Goal: Task Accomplishment & Management: Complete application form

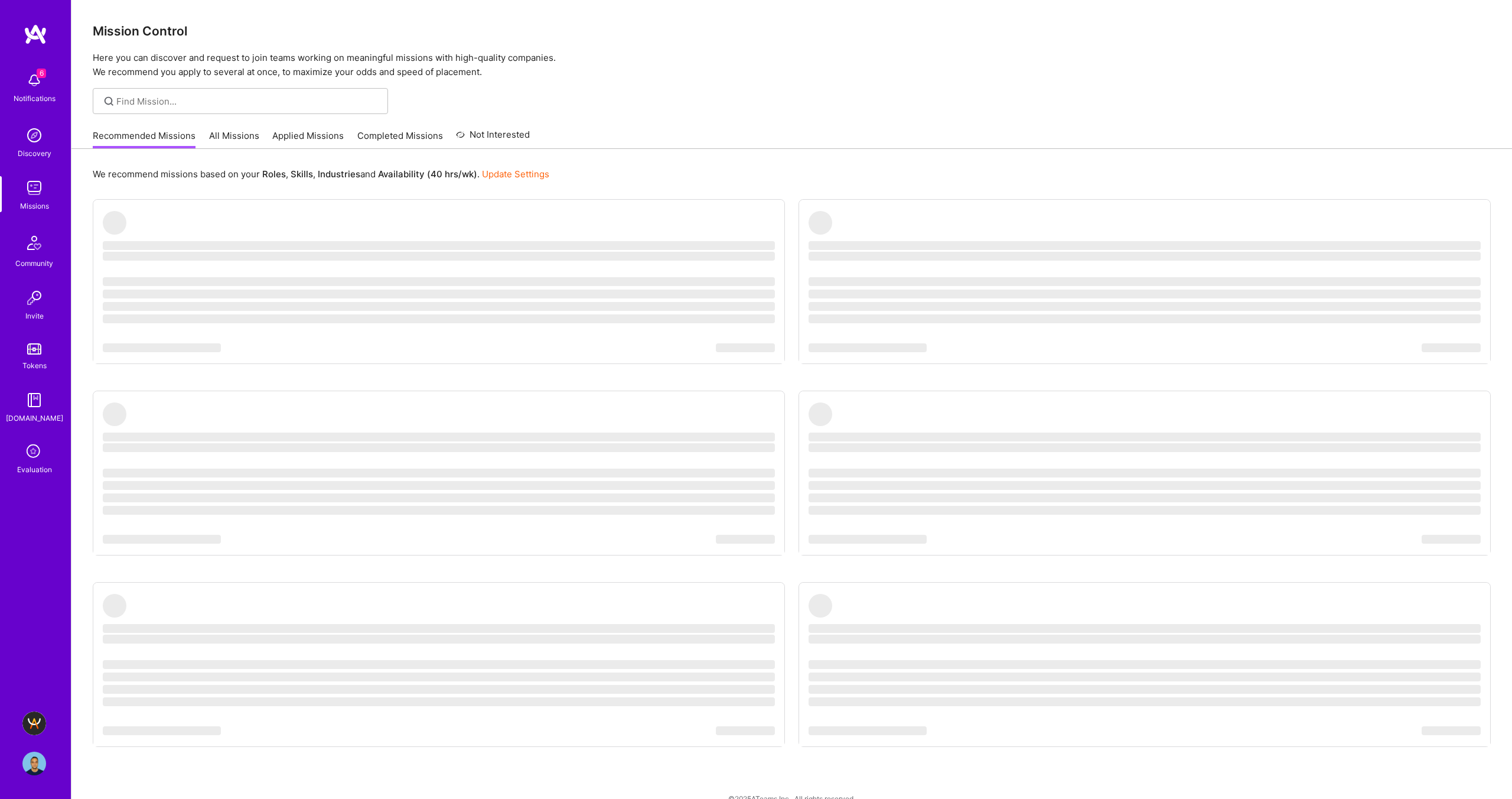
click at [31, 452] on icon at bounding box center [34, 452] width 22 height 22
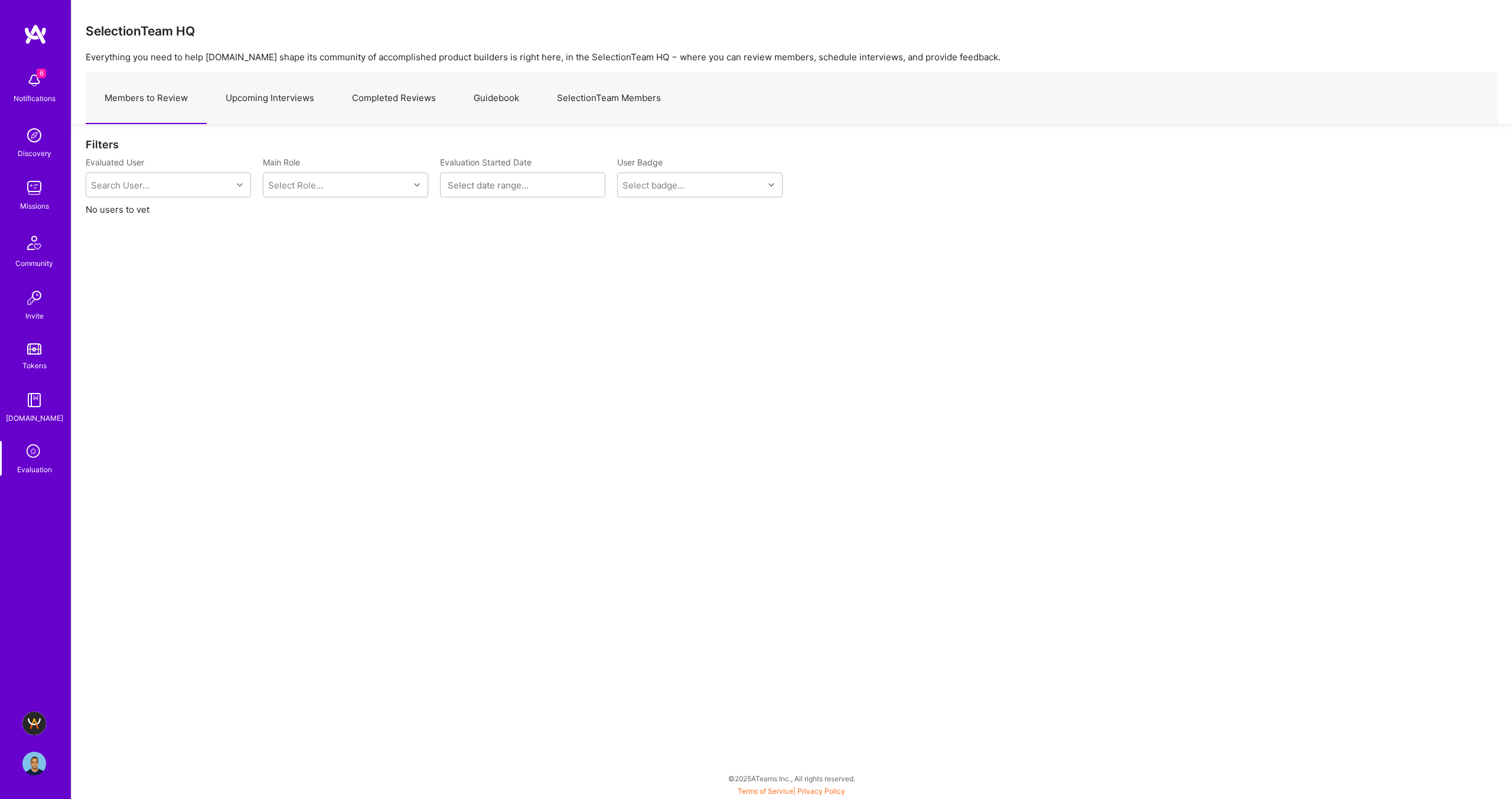
click at [279, 98] on link "Upcoming Interviews" at bounding box center [270, 98] width 126 height 52
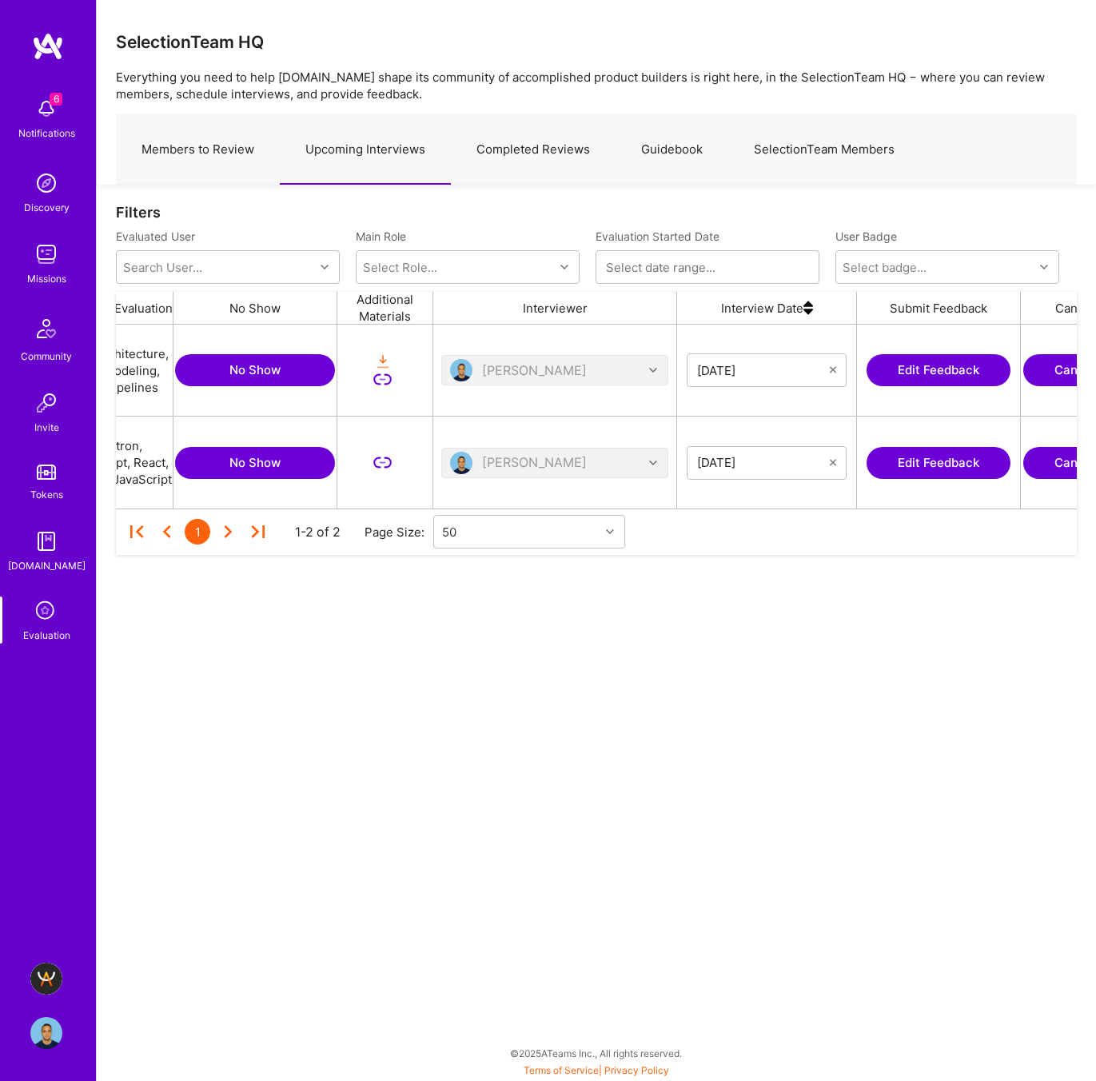
scroll to position [0, 558]
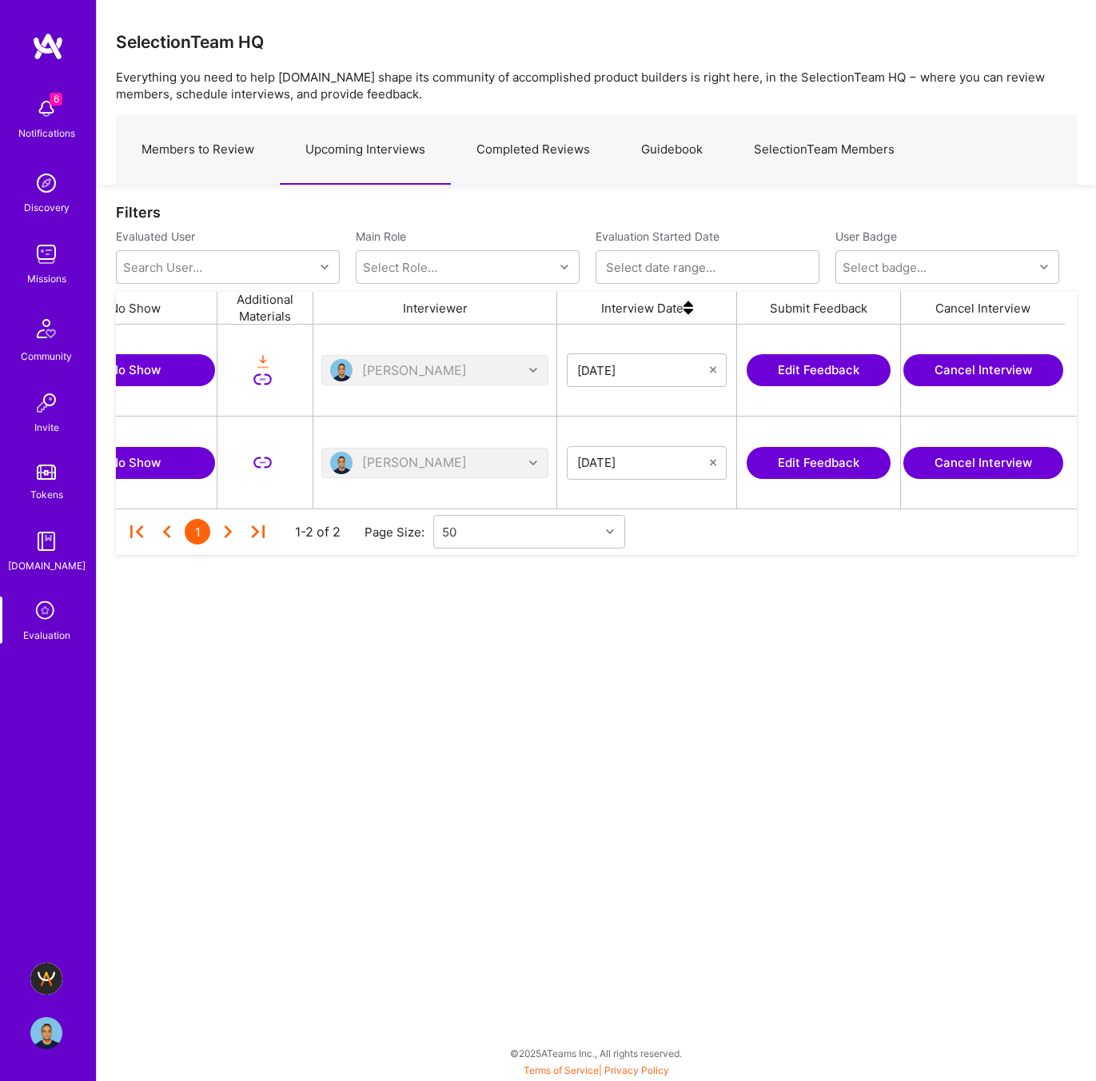
click at [796, 468] on button "Edit Feedback" at bounding box center [819, 463] width 144 height 32
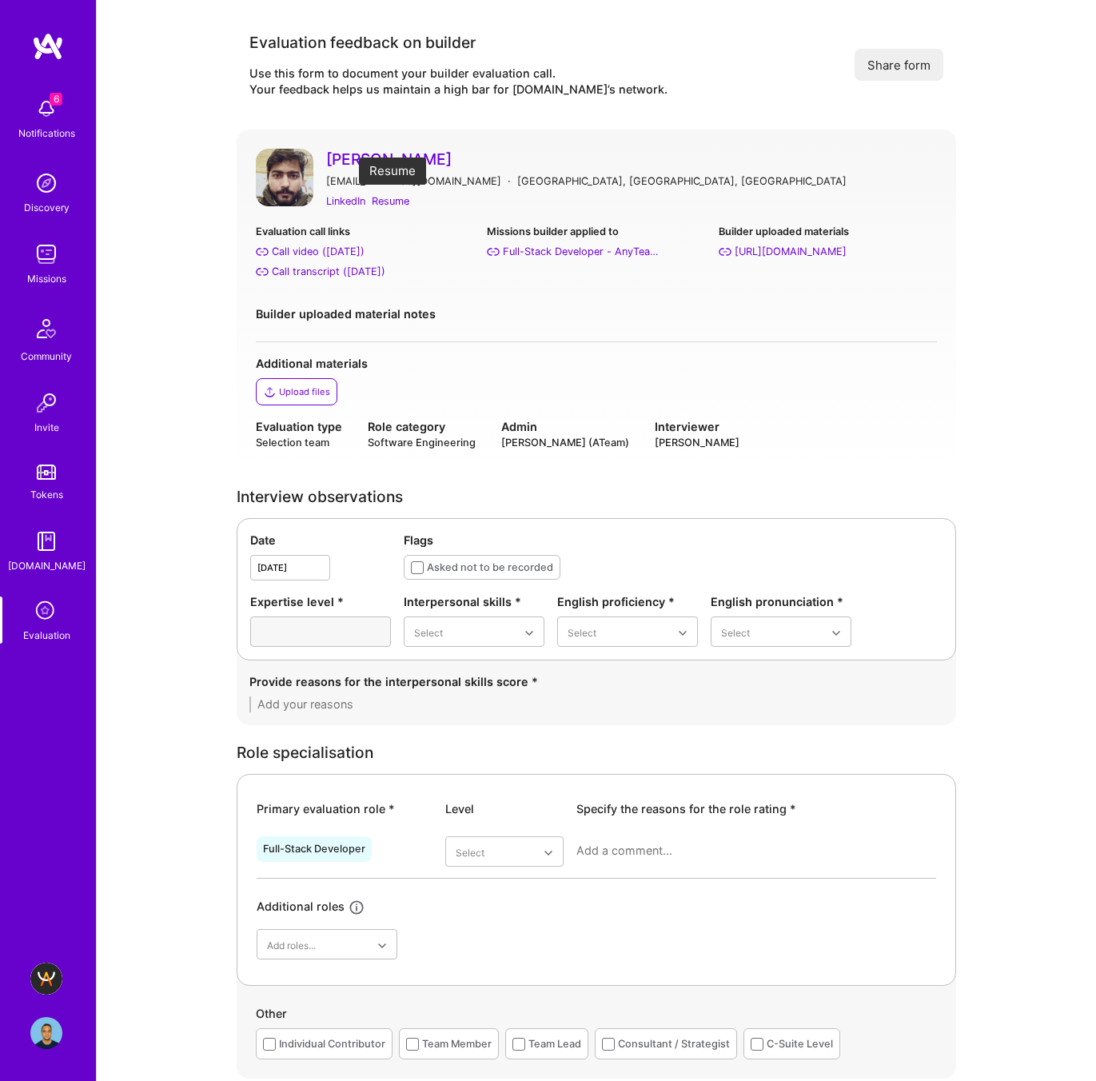
click at [391, 198] on div "Resume" at bounding box center [391, 201] width 38 height 17
click at [312, 271] on div "Call transcript (Oct 07, 2025)" at bounding box center [329, 271] width 114 height 17
click at [439, 759] on div "Good" at bounding box center [474, 760] width 141 height 30
click at [601, 723] on div "Good" at bounding box center [627, 730] width 141 height 30
click at [749, 732] on div "Good" at bounding box center [781, 730] width 141 height 30
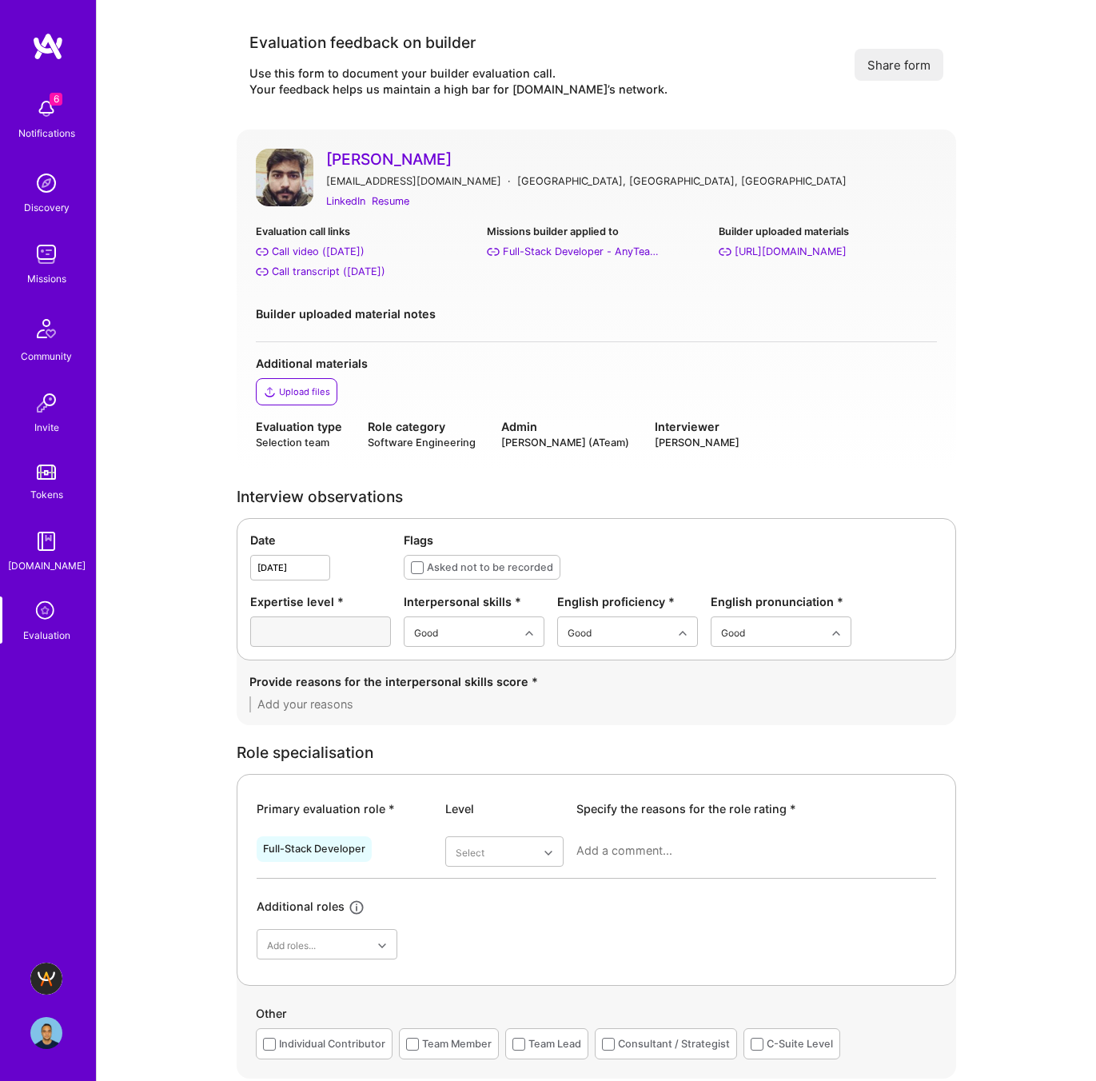
click at [339, 707] on textarea at bounding box center [596, 704] width 694 height 16
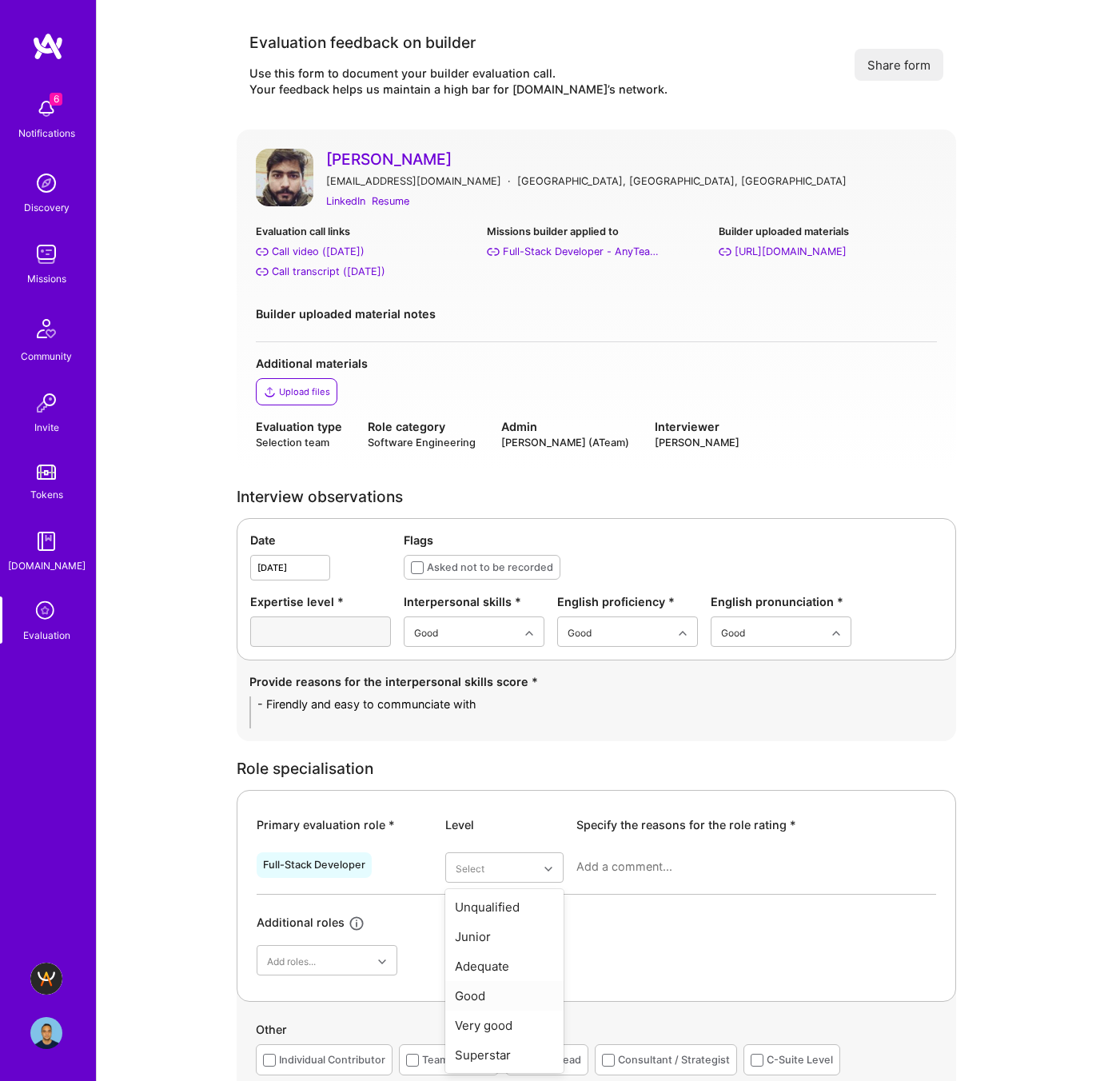
type textarea "- Firendly and easy to communciate with"
click at [493, 997] on div "Good" at bounding box center [504, 996] width 118 height 30
click at [626, 853] on div at bounding box center [756, 873] width 360 height 42
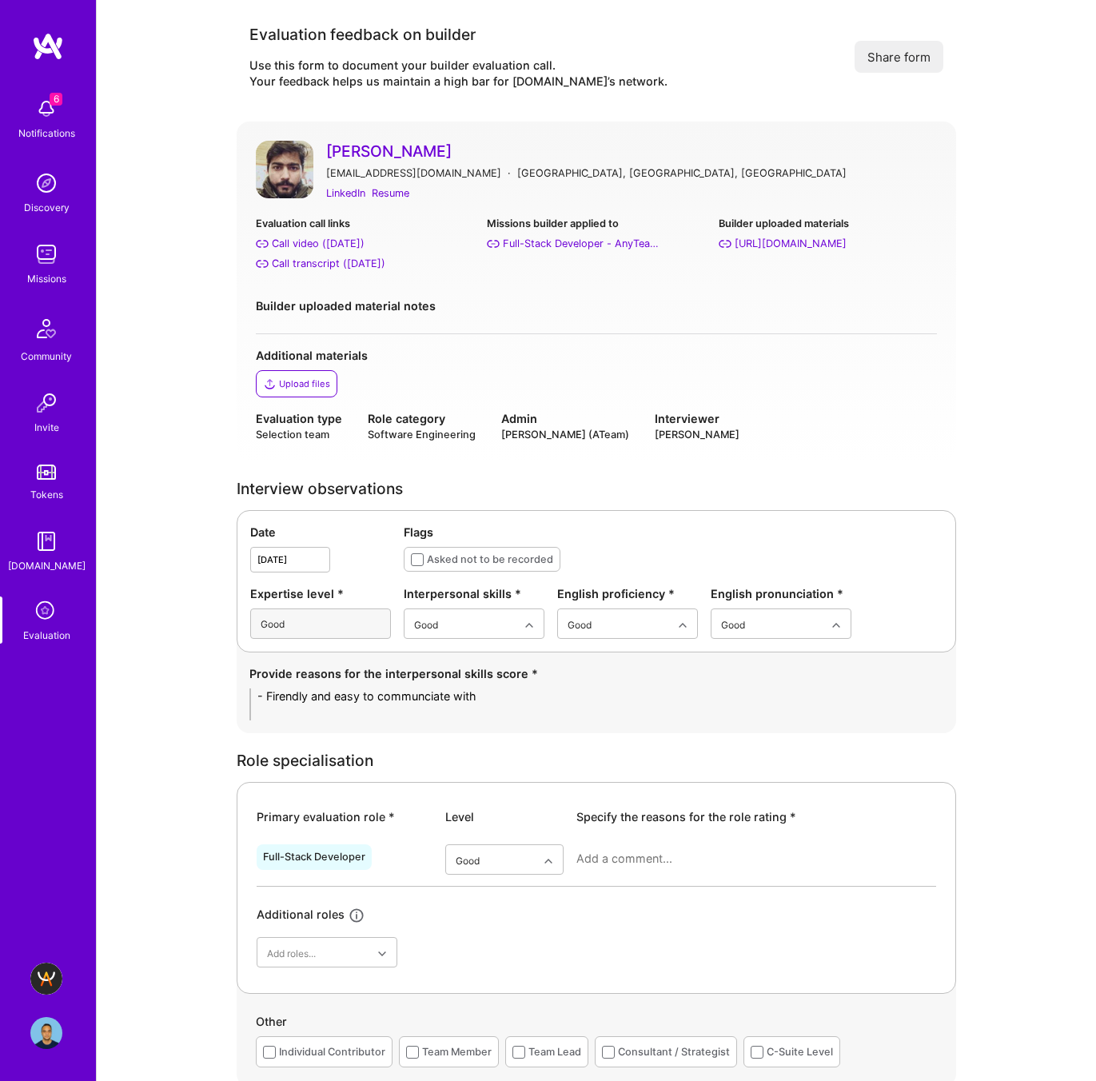
click at [625, 861] on textarea at bounding box center [756, 858] width 360 height 16
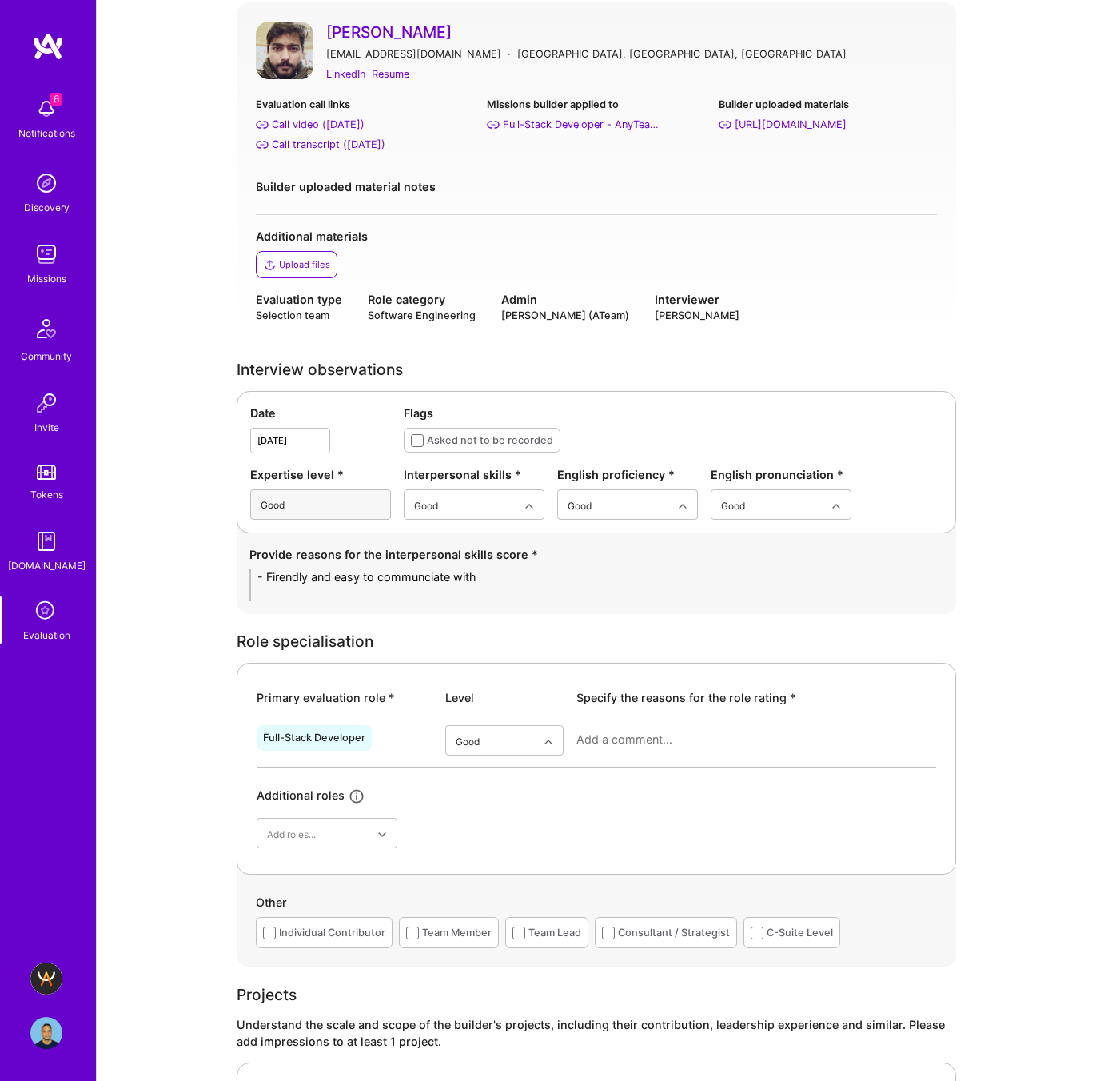
scroll to position [131, 0]
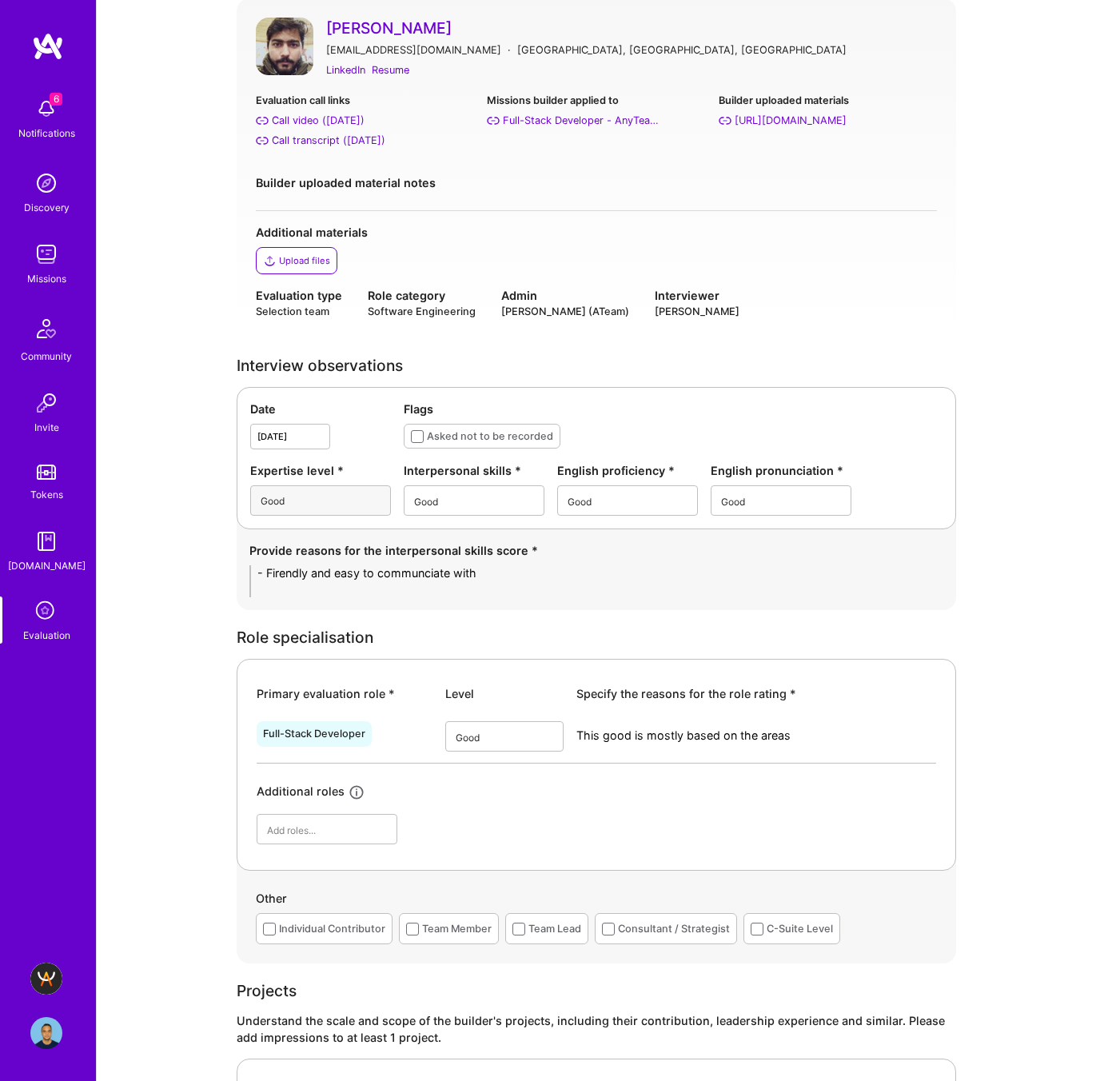
type textarea "This good is mostly based on the areas e"
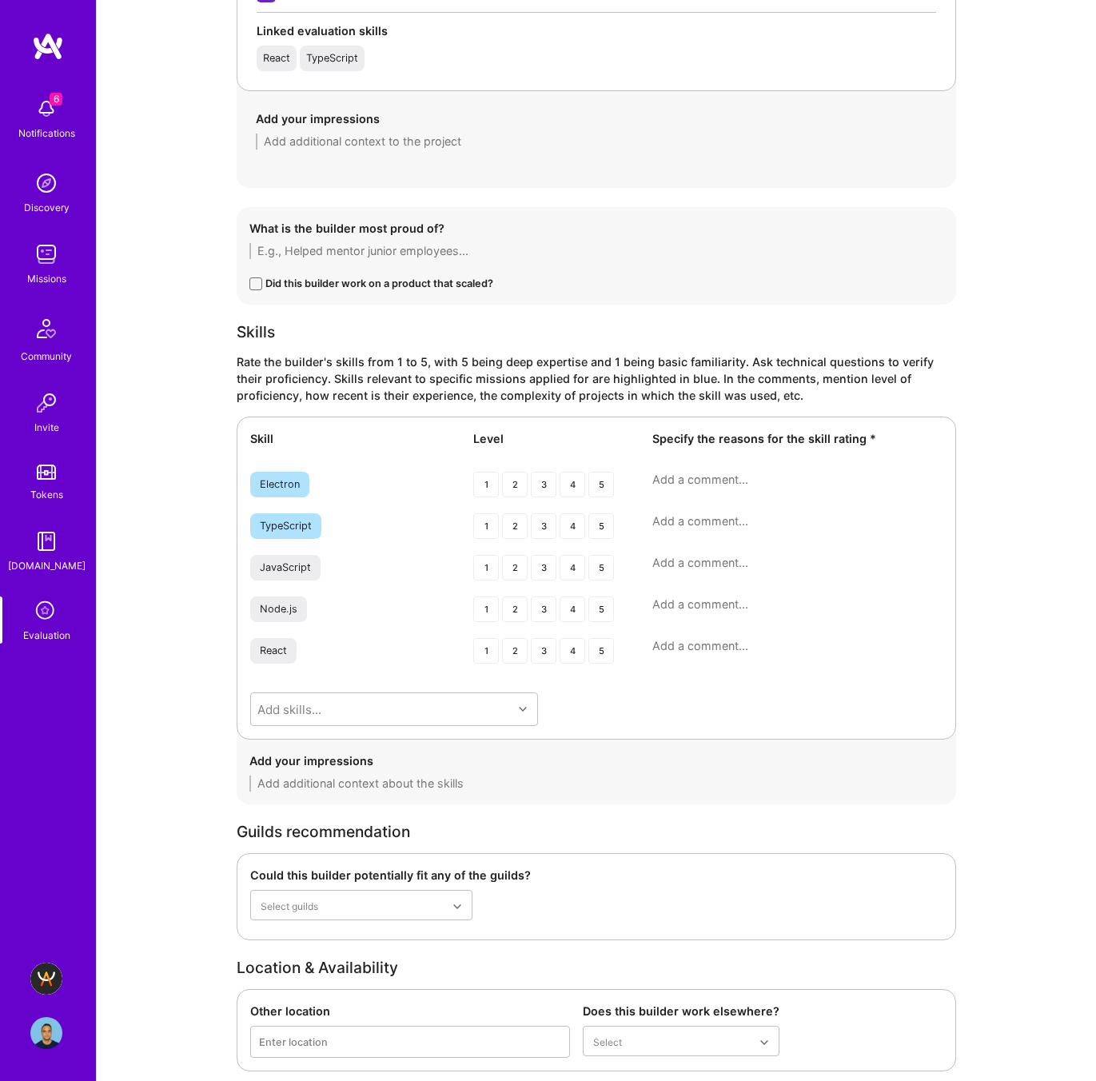
scroll to position [1819, 0]
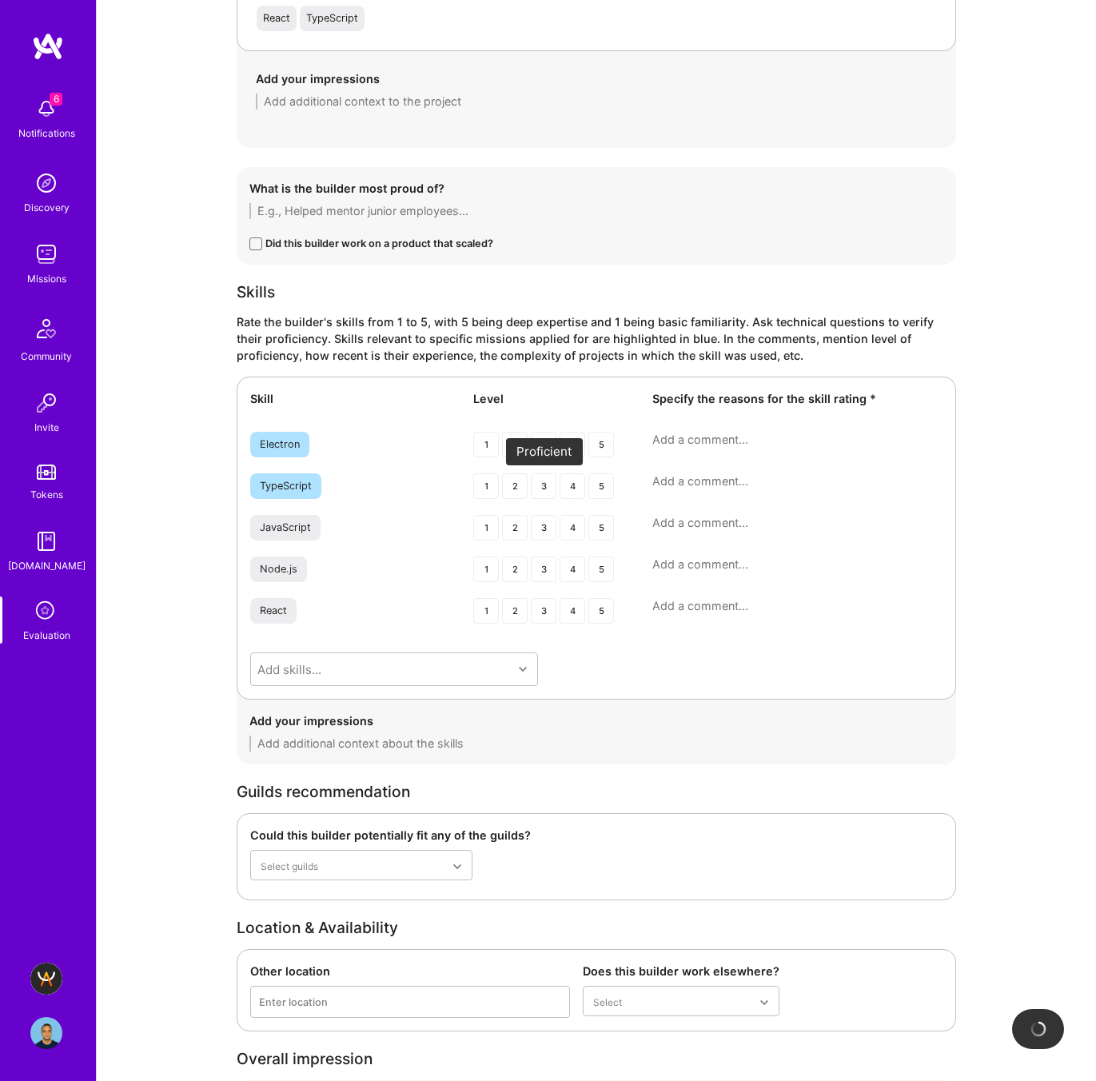
type textarea "He's a good ful-stack developer for small scale, on frotnend he has some more e…"
click at [543, 496] on div "3" at bounding box center [544, 485] width 26 height 26
click at [542, 526] on div "3" at bounding box center [544, 526] width 26 height 26
click at [541, 561] on div "3" at bounding box center [544, 568] width 26 height 26
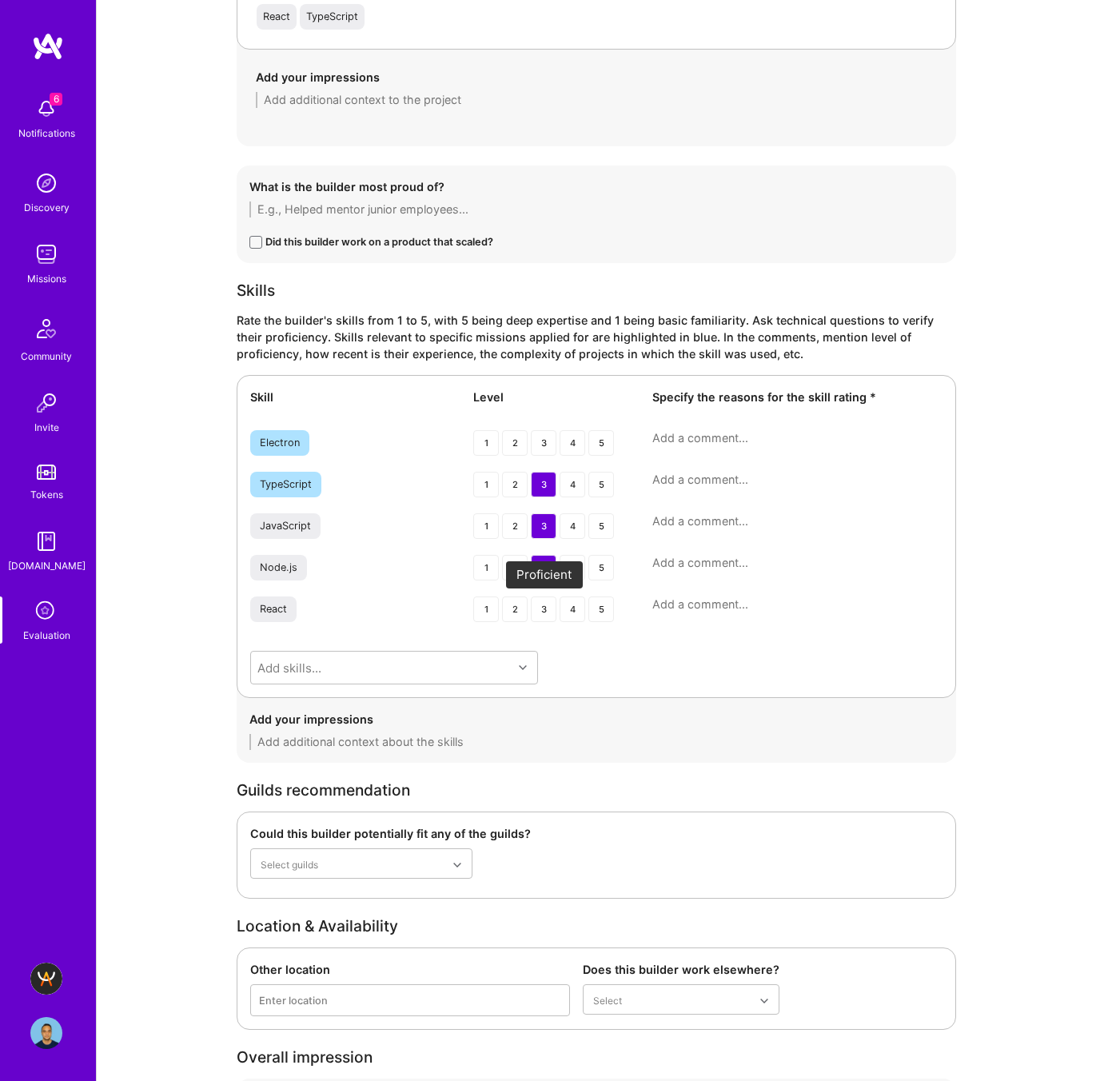
click at [544, 613] on div "3" at bounding box center [544, 609] width 26 height 26
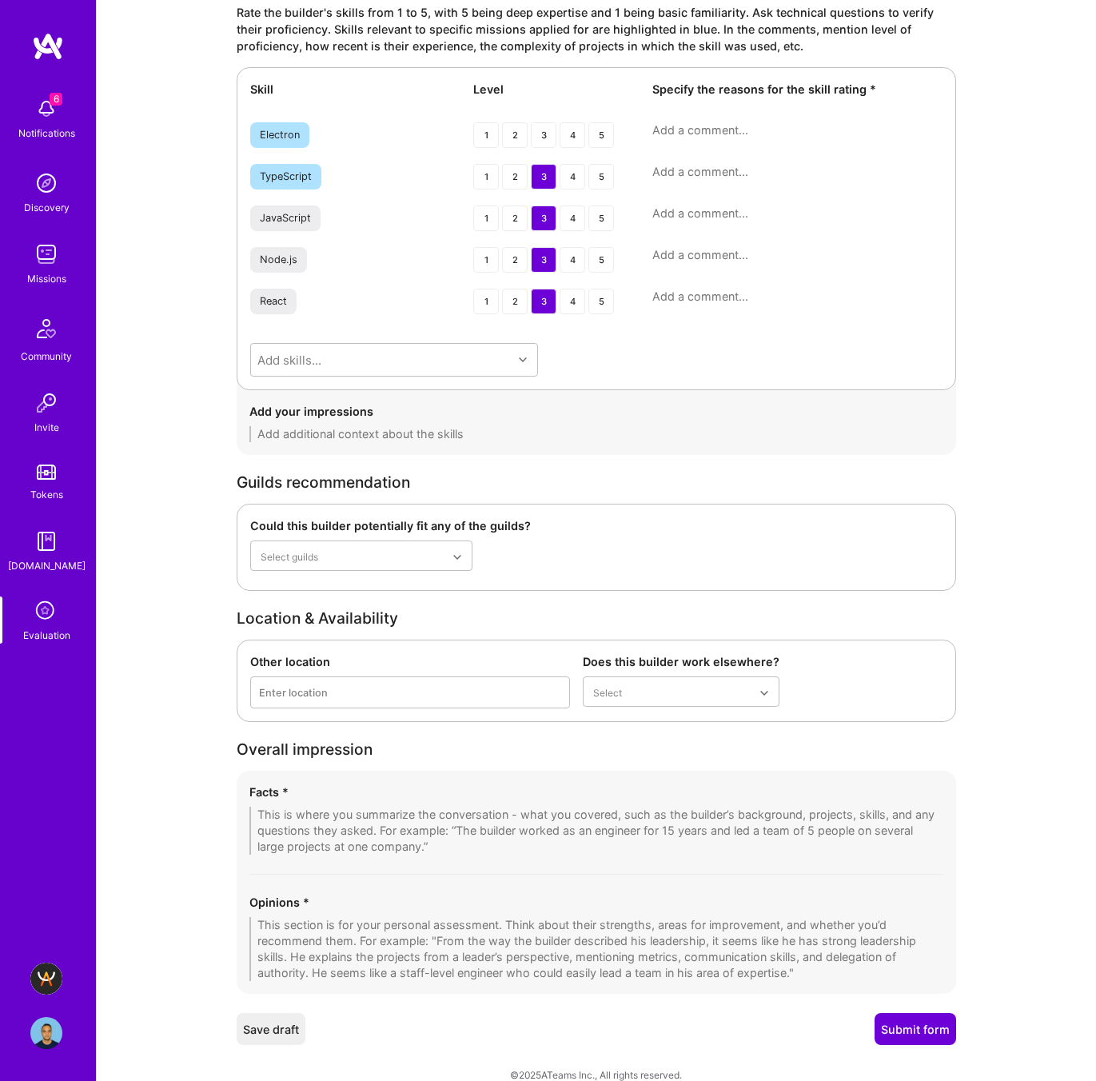
scroll to position [2154, 0]
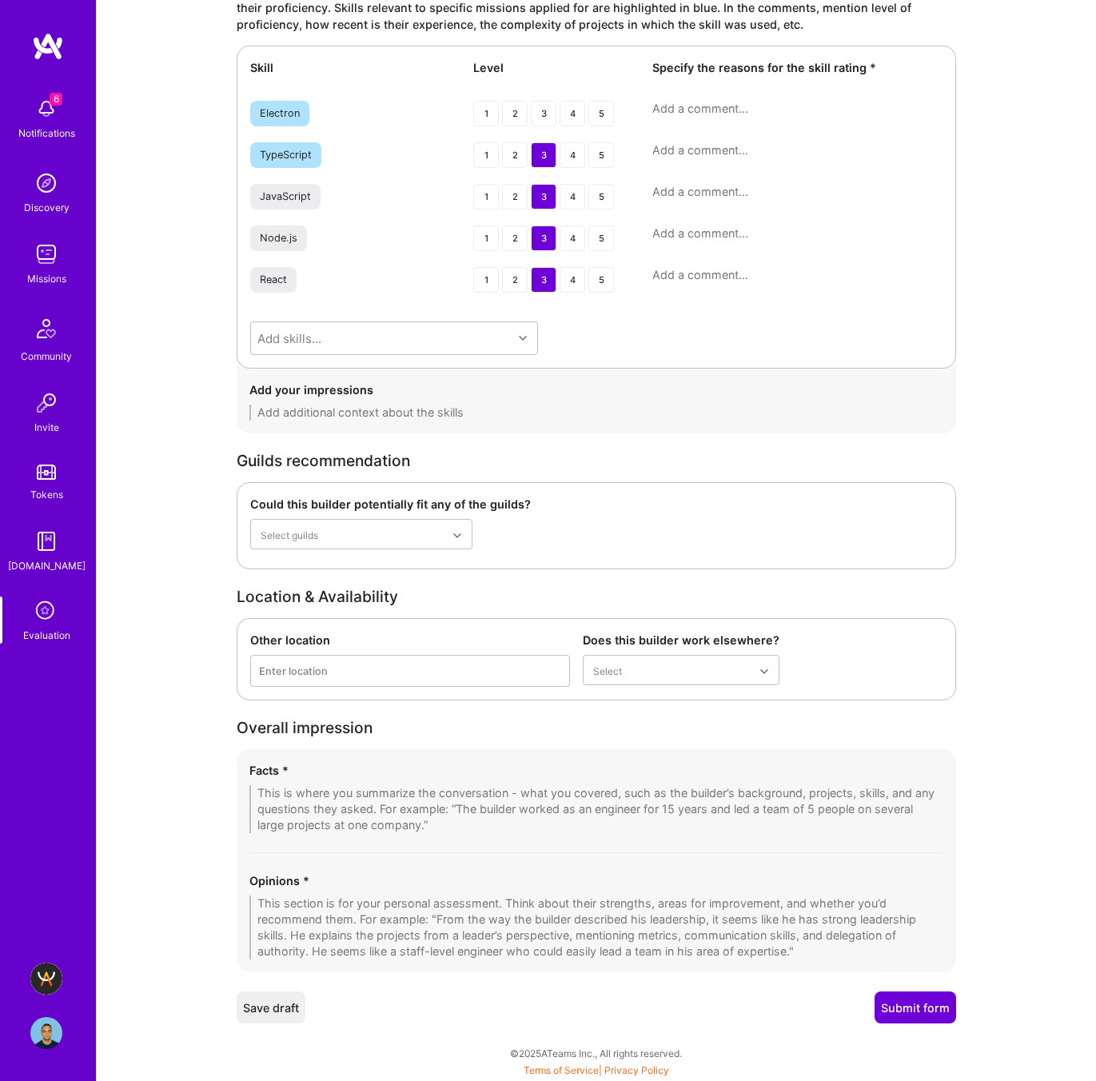
click at [288, 899] on textarea at bounding box center [596, 927] width 694 height 64
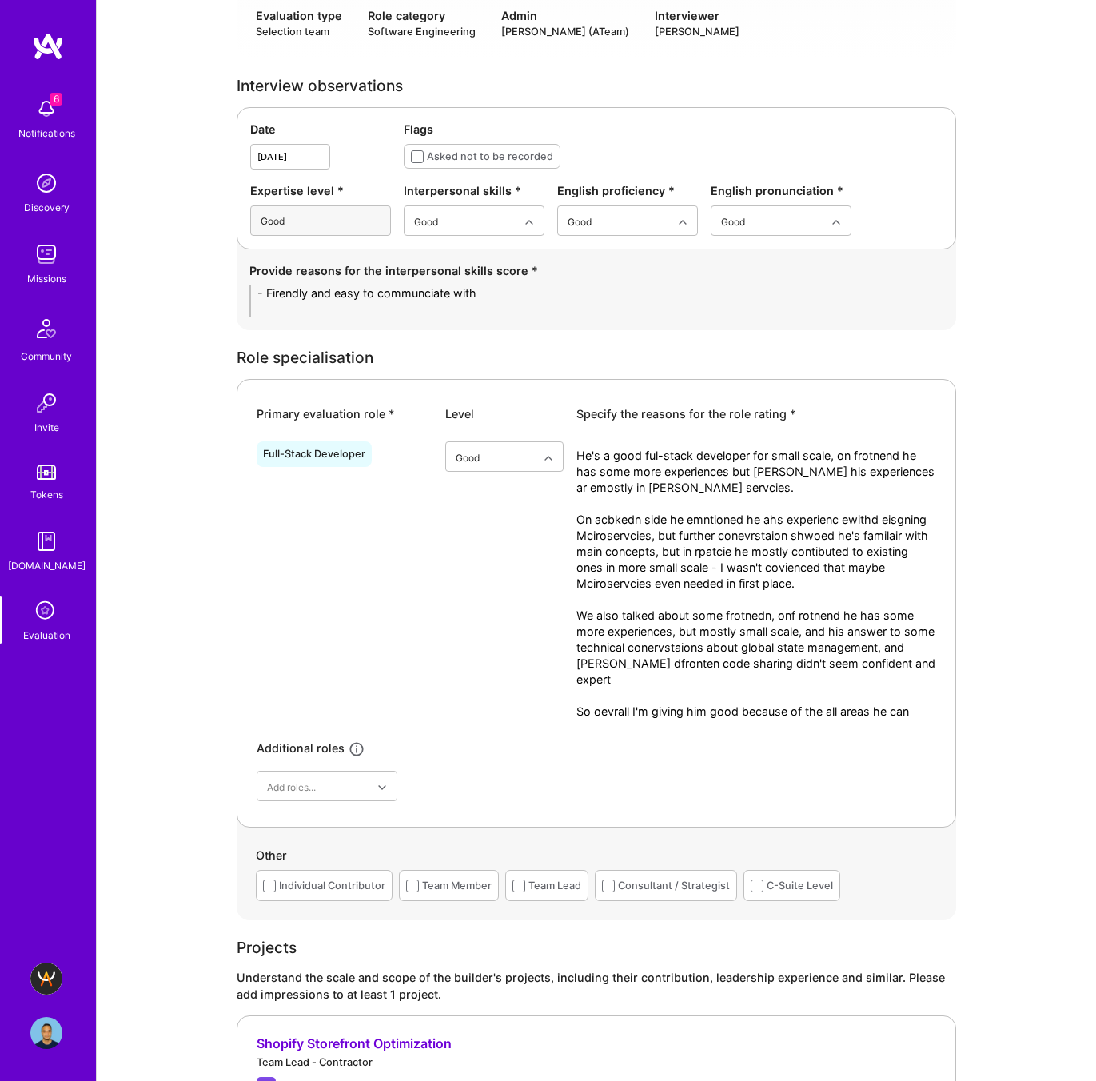
scroll to position [441, 0]
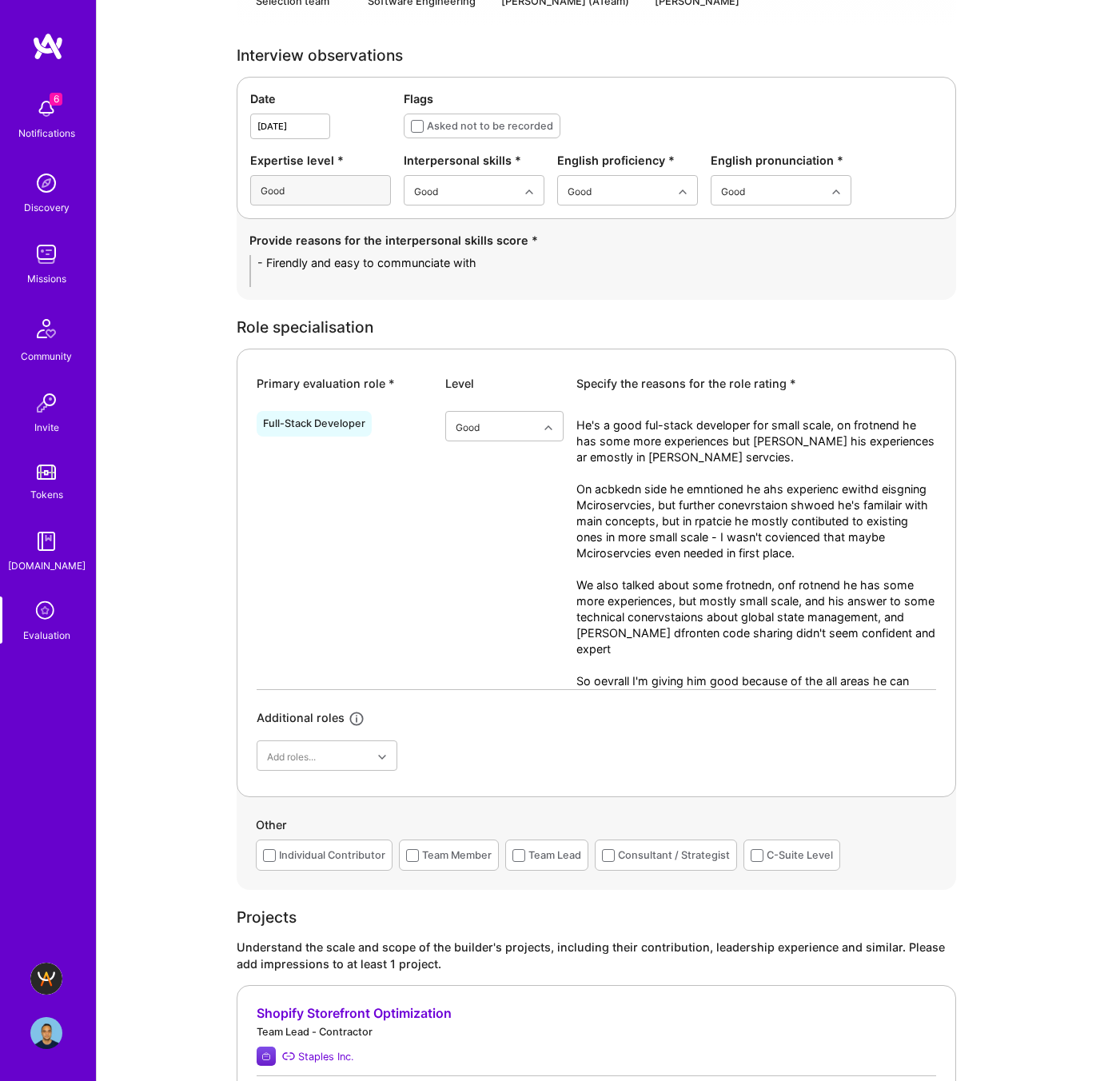
type textarea "Good full-stack engineer, more ecpeirence onf rotnend, his backend seems to be …"
drag, startPoint x: 511, startPoint y: 262, endPoint x: 164, endPoint y: 258, distance: 346.9
paste textarea "• Friendly, calm, and easy to communicate with."
drag, startPoint x: 312, startPoint y: 260, endPoint x: 197, endPoint y: 265, distance: 114.4
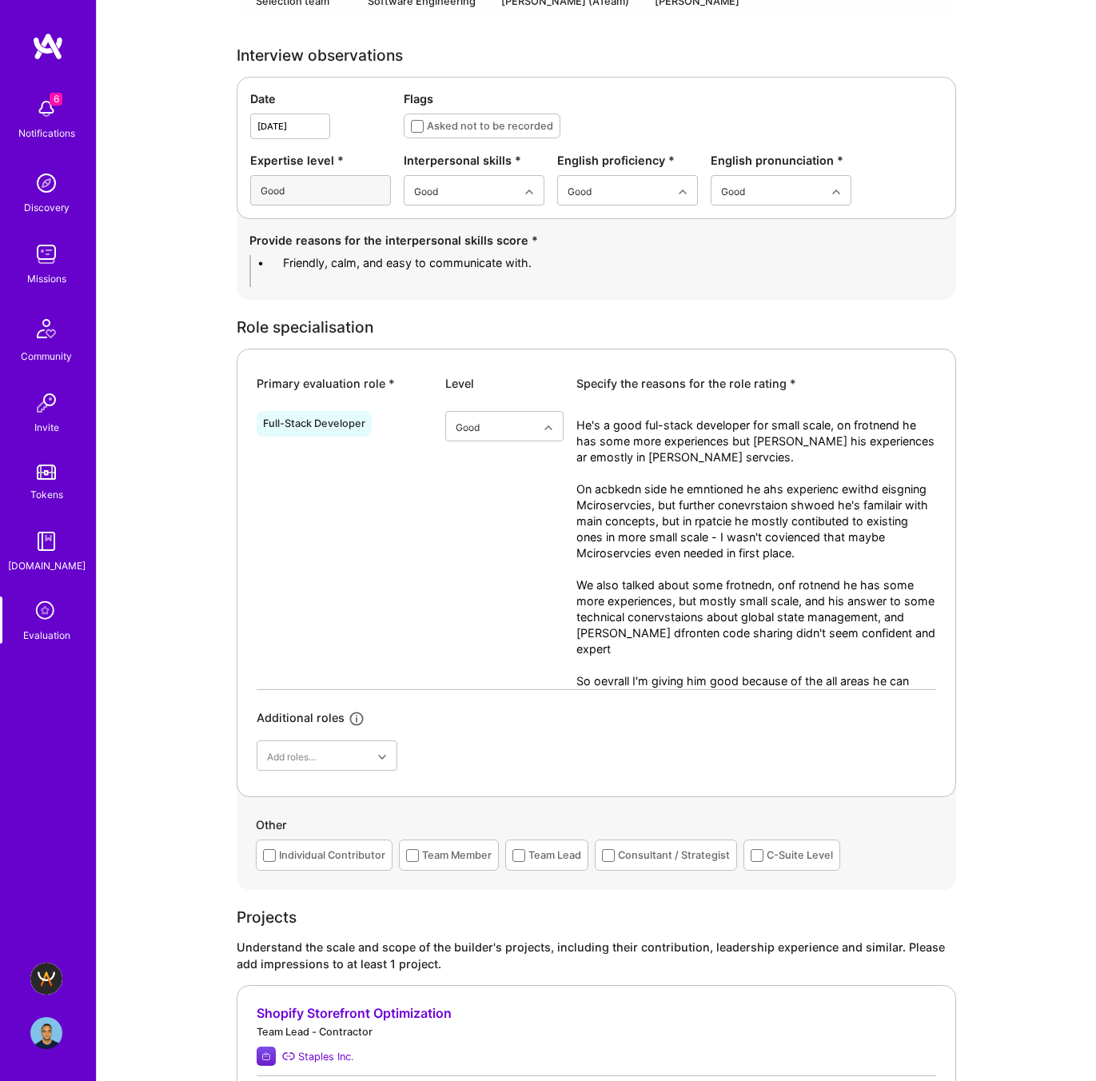
type textarea "- Friendly, calm, and easy to communicate with."
click at [655, 532] on textarea "He's a good ful-stack developer for small scale, on frotnend he has some more e…" at bounding box center [756, 553] width 360 height 272
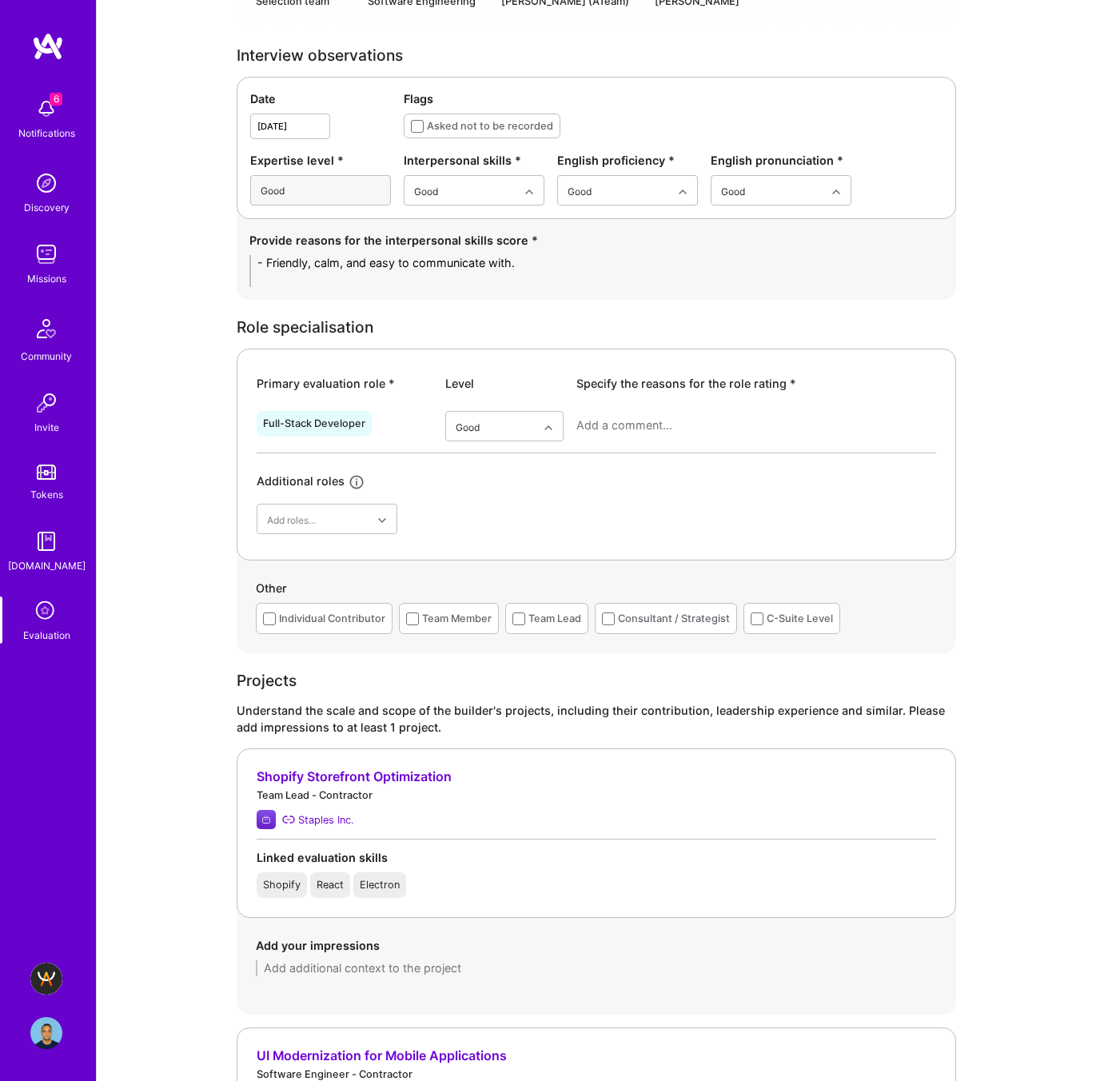
paste textarea "He’s a capable full-stack developer, comfortable across both frontend and backe…"
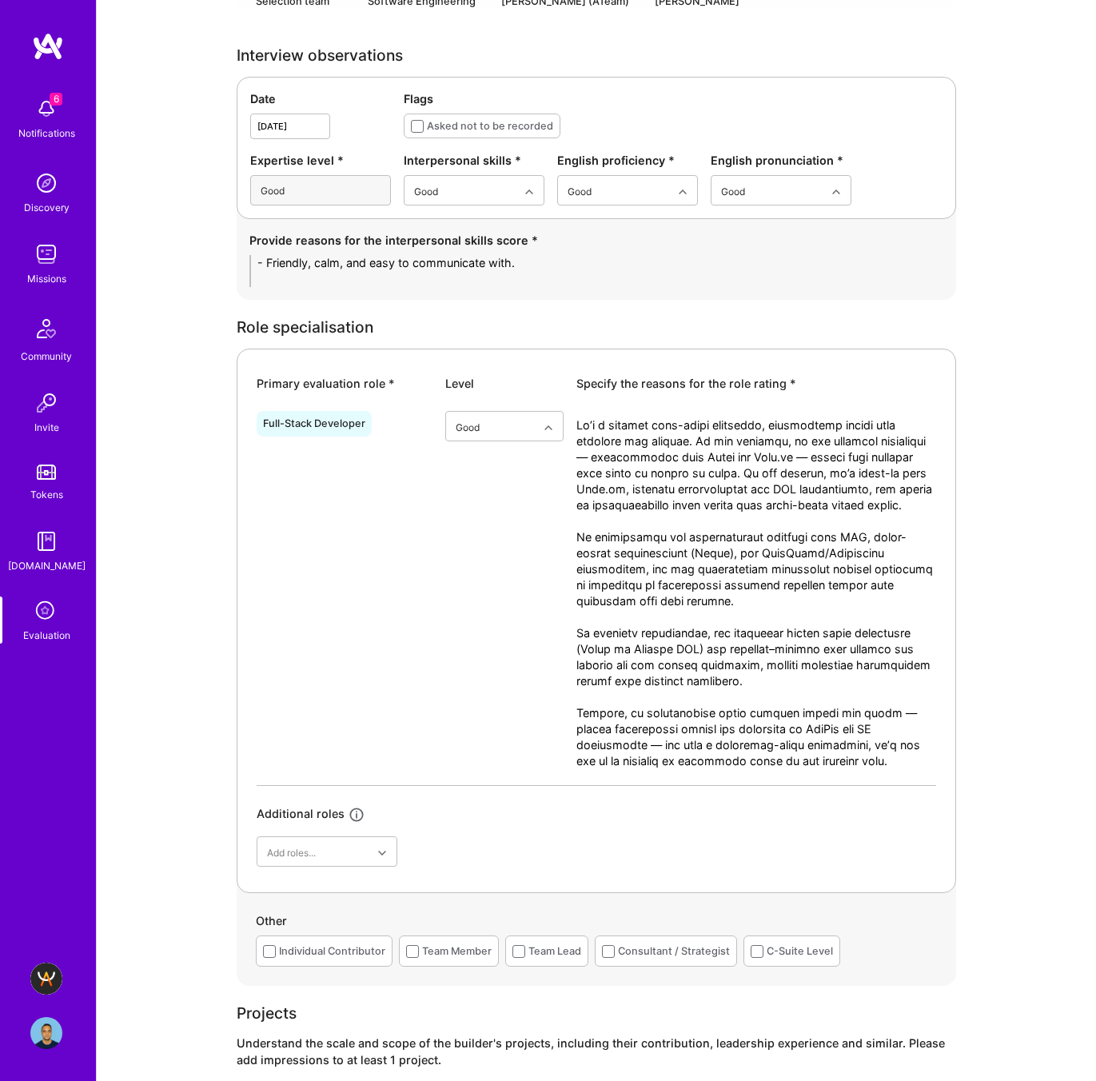
scroll to position [0, 0]
click at [922, 727] on textarea at bounding box center [756, 601] width 360 height 368
click at [883, 743] on textarea at bounding box center [756, 601] width 360 height 368
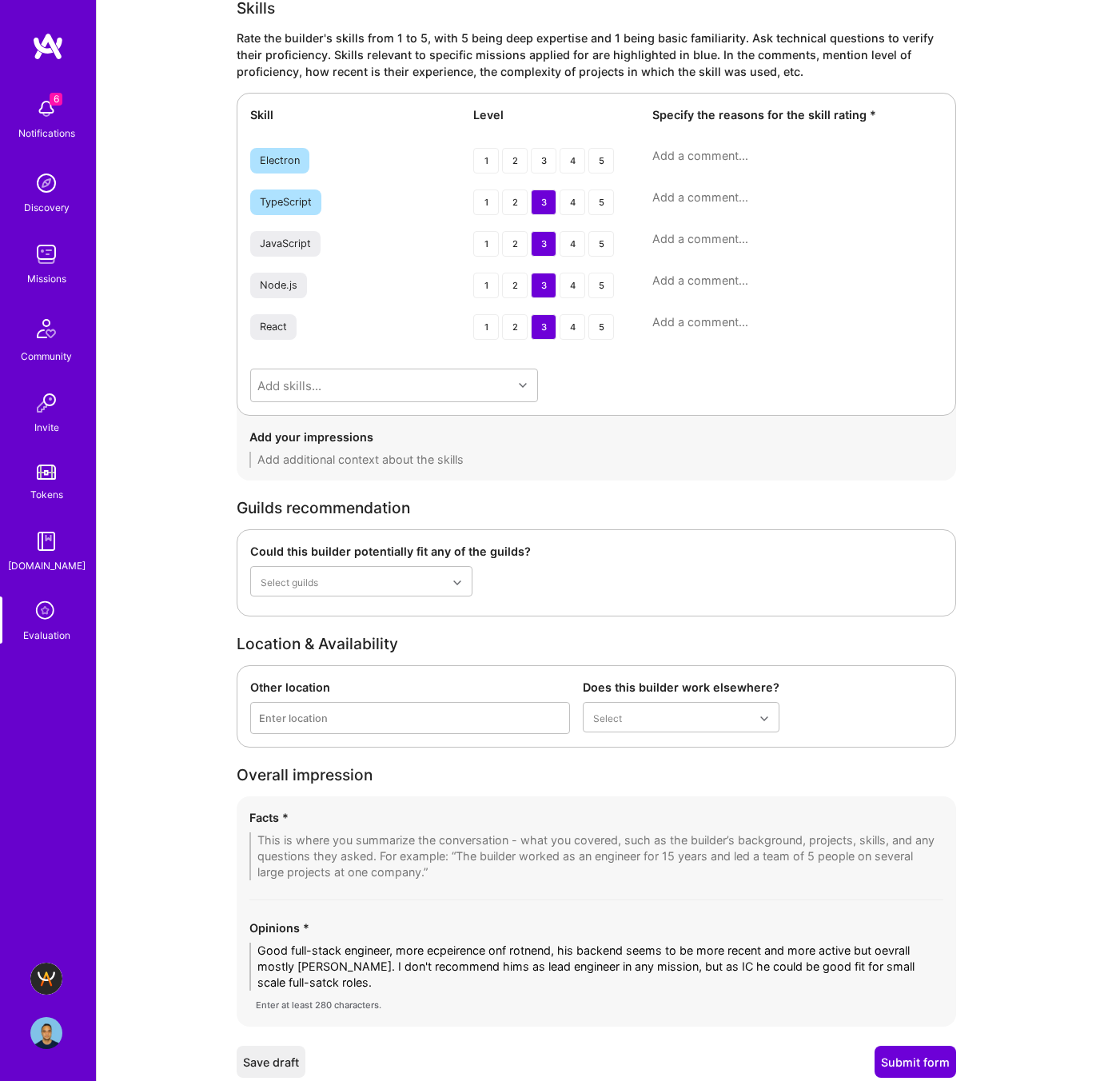
scroll to position [2257, 0]
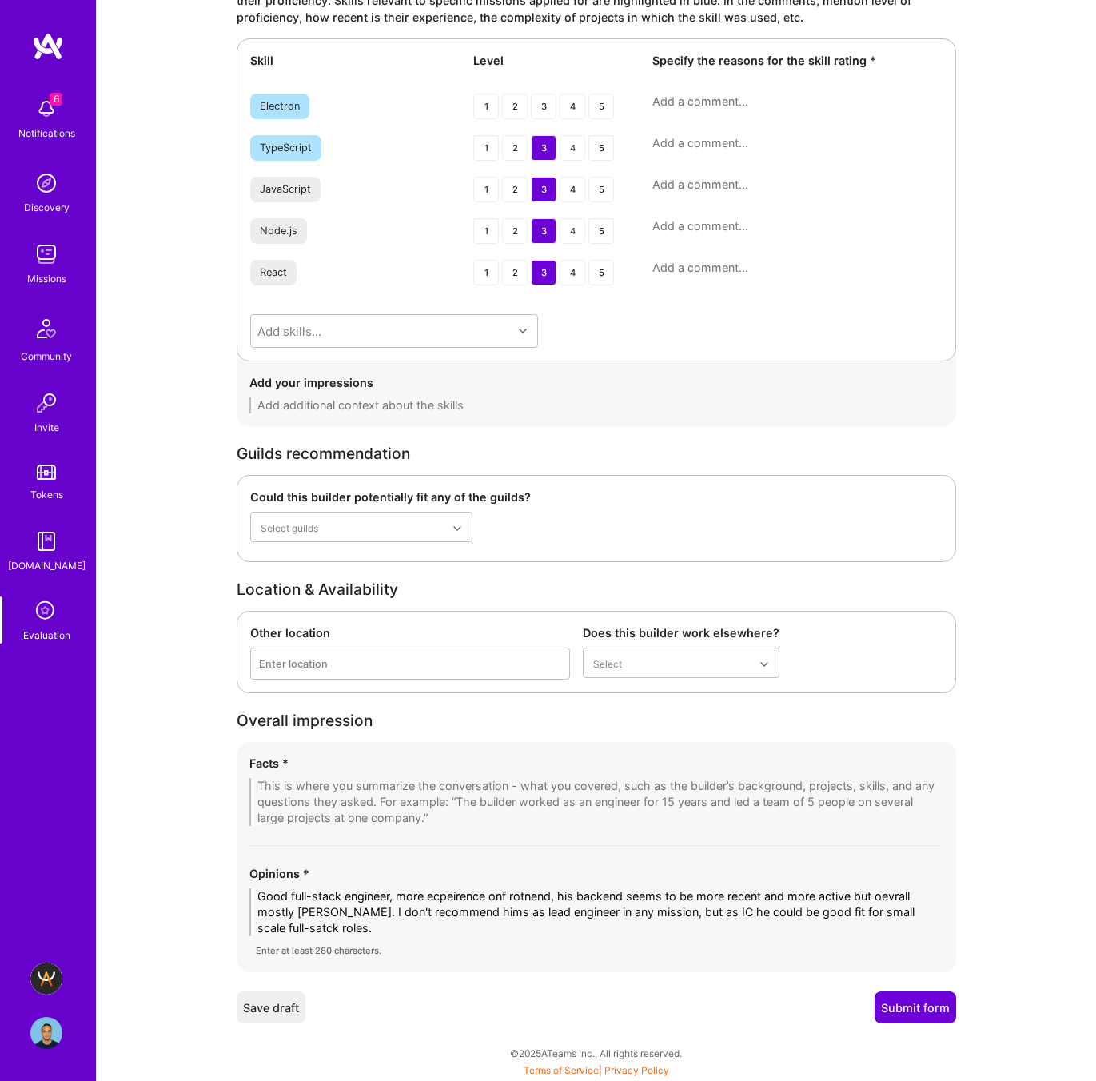
type textarea "He’s a capable full-stack developer, comfortable across both frontend and backe…"
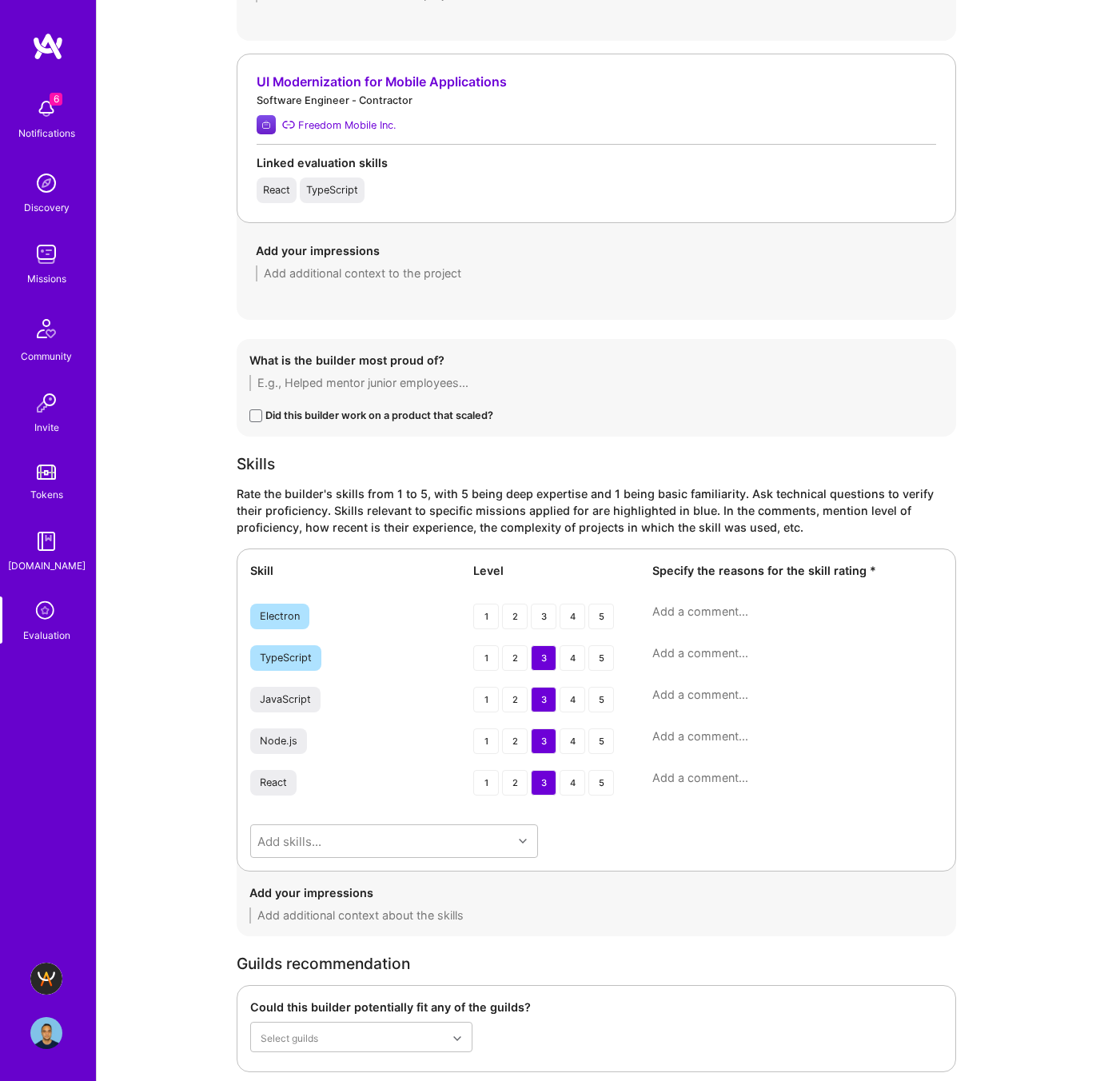
scroll to position [1730, 0]
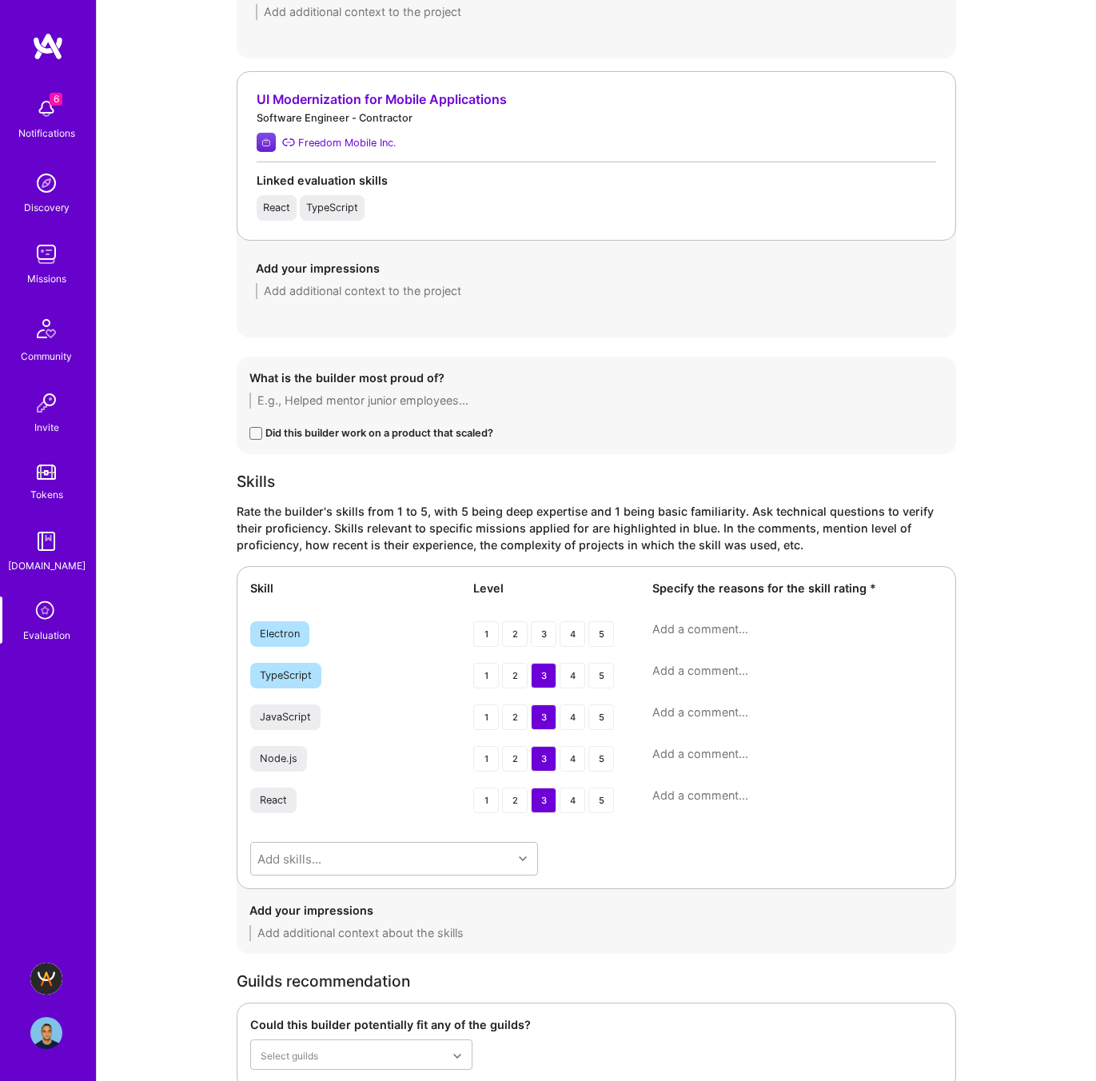
click at [672, 672] on textarea at bounding box center [797, 671] width 290 height 16
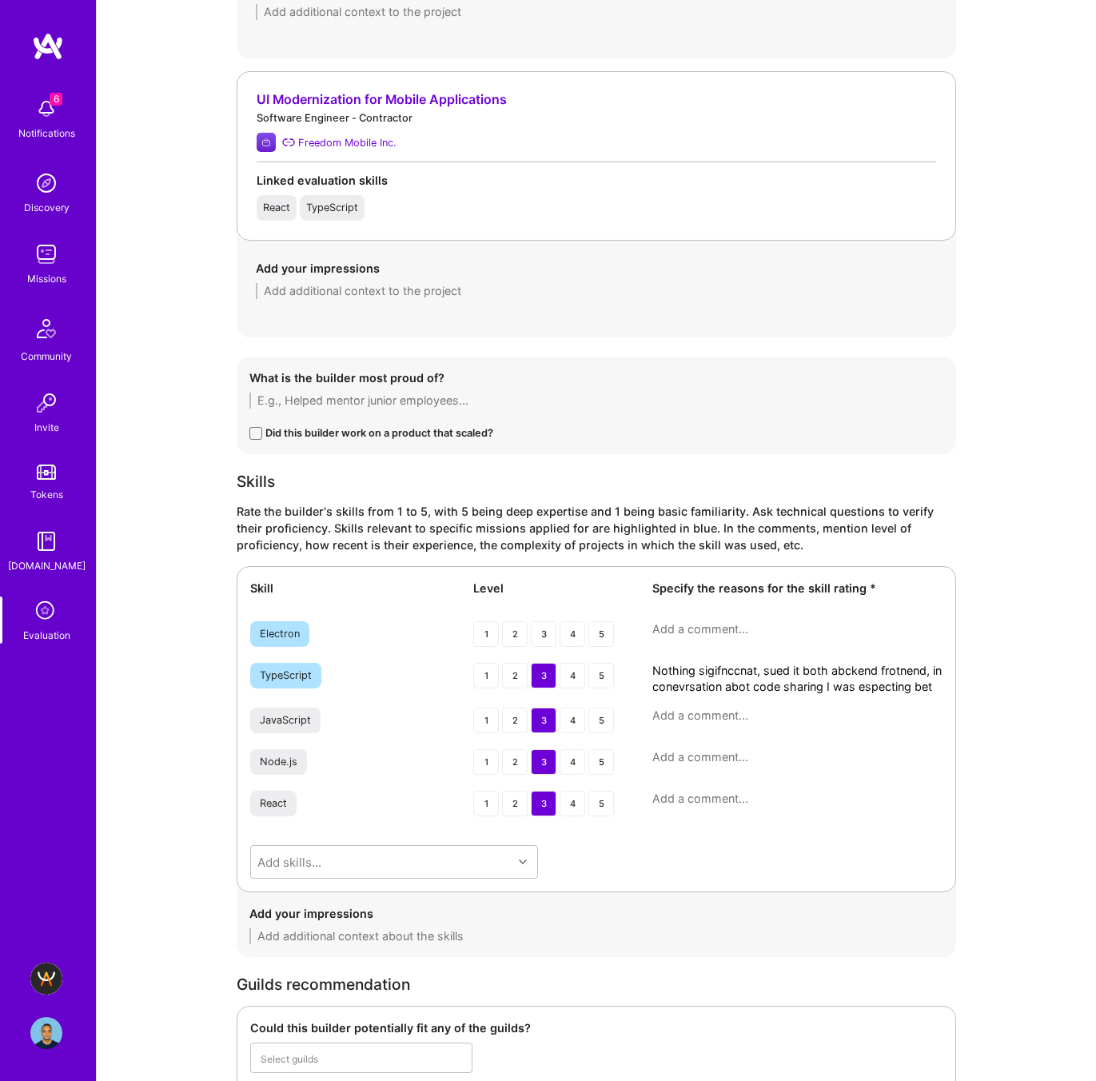
scroll to position [0, 0]
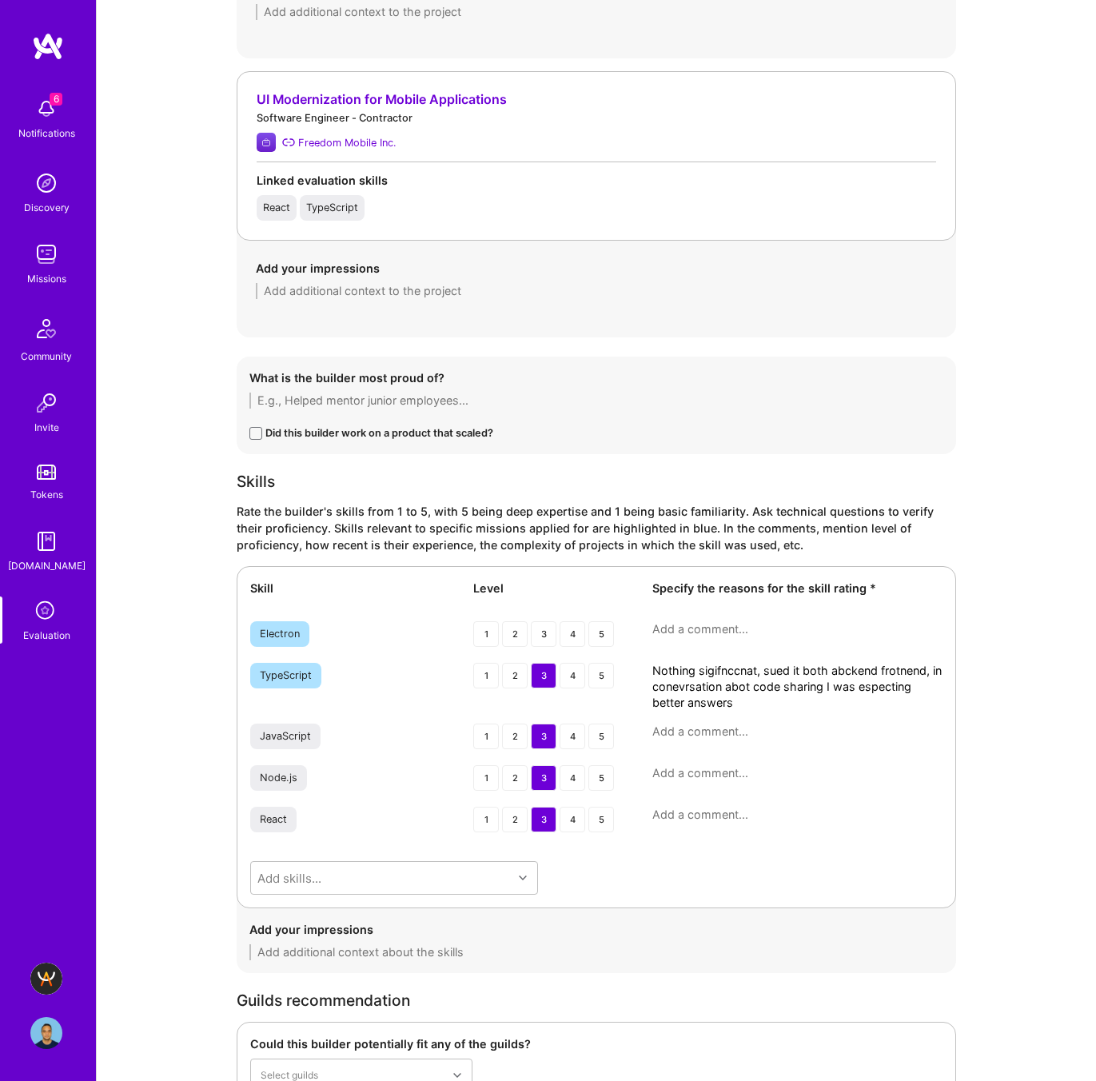
type textarea "Nothing sigifnccnat, sued it both abckend frotnend, in conevrsation abot code s…"
click at [675, 737] on textarea at bounding box center [797, 731] width 290 height 16
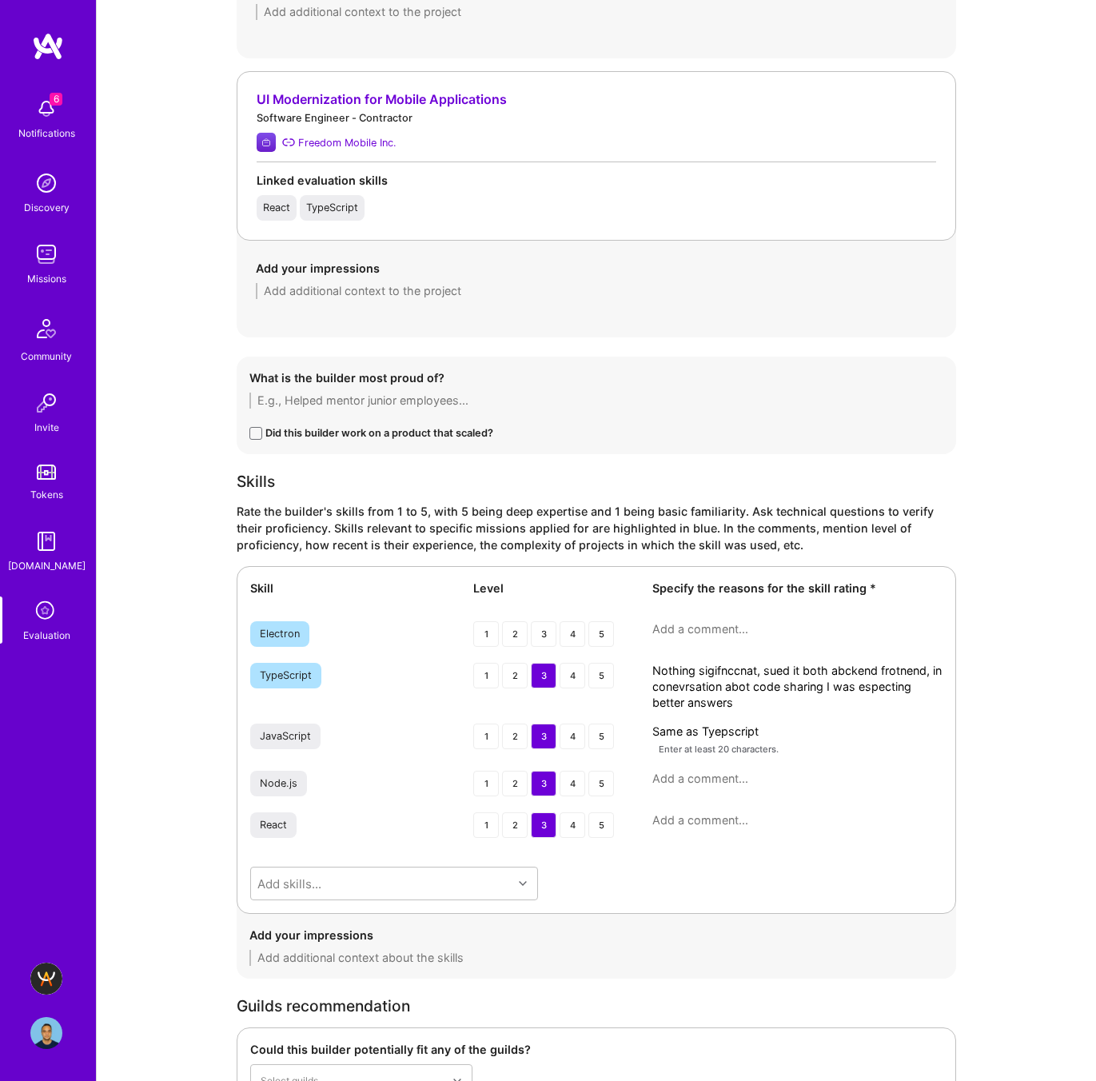
type textarea "Same as Tyepscript"
click at [687, 779] on textarea at bounding box center [797, 779] width 290 height 16
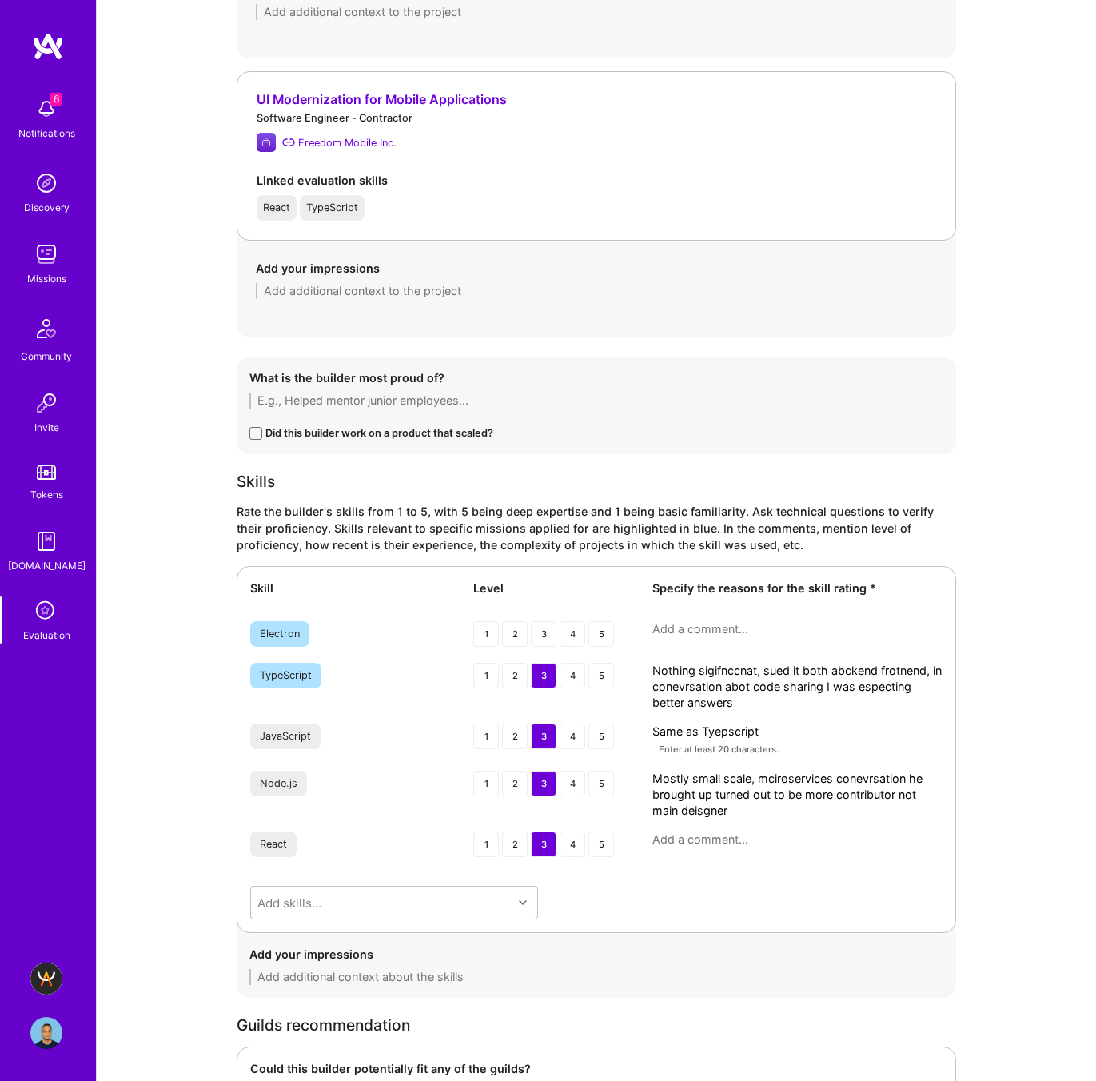
type textarea "Mostly small scale, mciroservices conevrsation he brought up turned out to be m…"
click at [700, 835] on textarea at bounding box center [797, 839] width 290 height 16
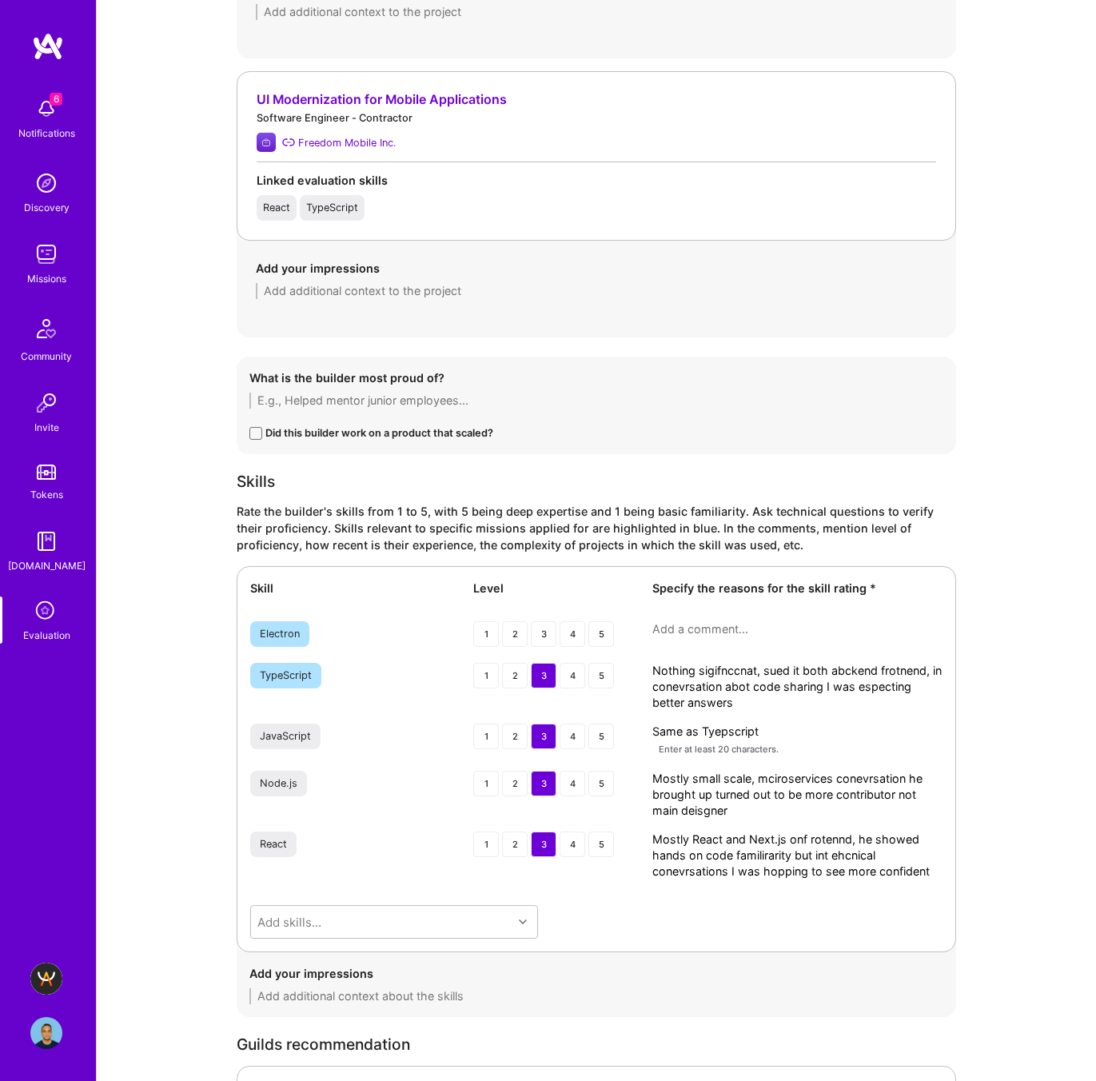
type textarea "Mostly React and Next.js onf rotennd, he showed hands on code familirarity but …"
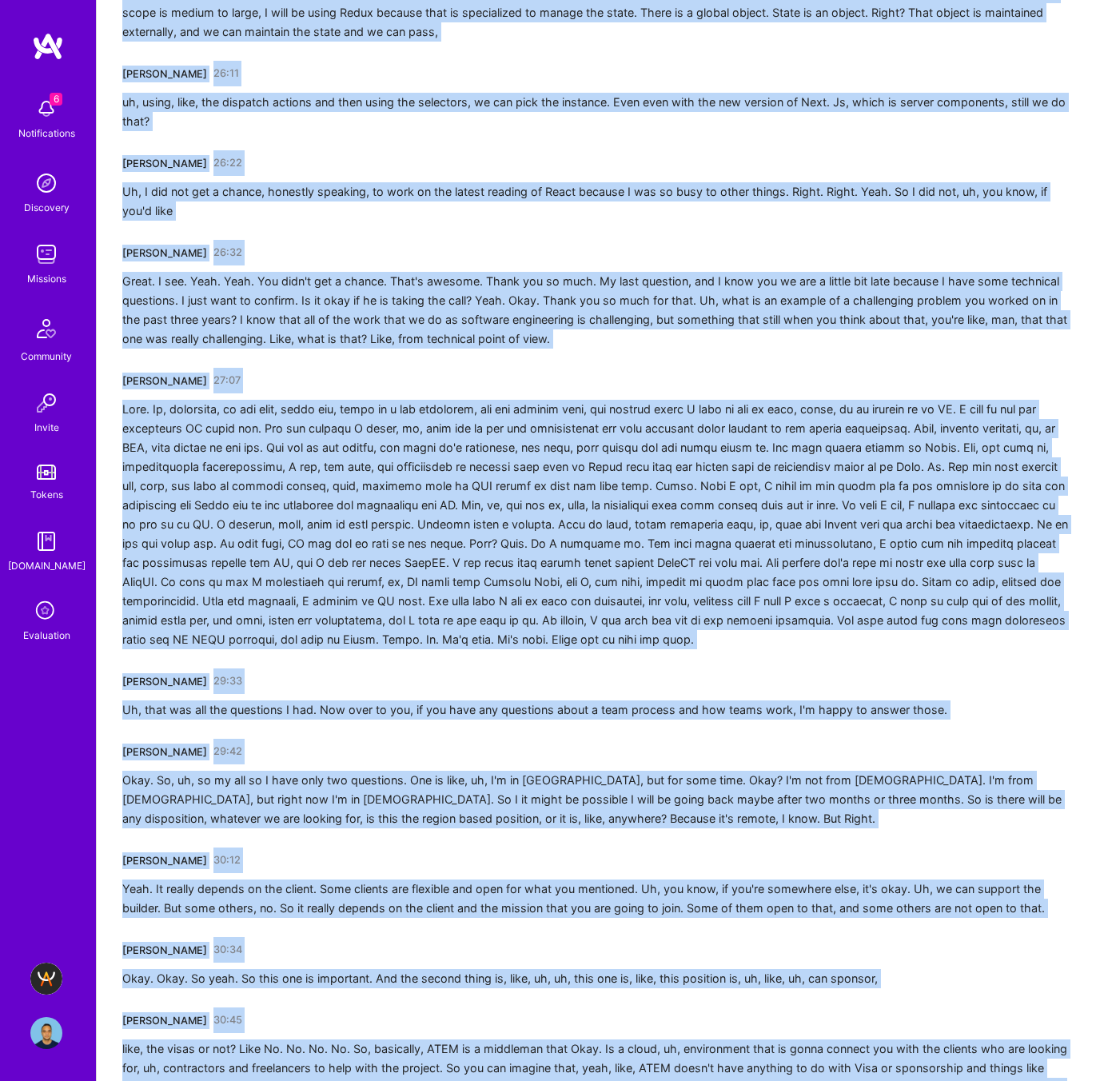
scroll to position [5368, 0]
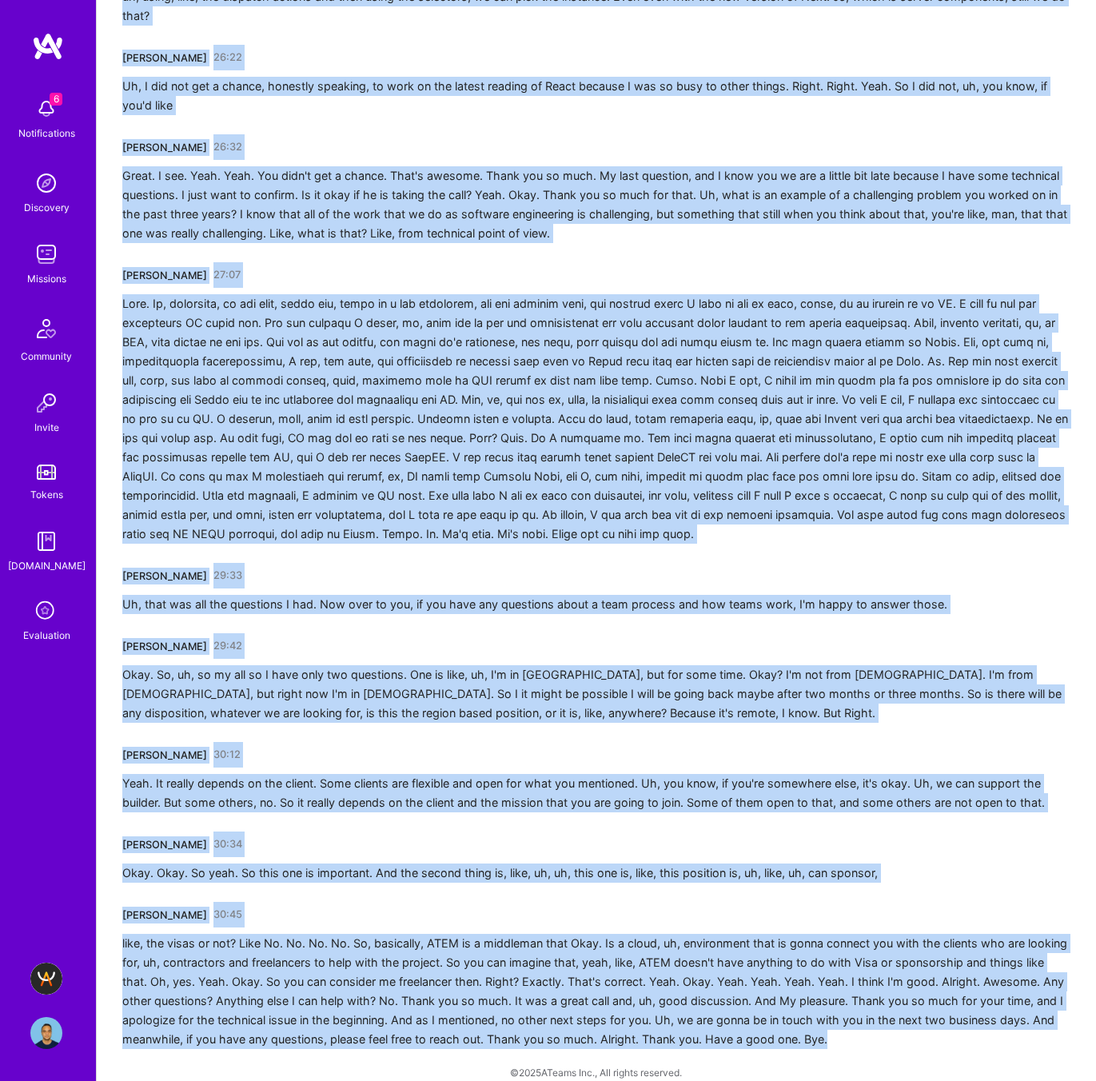
drag, startPoint x: 120, startPoint y: 277, endPoint x: 618, endPoint y: 1080, distance: 945.2
copy div "Mostafa Darehzereshki 00:01 Tamara. So I'm gonna be late for two to three minut…"
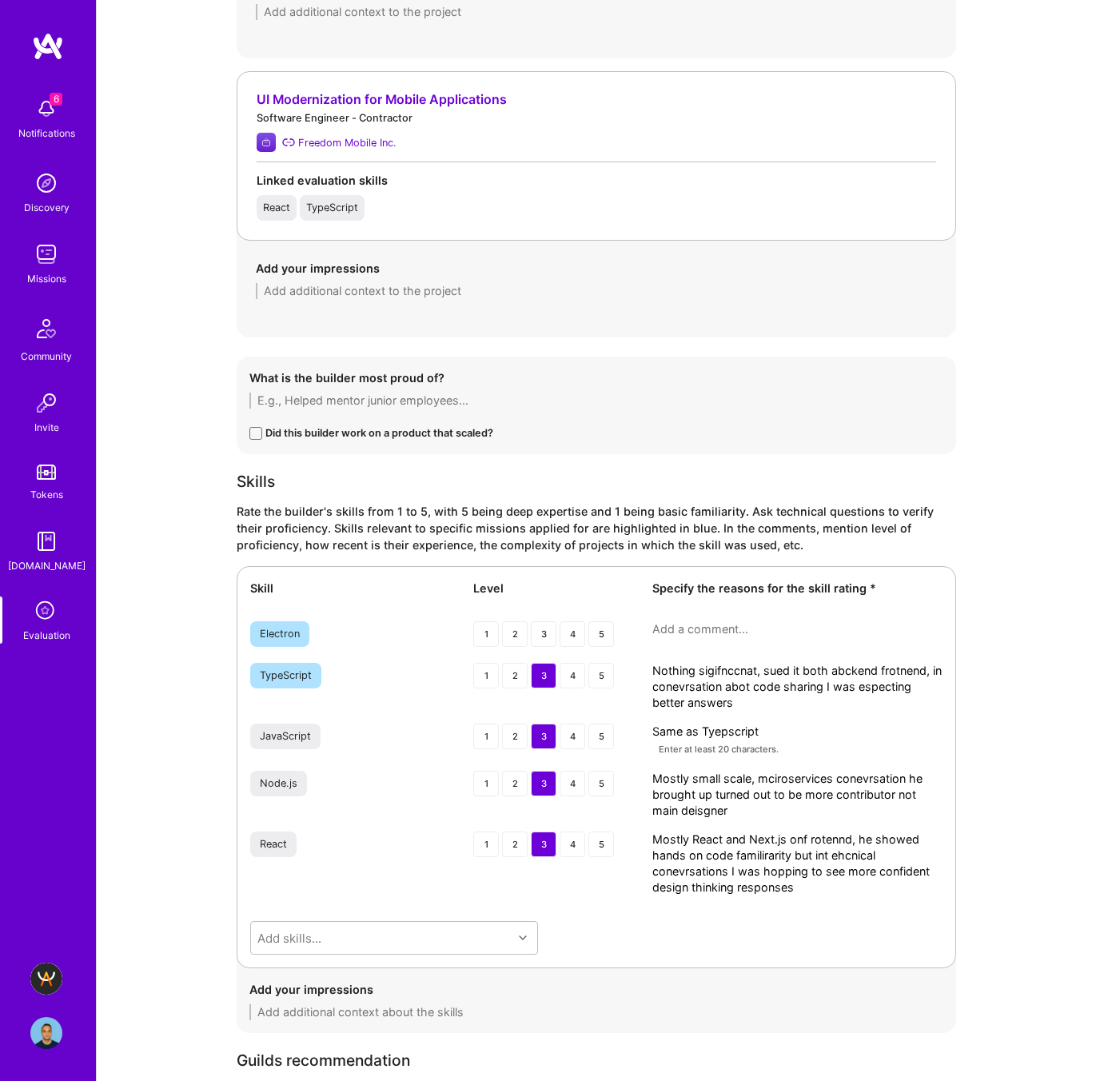
type textarea "Mostly React and Next.js onf rotennd, he showed hands on code familirarity but …"
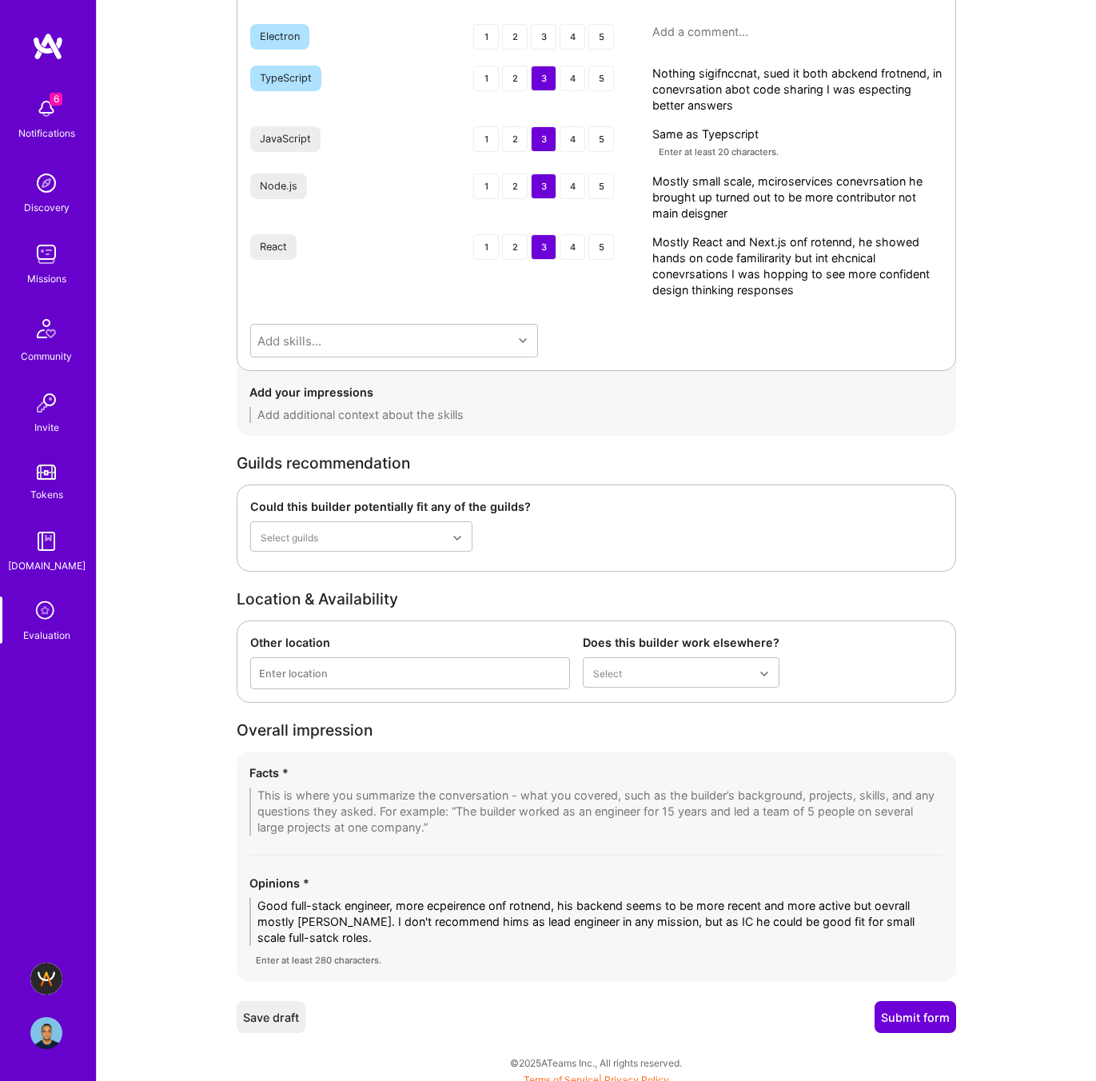
scroll to position [2336, 0]
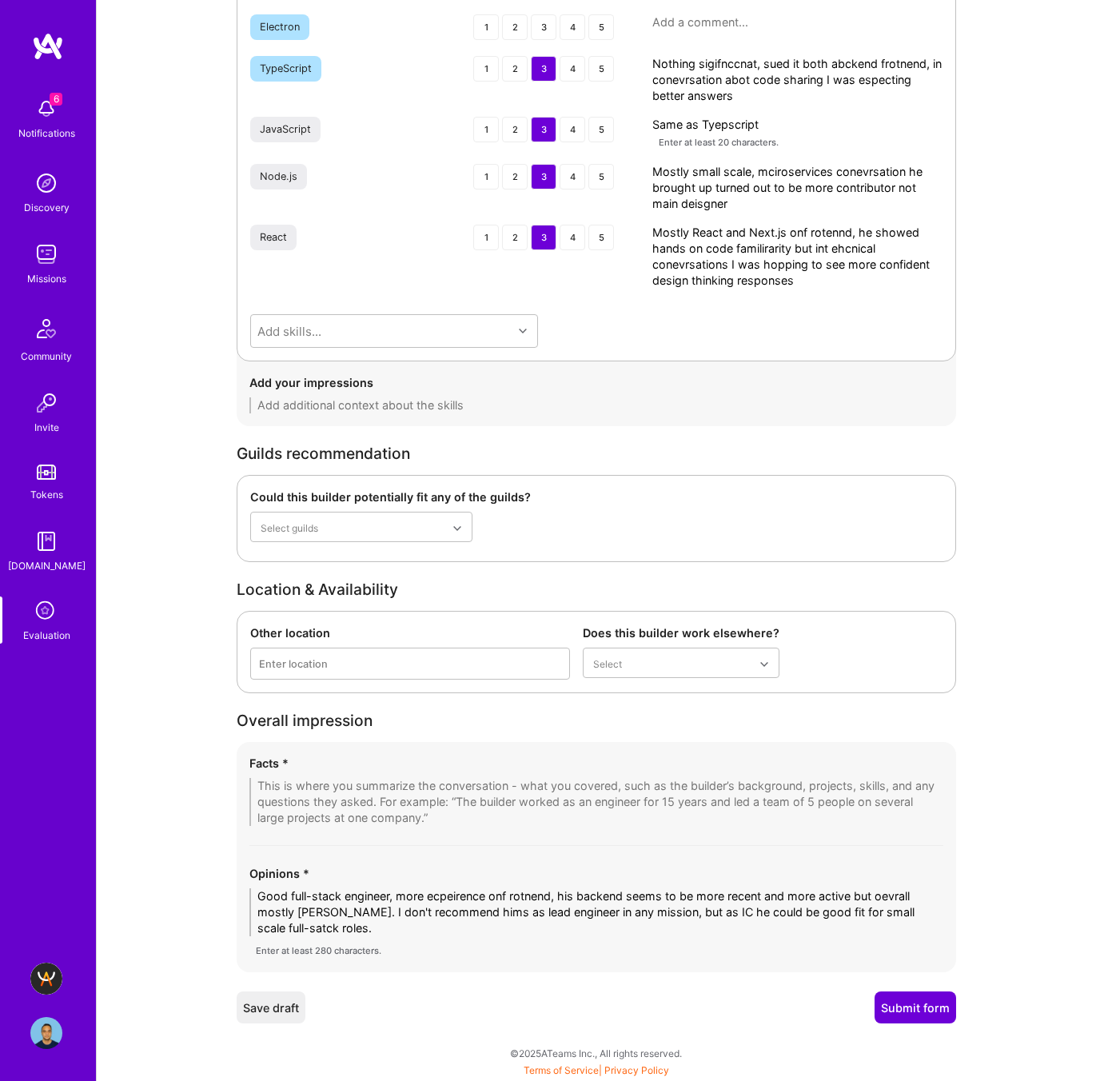
click at [476, 896] on textarea "Good full-stack engineer, more ecpeirence onf rotnend, his backend seems to be …" at bounding box center [596, 912] width 694 height 48
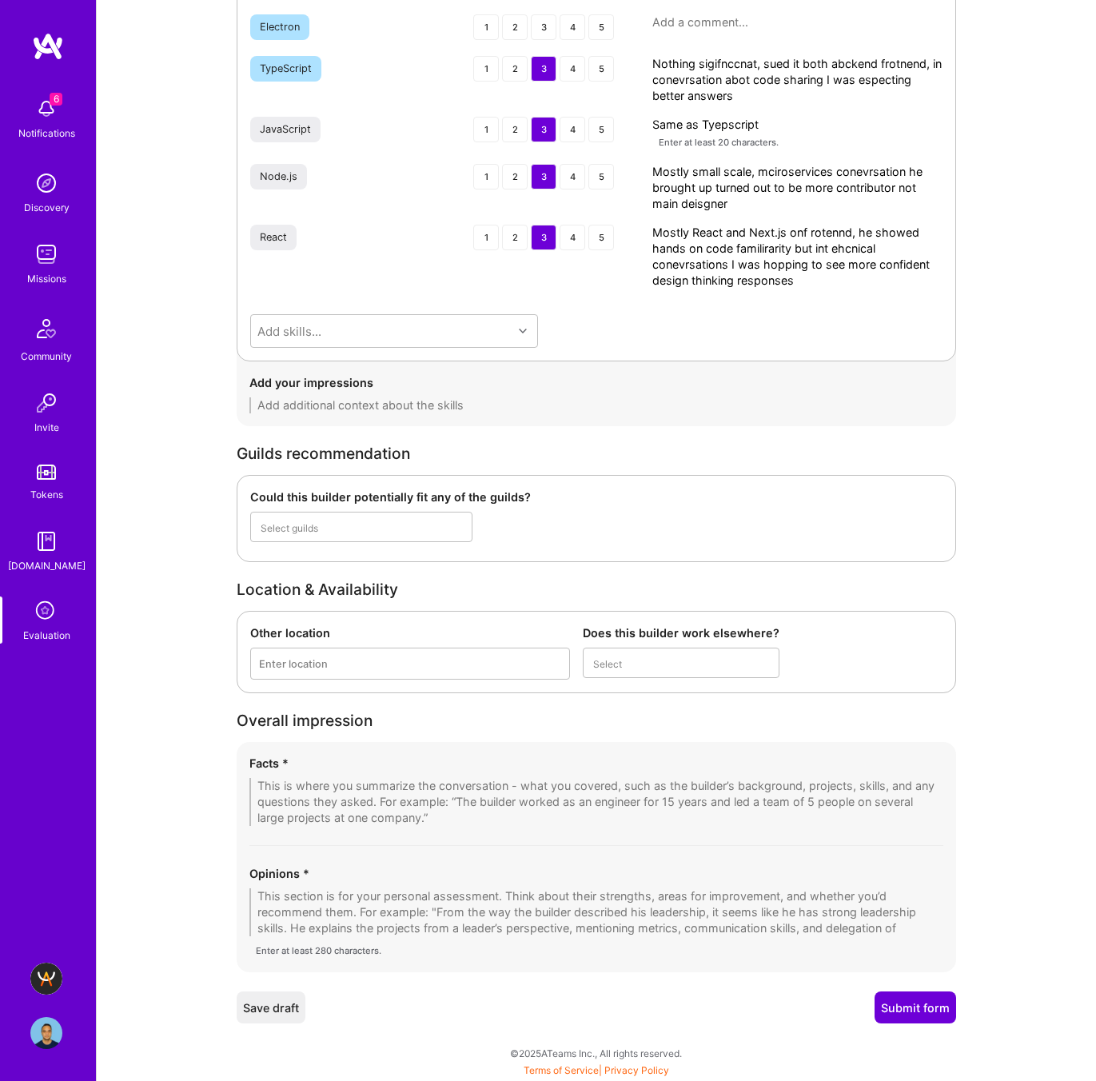
scroll to position [2329, 0]
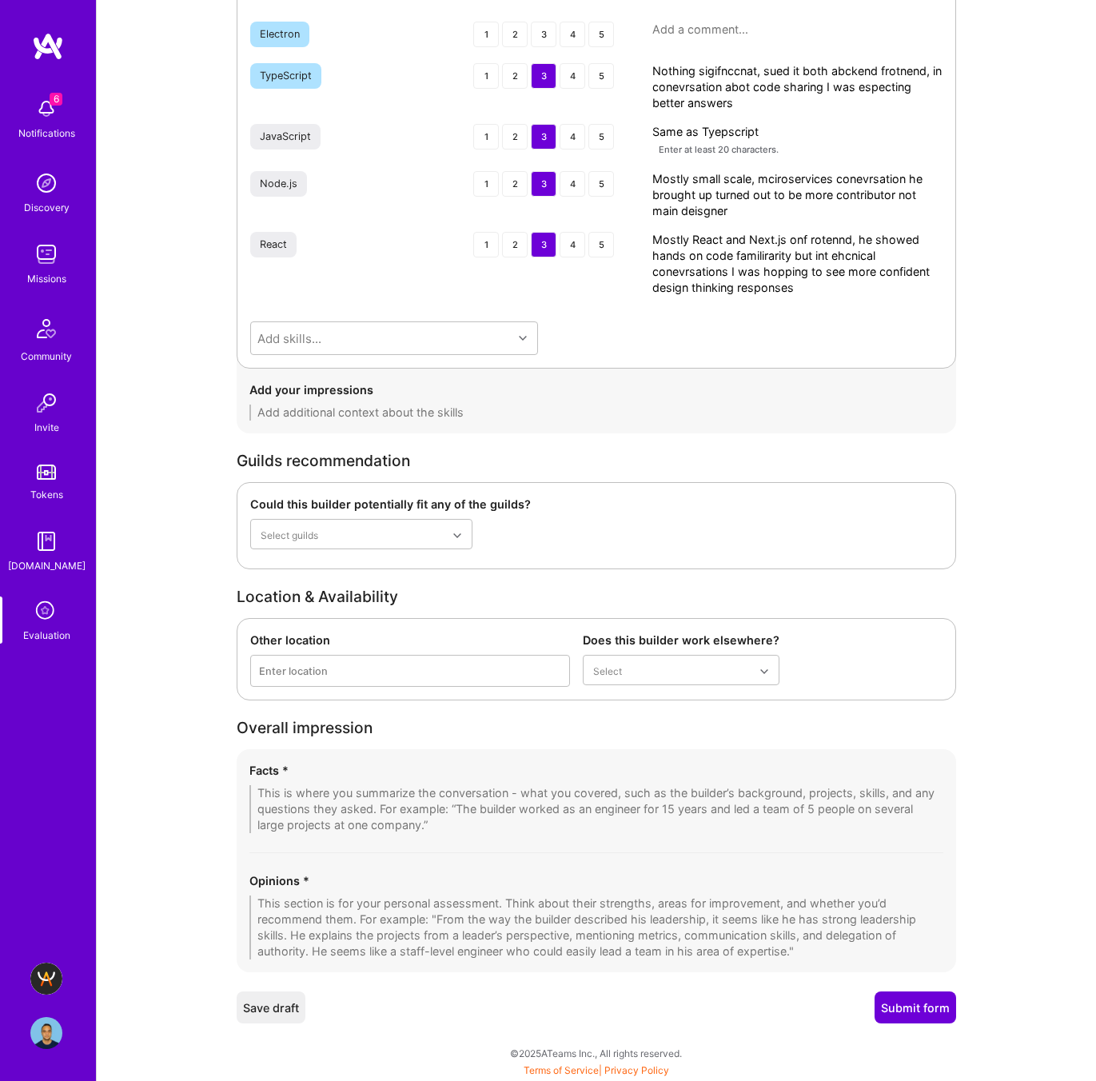
paste textarea "Good full-stack engineer with stronger experience on the frontend (React, Next.…"
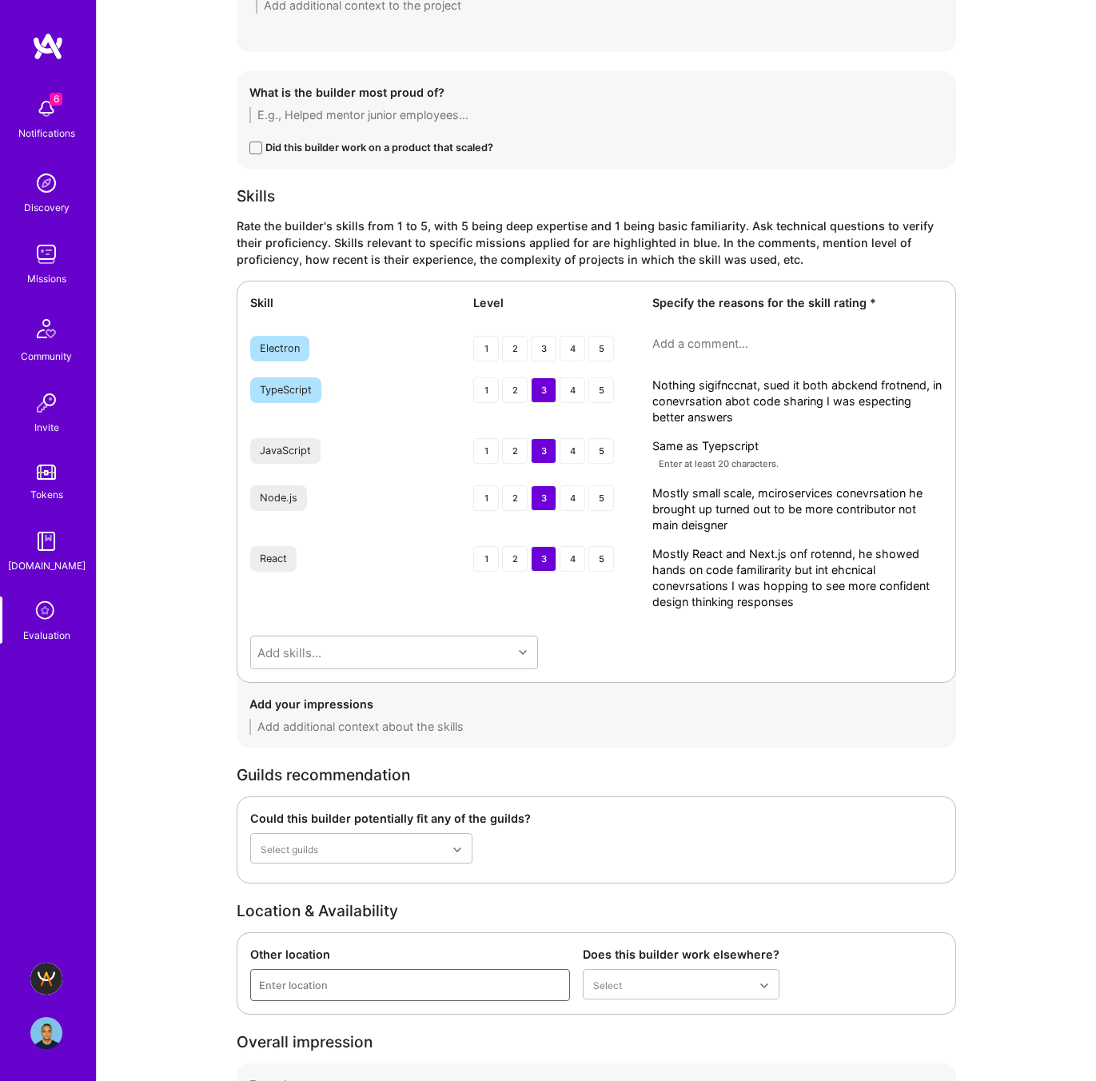
scroll to position [1918, 0]
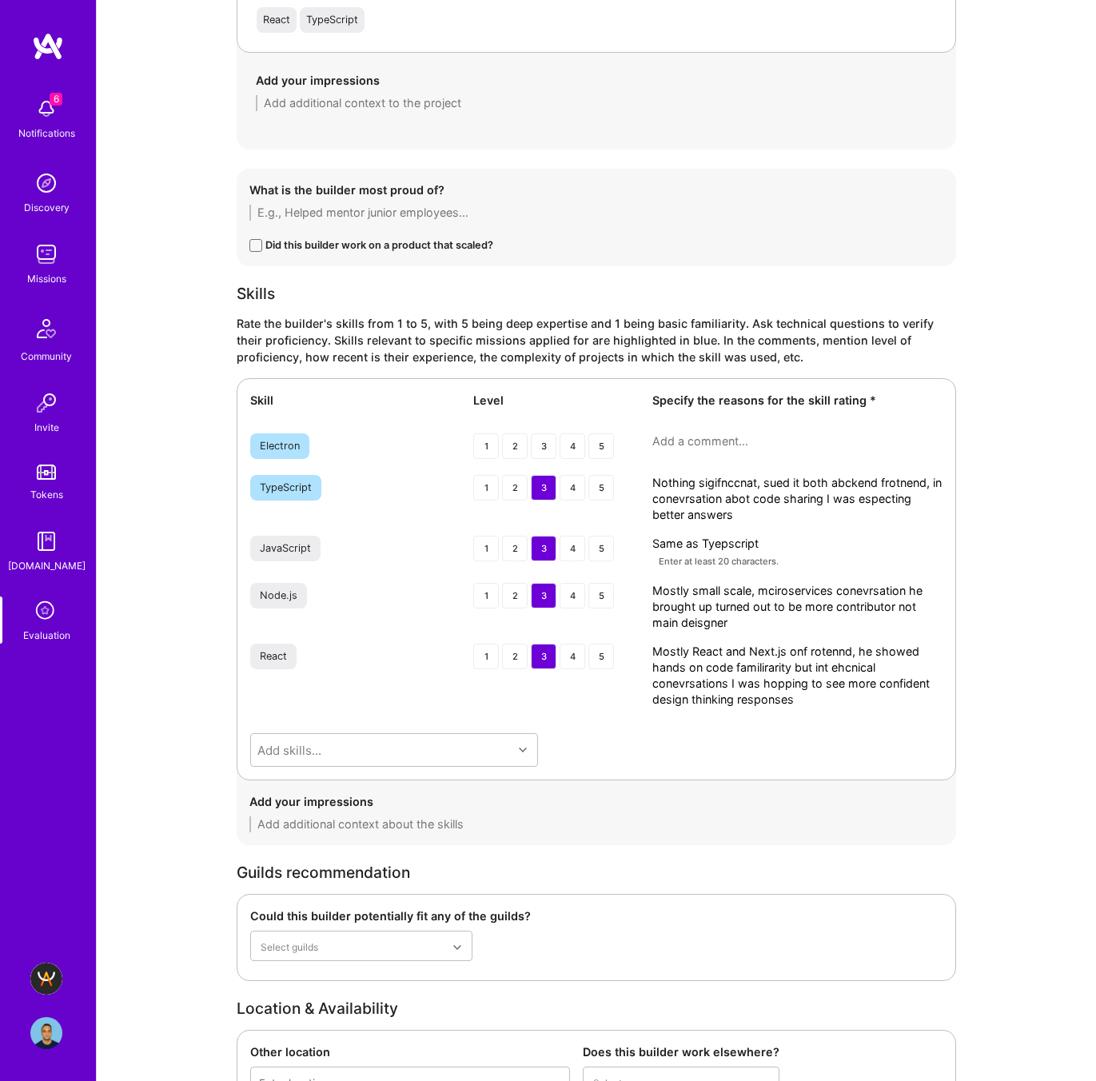
type textarea "Good full-stack engineer with stronger experience on the frontend (React, Next.…"
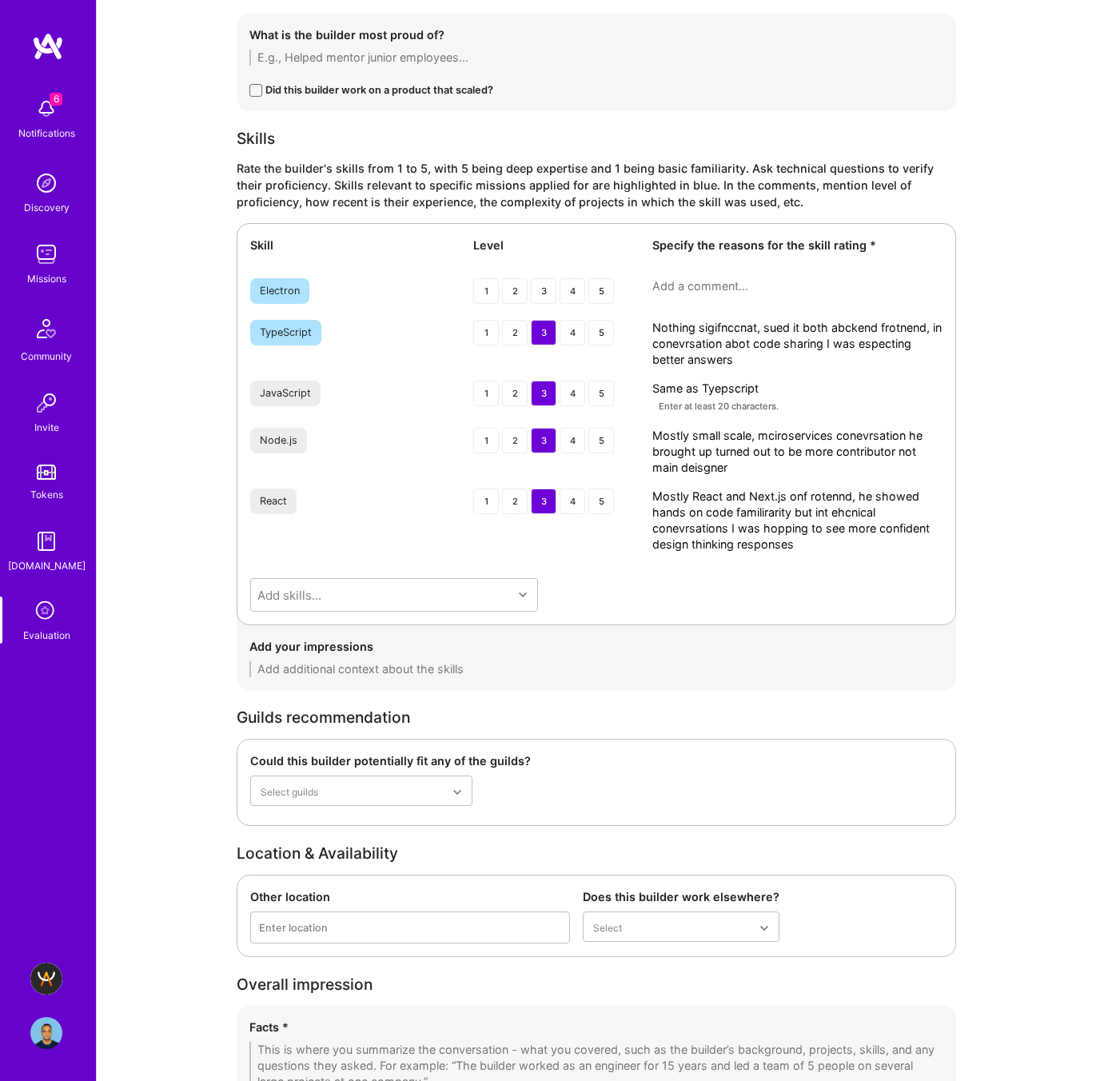
scroll to position [2064, 0]
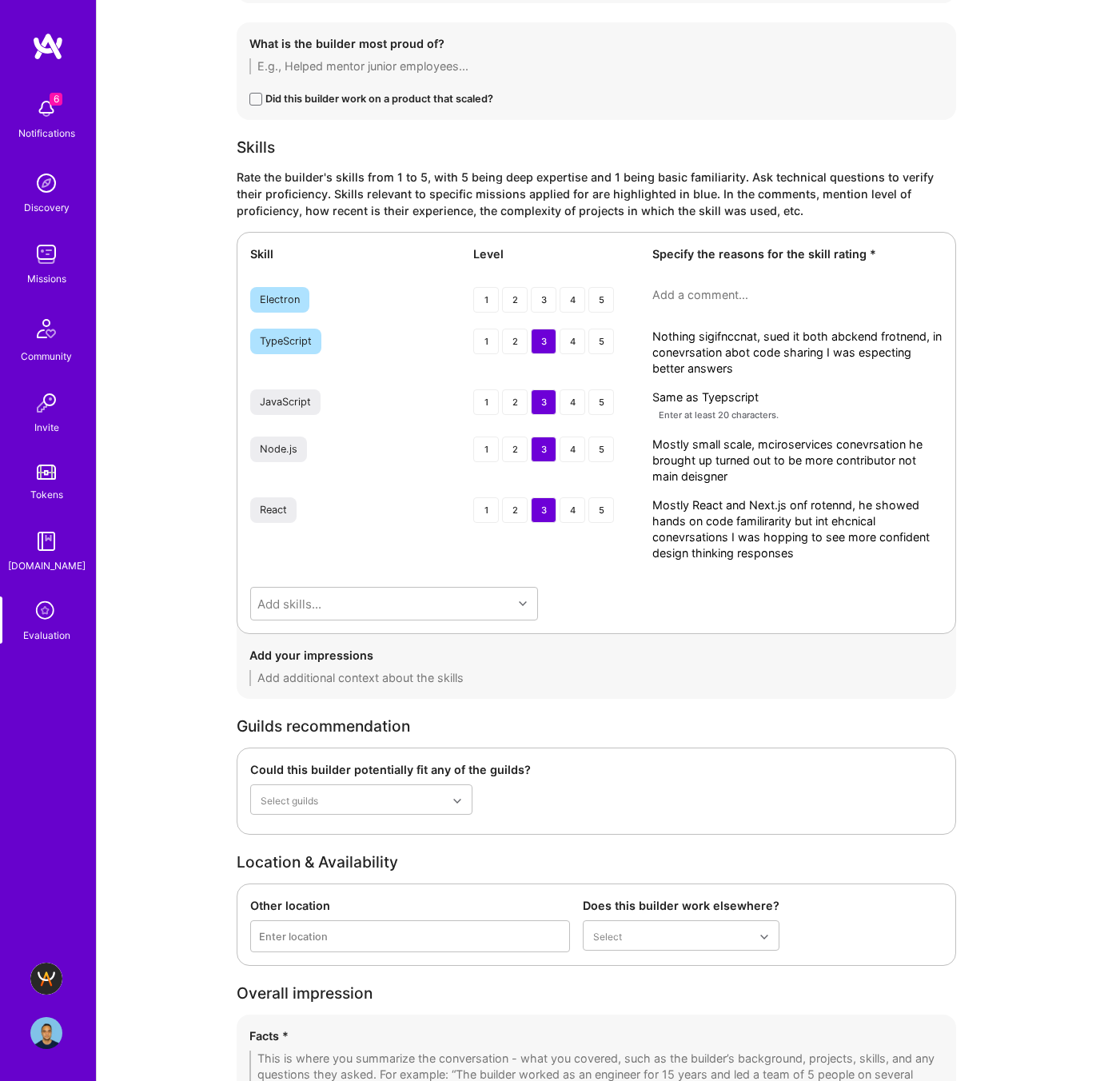
click at [740, 345] on textarea "Nothing sigifnccnat, sued it both abckend frotnend, in conevrsation abot code s…" at bounding box center [797, 353] width 290 height 48
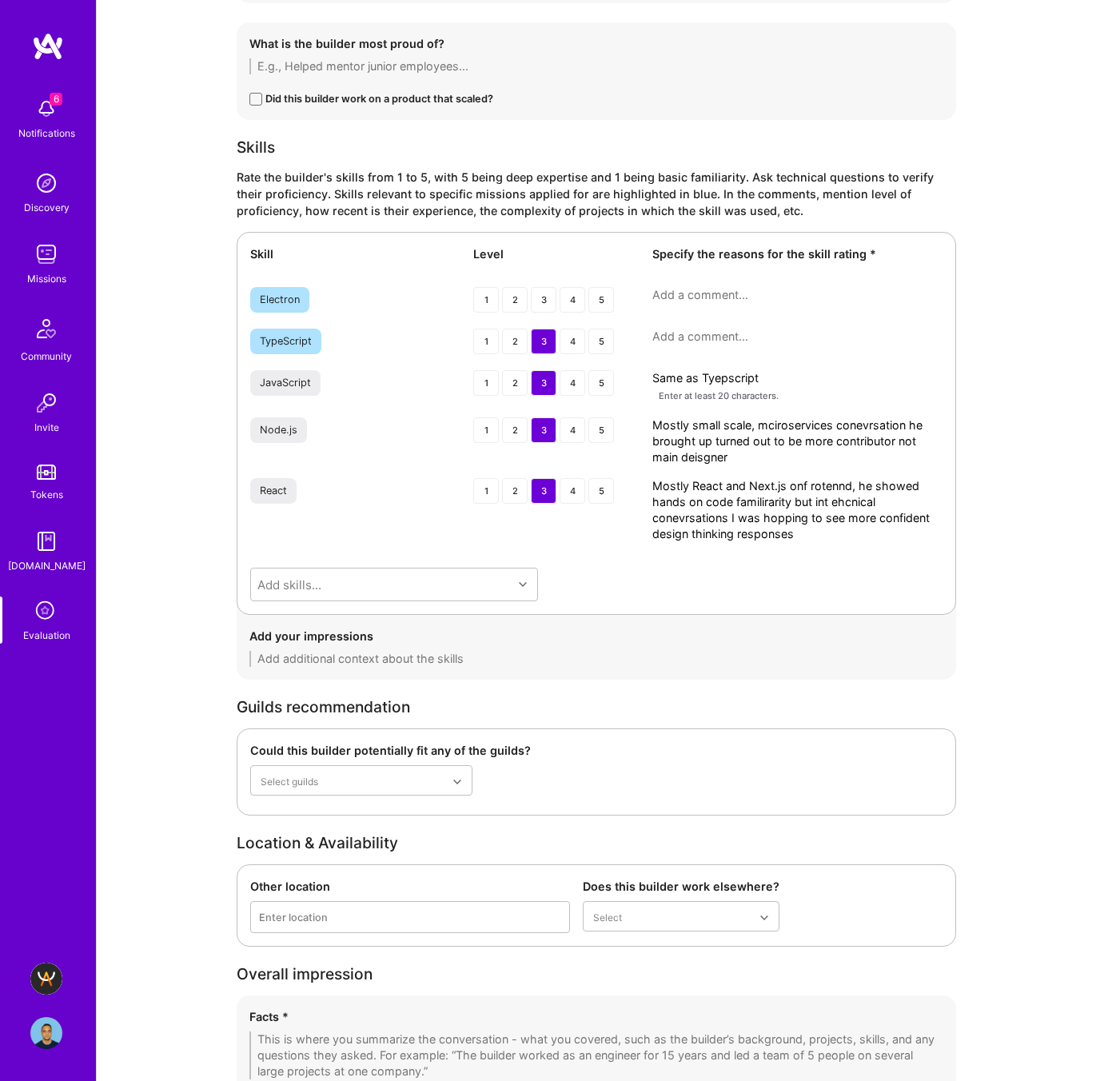
paste textarea "Moderate understanding. Used across both frontend (React/Next.js) and backend (…"
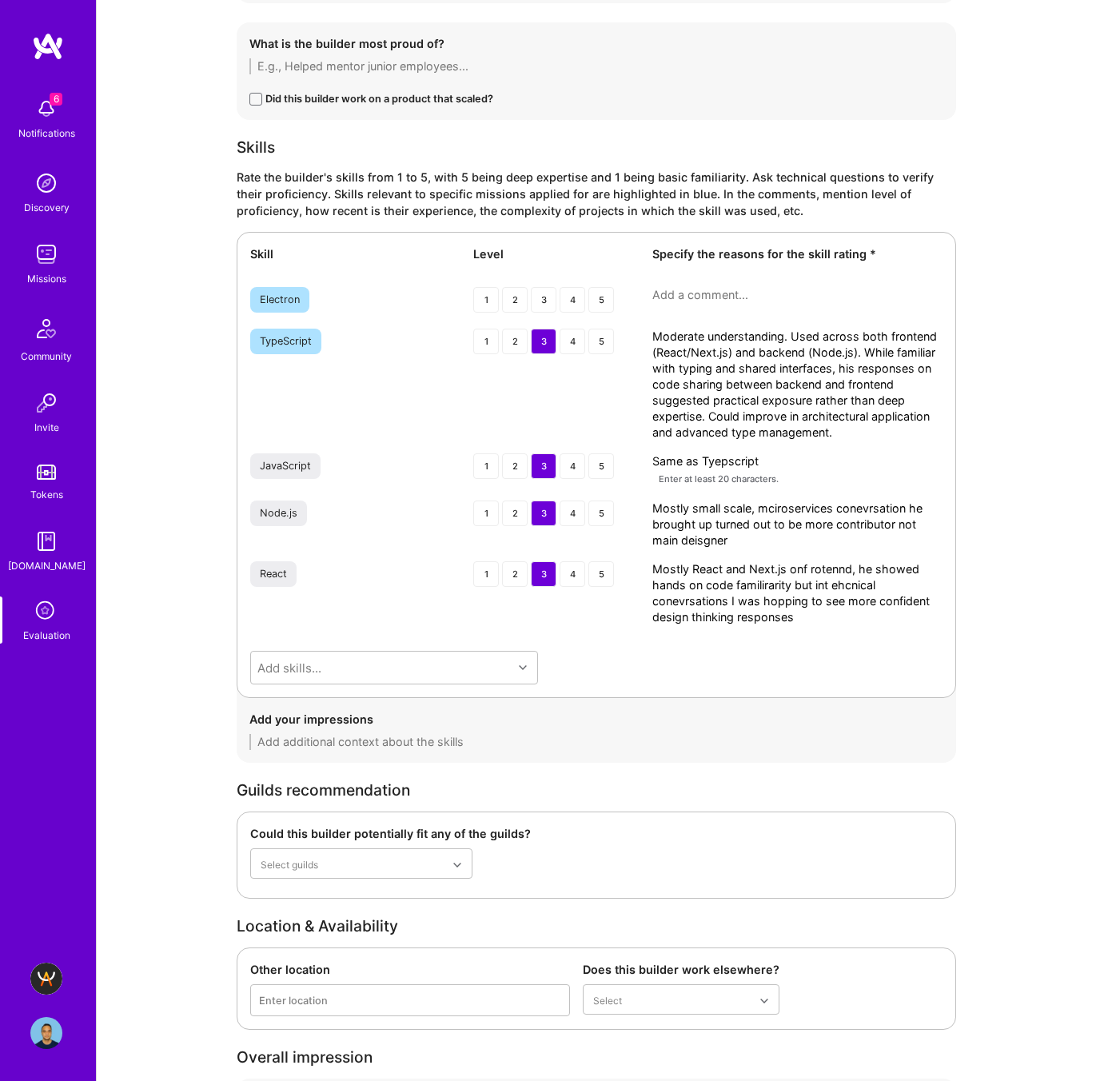
type textarea "Moderate understanding. Used across both frontend (React/Next.js) and backend (…"
drag, startPoint x: 811, startPoint y: 460, endPoint x: 602, endPoint y: 458, distance: 208.6
click at [602, 458] on div "JavaScript 1 2 3 4 5 Same as Tyepscript Enter at least 20 characters." at bounding box center [596, 470] width 692 height 34
paste textarea "olid hands-on experience with JavaScript fundamentals and frameworks. However, …"
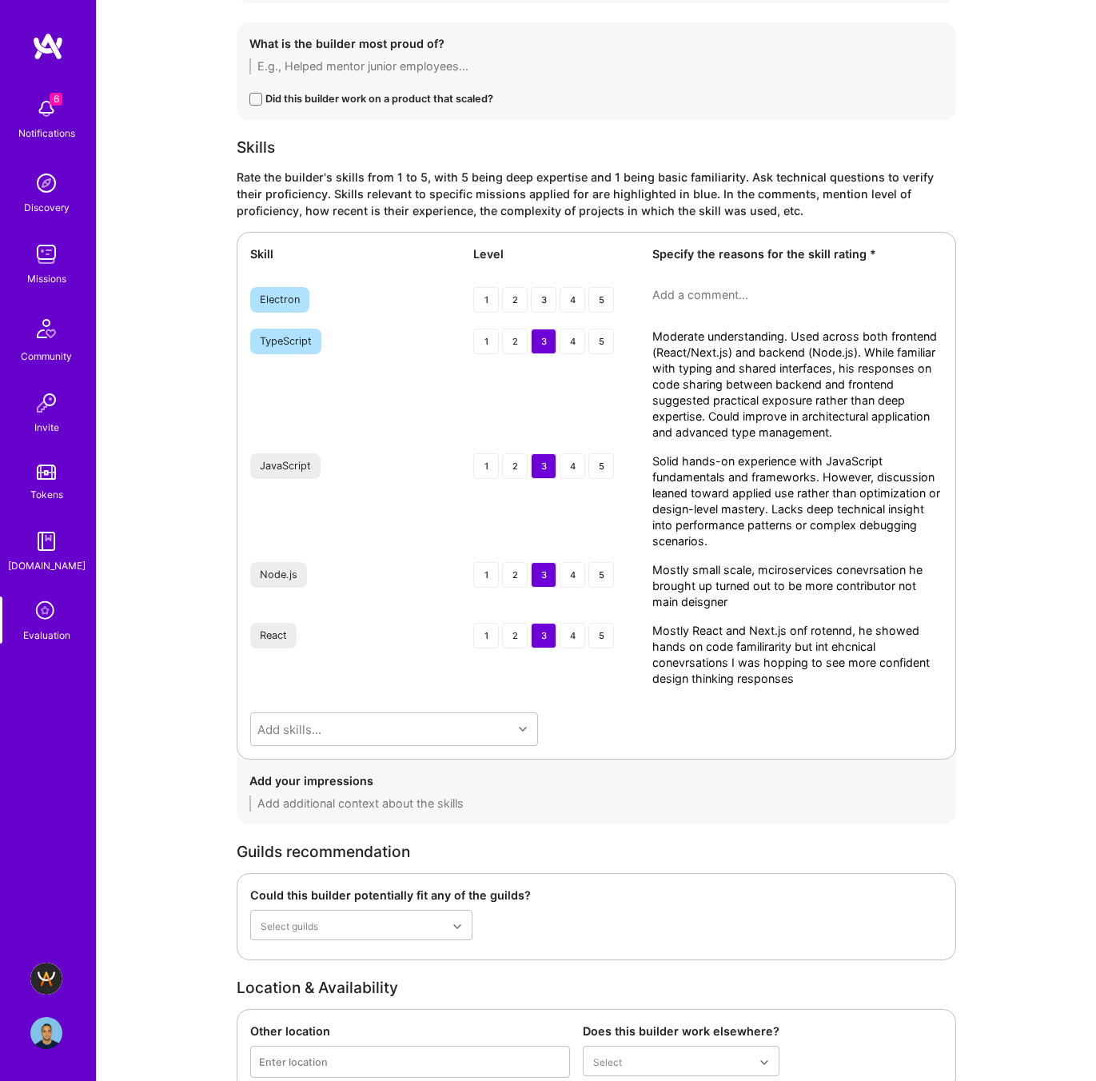
drag, startPoint x: 790, startPoint y: 509, endPoint x: 823, endPoint y: 564, distance: 64.6
click at [823, 564] on div "Skill Level Specify the reasons for the skill rating * Electron 1 2 3 4 5 TypeS…" at bounding box center [596, 496] width 719 height 528
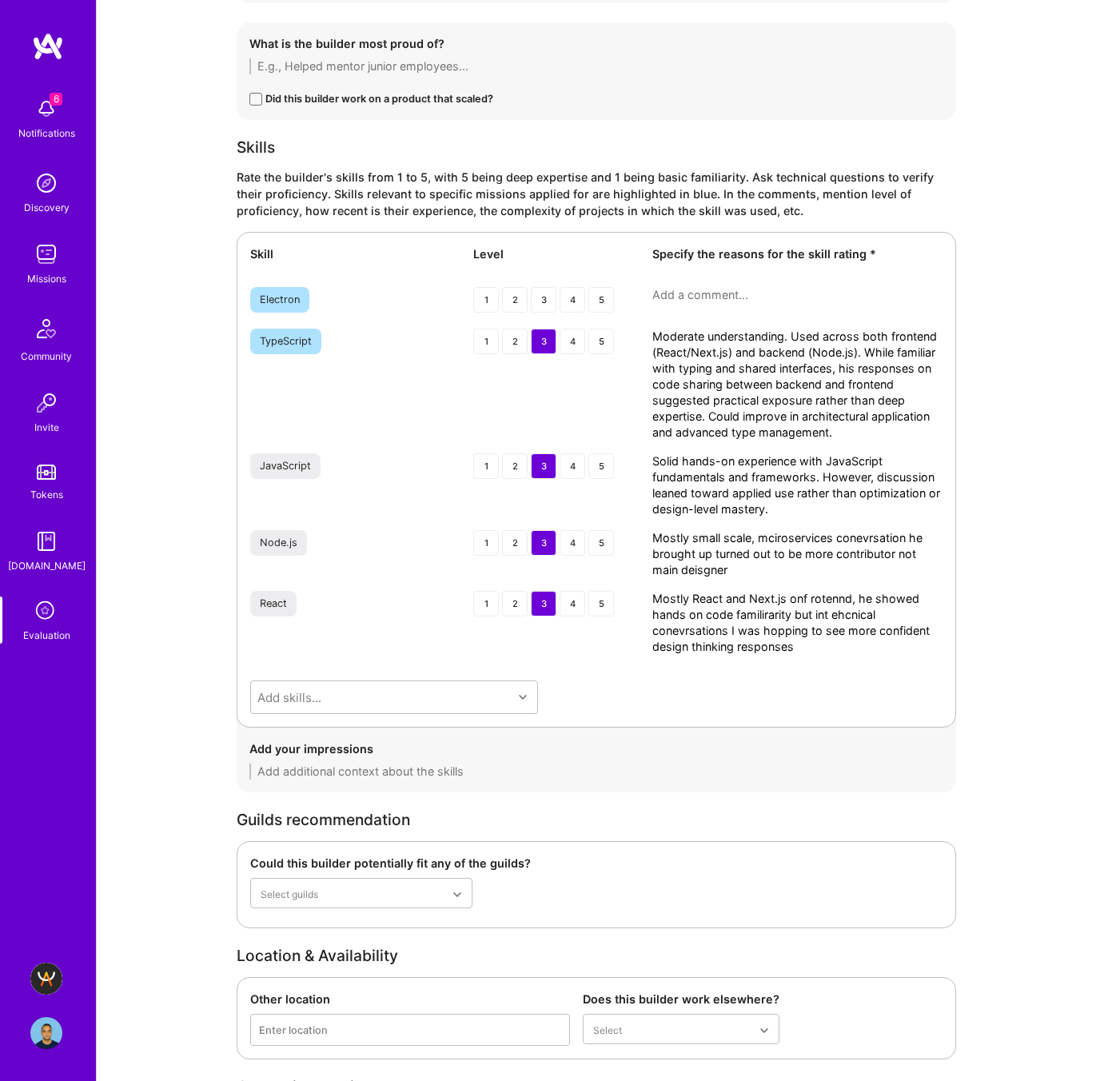
type textarea "Solid hands-on experience with JavaScript fundamentals and frameworks. However,…"
click at [691, 552] on textarea "Mostly small scale, mciroservices conevrsation he brought up turned out to be m…" at bounding box center [797, 554] width 290 height 48
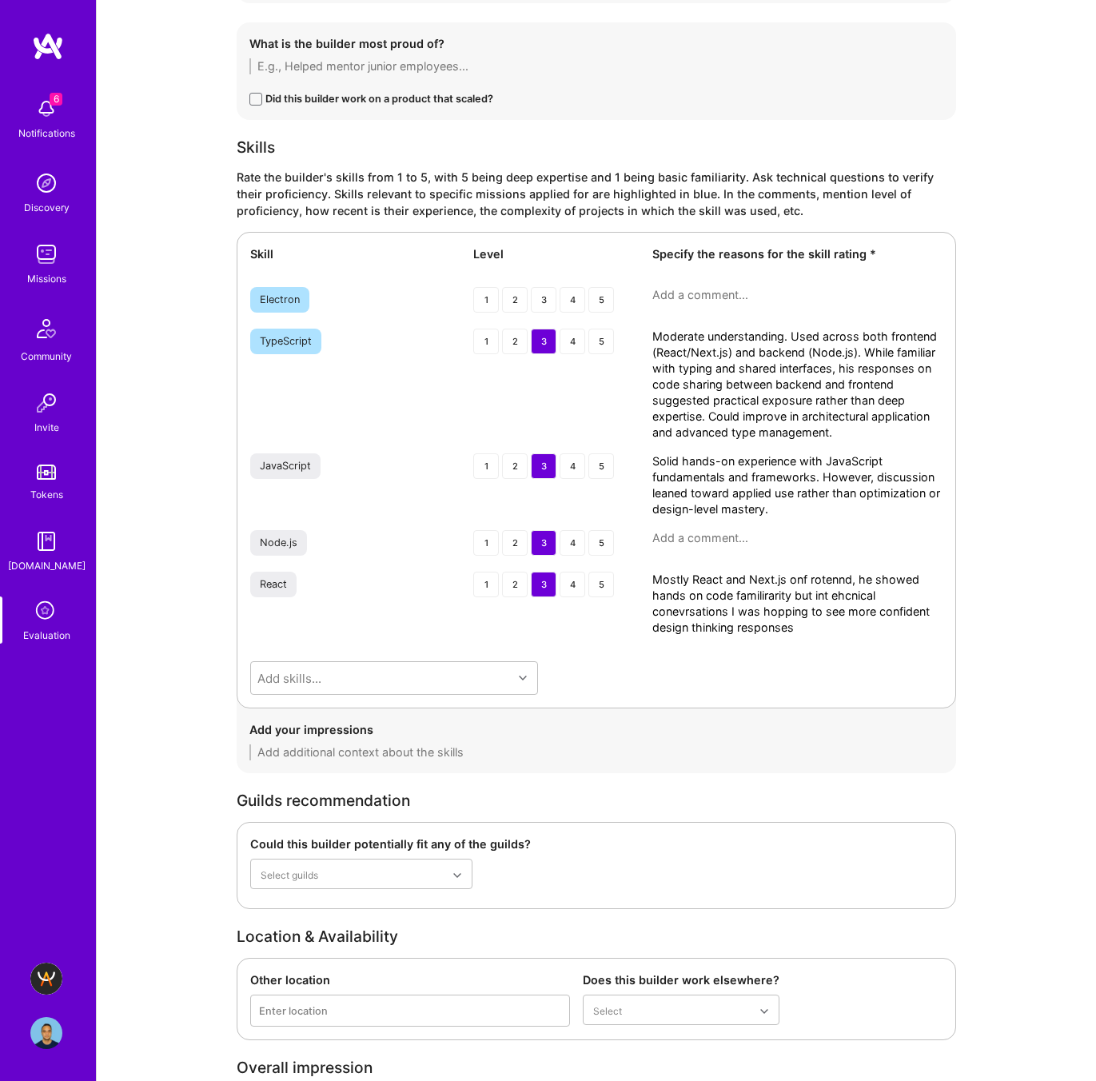
paste textarea "Worked on small- to mid-scale microservices using Node.js and Kafka for event-d…"
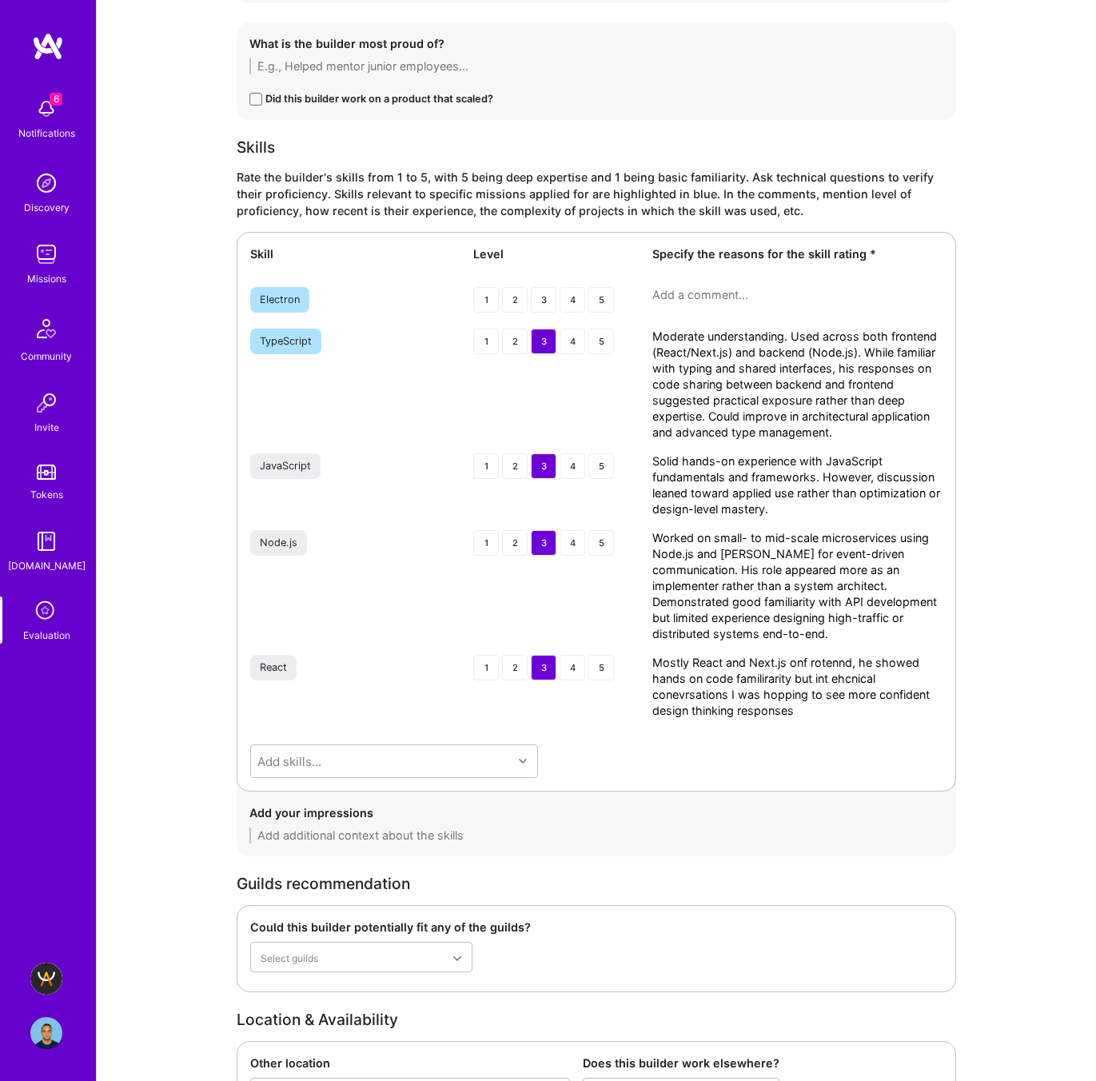
type textarea "Worked on small- to mid-scale microservices using Node.js and Kafka for event-d…"
click at [807, 677] on textarea "Mostly React and Next.js onf rotennd, he showed hands on code familirarity but …" at bounding box center [797, 687] width 290 height 64
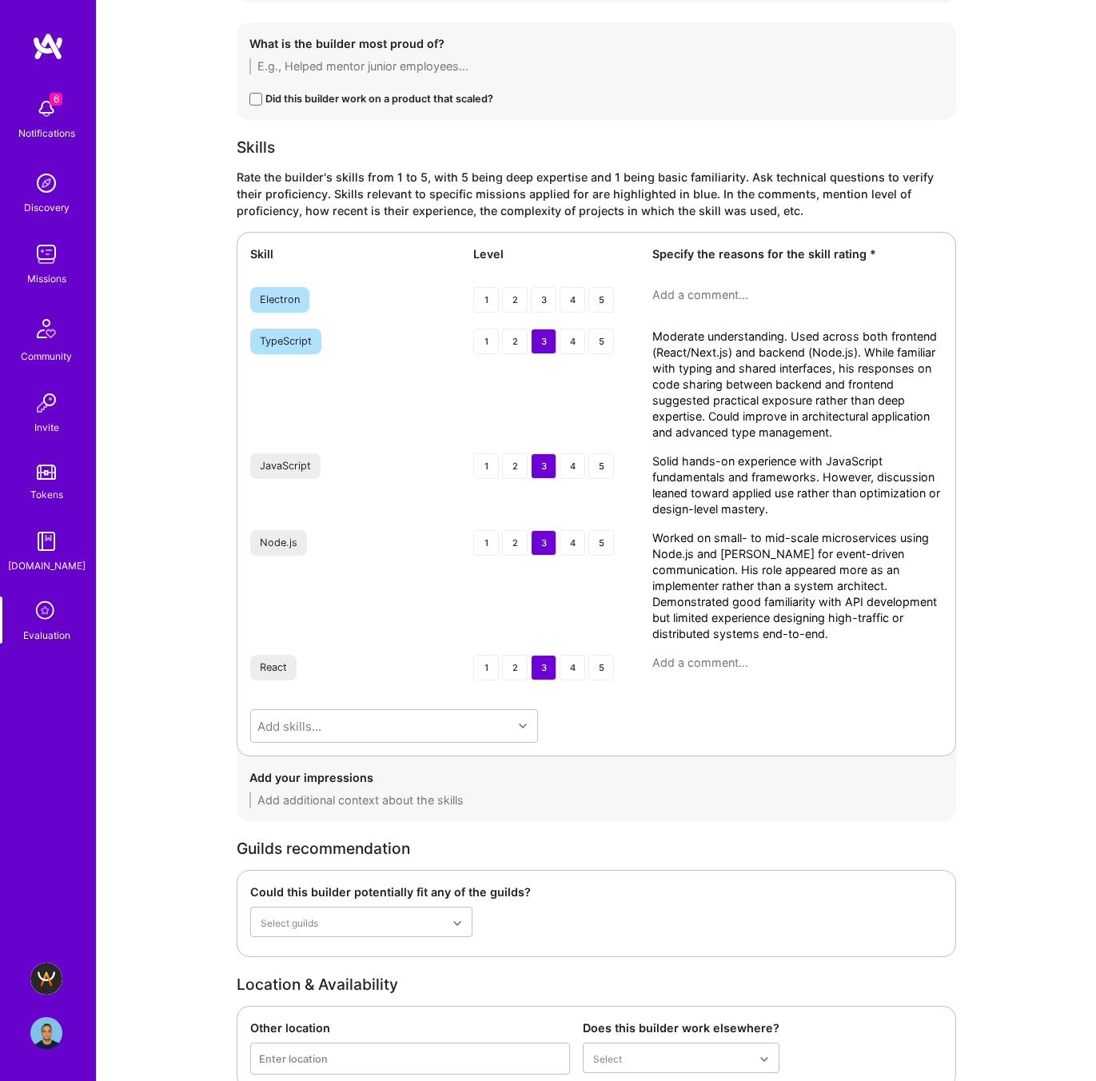
paste textarea "Primarily used React and Next.js on multiple projects. Demonstrates working pro…"
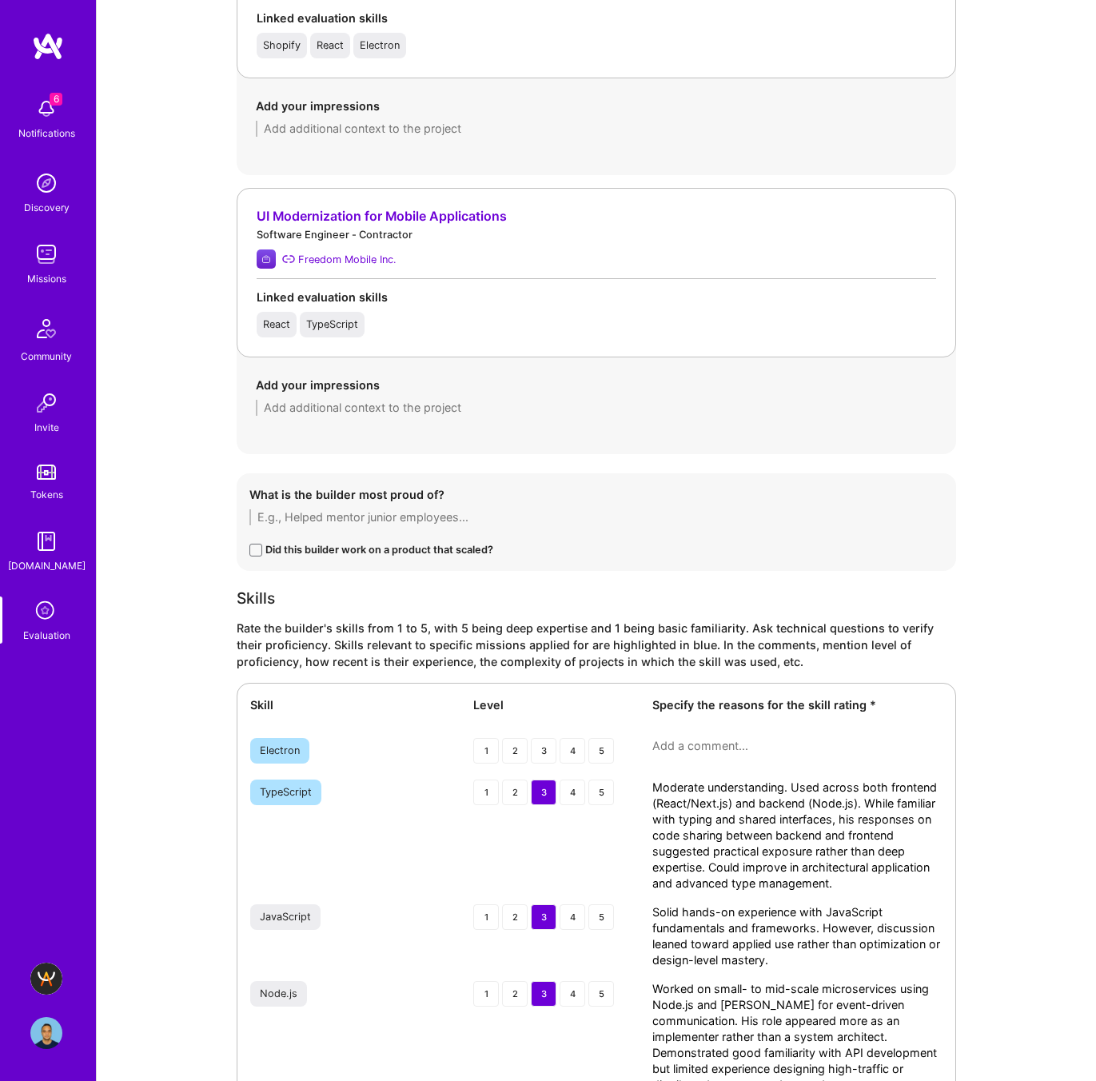
scroll to position [2599, 0]
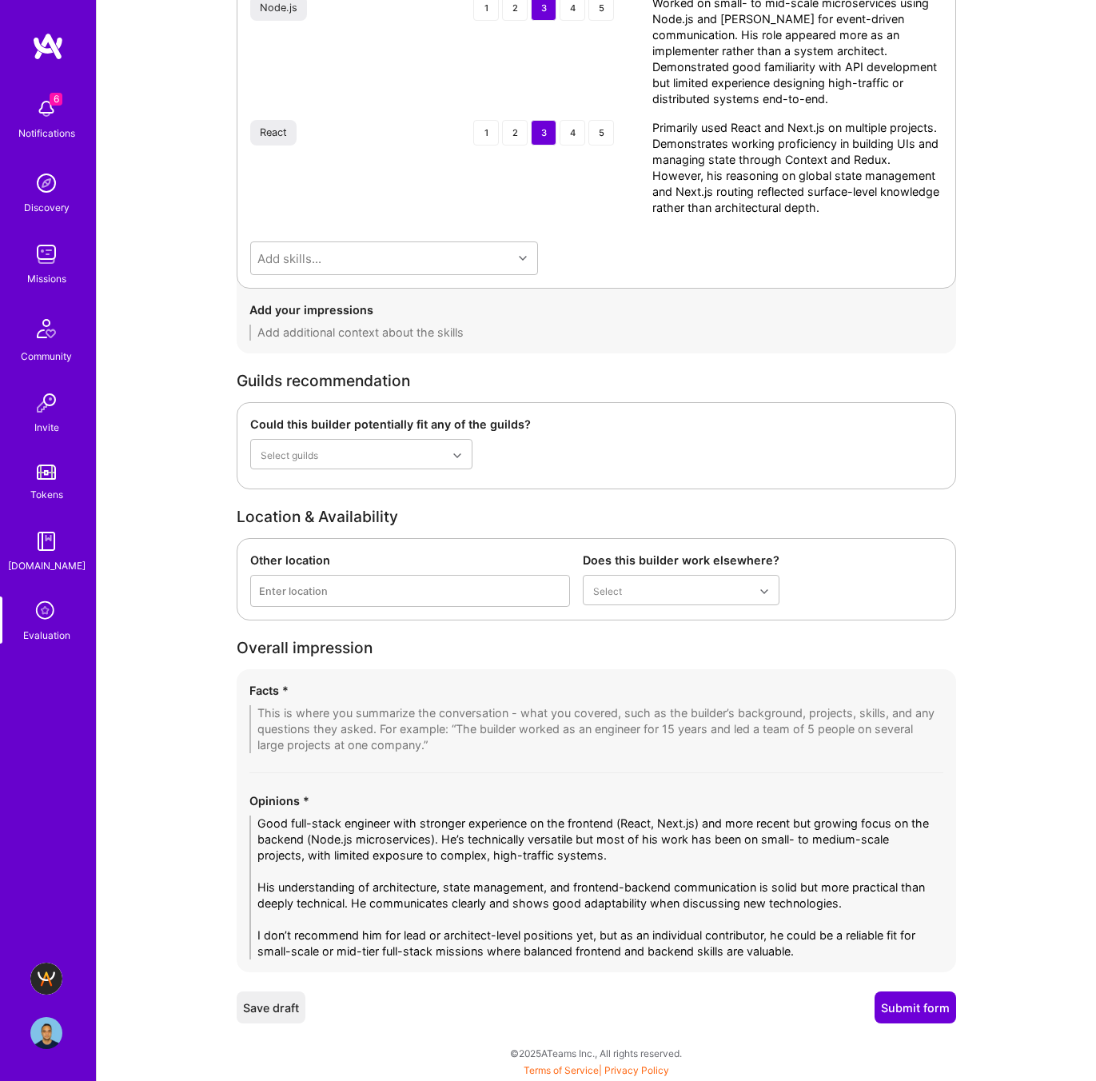
type textarea "Primarily used React and Next.js on multiple projects. Demonstrates working pro…"
click at [317, 705] on textarea at bounding box center [596, 729] width 694 height 48
paste textarea "1. Broad Full-Stack Background (Frontend-Focused) • 7+ years of experience as a…"
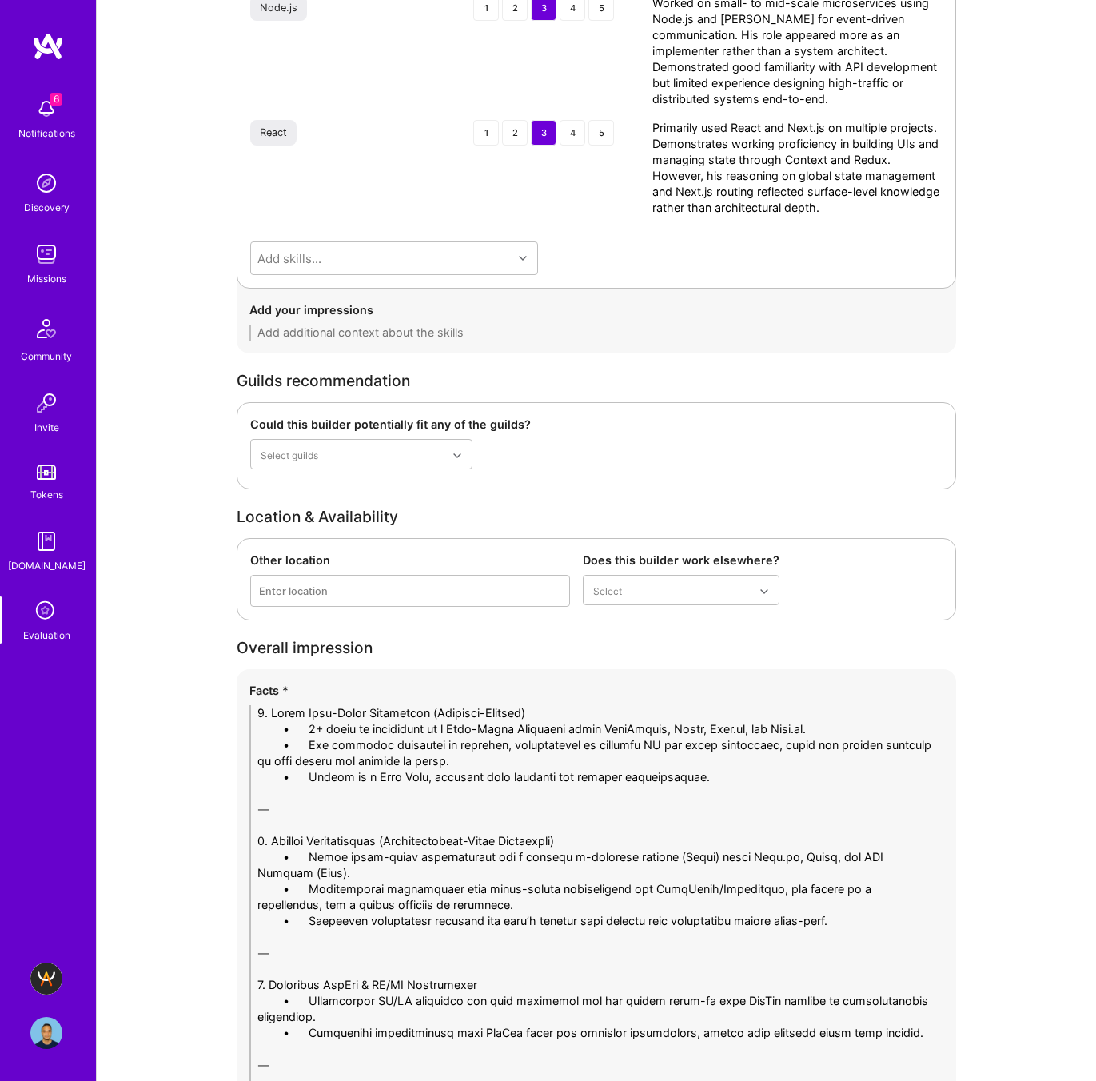
scroll to position [0, 0]
drag, startPoint x: 304, startPoint y: 727, endPoint x: 209, endPoint y: 719, distance: 94.7
click at [291, 727] on textarea at bounding box center [596, 1032] width 694 height 655
drag, startPoint x: 309, startPoint y: 726, endPoint x: 235, endPoint y: 727, distance: 73.5
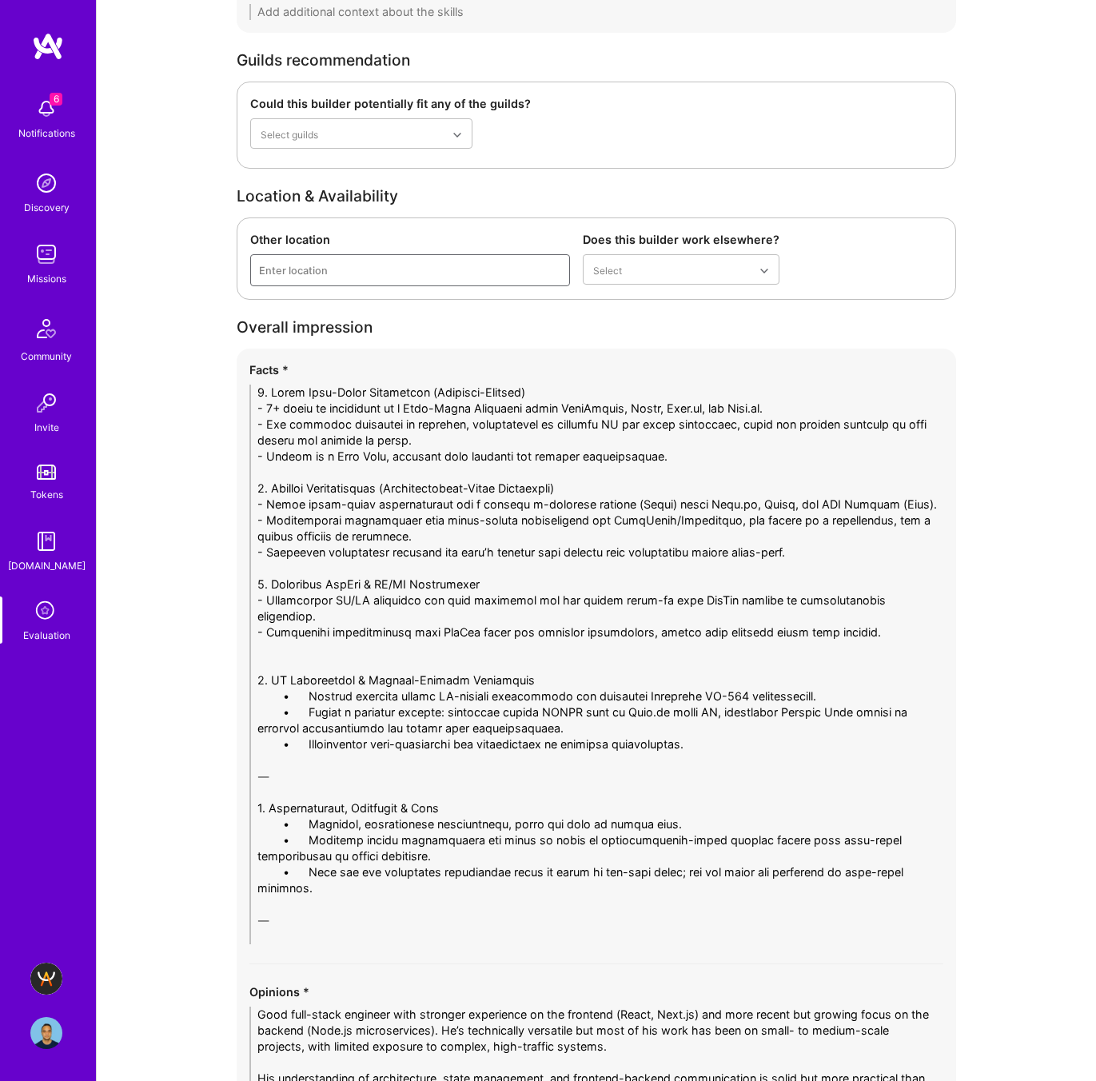
scroll to position [2938, 0]
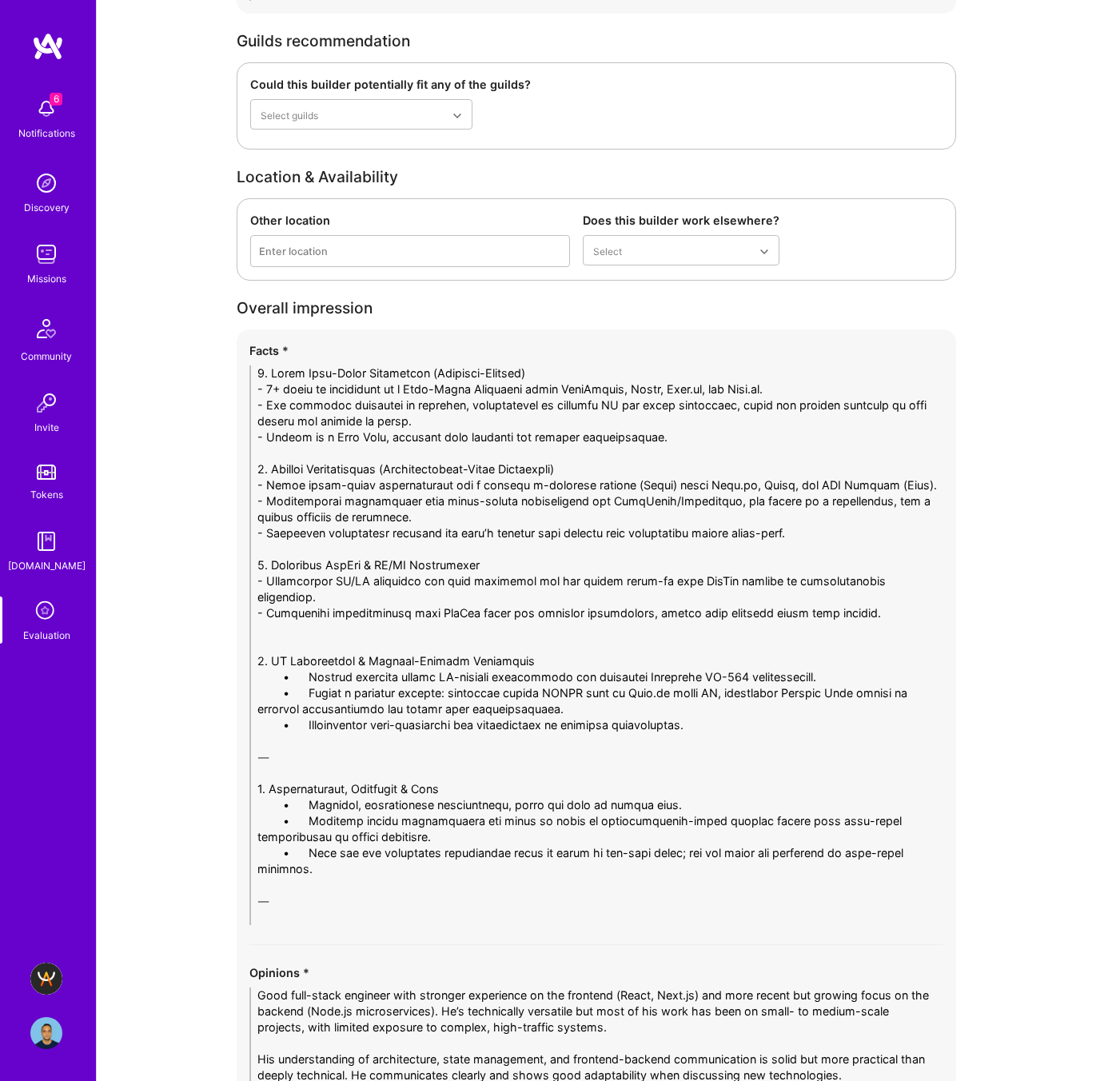
drag, startPoint x: 309, startPoint y: 675, endPoint x: 253, endPoint y: 671, distance: 56.2
click at [253, 671] on textarea at bounding box center [596, 645] width 694 height 560
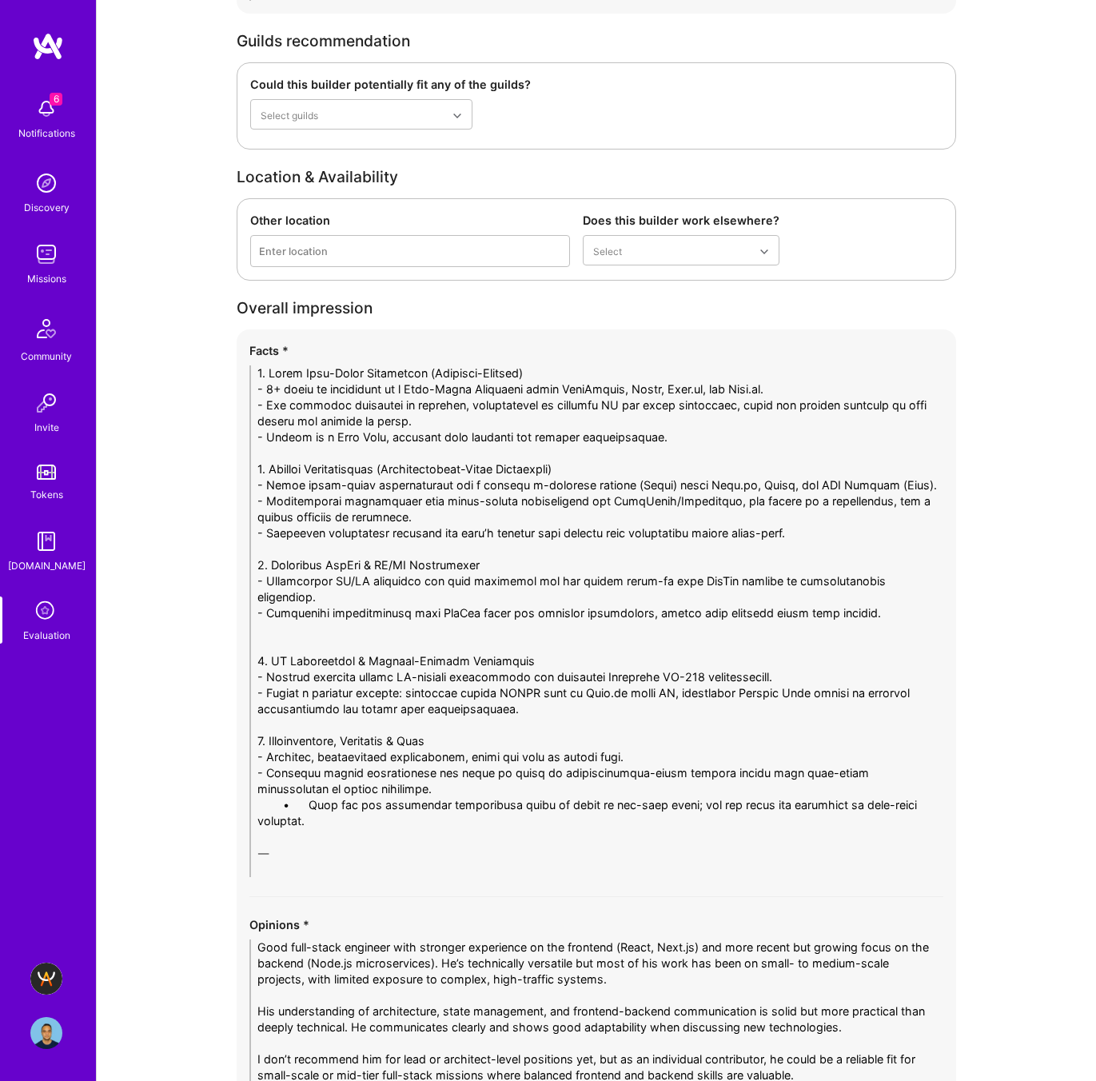
click at [303, 837] on textarea at bounding box center [596, 621] width 694 height 512
drag, startPoint x: 316, startPoint y: 855, endPoint x: 201, endPoint y: 798, distance: 128.0
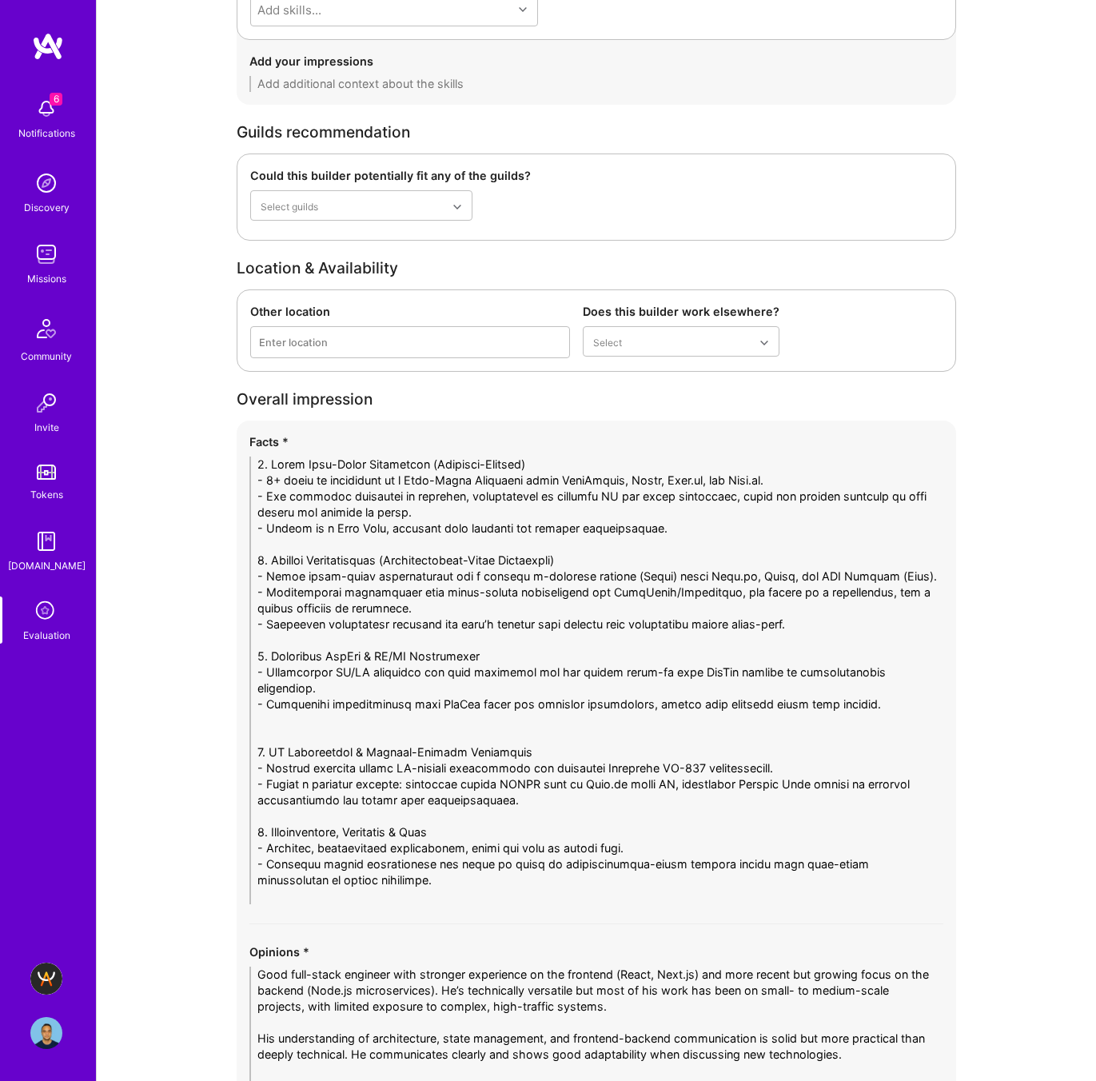
scroll to position [2998, 0]
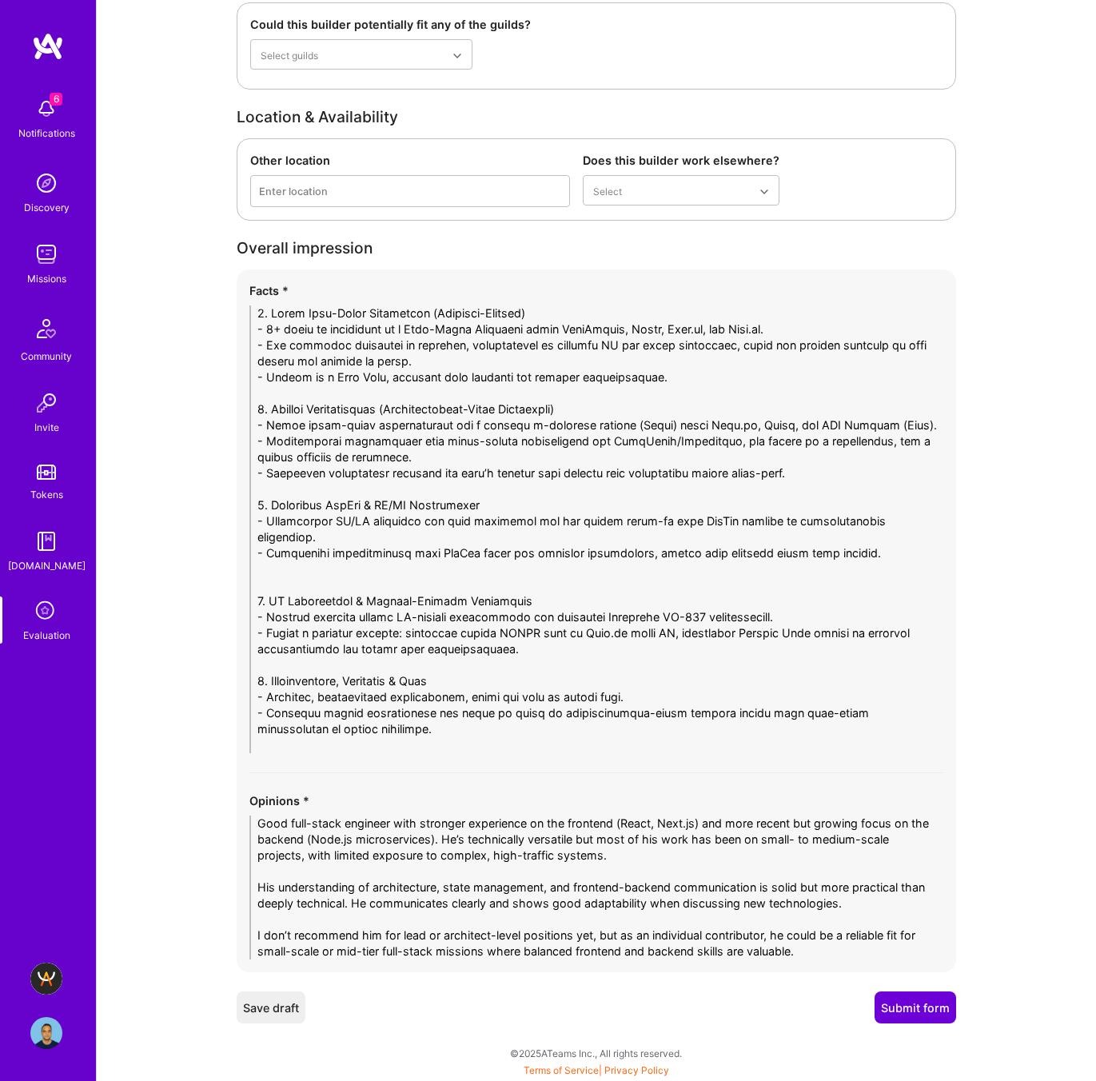
type textarea "1. Broad Full-Stack Background (Frontend-Focused) - 7+ years of experience as a…"
click at [930, 997] on button "Submit form" at bounding box center [915, 1007] width 82 height 32
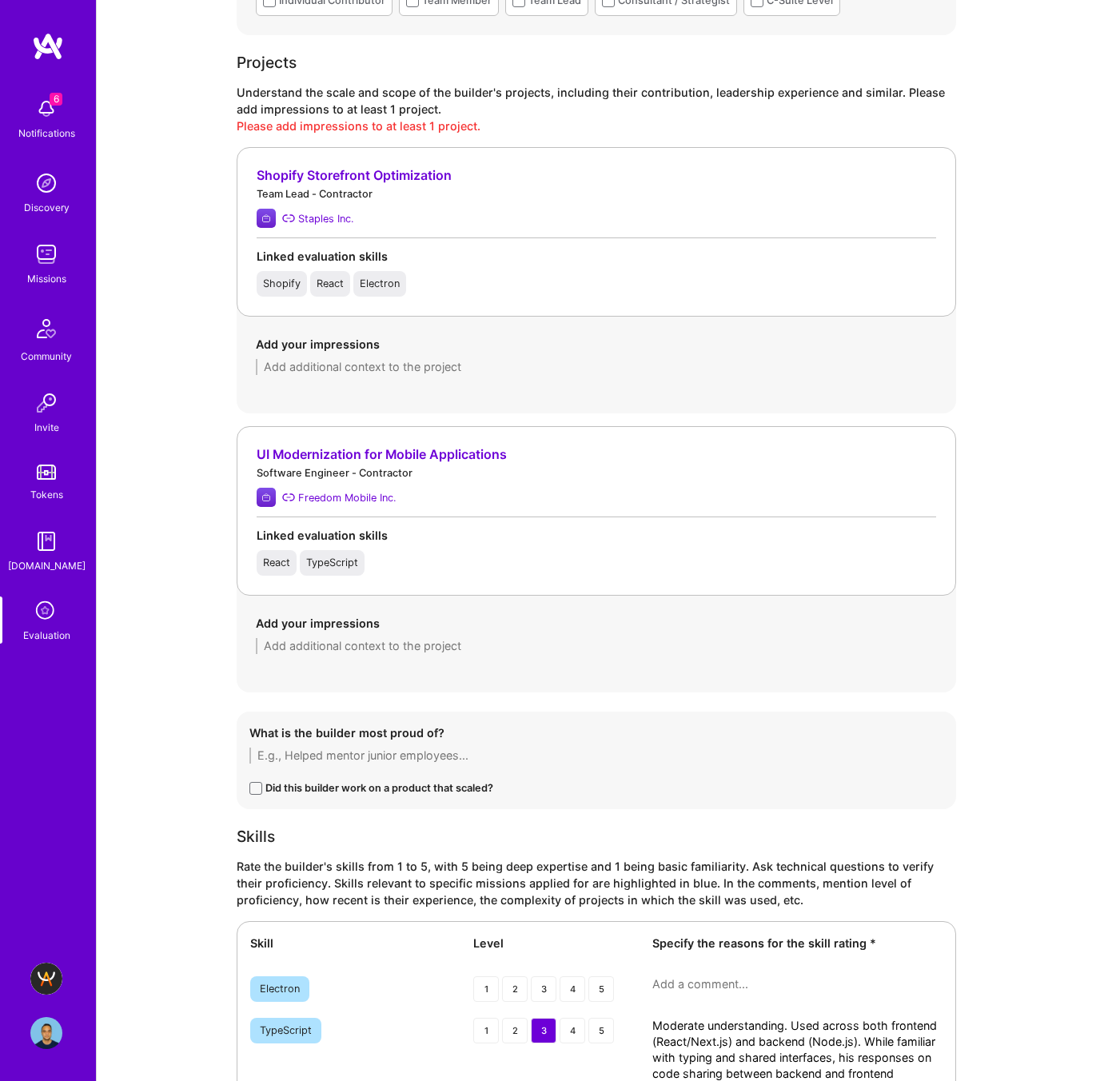
scroll to position [1406, 0]
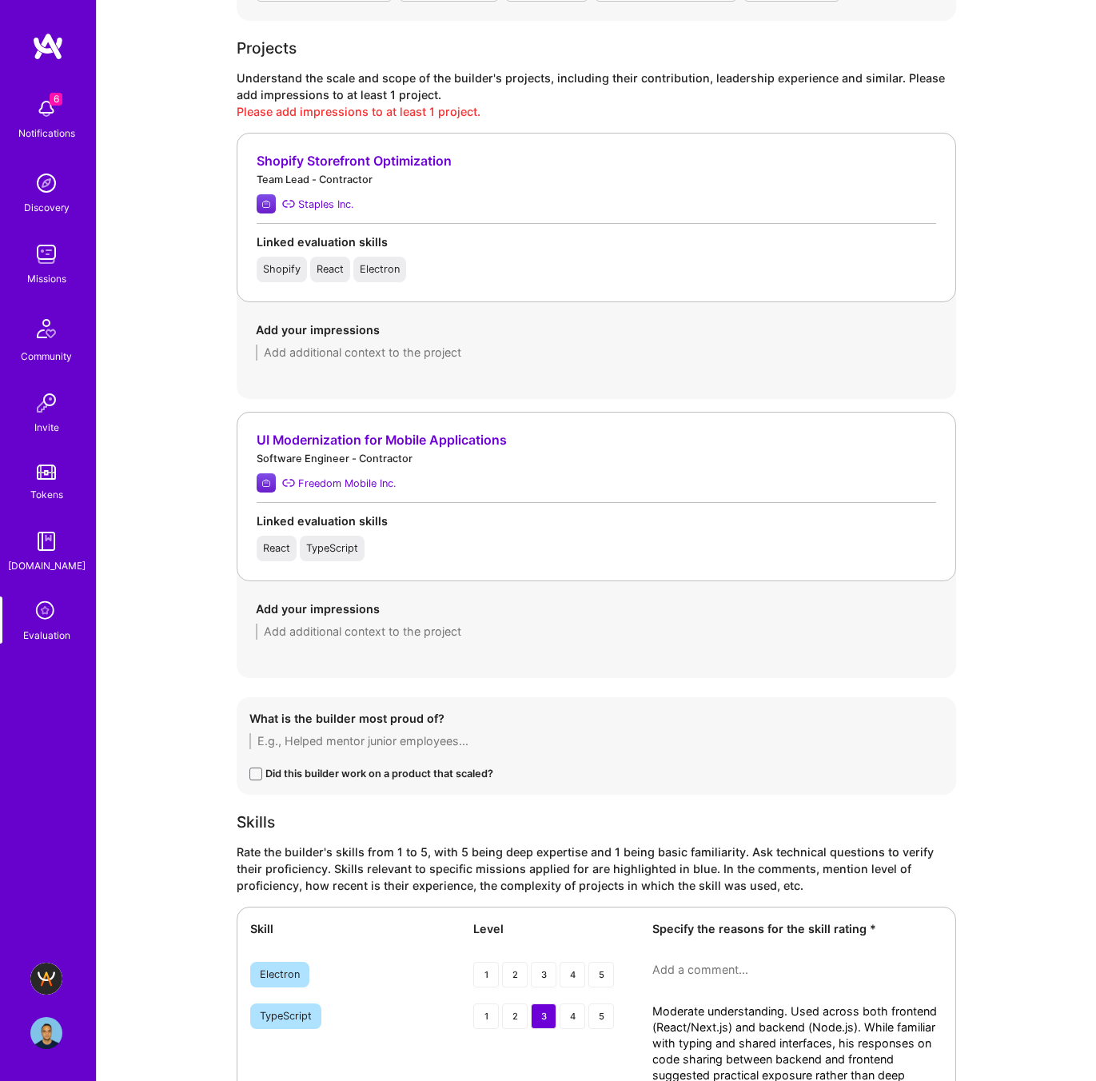
click at [297, 627] on textarea at bounding box center [596, 631] width 681 height 16
paste textarea "Project 1: Telus (Telecom E-commerce Platform) • Built small-scale microservice…"
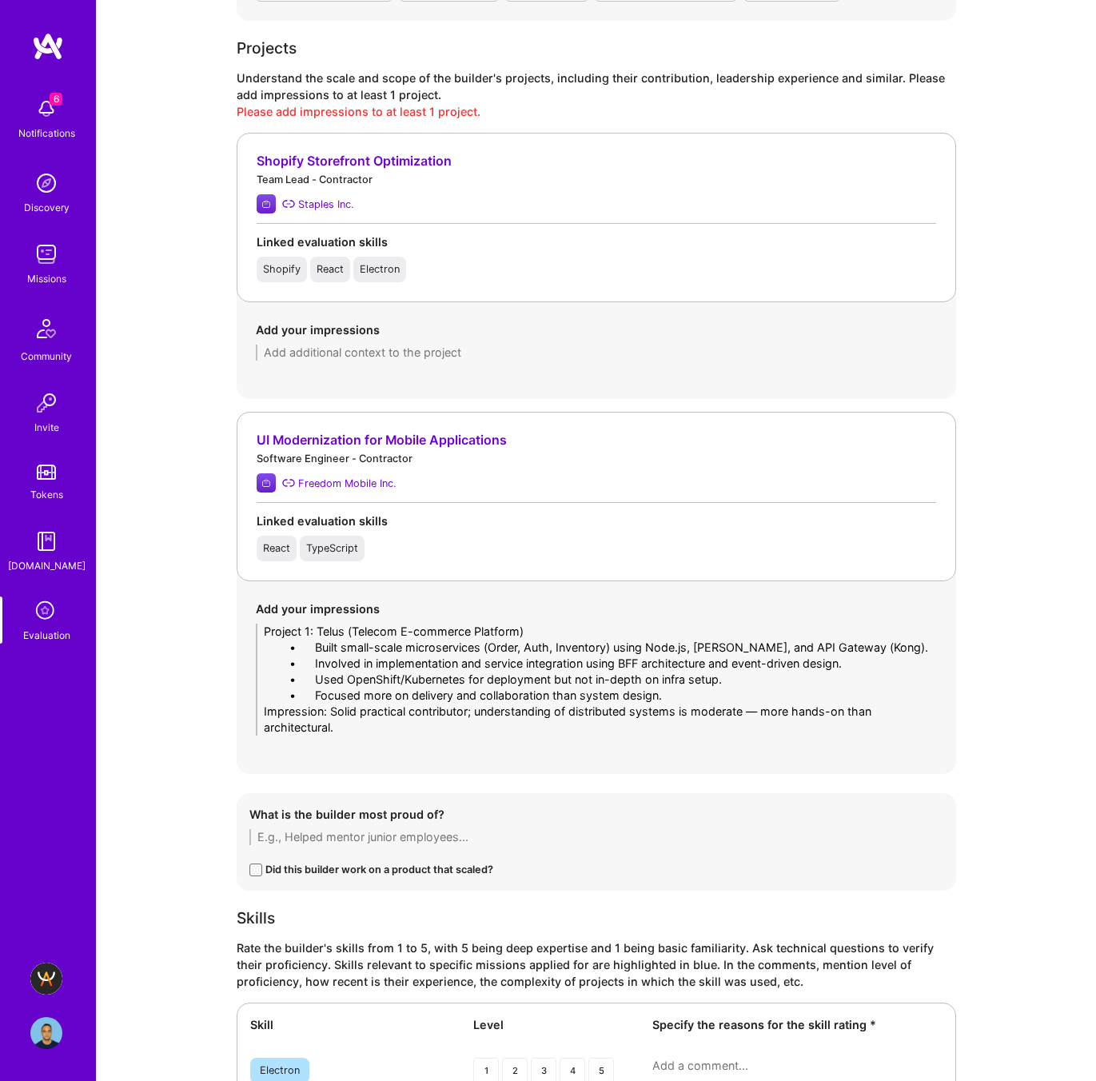
drag, startPoint x: 312, startPoint y: 648, endPoint x: 249, endPoint y: 647, distance: 62.4
click at [249, 647] on div "Add your impressions Project 1: Telus (Telecom E-commerce Platform) • Built sma…" at bounding box center [596, 667] width 719 height 173
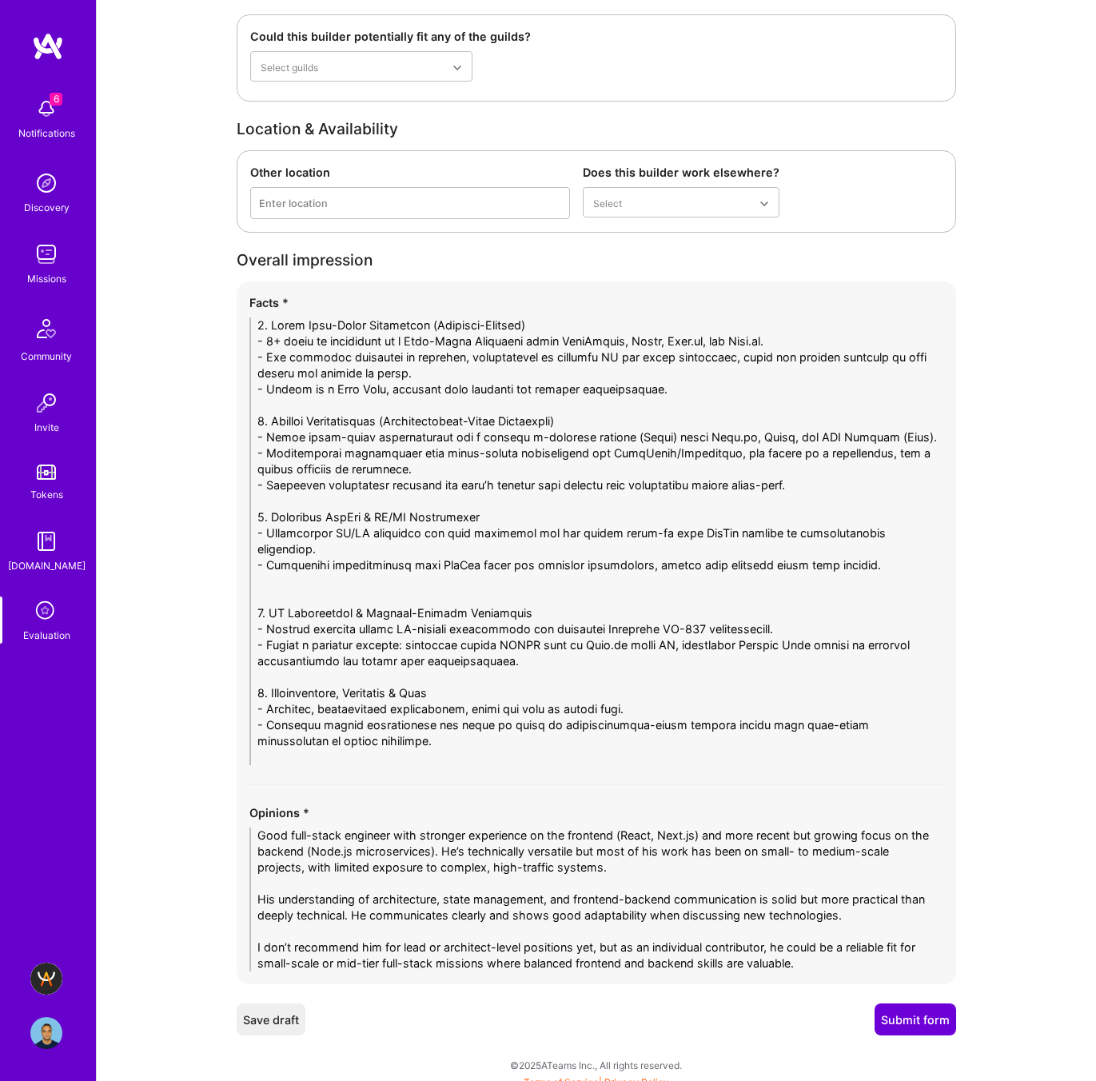
scroll to position [3111, 0]
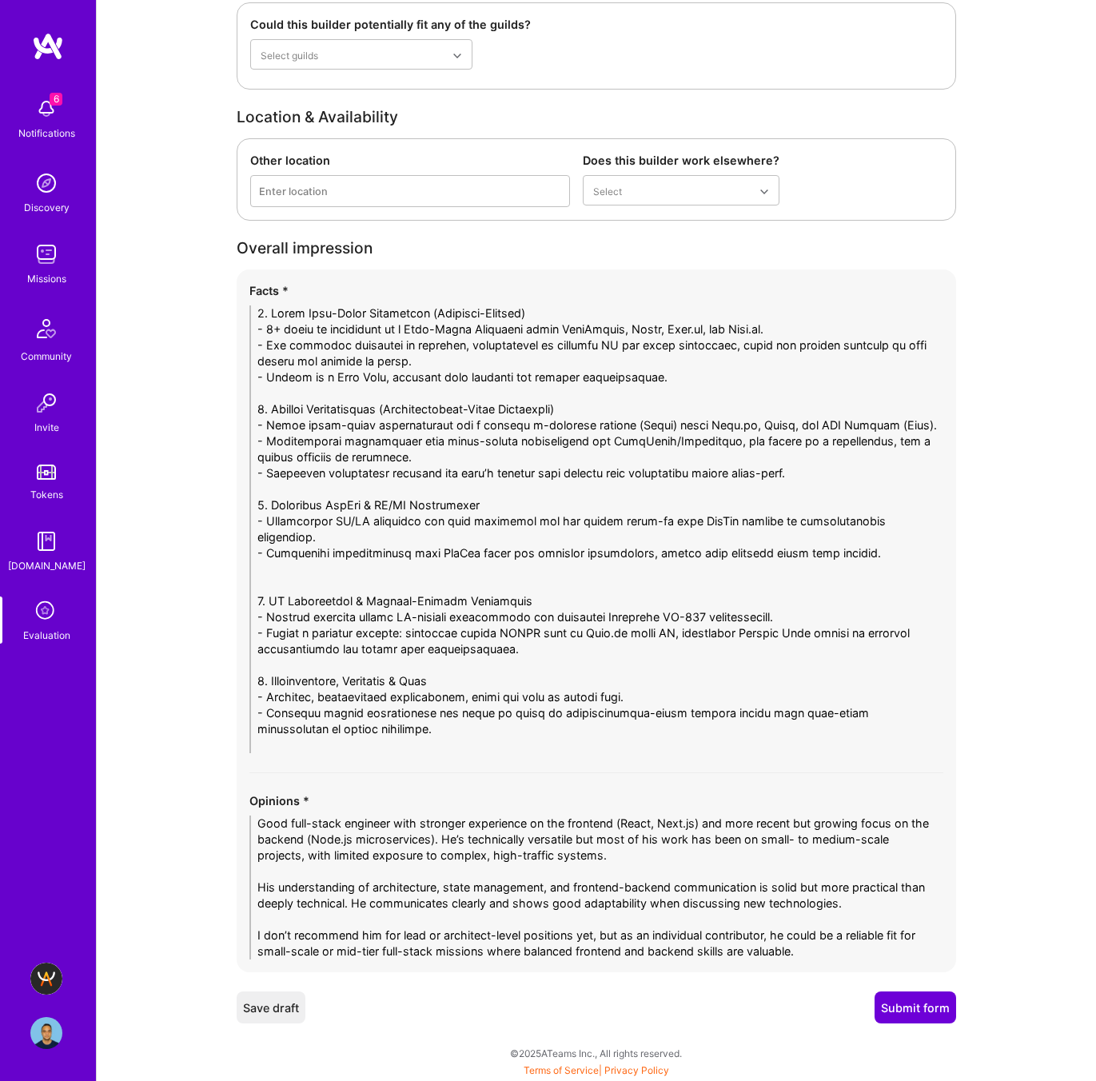
type textarea "Project 1: Telus (Telecom E-commerce Platform) - Built small-scale microservice…"
click at [902, 1005] on button "Submit form" at bounding box center [915, 1007] width 82 height 32
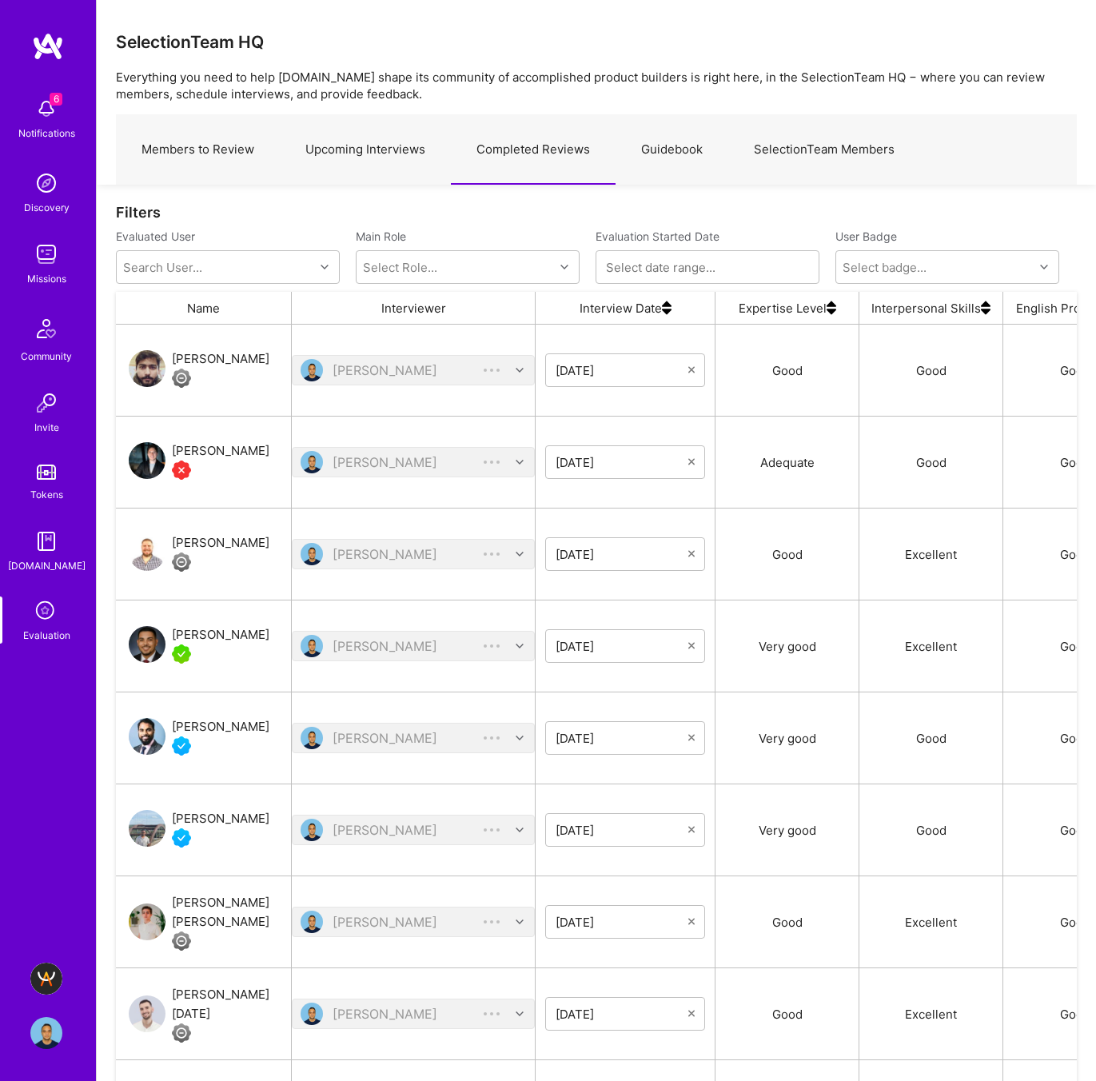
scroll to position [913, 961]
click at [227, 362] on div "Hafiz Adil Sikandar" at bounding box center [221, 358] width 98 height 19
click at [361, 153] on link "Upcoming Interviews" at bounding box center [365, 150] width 171 height 70
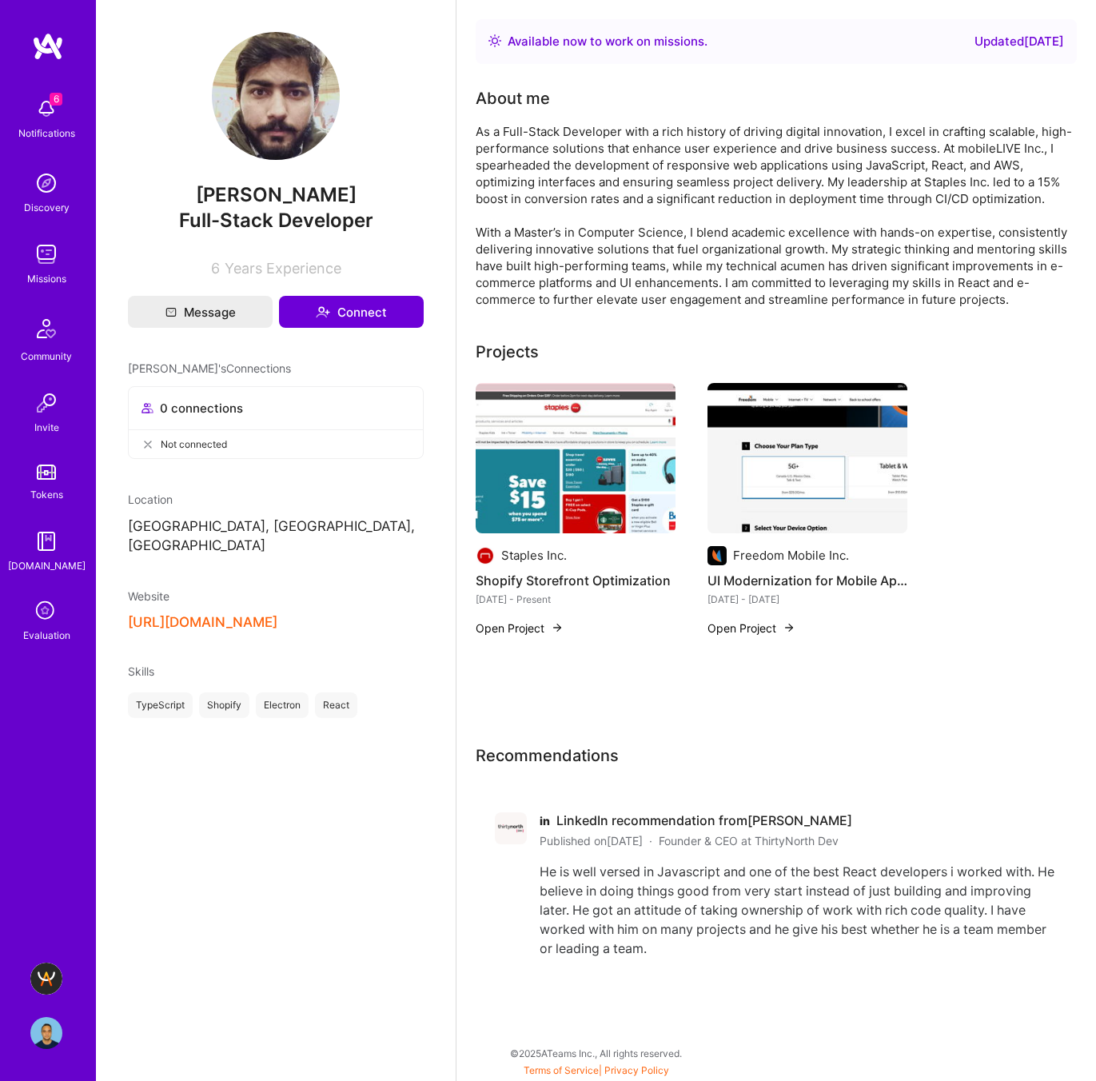
drag, startPoint x: 359, startPoint y: 192, endPoint x: 137, endPoint y: 196, distance: 222.3
click at [137, 196] on span "[PERSON_NAME]" at bounding box center [276, 195] width 296 height 24
copy span "[PERSON_NAME]"
click at [33, 969] on img at bounding box center [46, 978] width 32 height 32
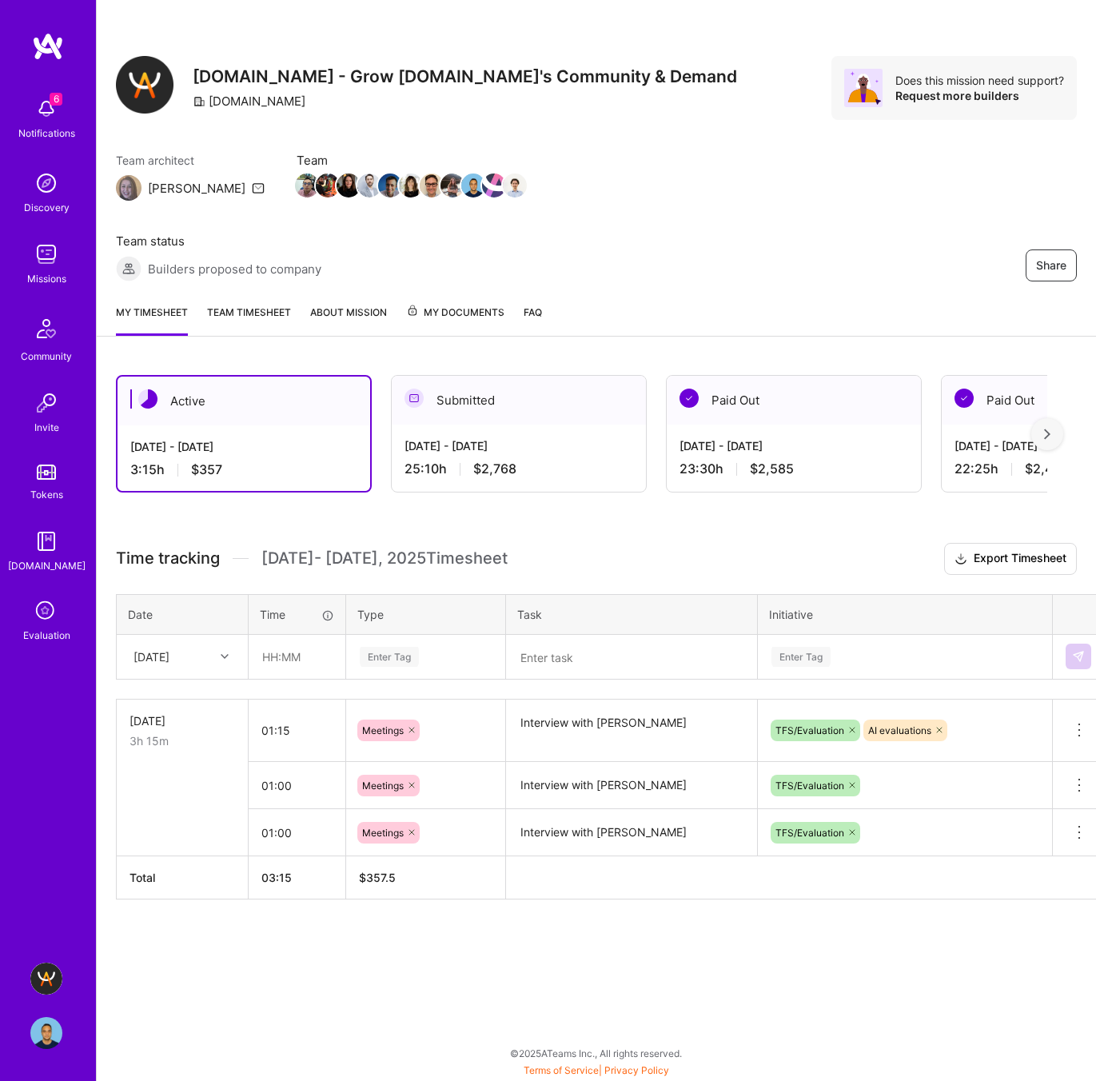
click at [557, 636] on textarea at bounding box center [632, 657] width 248 height 42
paste textarea "[PERSON_NAME]"
type textarea "Interview with Hafiz Adil Sikandar"
click at [380, 644] on div "Enter Tag" at bounding box center [389, 656] width 59 height 25
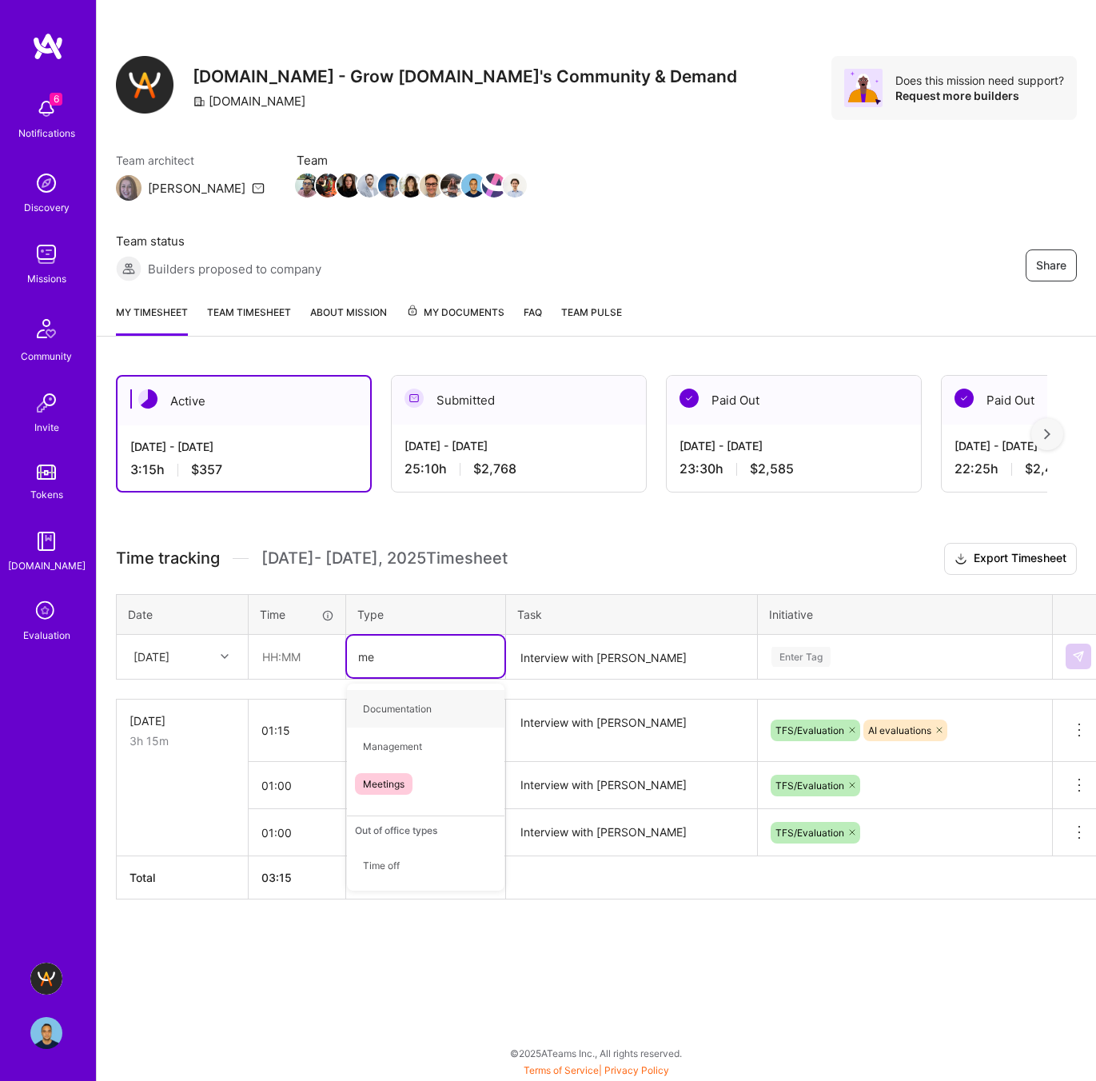
type input "mee"
click at [384, 698] on span "Meetings" at bounding box center [384, 709] width 58 height 22
click at [274, 635] on input "text" at bounding box center [296, 656] width 95 height 42
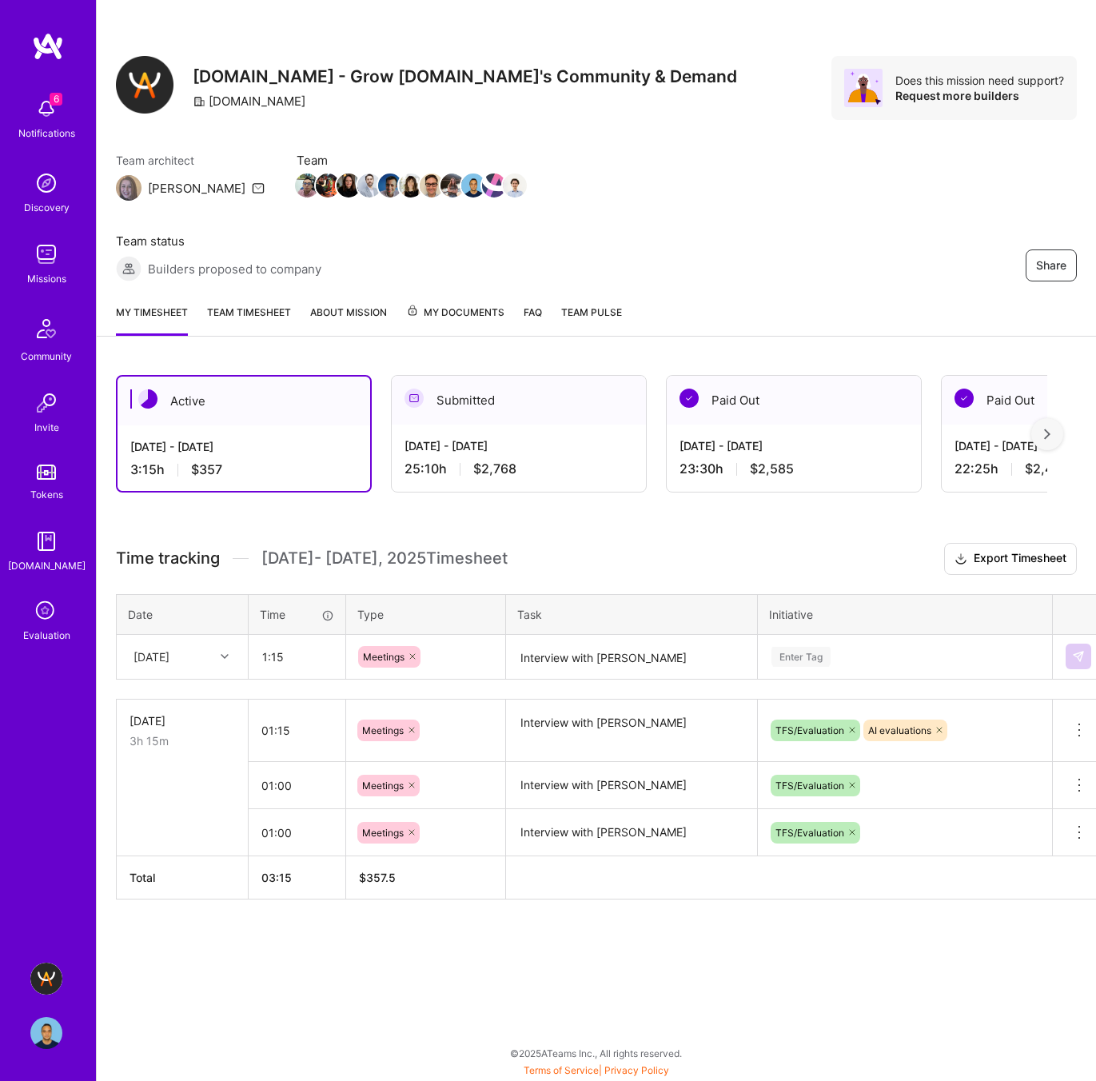
type input "01:15"
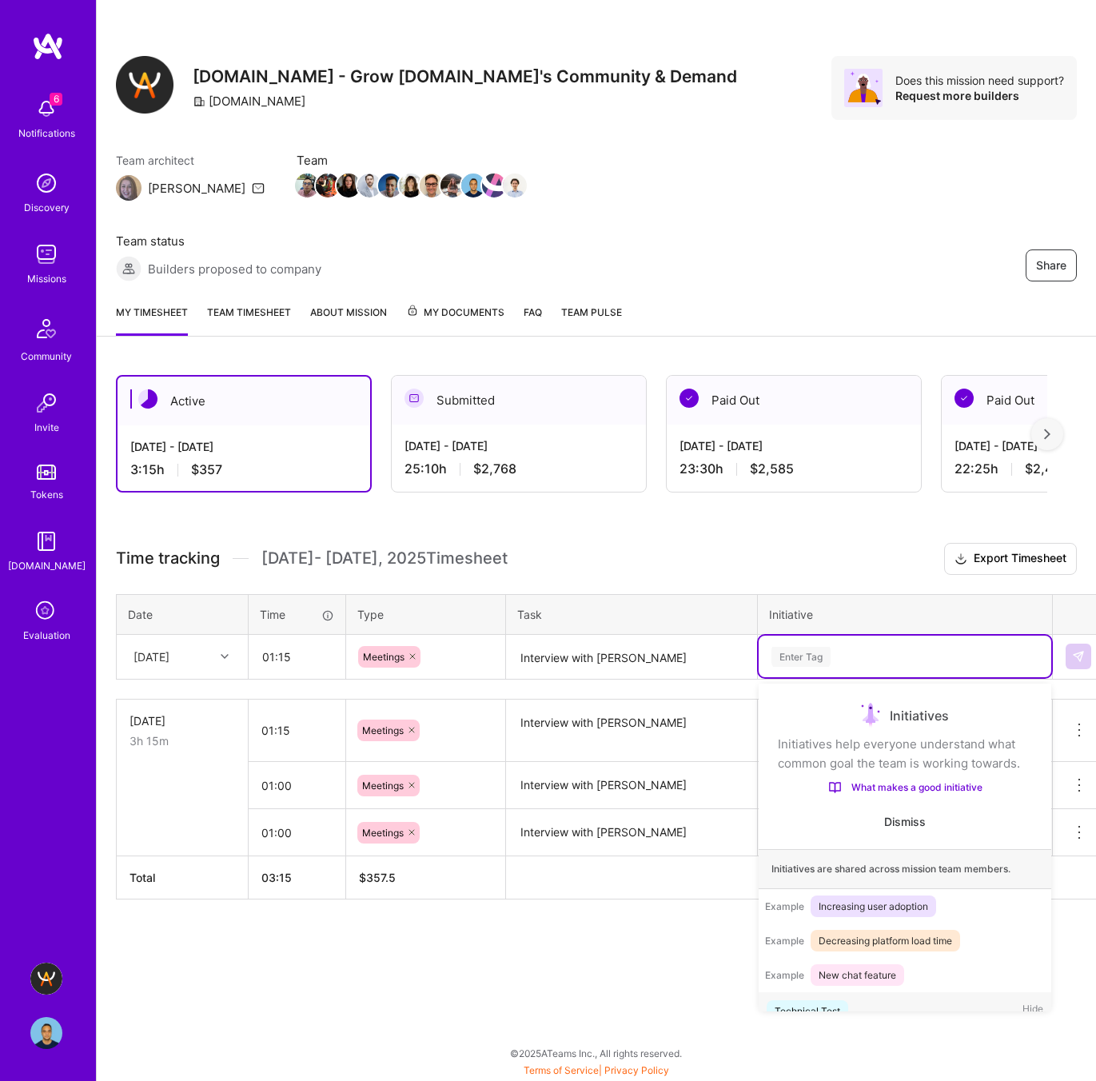
click at [805, 644] on div "Enter Tag" at bounding box center [800, 656] width 59 height 25
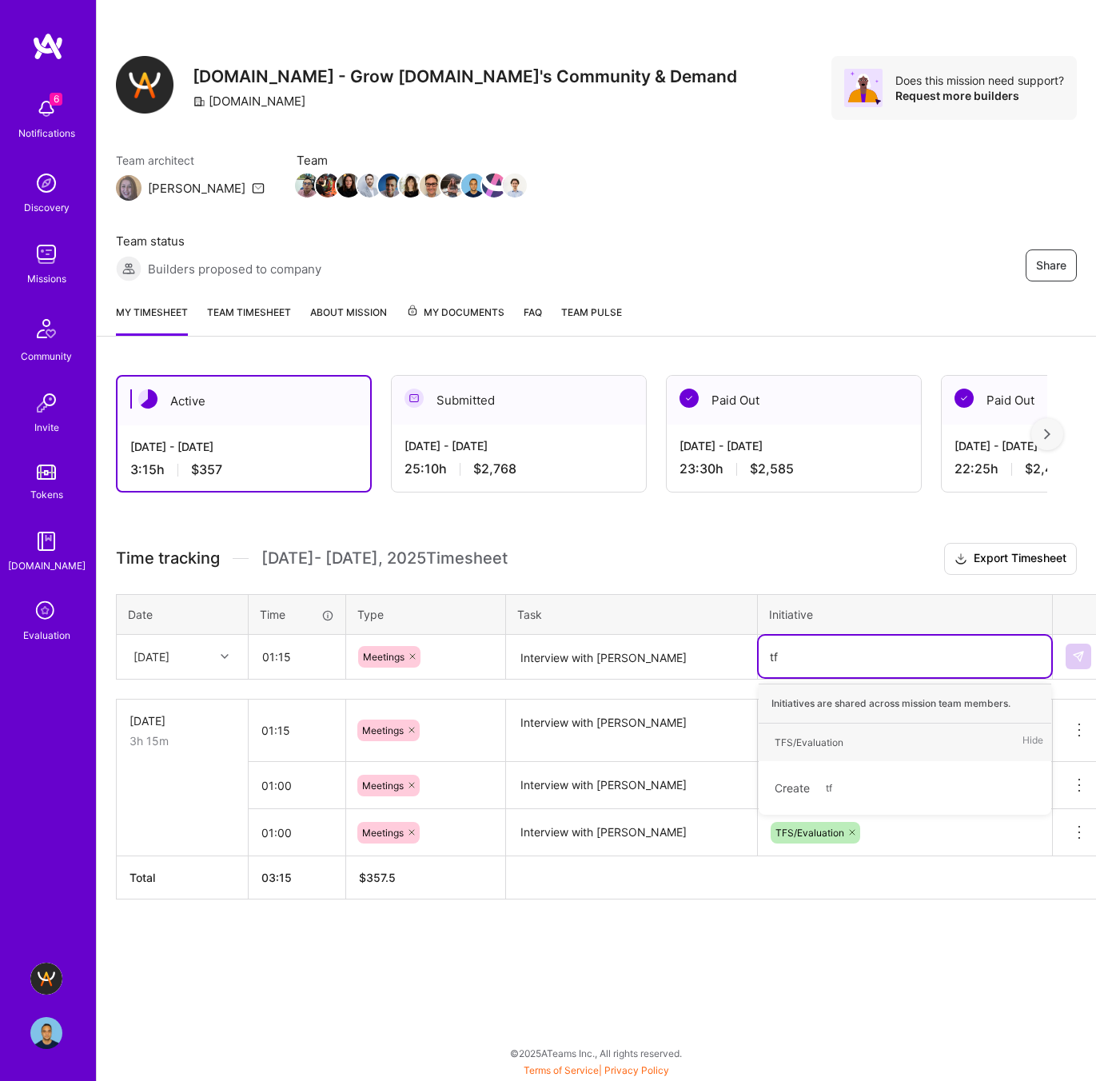
type input "tfs"
click at [824, 734] on div "TFS/Evaluation" at bounding box center [809, 742] width 69 height 17
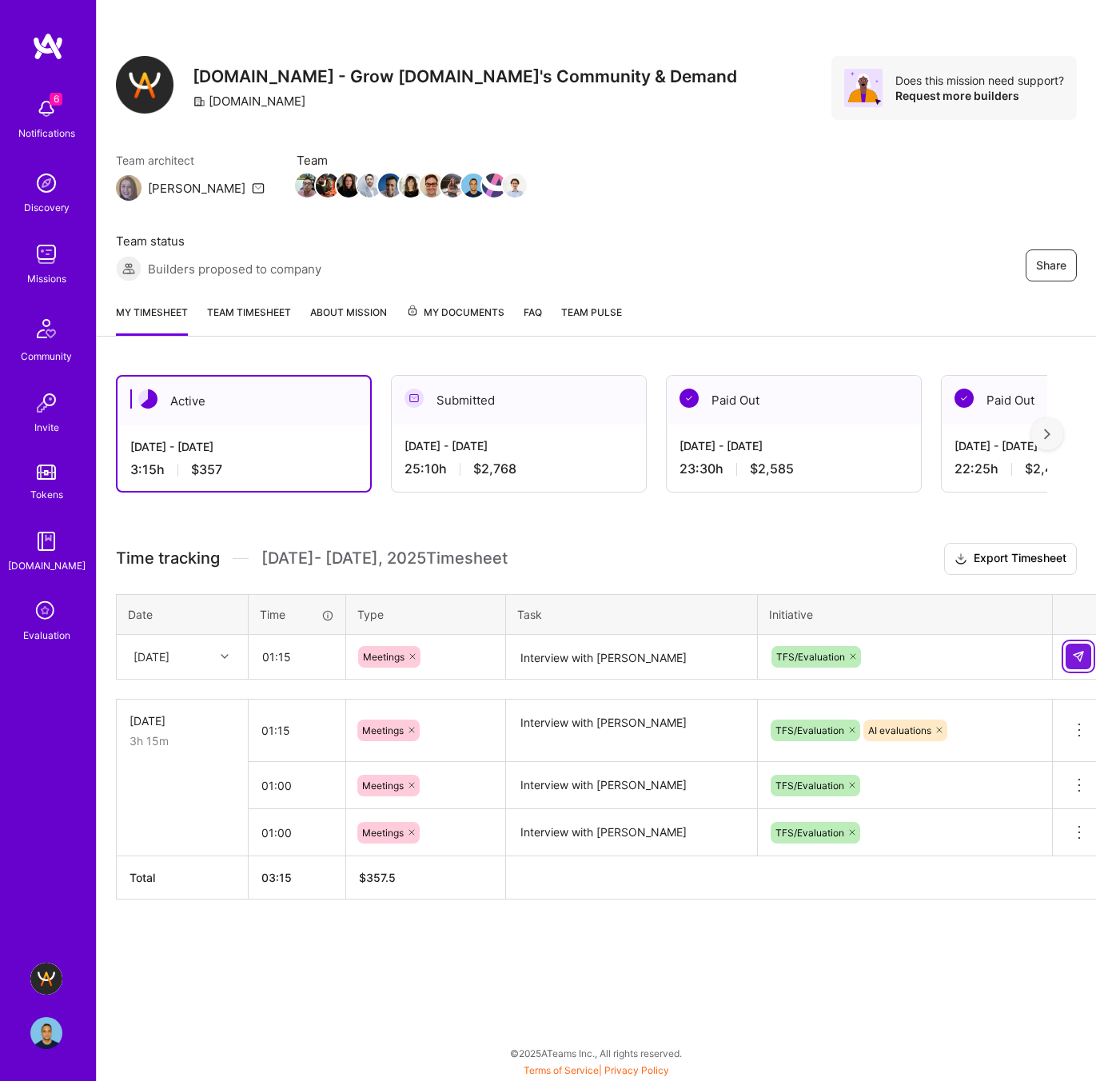
click at [1068, 643] on button at bounding box center [1079, 656] width 26 height 26
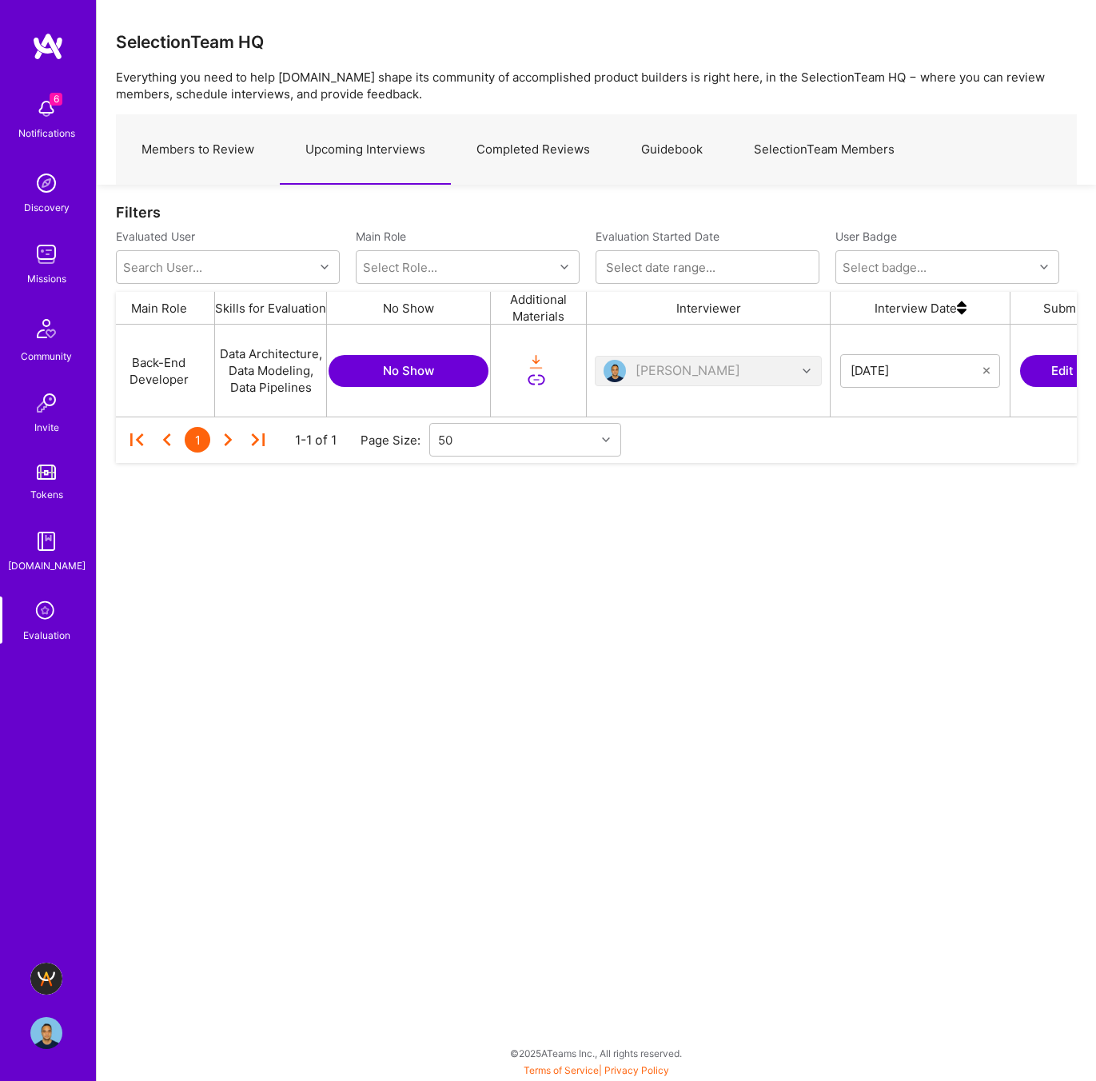
scroll to position [0, 558]
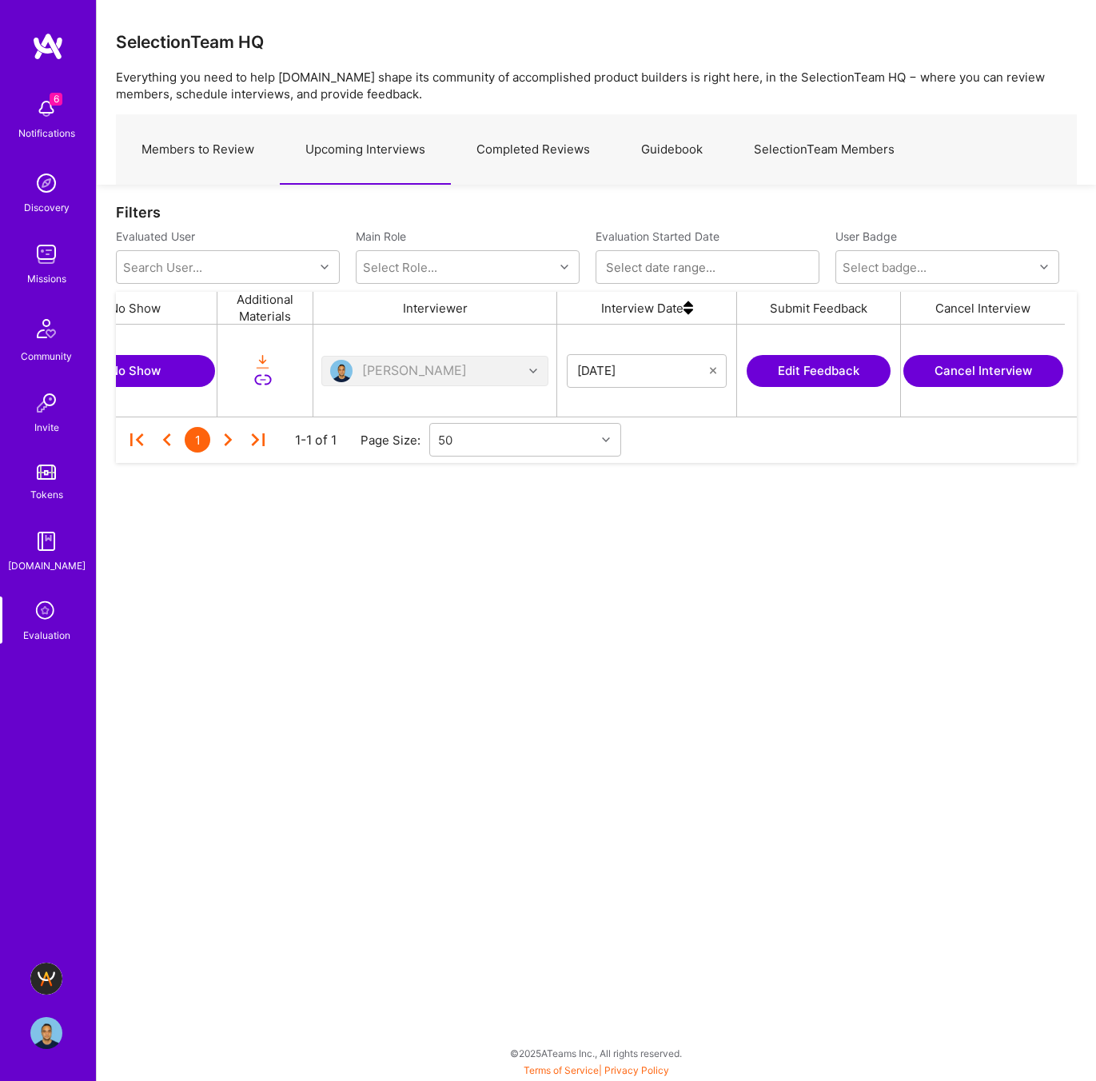
click at [836, 365] on button "Edit Feedback" at bounding box center [819, 371] width 144 height 32
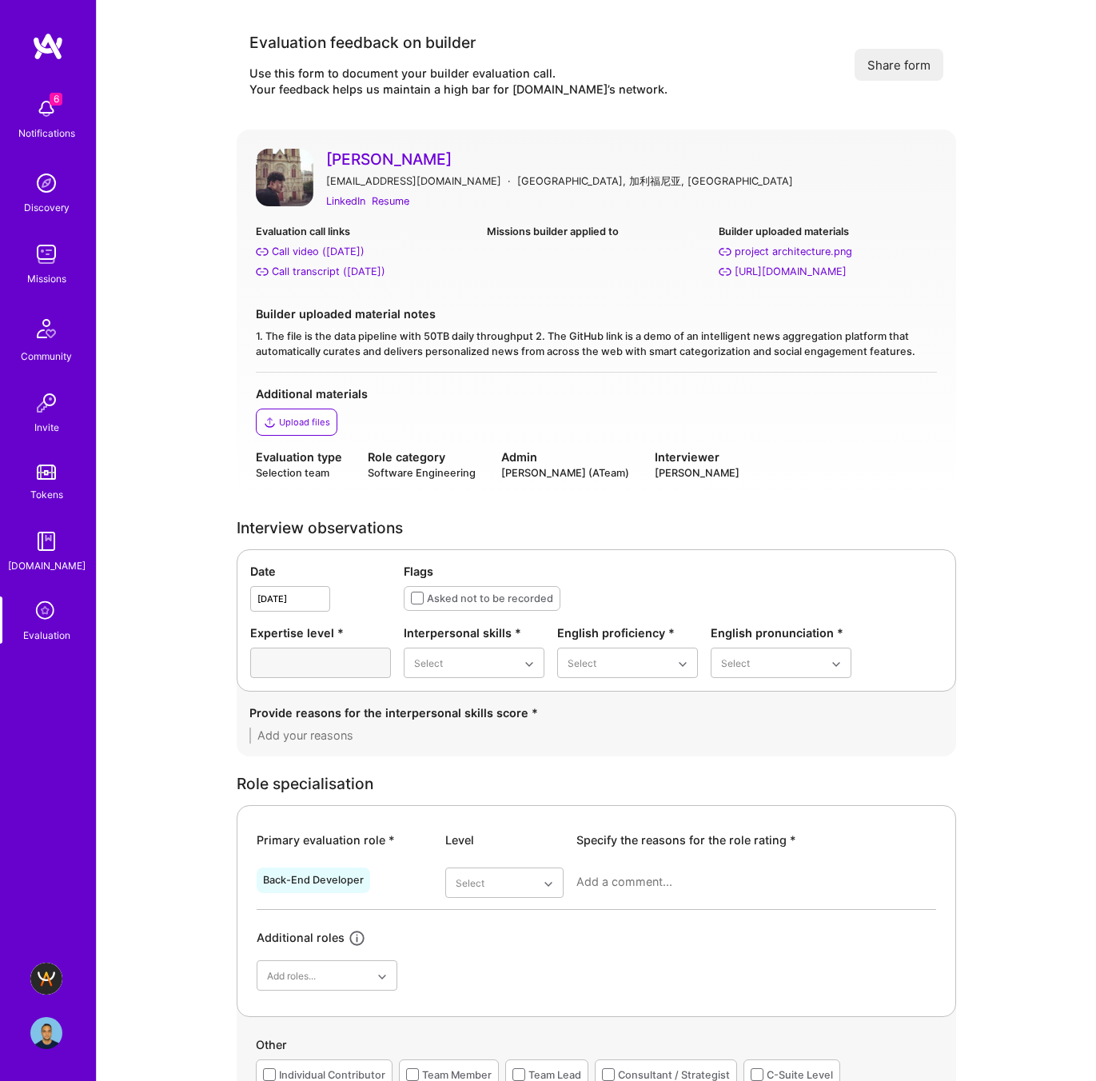
click at [505, 208] on div "LinkedIn Resume" at bounding box center [631, 201] width 611 height 17
click at [403, 202] on div "Resume" at bounding box center [391, 201] width 38 height 17
click at [314, 271] on div "Call transcript ([DATE])" at bounding box center [329, 271] width 114 height 17
click at [456, 819] on div "Excellent" at bounding box center [474, 821] width 141 height 30
click at [588, 786] on div "Native or functionally native" at bounding box center [627, 799] width 141 height 46
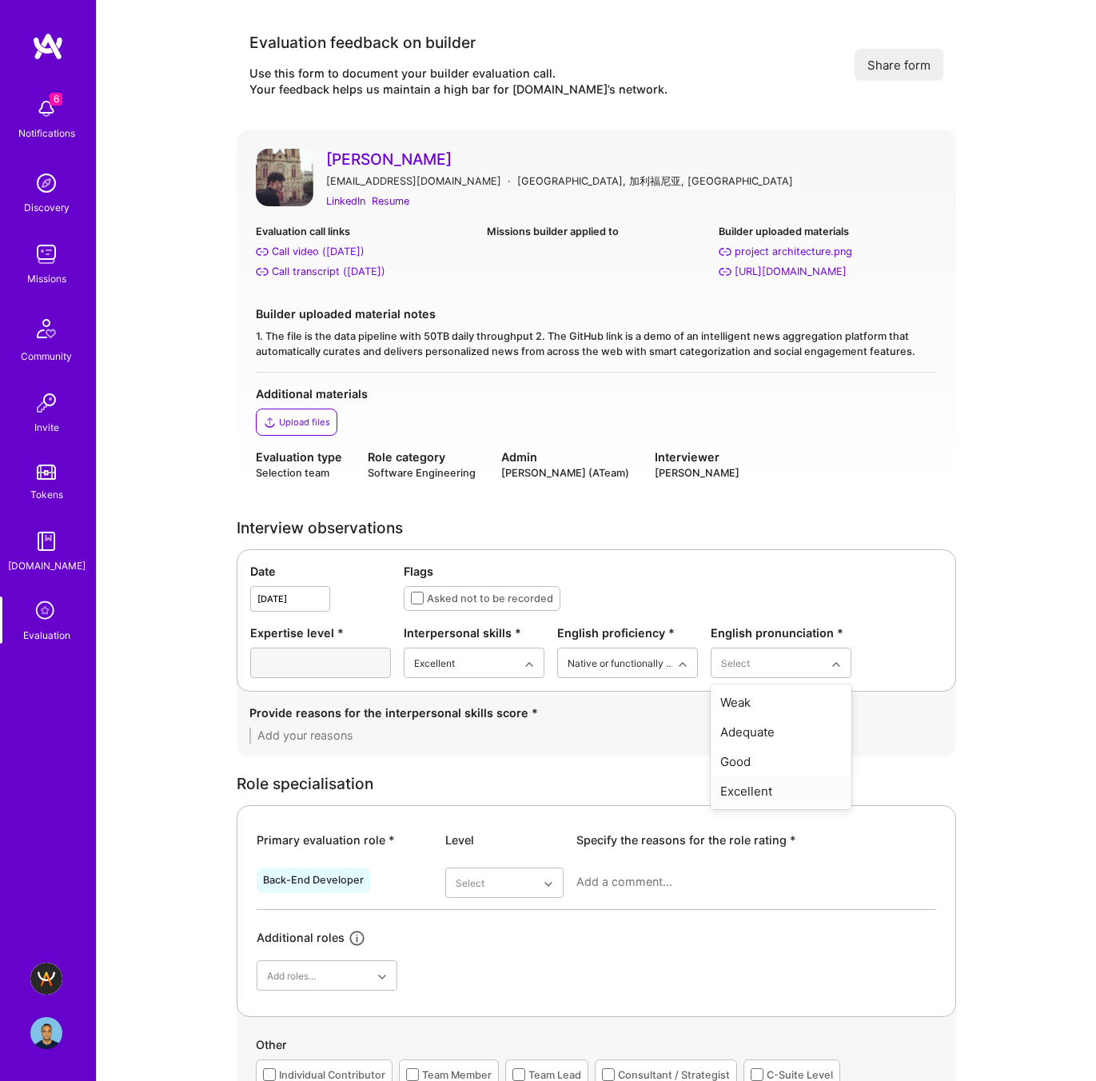
click at [722, 790] on div "Excellent" at bounding box center [781, 791] width 141 height 30
click at [384, 742] on textarea at bounding box center [596, 735] width 694 height 16
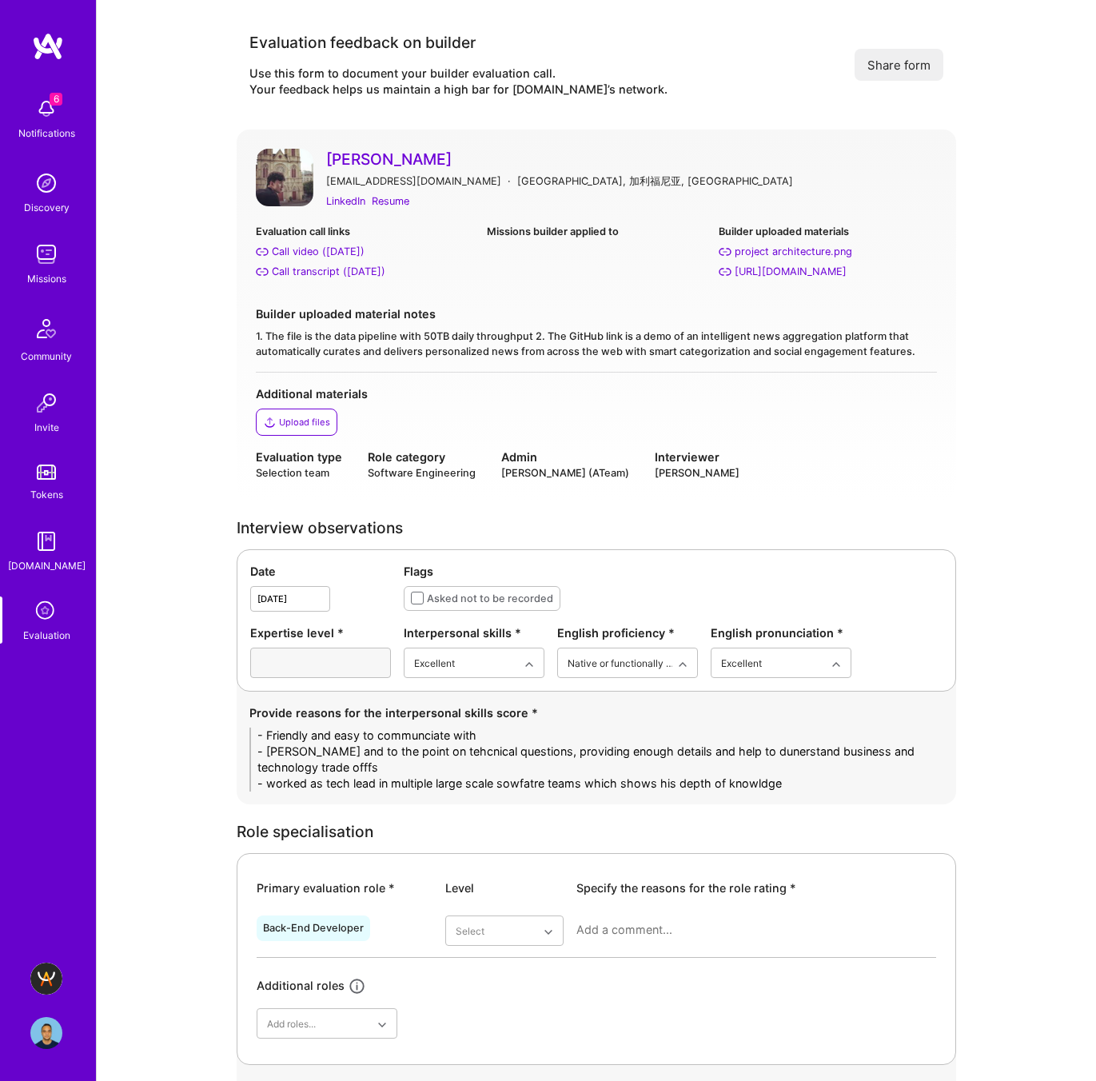
drag, startPoint x: 800, startPoint y: 782, endPoint x: 679, endPoint y: 779, distance: 121.5
click at [679, 779] on textarea "- Friendly and easy to communciate with - Greta and to the point on tehcnical q…" at bounding box center [596, 759] width 694 height 64
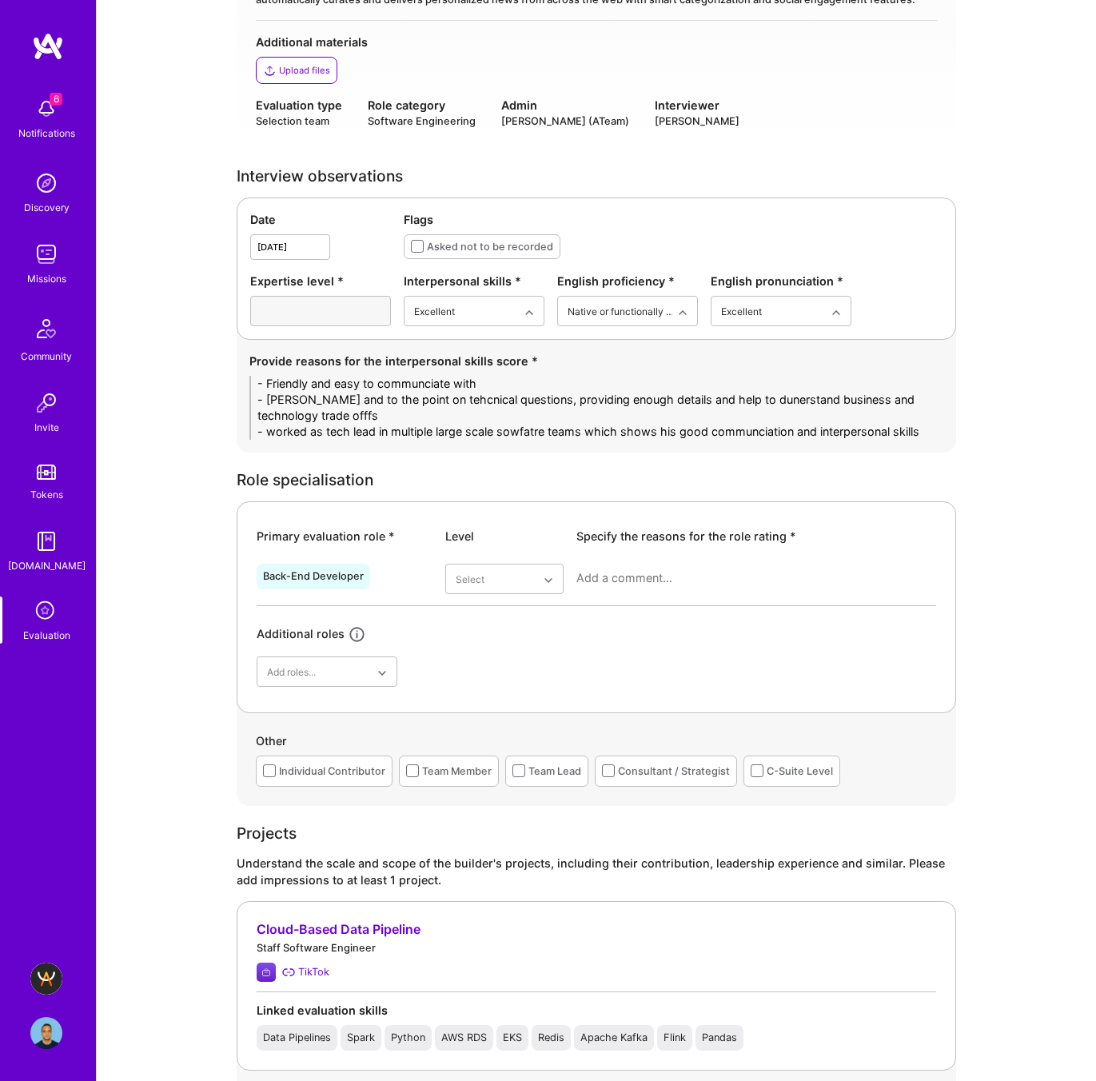
scroll to position [398, 0]
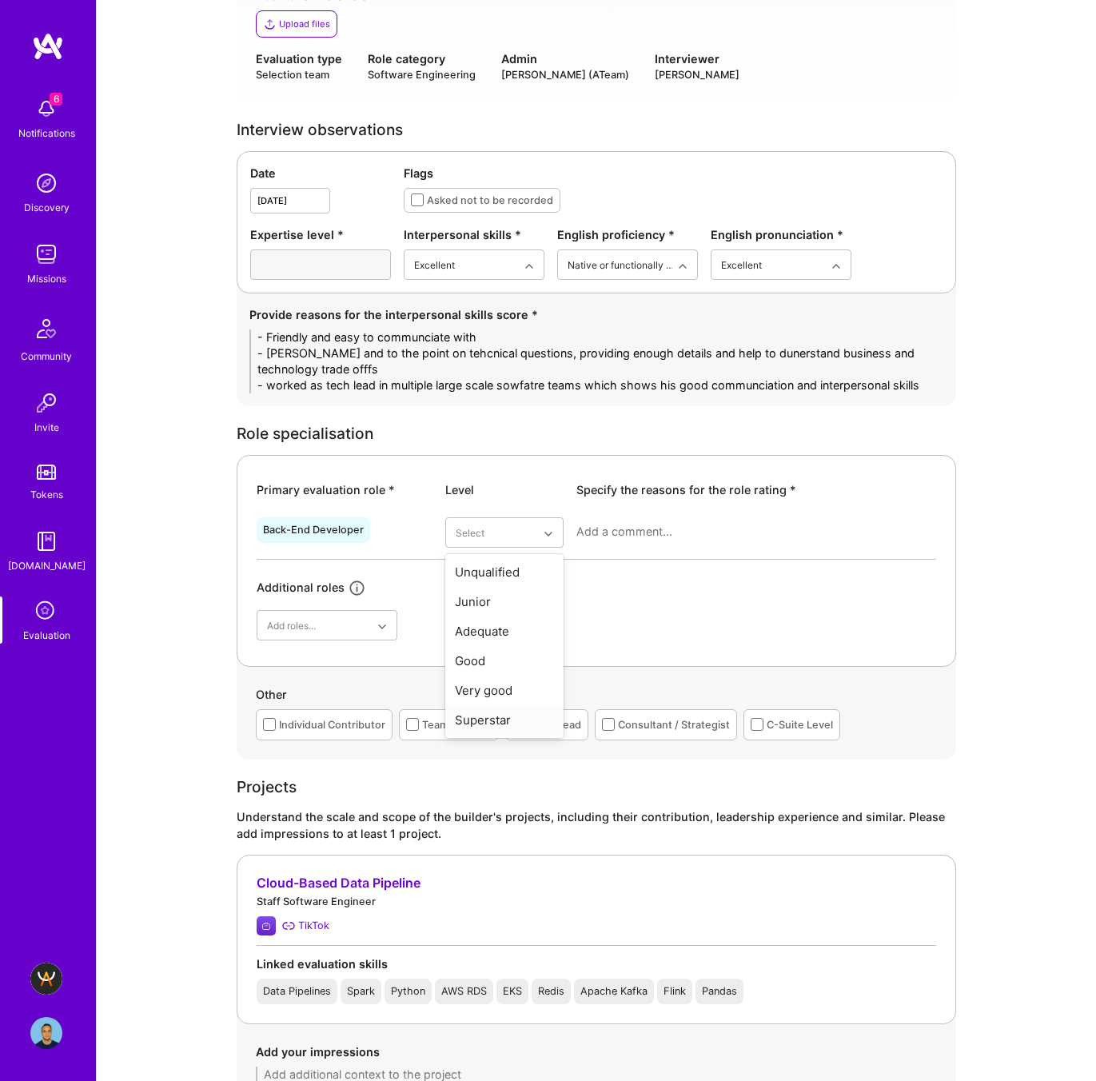
type textarea "- Friendly and easy to communciate with - Greta and to the point on tehcnical q…"
click at [495, 722] on div "Superstar" at bounding box center [504, 720] width 118 height 30
click at [627, 527] on textarea at bounding box center [756, 532] width 360 height 16
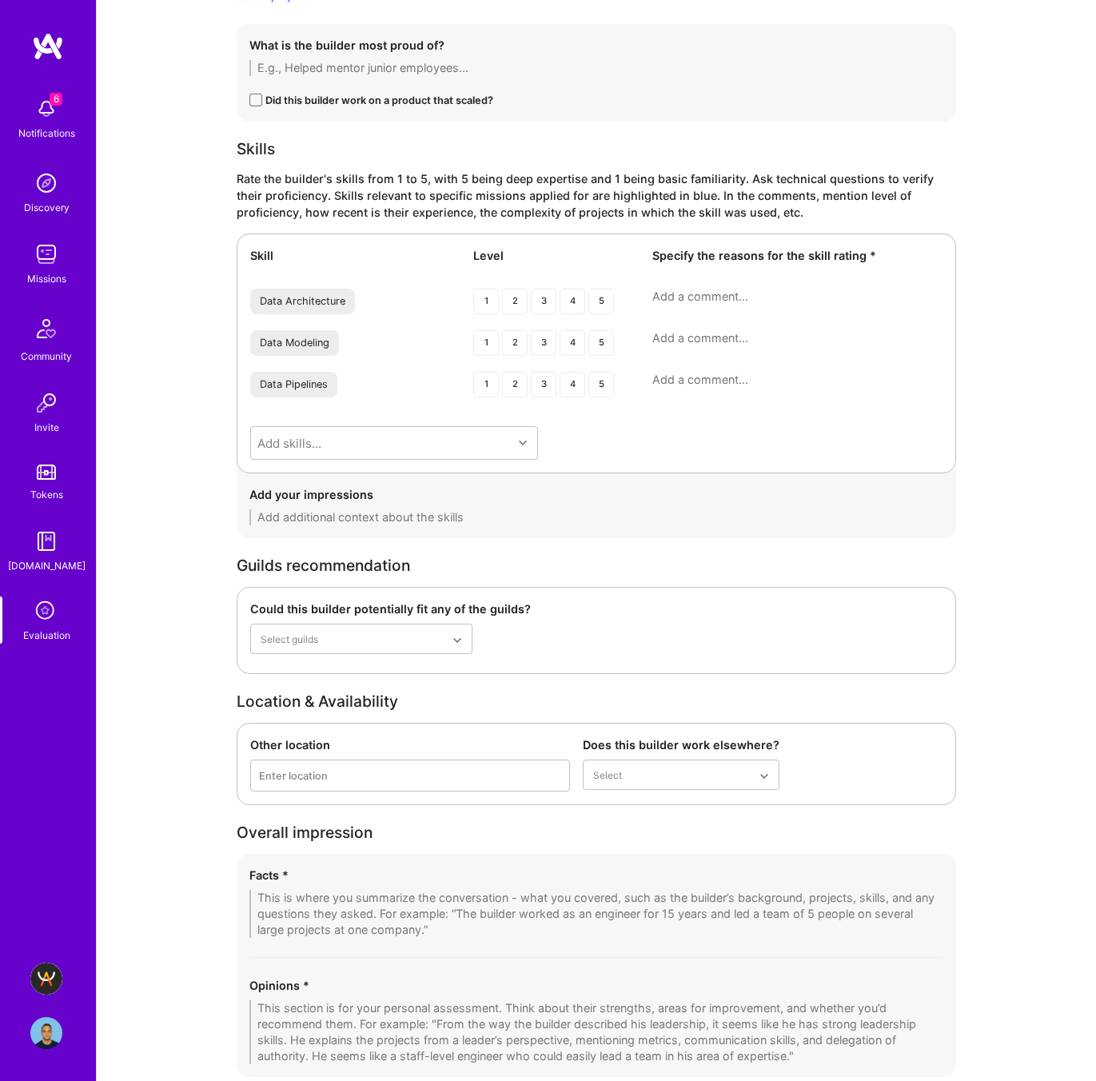
scroll to position [2036, 0]
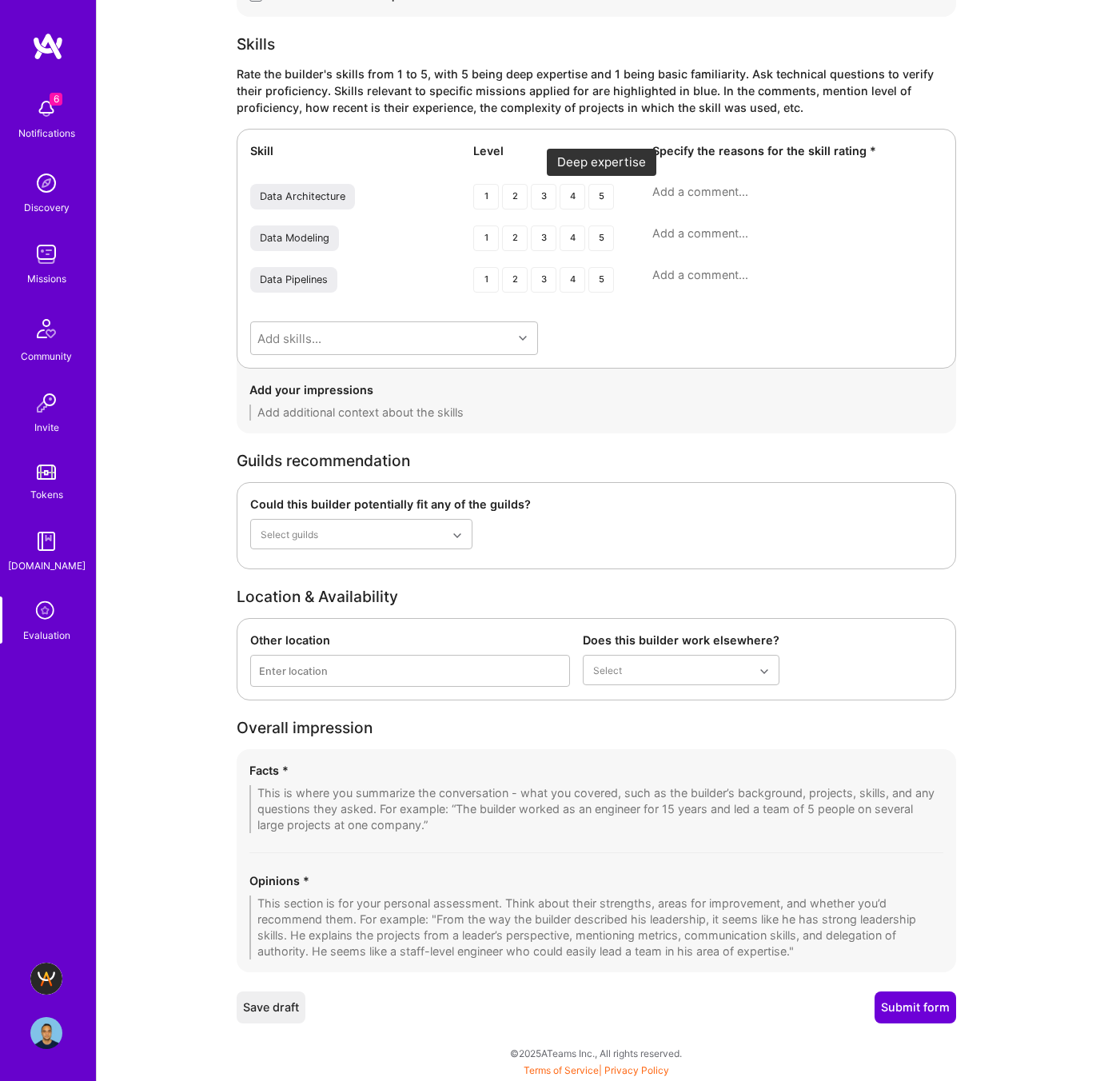
type textarea "alrges cale backend engineer, distrivuted engineer with experience in companies…"
click at [602, 200] on div "5" at bounding box center [601, 197] width 26 height 26
click at [607, 244] on div "5" at bounding box center [601, 238] width 26 height 26
click at [605, 280] on div "5" at bounding box center [601, 280] width 26 height 26
click at [323, 903] on textarea at bounding box center [596, 927] width 694 height 64
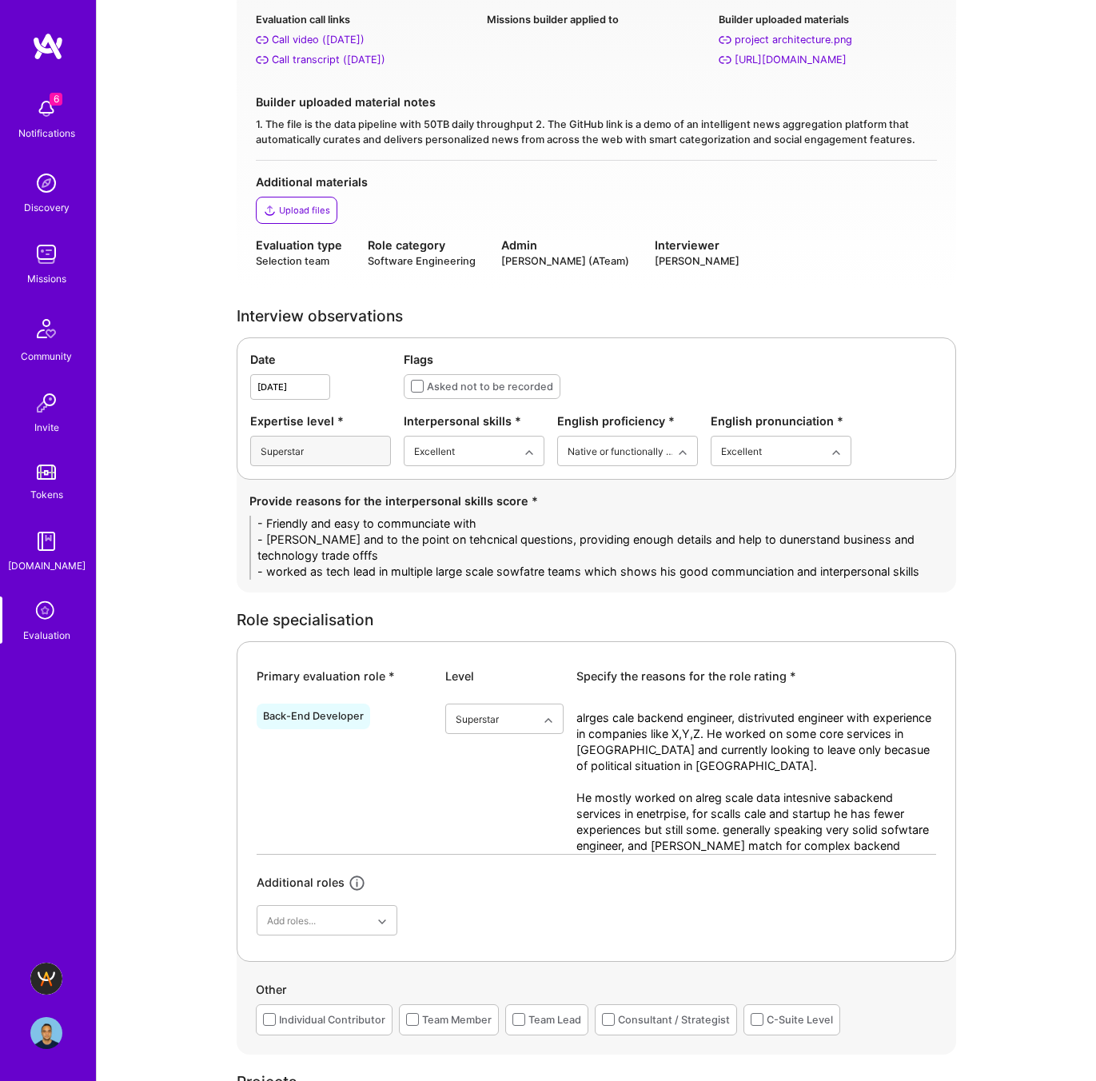
scroll to position [347, 0]
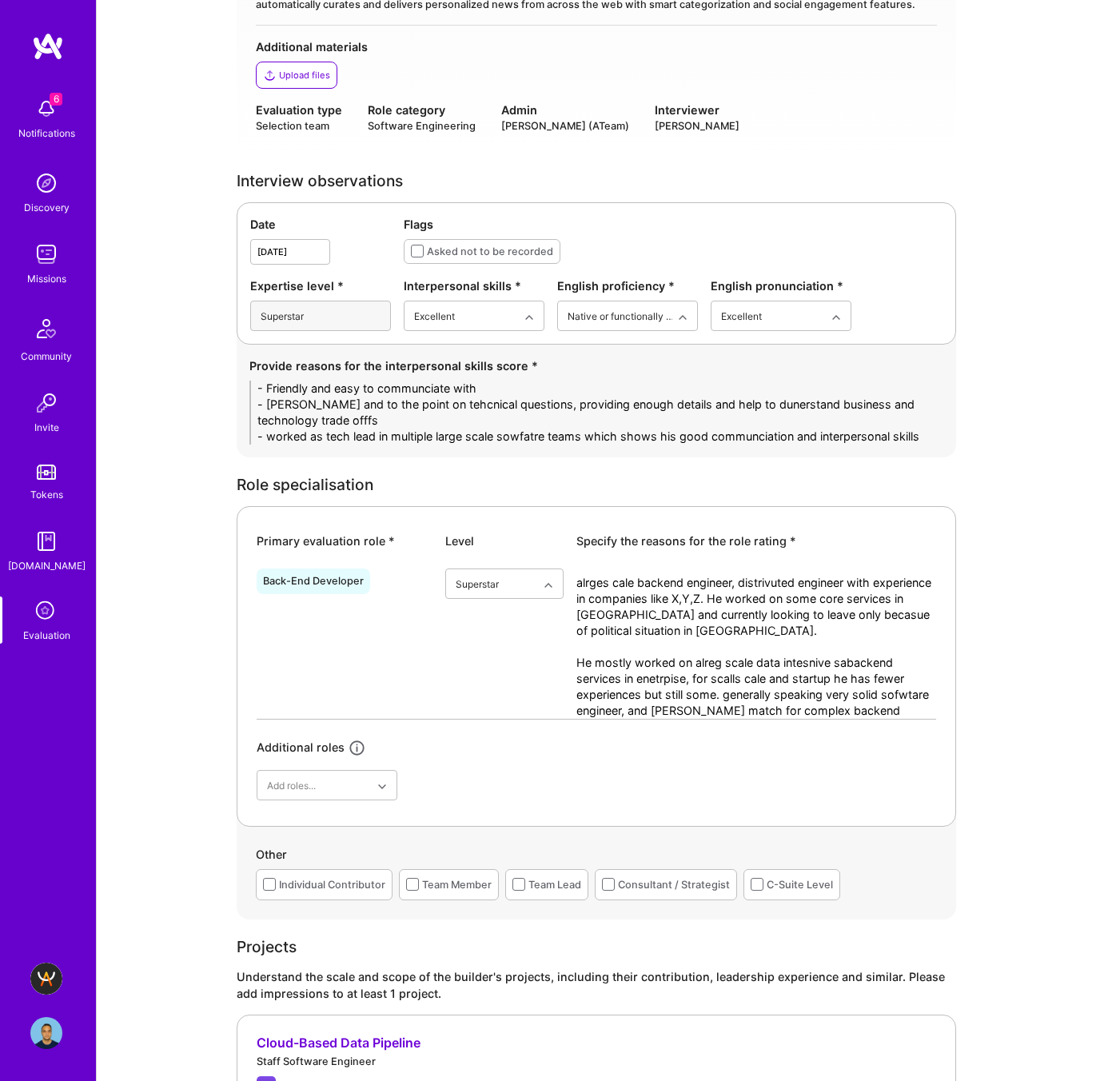
type textarea "Strong abckend engineer, large scale backend applciations distribvuted systems …"
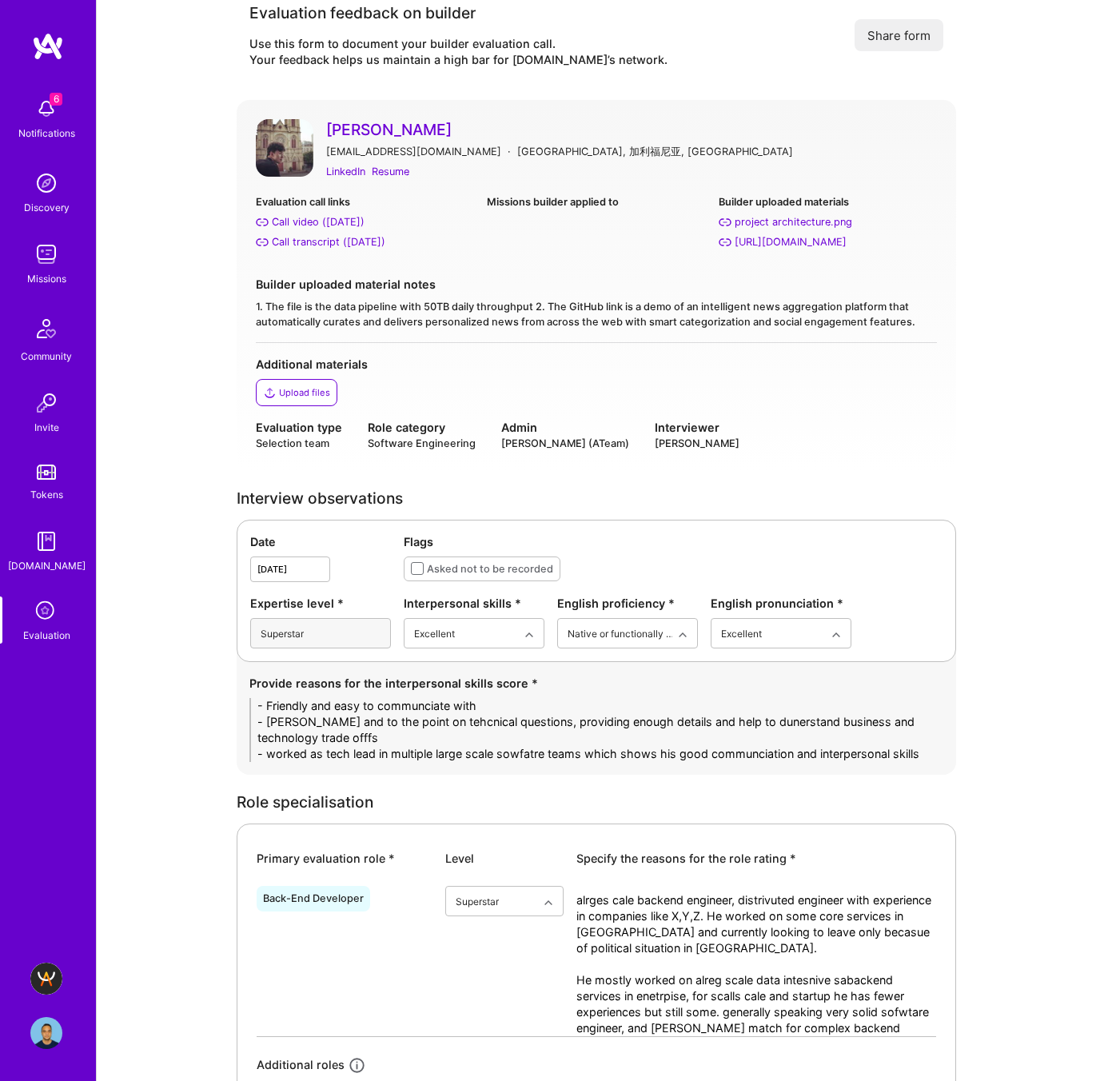
scroll to position [0, 0]
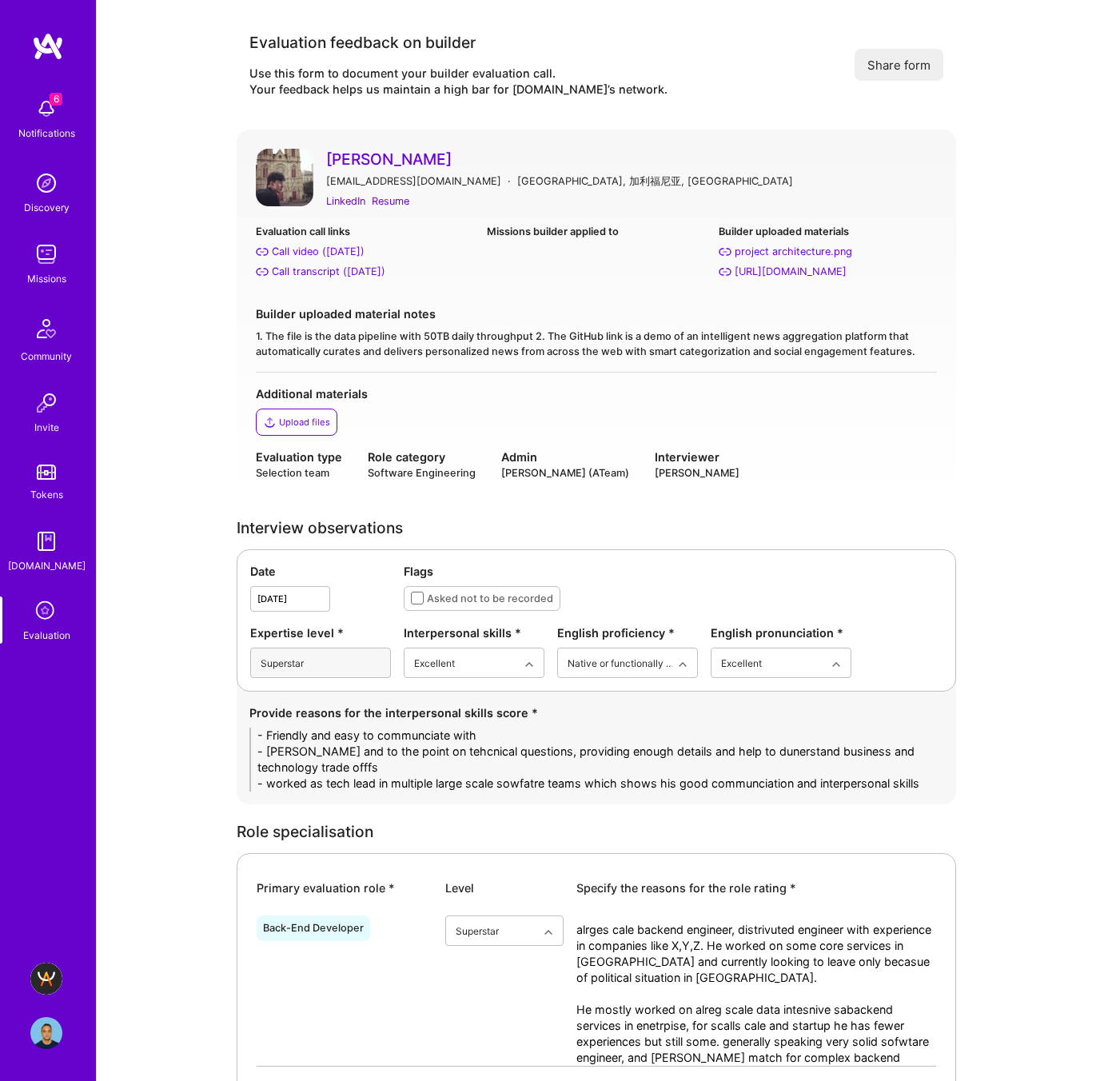
click at [723, 780] on textarea "- Friendly and easy to communciate with - Greta and to the point on tehcnical q…" at bounding box center [596, 759] width 694 height 64
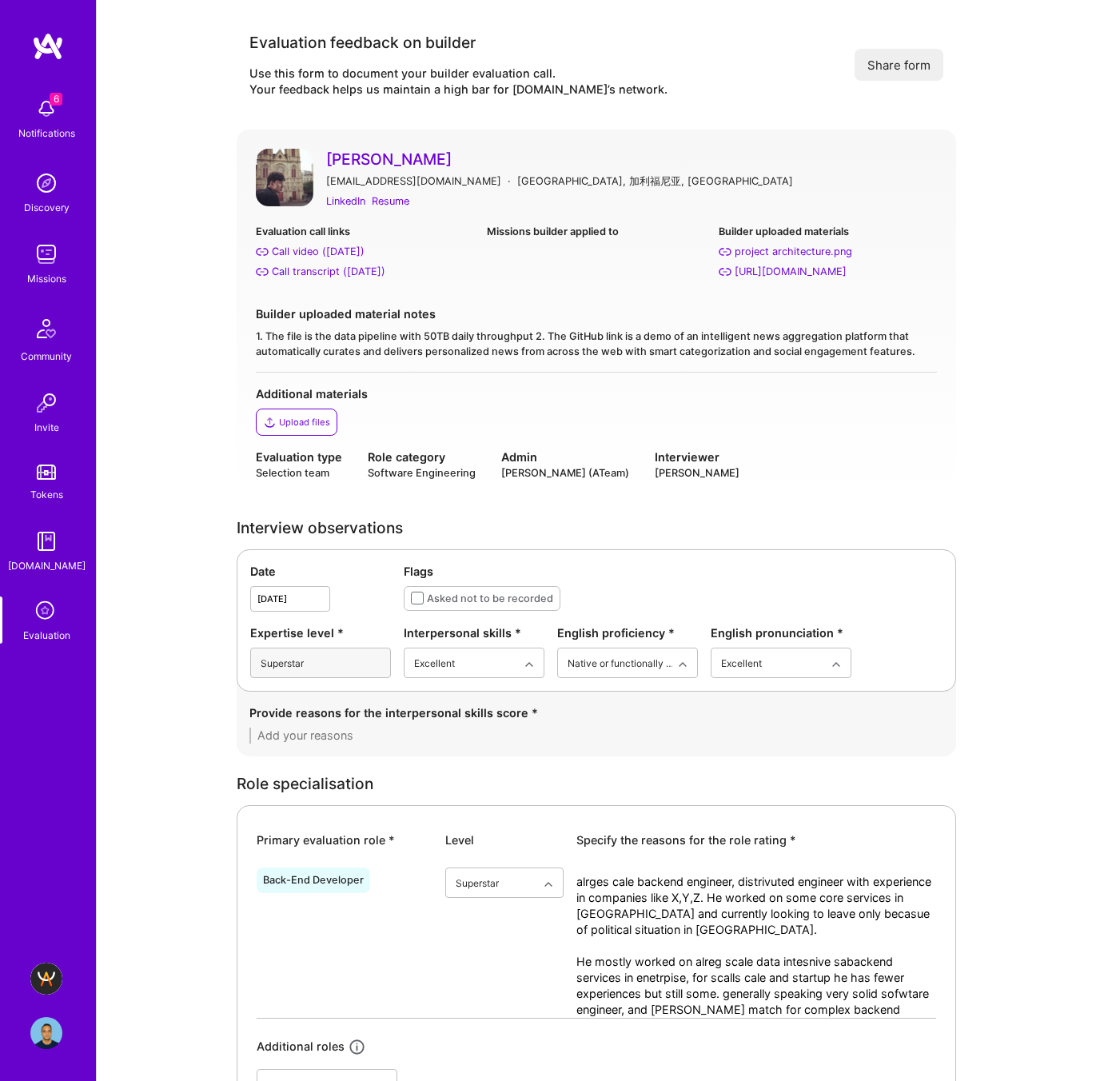
paste textarea "• Friendly, articulate, and easy to communicate with — open and engaging throug…"
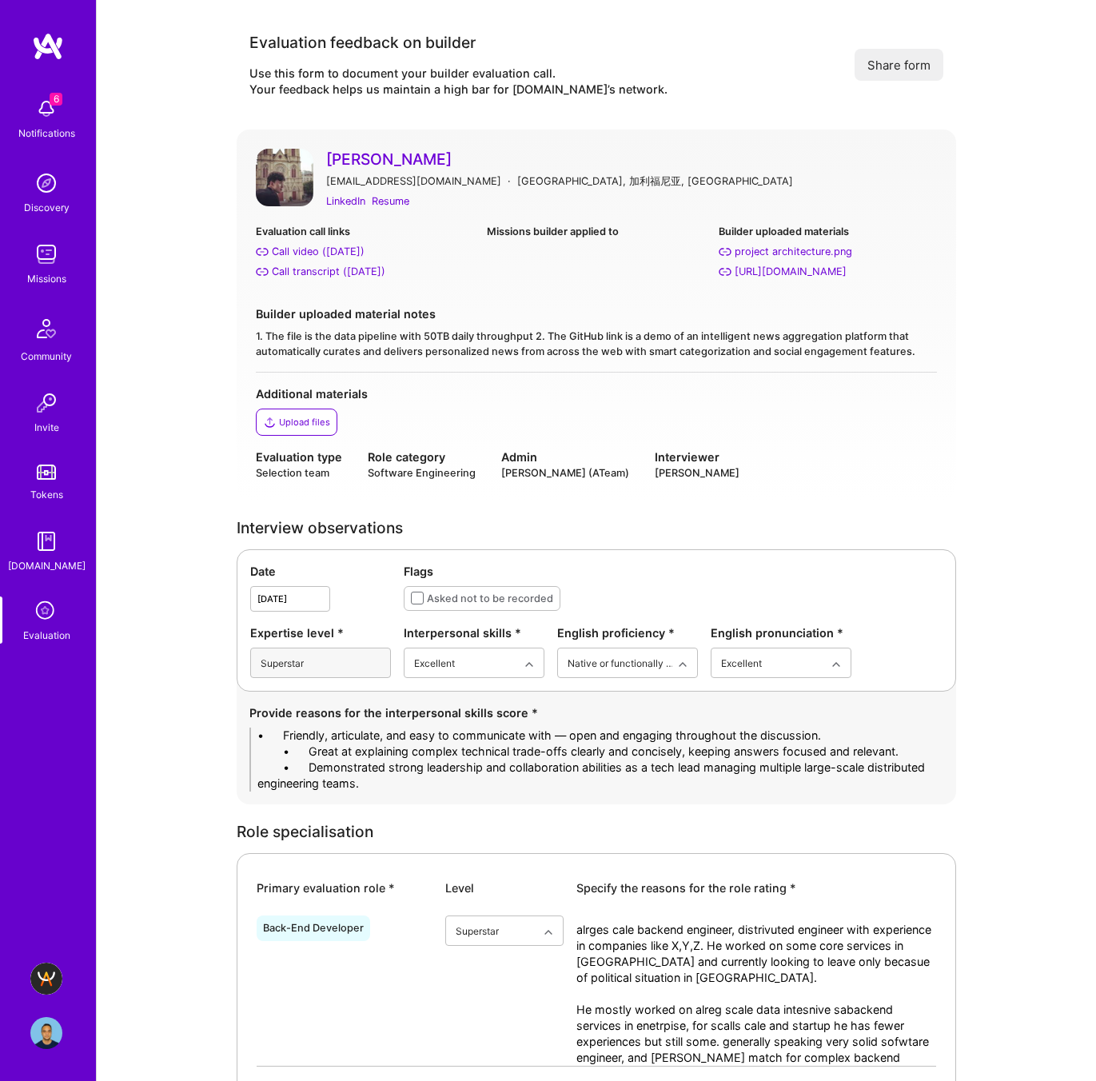
drag, startPoint x: 307, startPoint y: 734, endPoint x: 204, endPoint y: 738, distance: 103.2
type textarea "- Friendly, articulate, and easy to communicate with — open and engaging throug…"
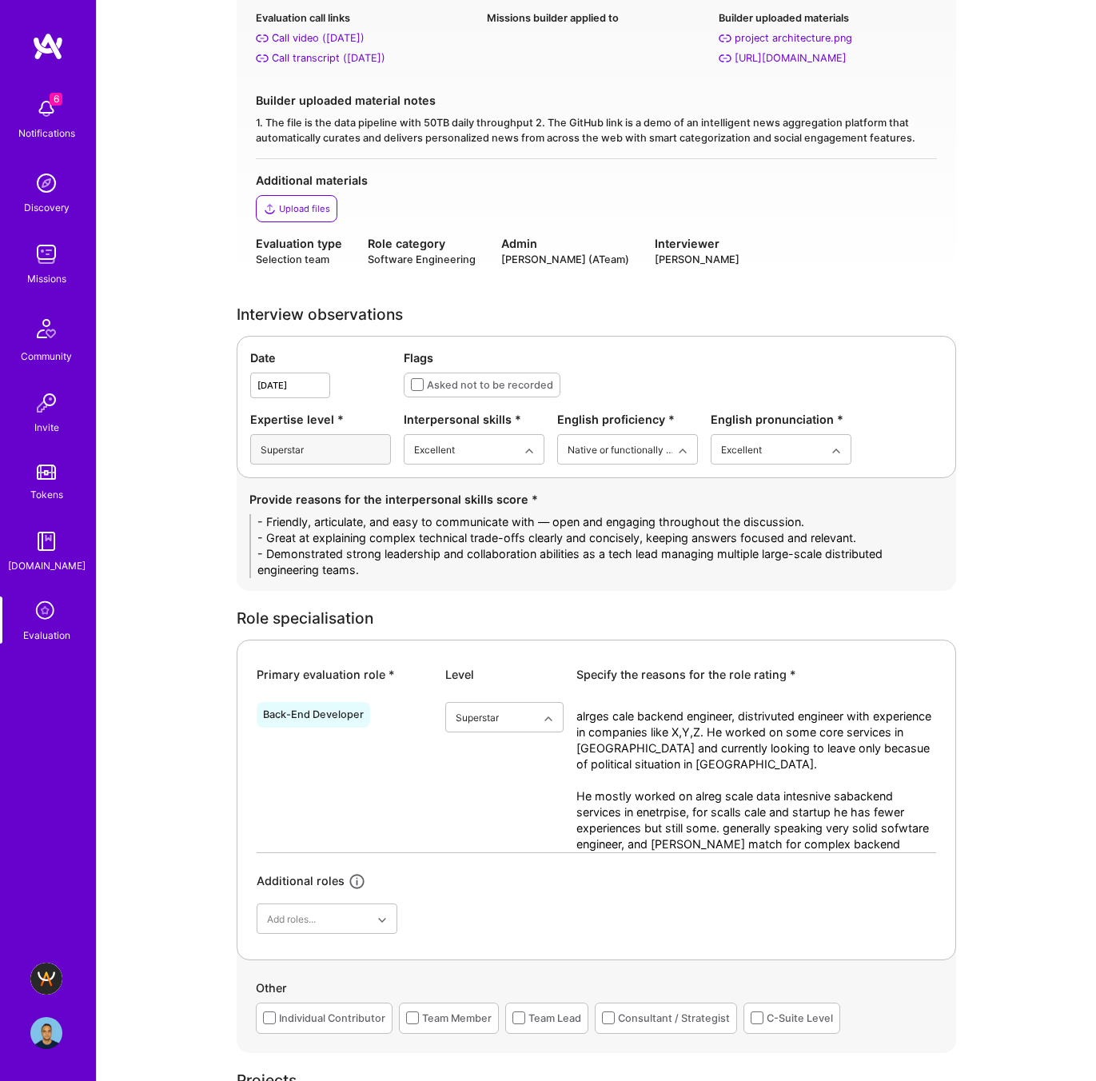
scroll to position [287, 0]
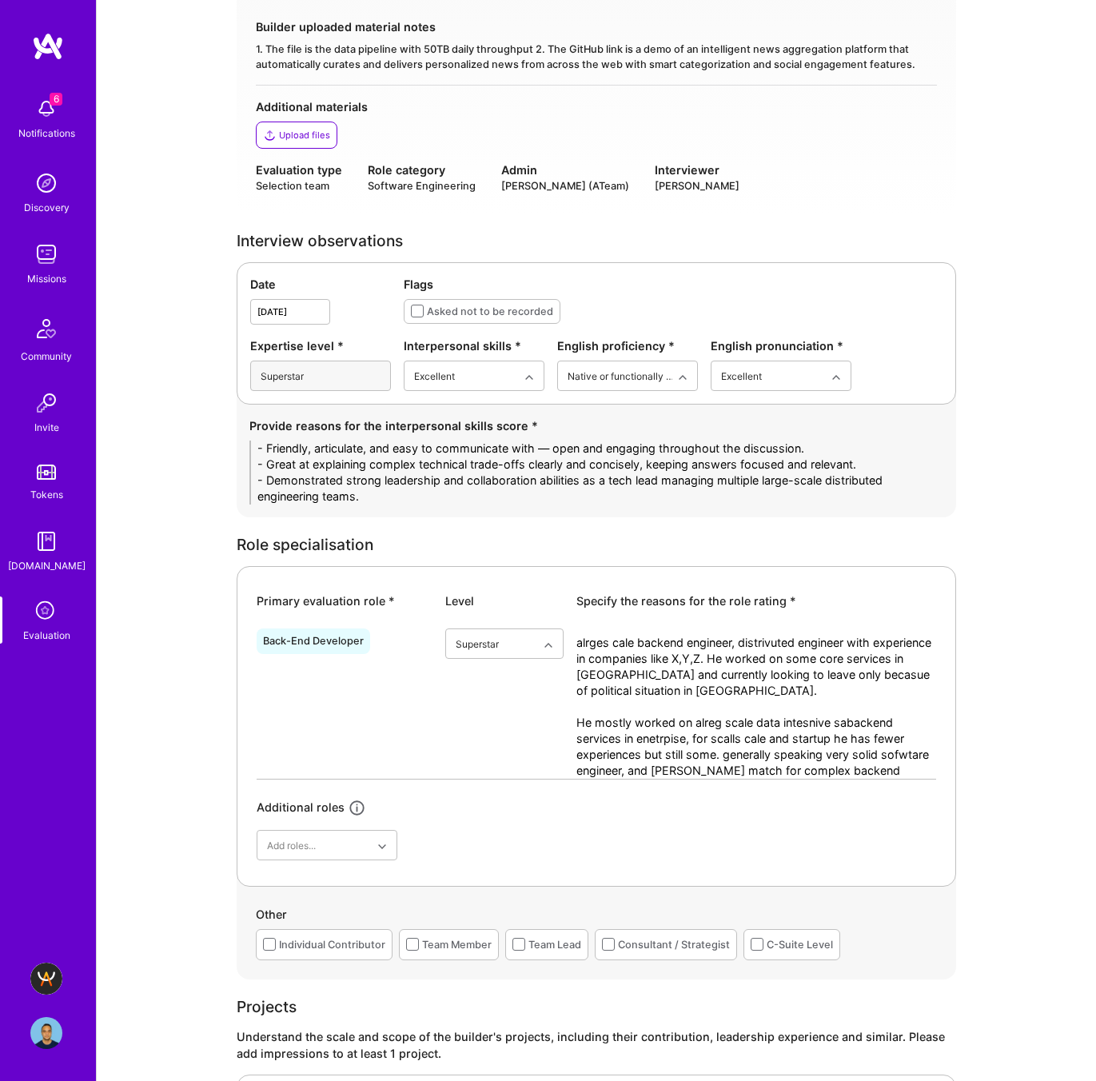
click at [683, 743] on textarea "alrges cale backend engineer, distrivuted engineer with experience in companies…" at bounding box center [756, 707] width 360 height 144
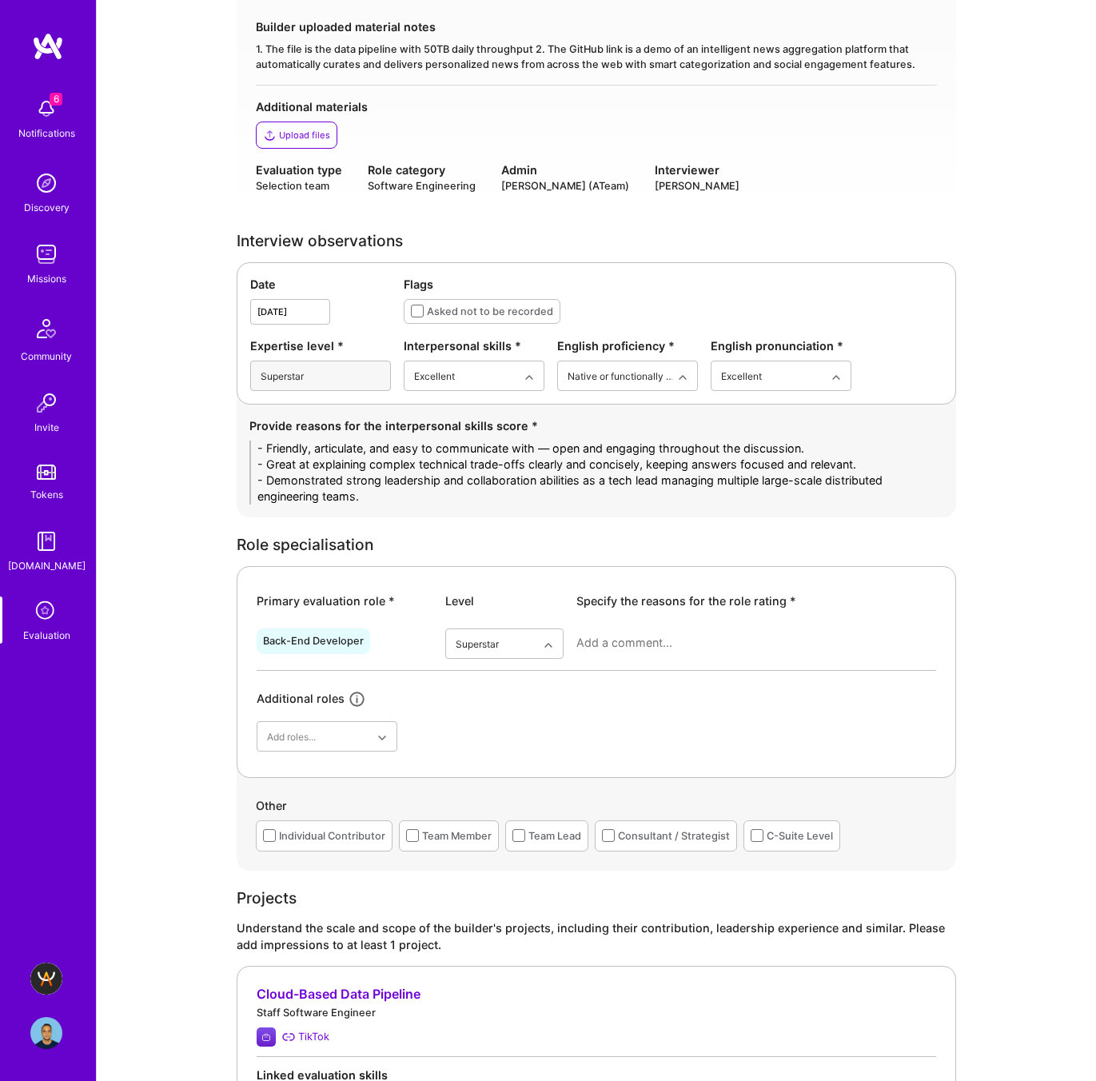
paste textarea "Yichi is a highly capable backend engineer with deep experience in large-scale …"
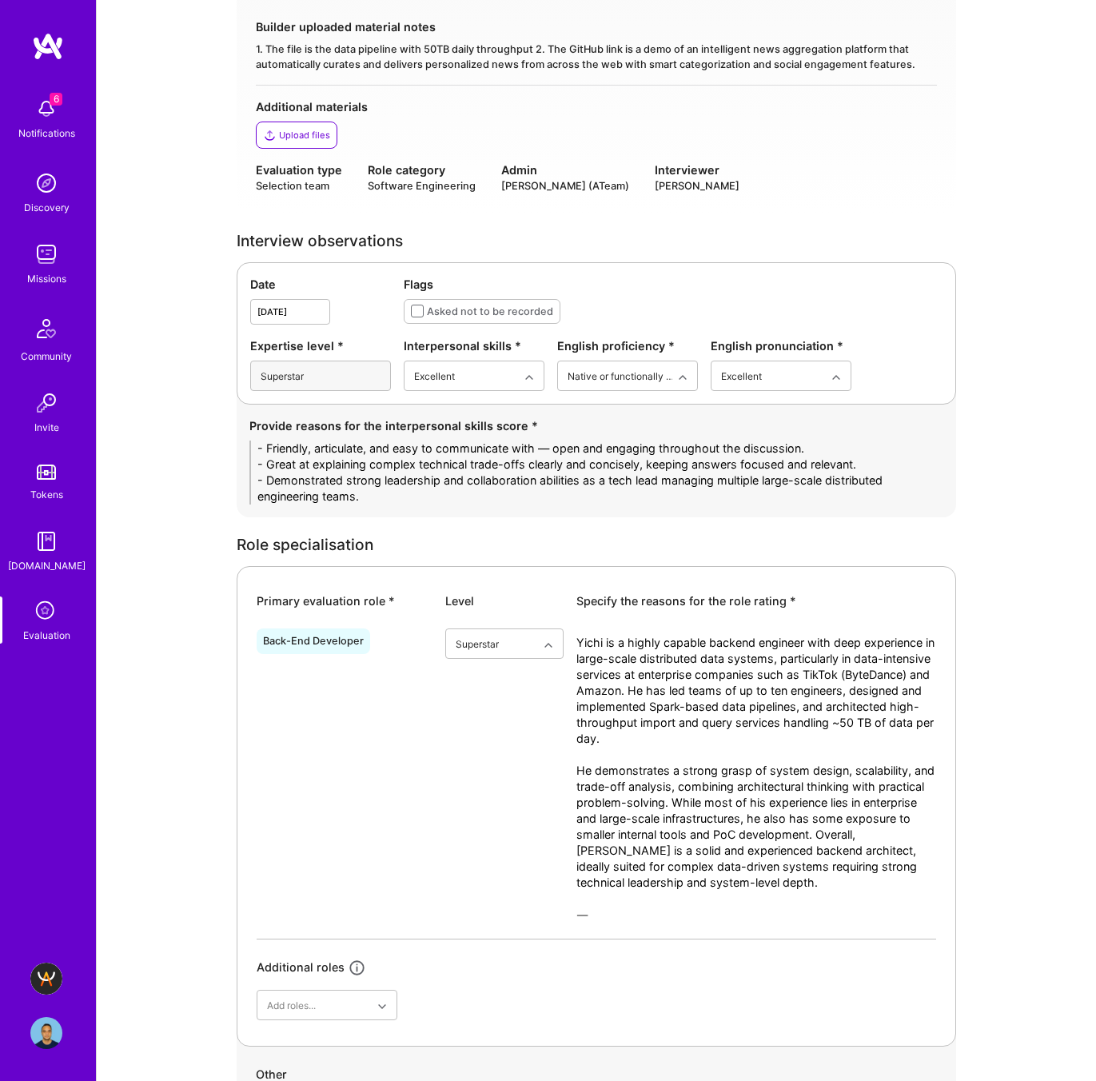
drag, startPoint x: 816, startPoint y: 740, endPoint x: 759, endPoint y: 744, distance: 56.9
click at [759, 744] on textarea "Yichi is a highly capable backend engineer with deep experience in large-scale …" at bounding box center [756, 787] width 360 height 304
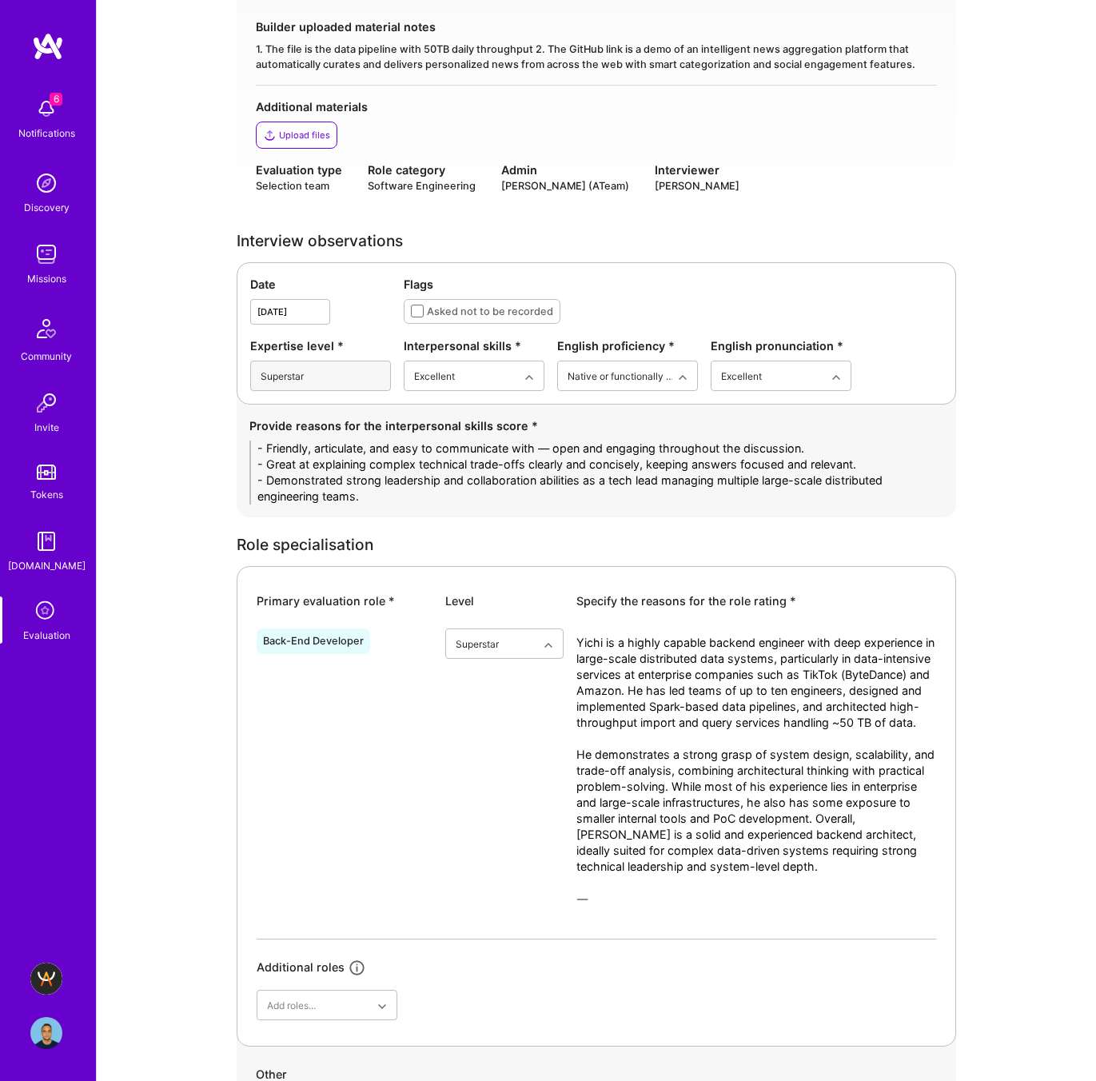
drag, startPoint x: 691, startPoint y: 926, endPoint x: 514, endPoint y: 911, distance: 177.2
click at [514, 911] on div "Back-End Developer option Superstar, selected. Select is focused ,type to refin…" at bounding box center [596, 780] width 679 height 317
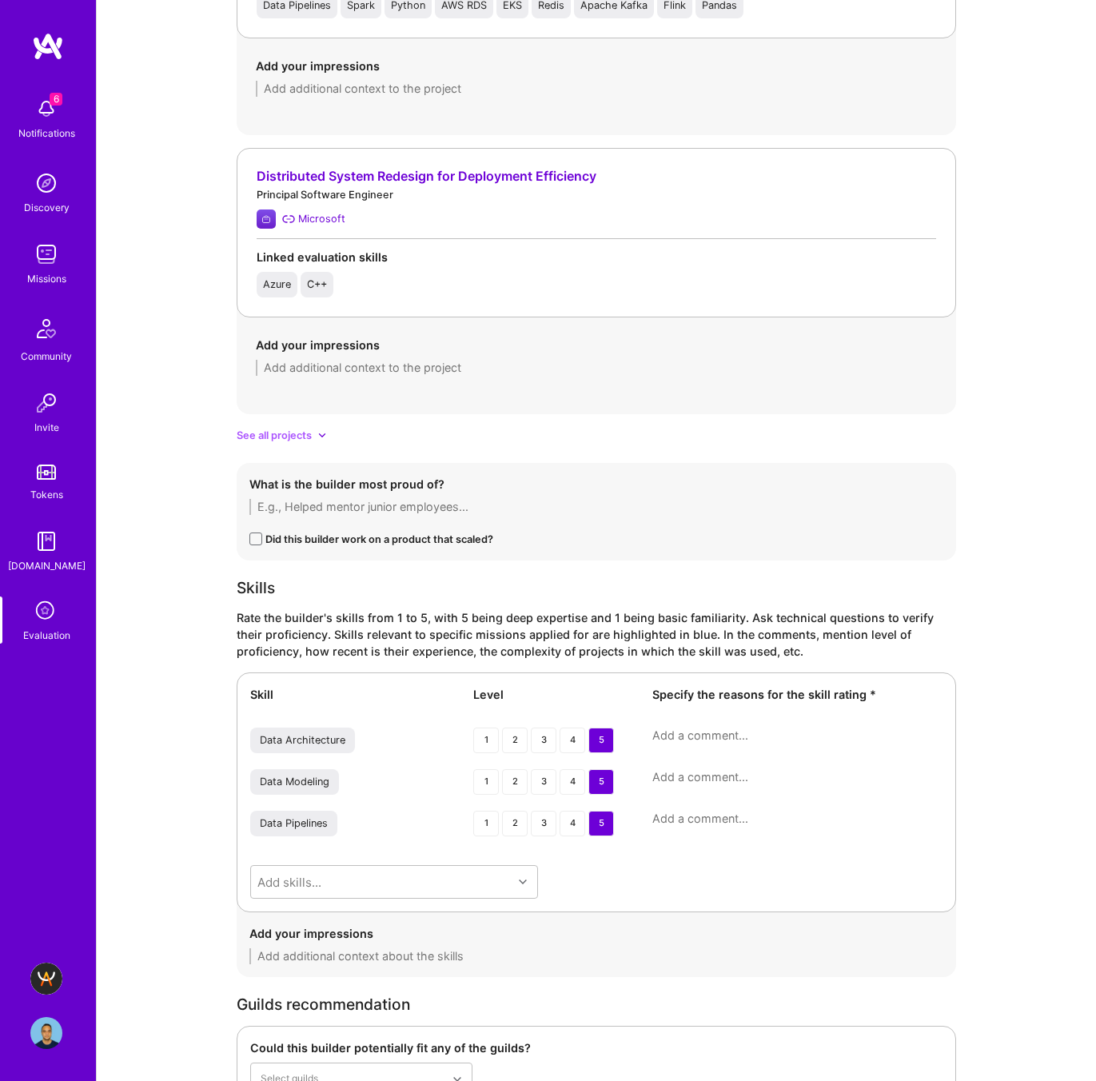
scroll to position [2148, 0]
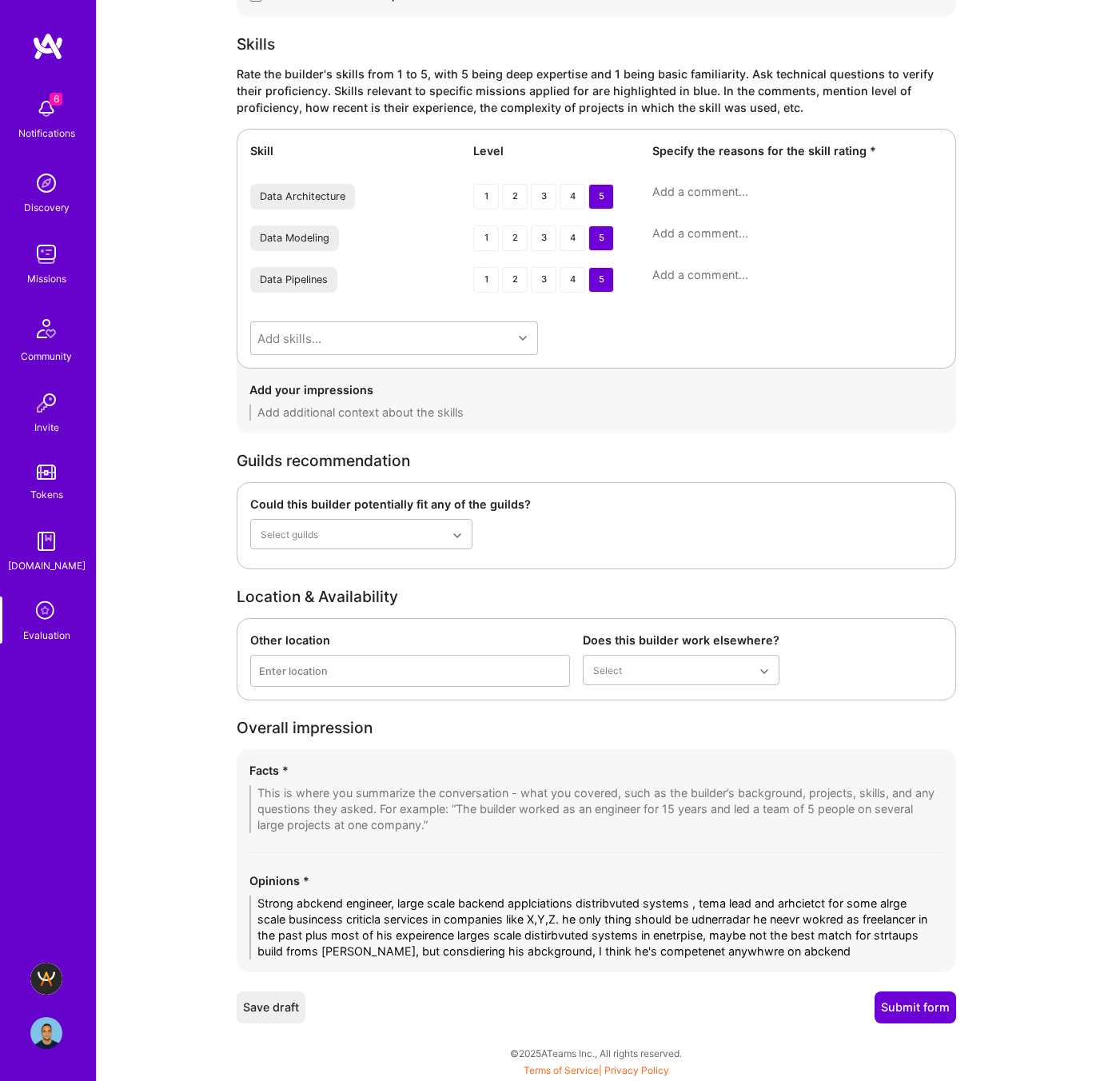
type textarea "Yichi is a highly capable backend engineer with deep experience in large-scale …"
click at [330, 914] on textarea "Strong abckend engineer, large scale backend applciations distribvuted systems …" at bounding box center [596, 927] width 694 height 64
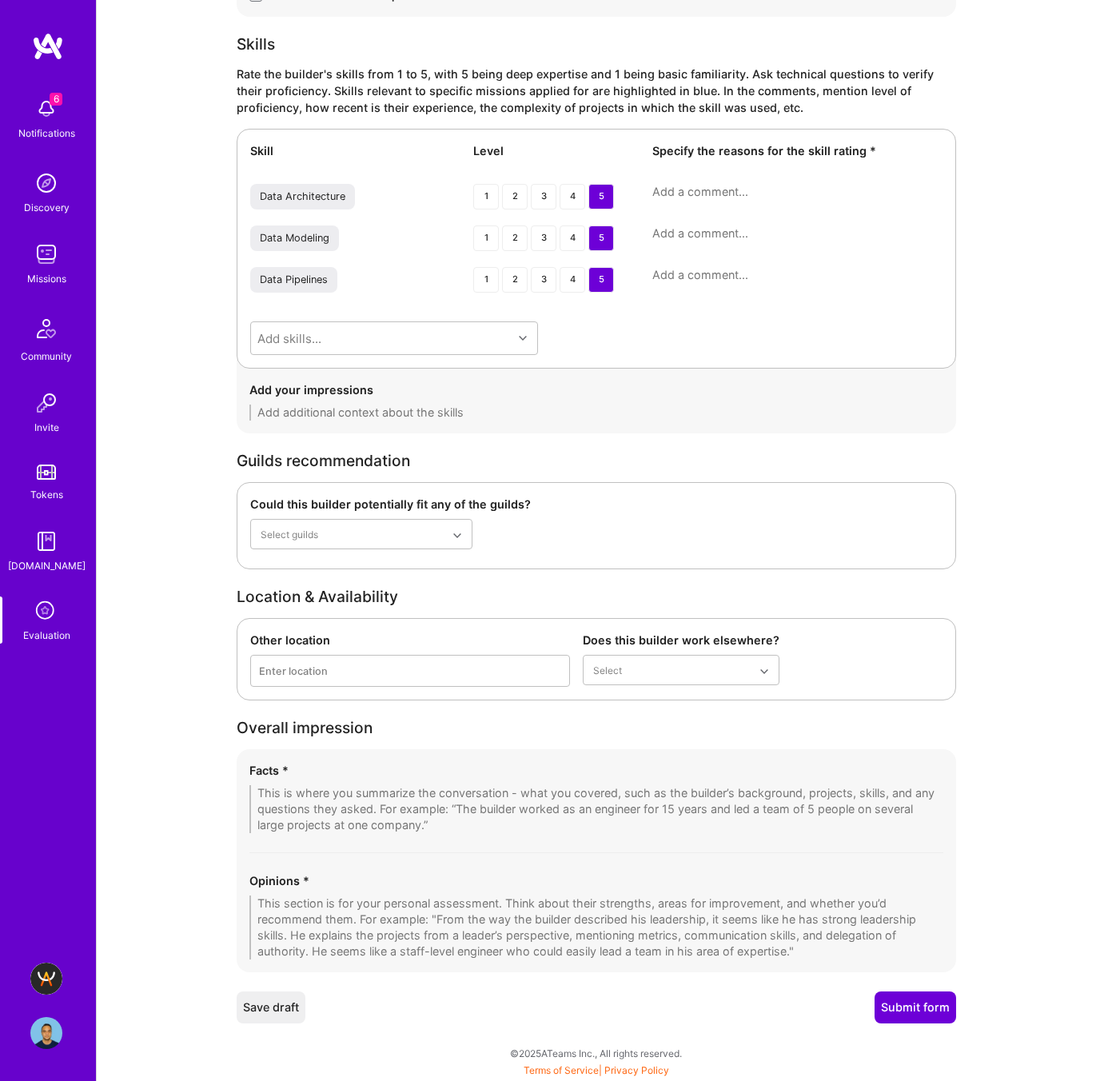
paste textarea "Yichi is a strong backend engineer with deep expertise in large-scale, distribu…"
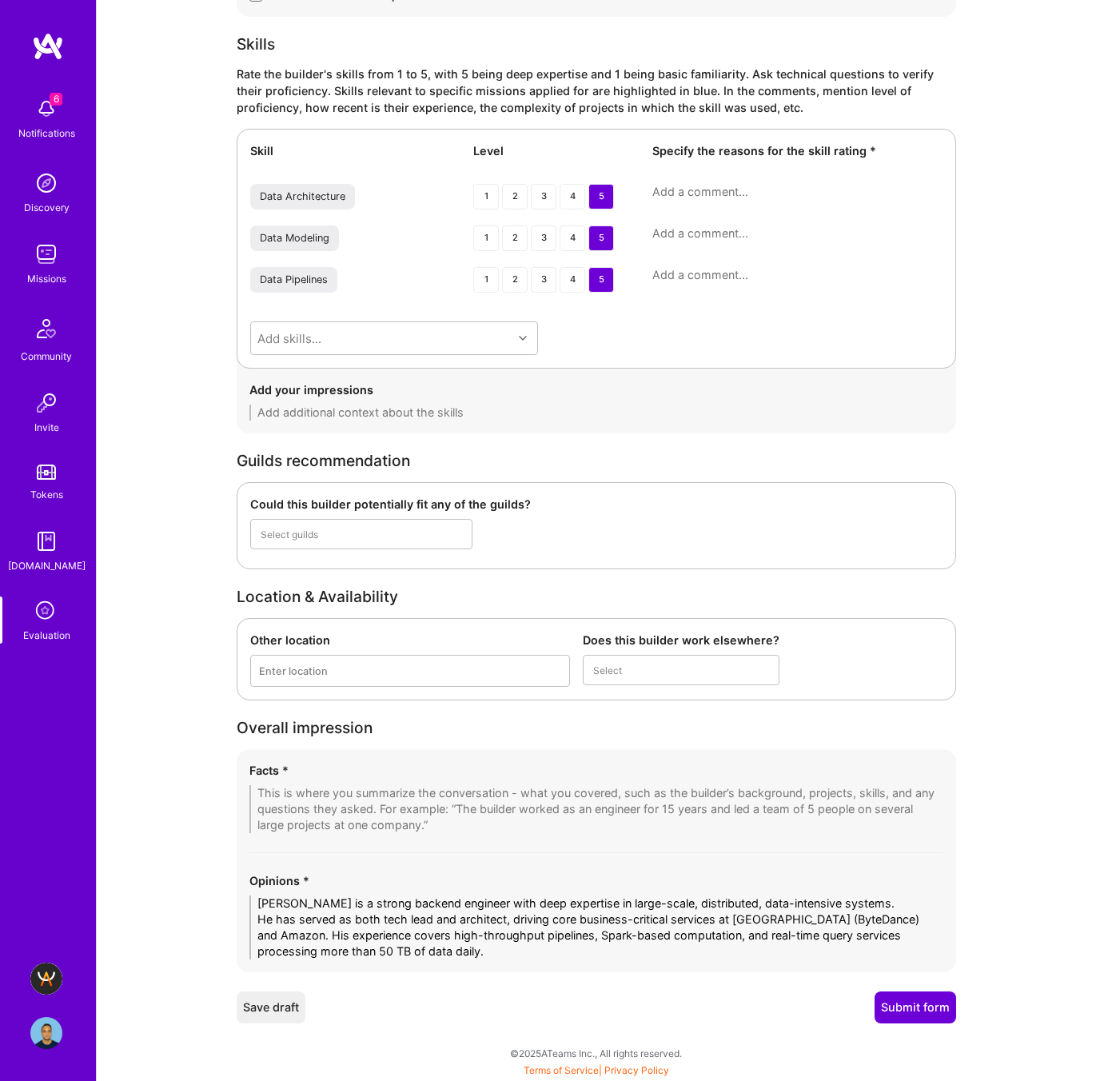
scroll to position [0, 0]
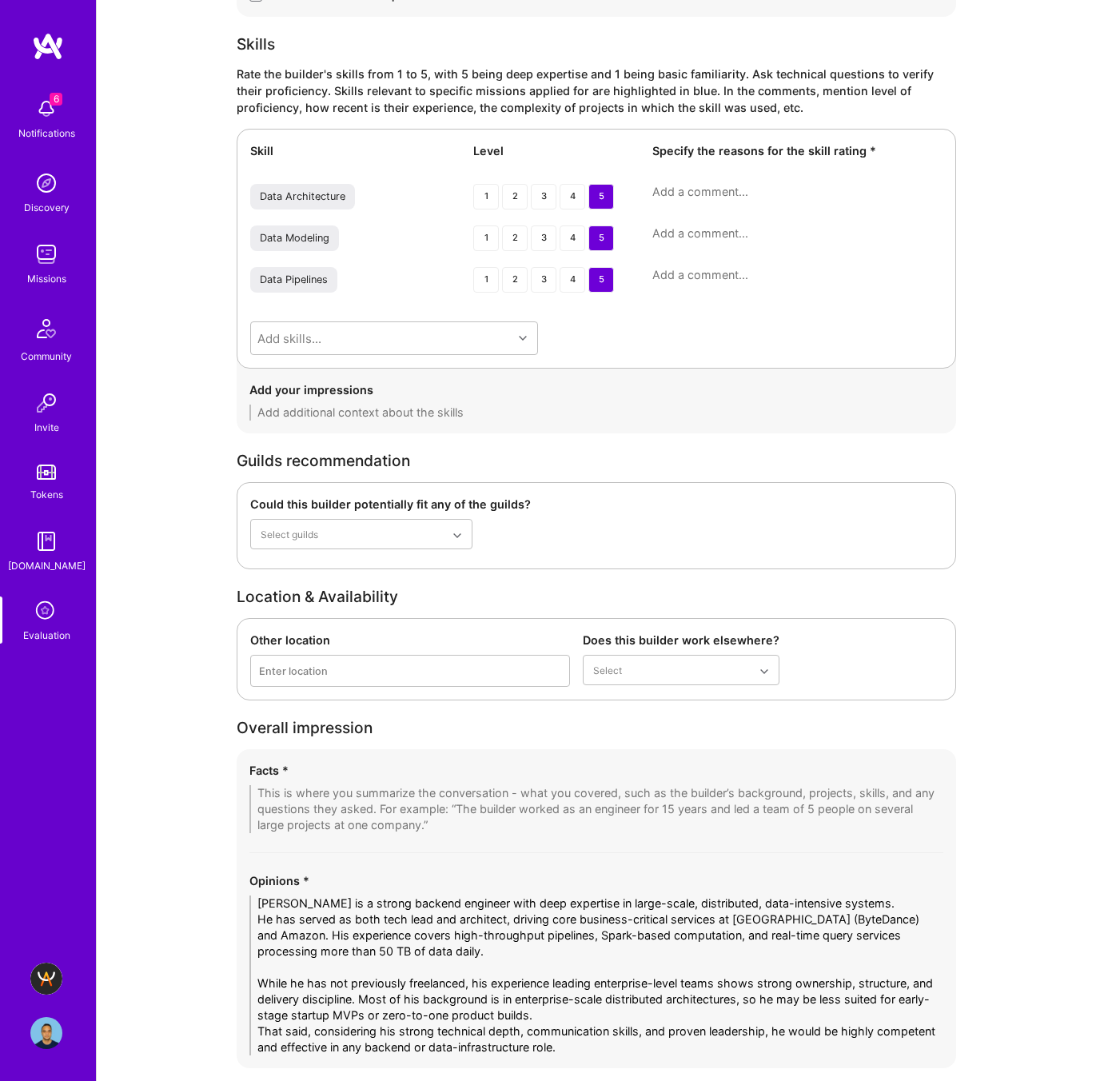
type textarea "Yichi is a strong backend engineer with deep expertise in large-scale, distribu…"
click at [392, 799] on textarea at bounding box center [596, 809] width 694 height 48
paste textarea "1. Technical Expertise – Large-Scale Distributed Systems Yichi has deep hands-o…"
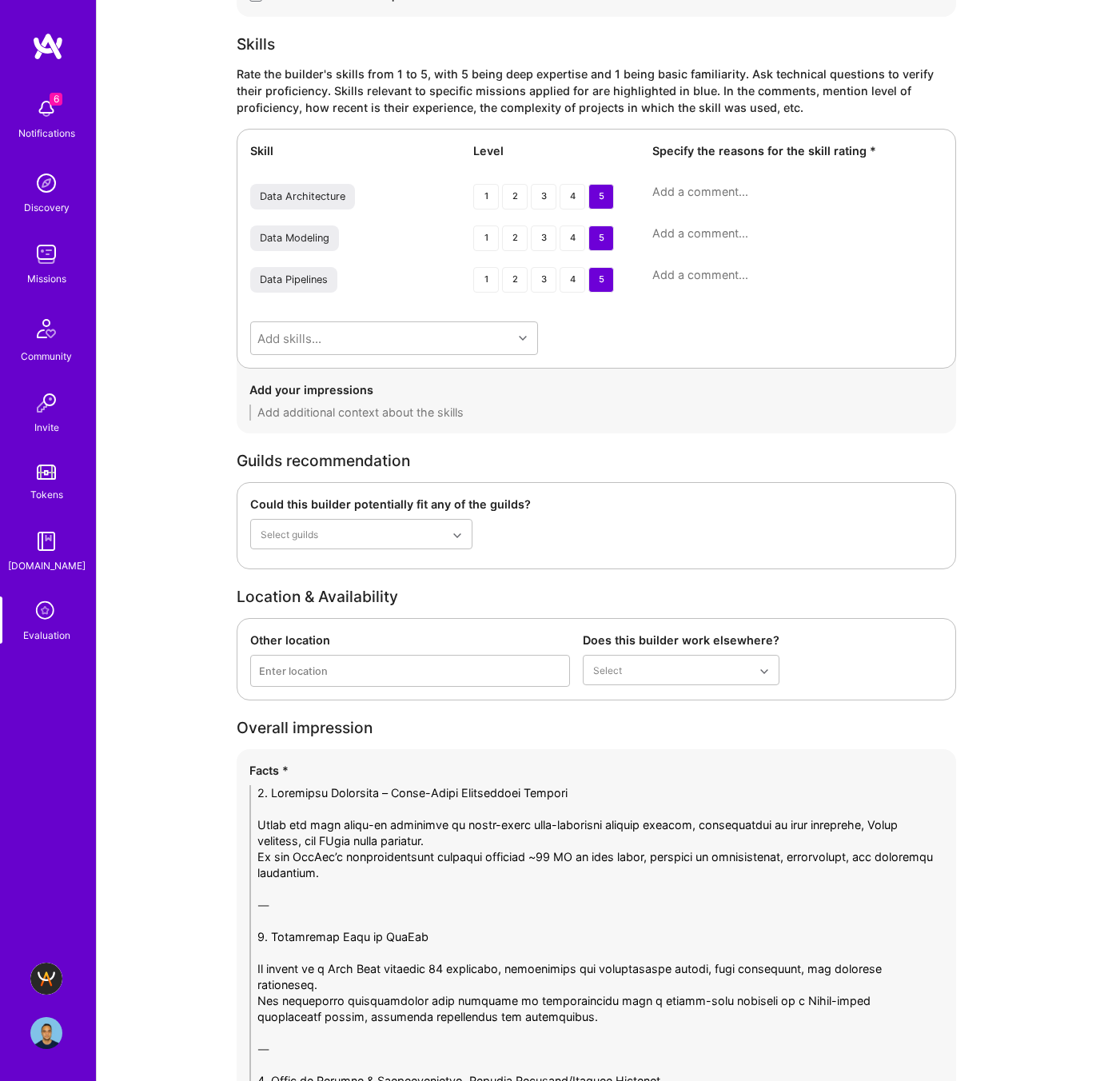
click at [306, 811] on textarea at bounding box center [596, 1096] width 694 height 623
drag, startPoint x: 225, startPoint y: 903, endPoint x: 210, endPoint y: 901, distance: 14.6
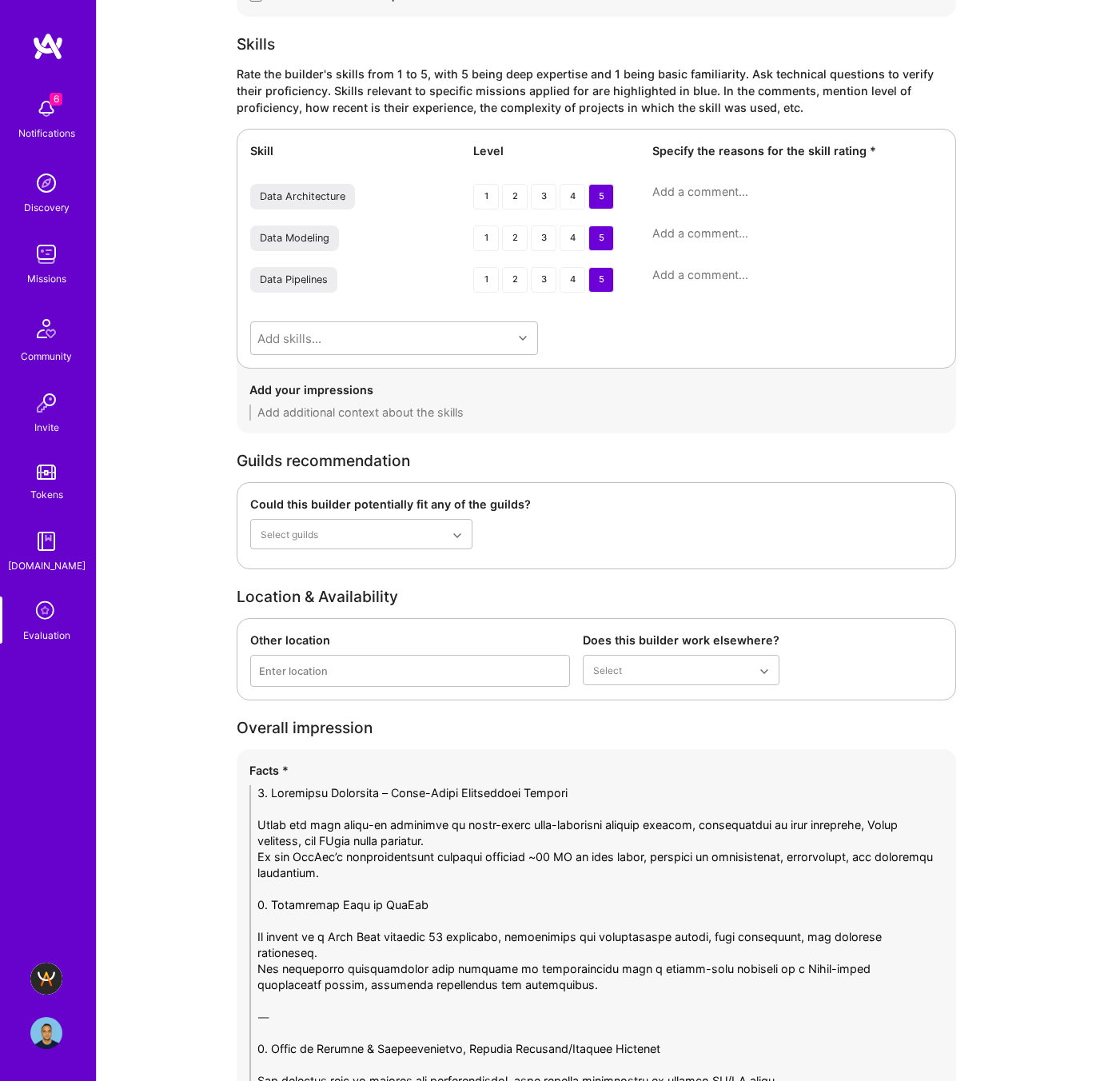
scroll to position [2265, 0]
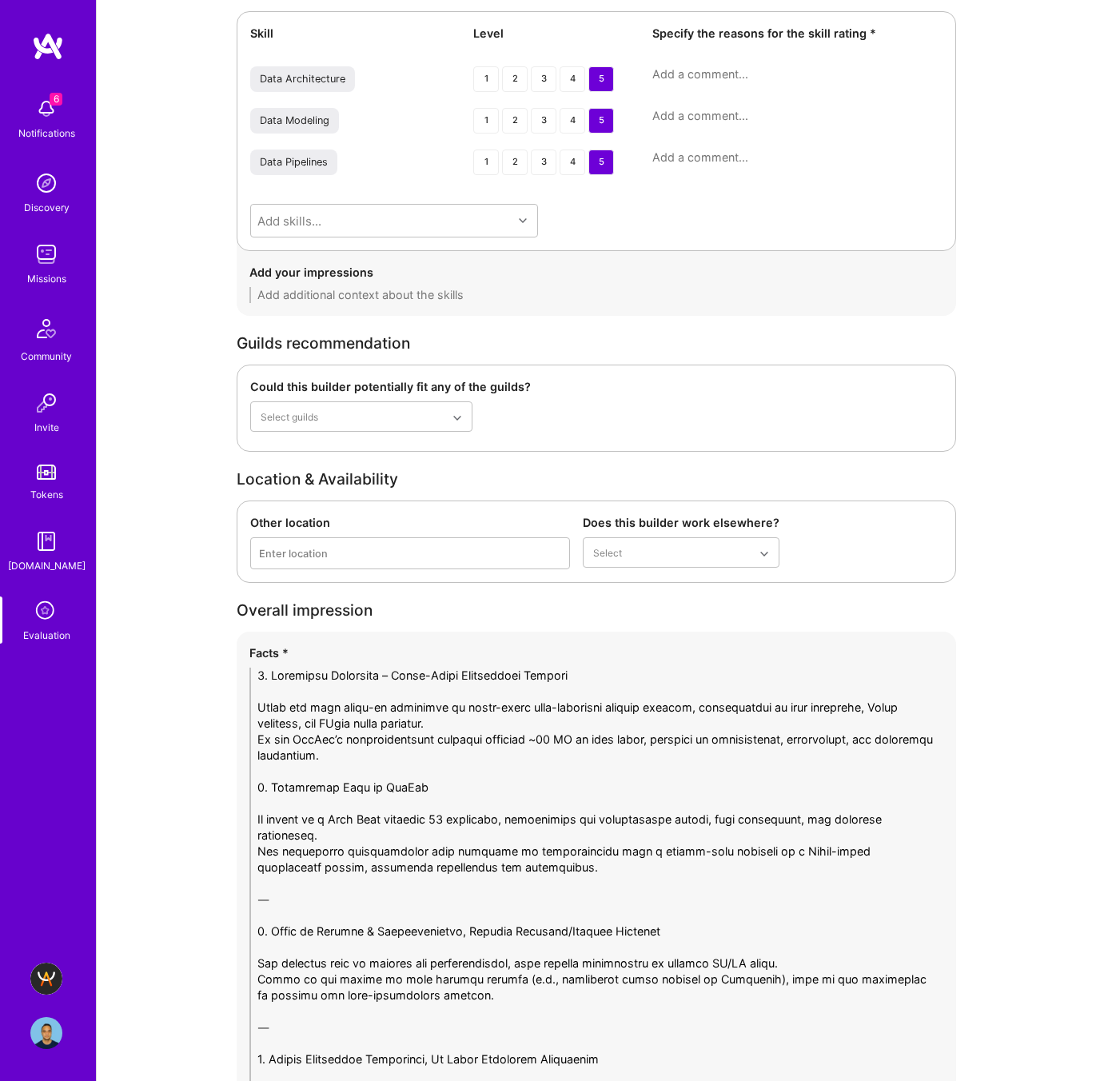
drag, startPoint x: 324, startPoint y: 898, endPoint x: 186, endPoint y: 892, distance: 137.6
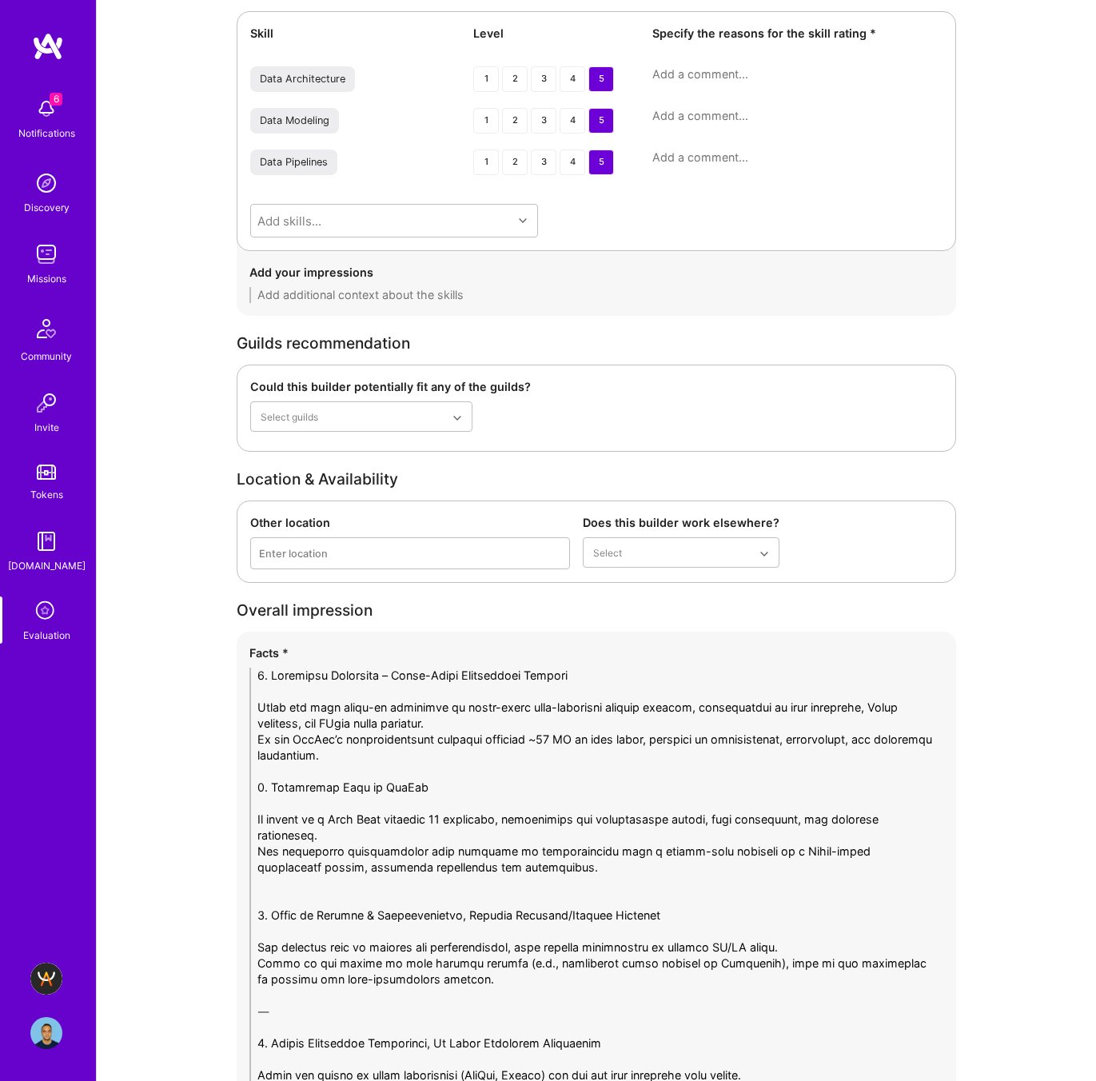
click at [259, 816] on textarea at bounding box center [596, 955] width 694 height 576
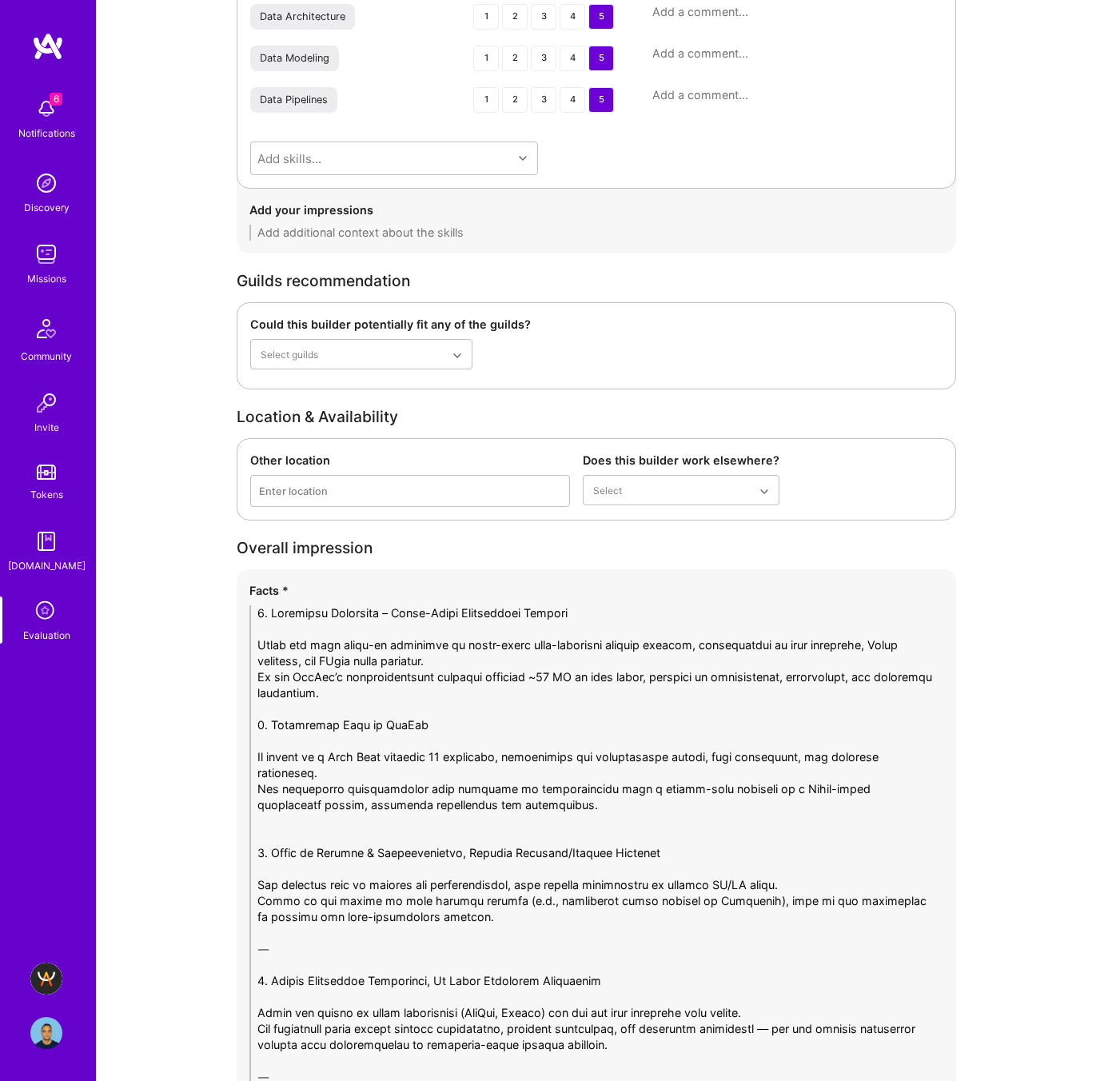
scroll to position [2352, 0]
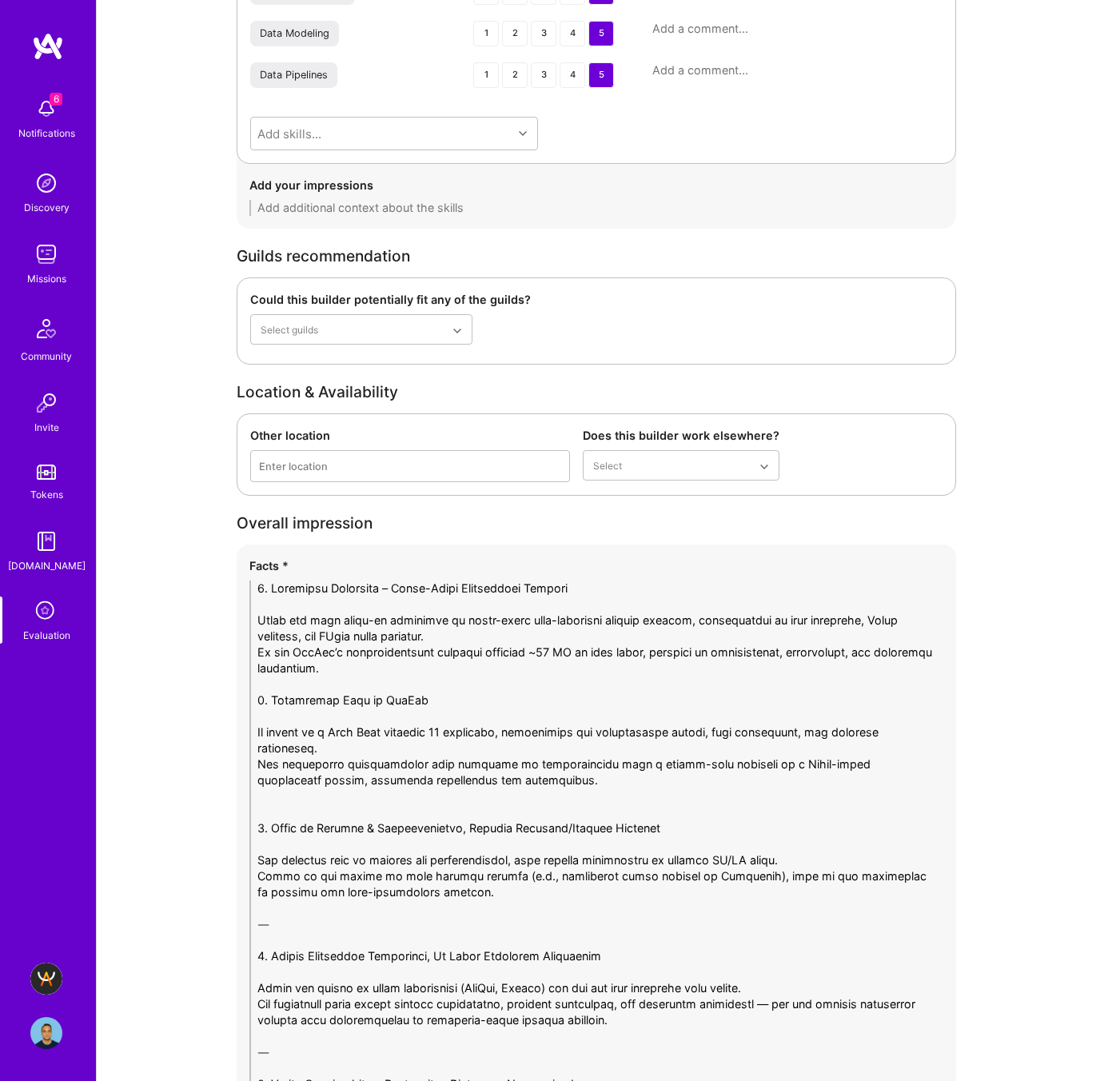
drag, startPoint x: 300, startPoint y: 920, endPoint x: 189, endPoint y: 917, distance: 111.2
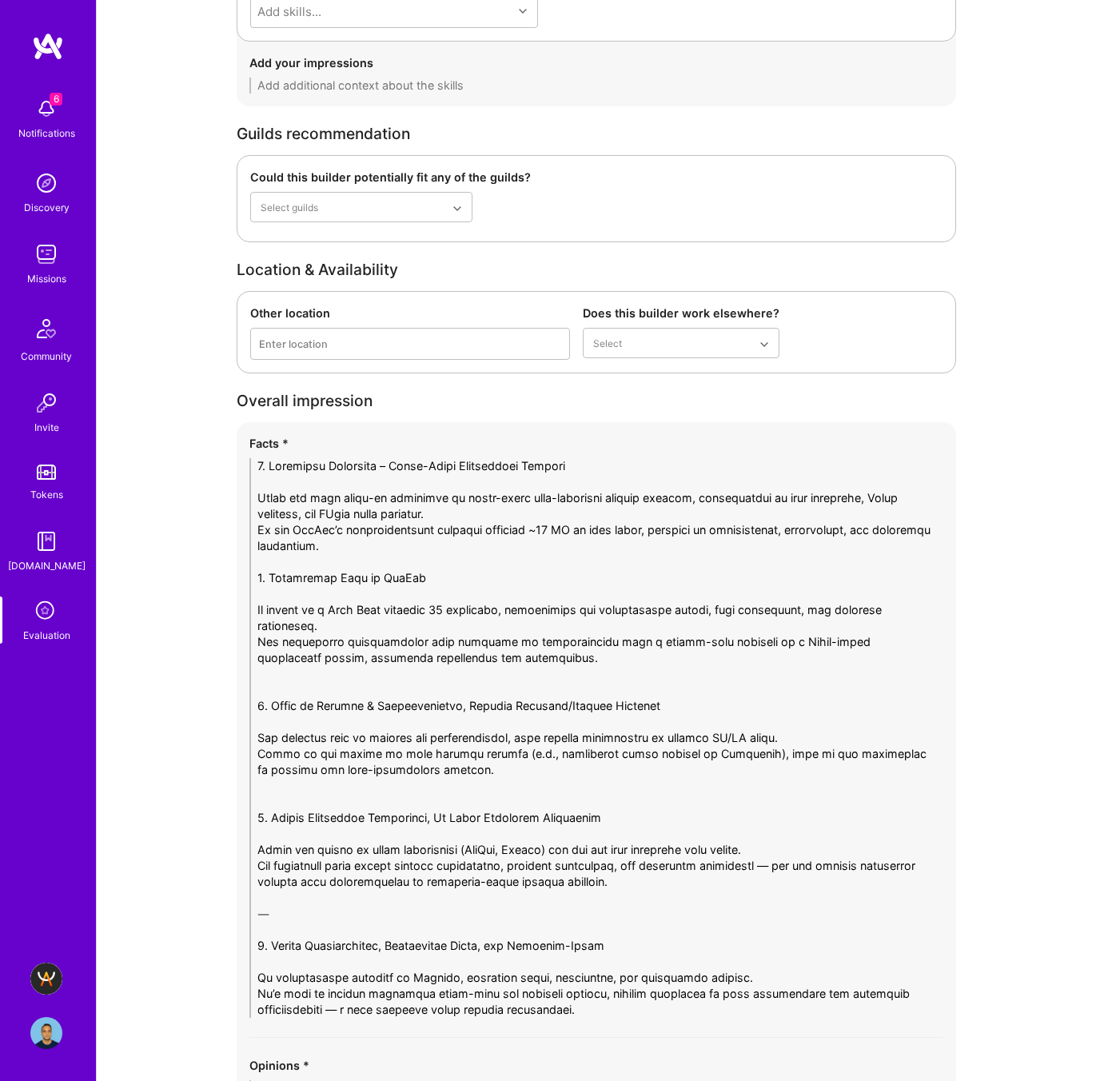
scroll to position [2491, 0]
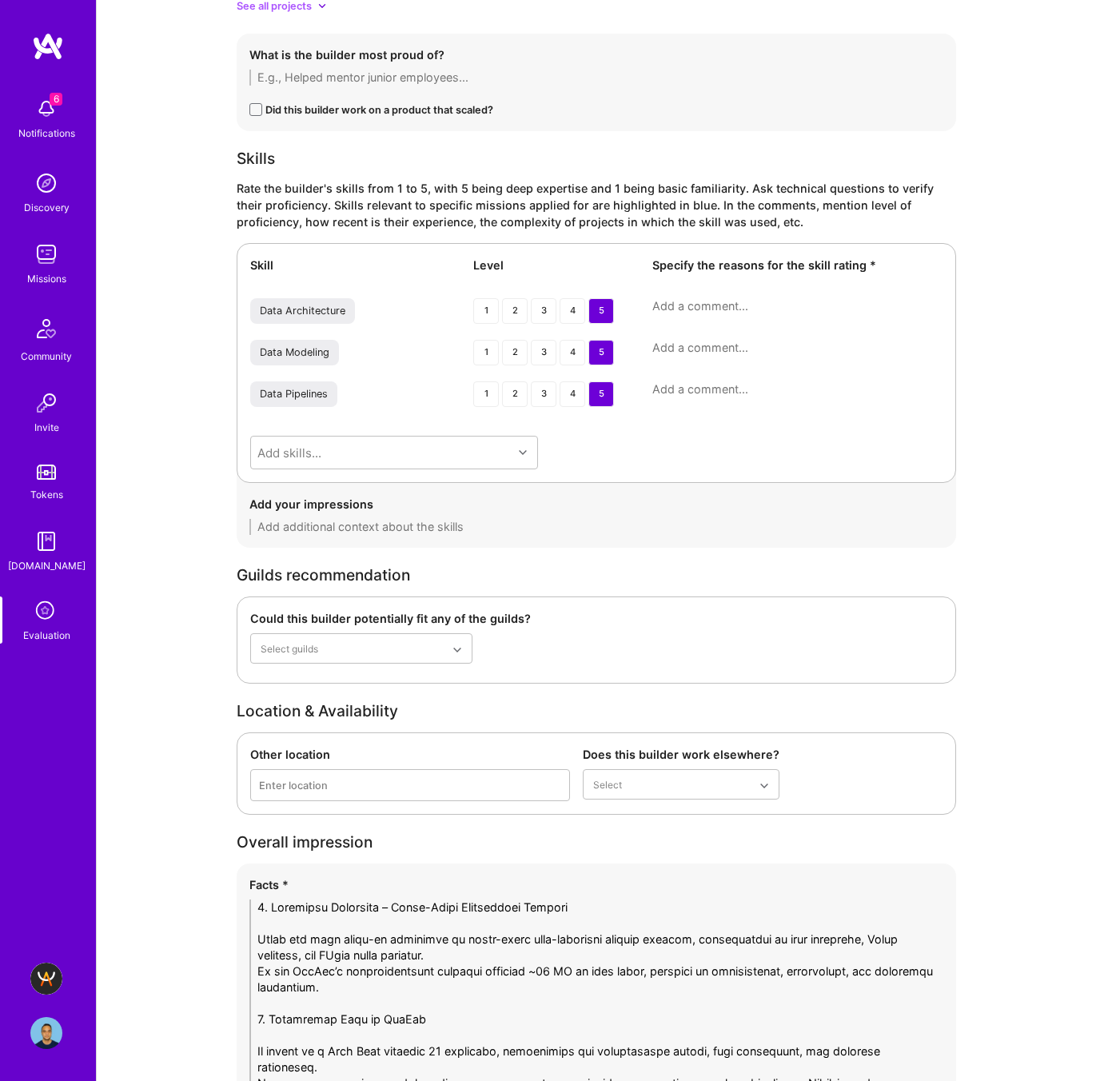
scroll to position [1800, 0]
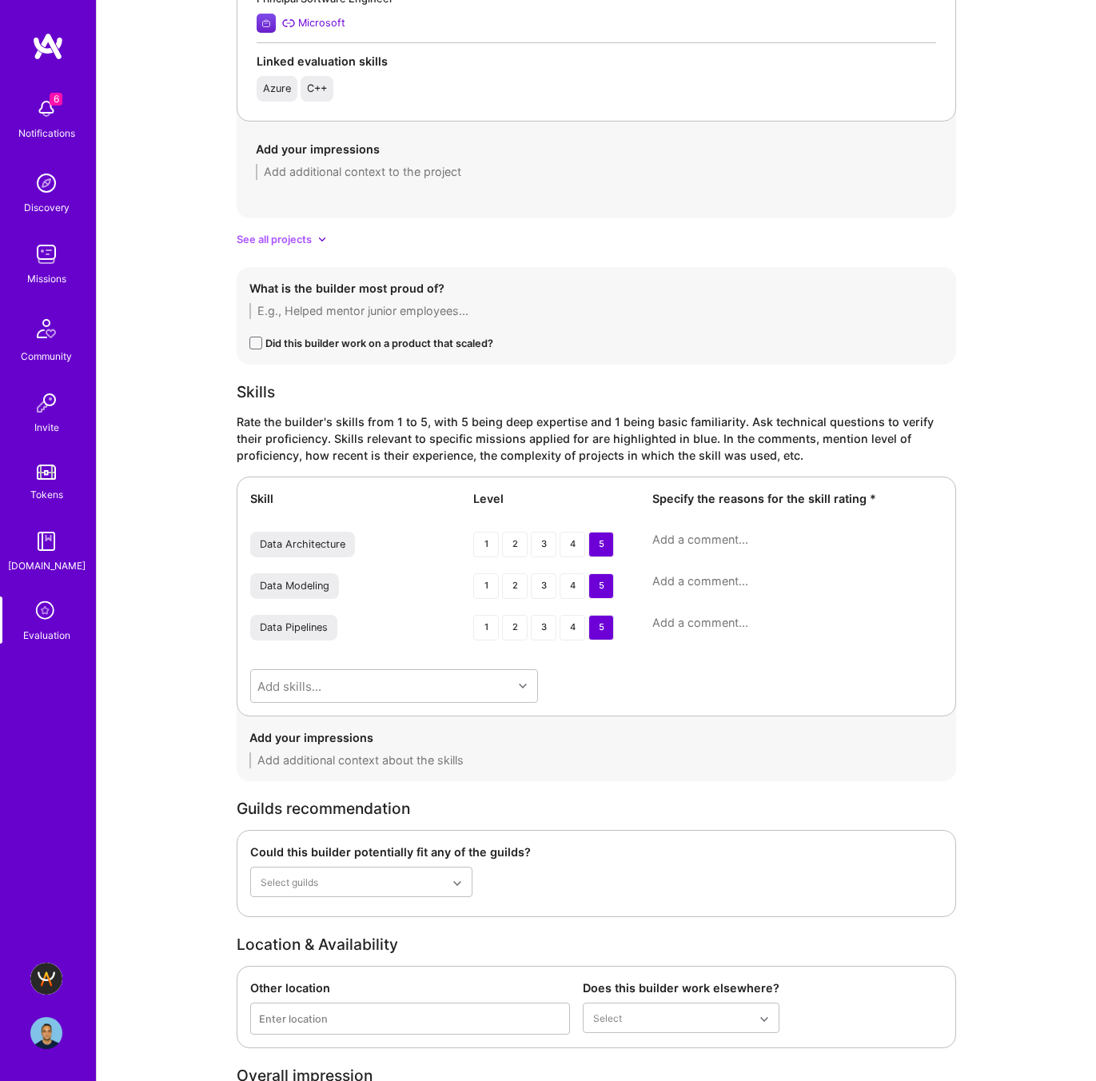
type textarea "1. Technical Expertise – Large-Scale Distributed Systems Yichi has deep hands-o…"
click at [665, 544] on textarea at bounding box center [797, 540] width 290 height 16
paste textarea "He designed and led TikTok’s experiment data pipeline architecture, unifying mu…"
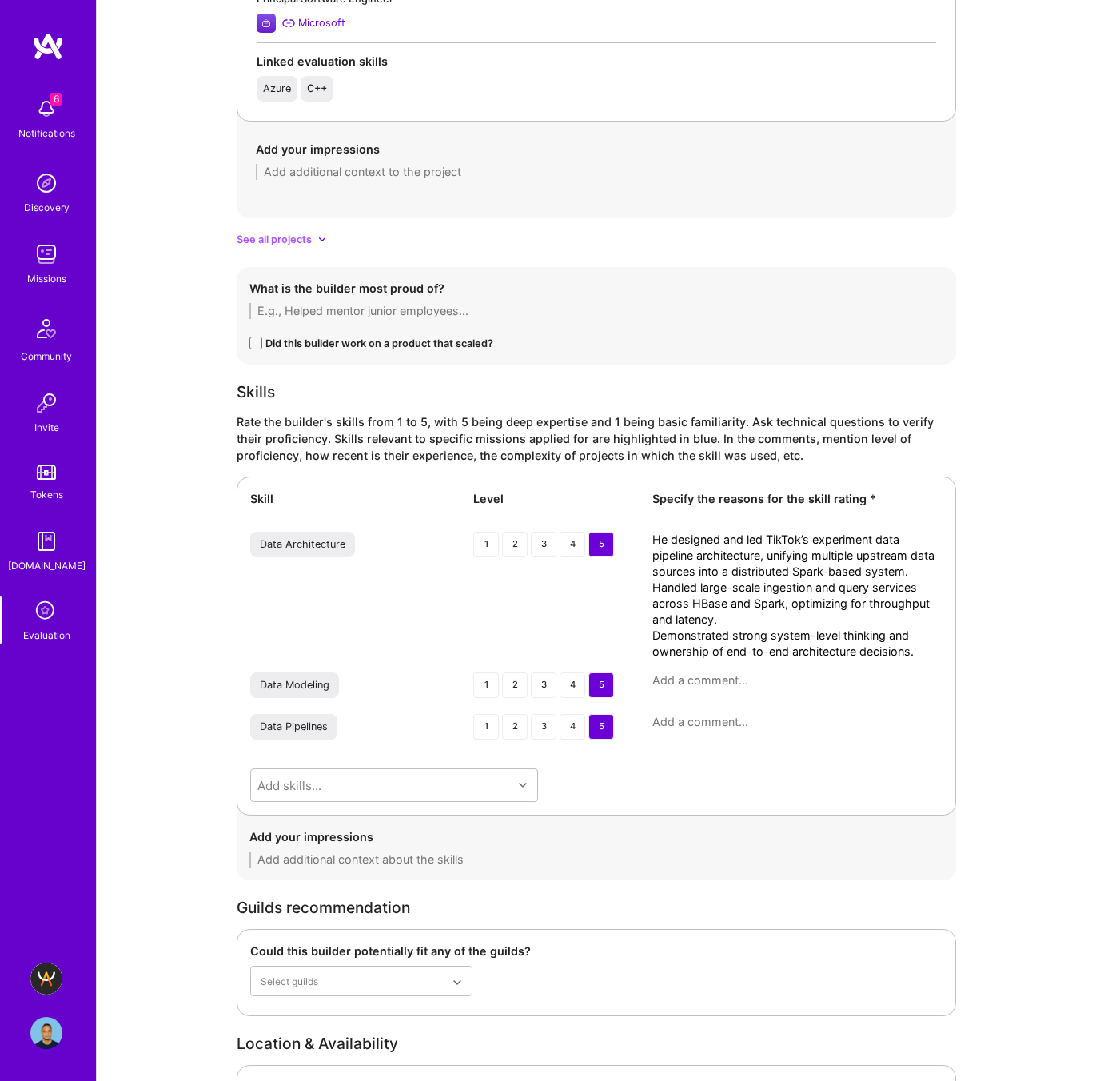
type textarea "He designed and led TikTok’s experiment data pipeline architecture, unifying mu…"
click at [695, 685] on textarea at bounding box center [797, 680] width 290 height 16
paste textarea "Experienced in building data aggregation models for experiment metrics, transfo…"
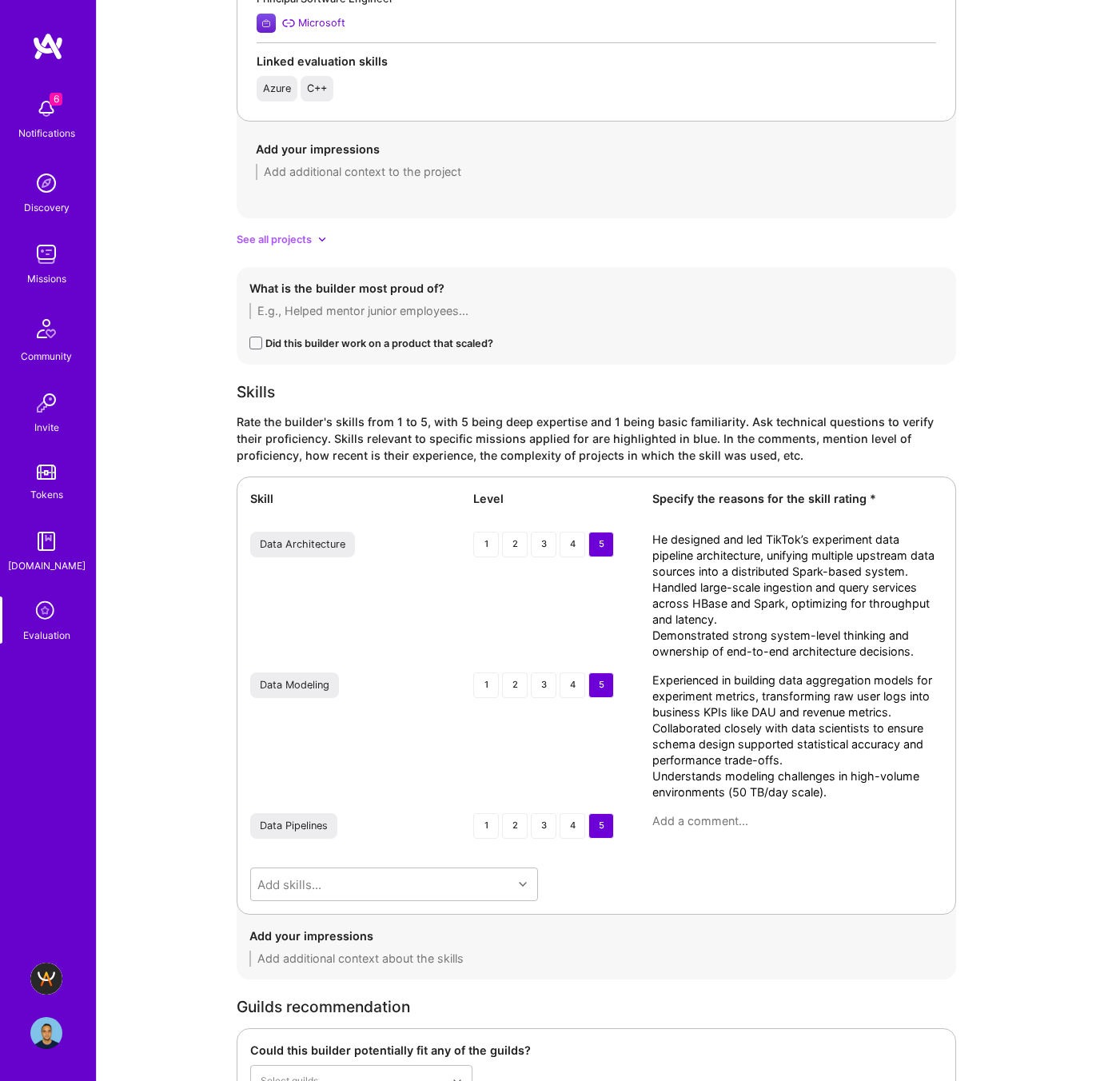
type textarea "Experienced in building data aggregation models for experiment metrics, transfo…"
click at [708, 826] on textarea at bounding box center [797, 821] width 290 height 16
paste textarea "Extensive experience designing and optimizing ETL/ELT pipelines in Spark, suppo…"
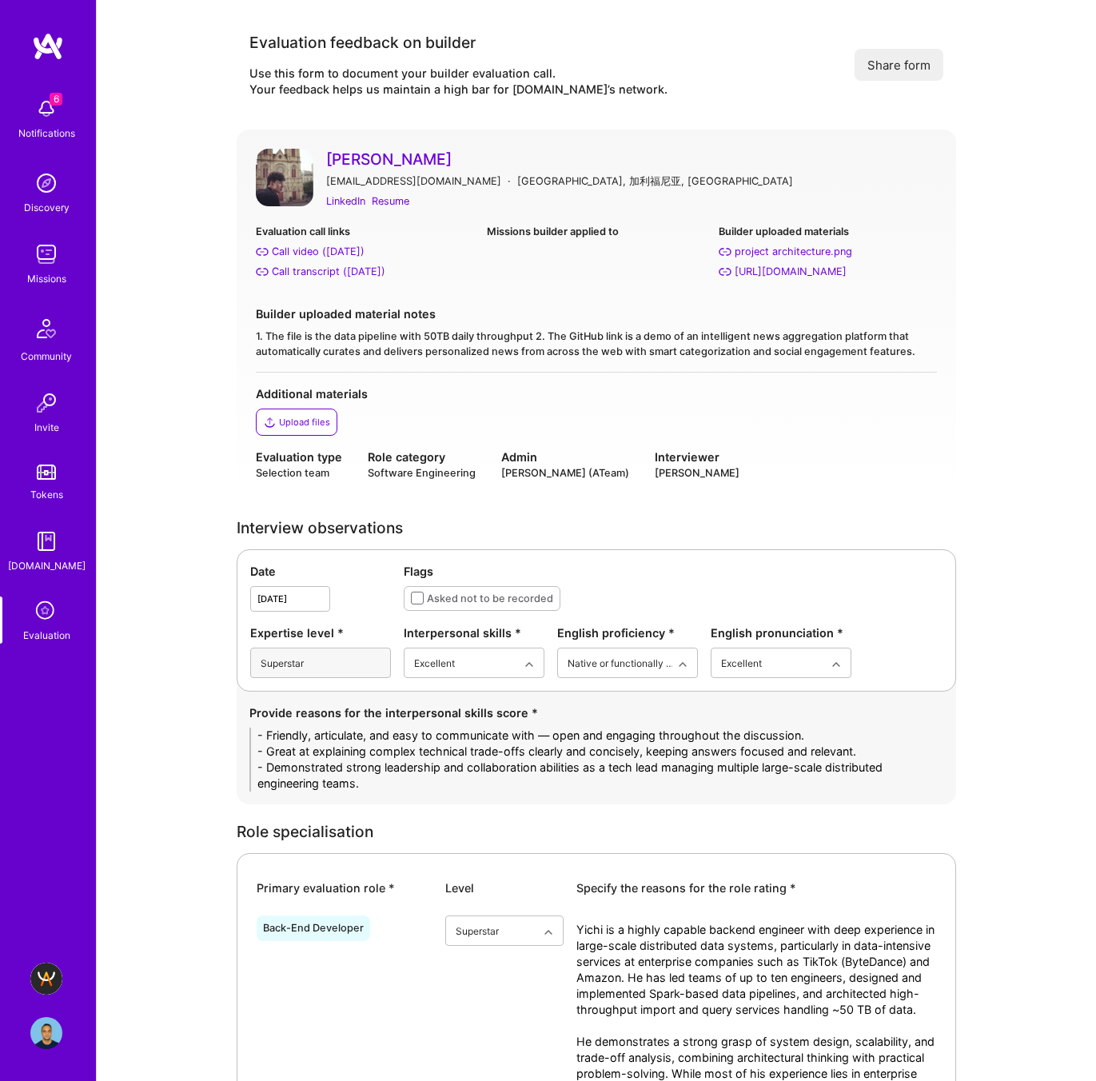
type textarea "Extensive experience designing and optimizing ETL/ELT pipelines in Spark, suppo…"
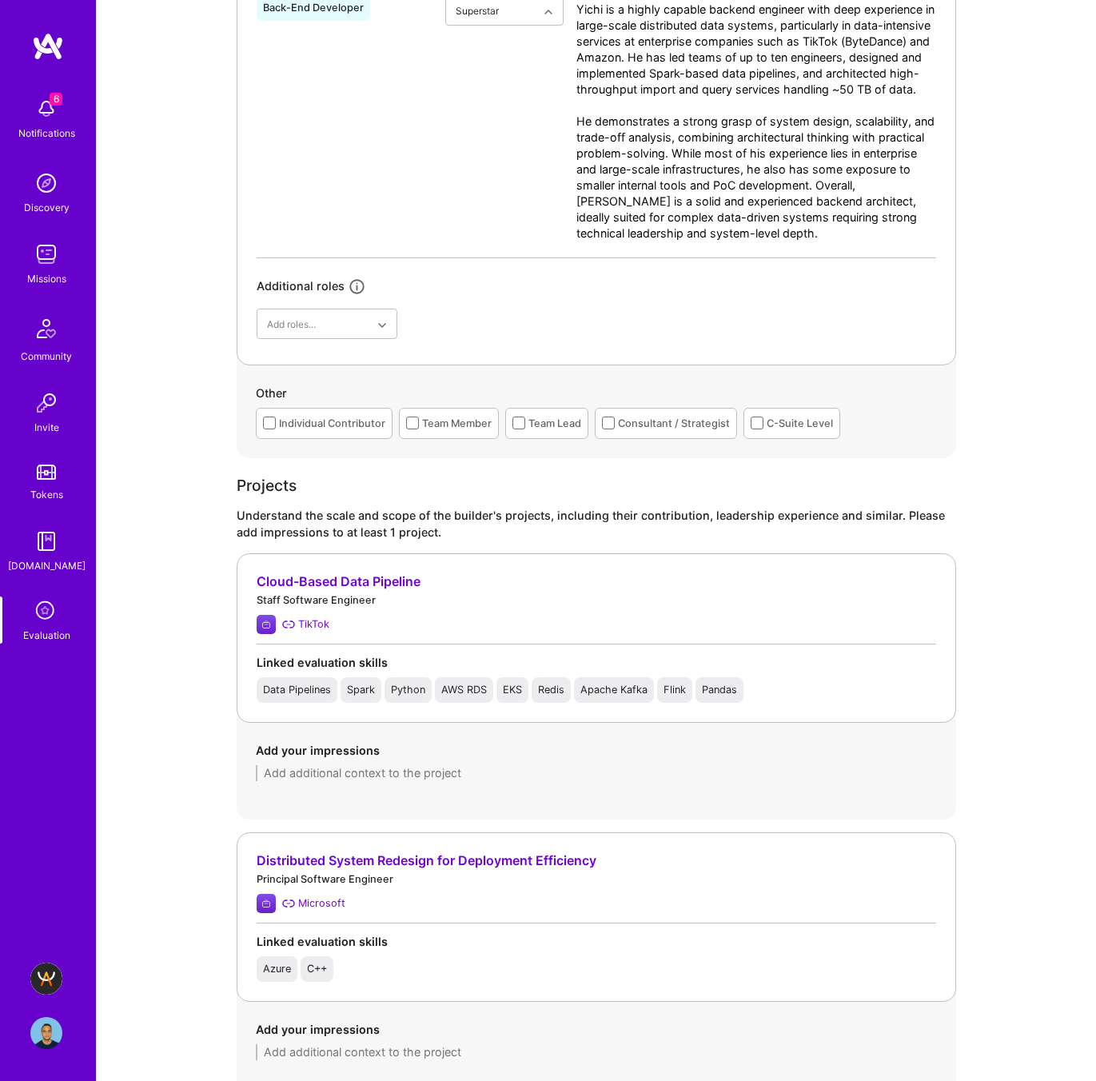
scroll to position [1083, 0]
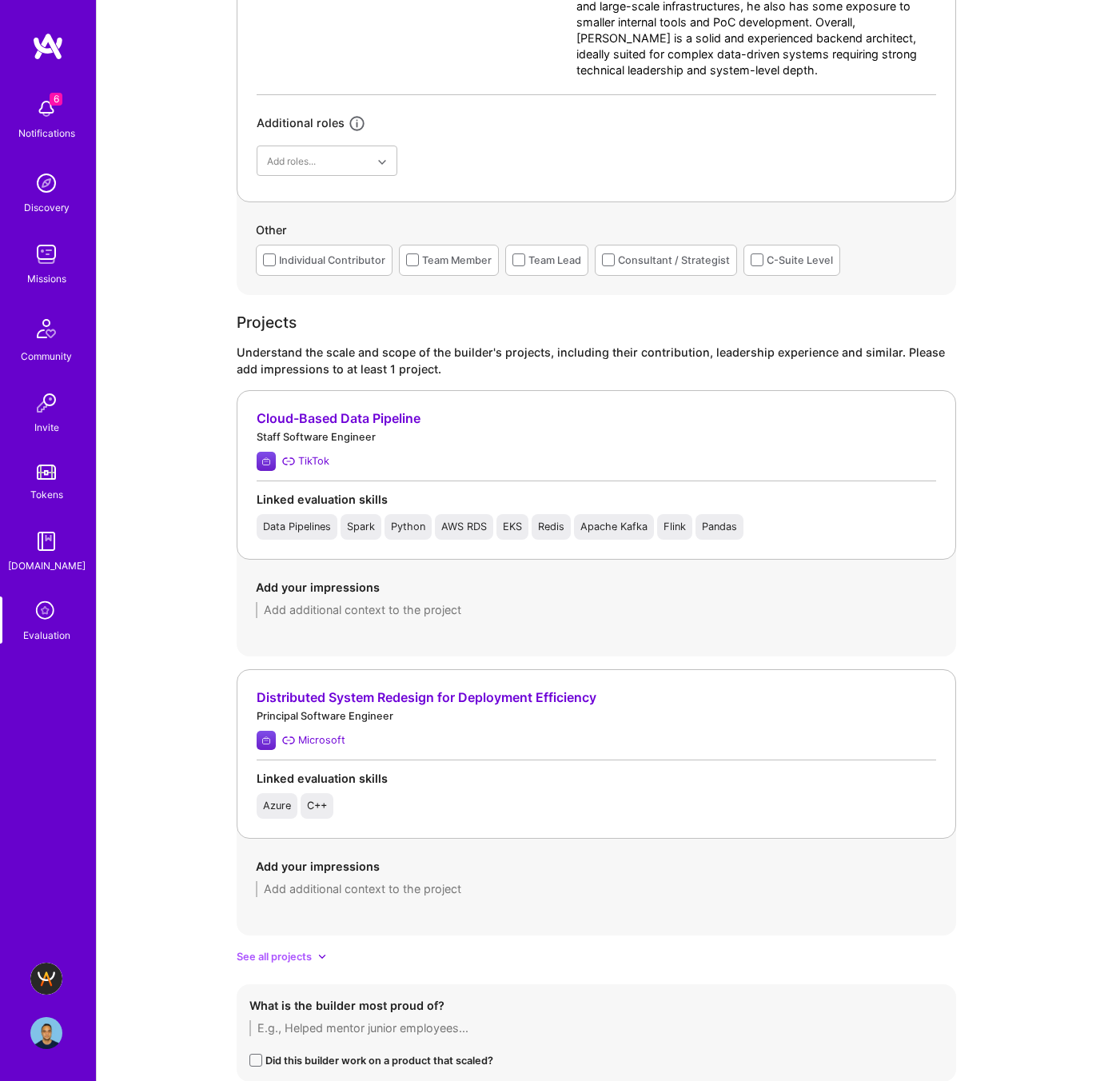
click at [342, 608] on textarea at bounding box center [596, 610] width 681 height 16
paste textarea "Led end-to-end design and architecture for TikTok’s experiment data platform, m…"
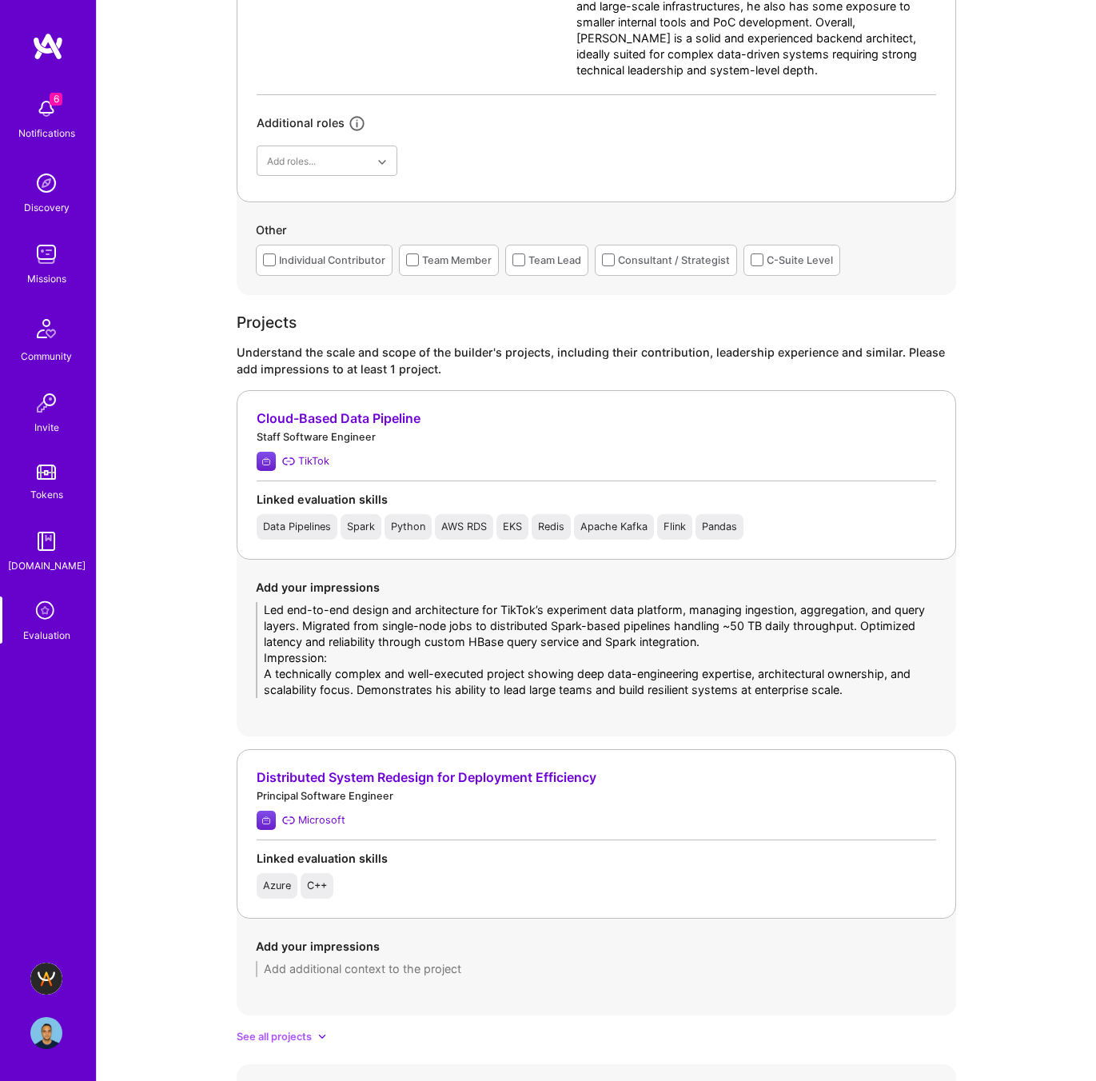
scroll to position [0, 0]
type textarea "Led end-to-end design and architecture for TikTok’s experiment data platform, m…"
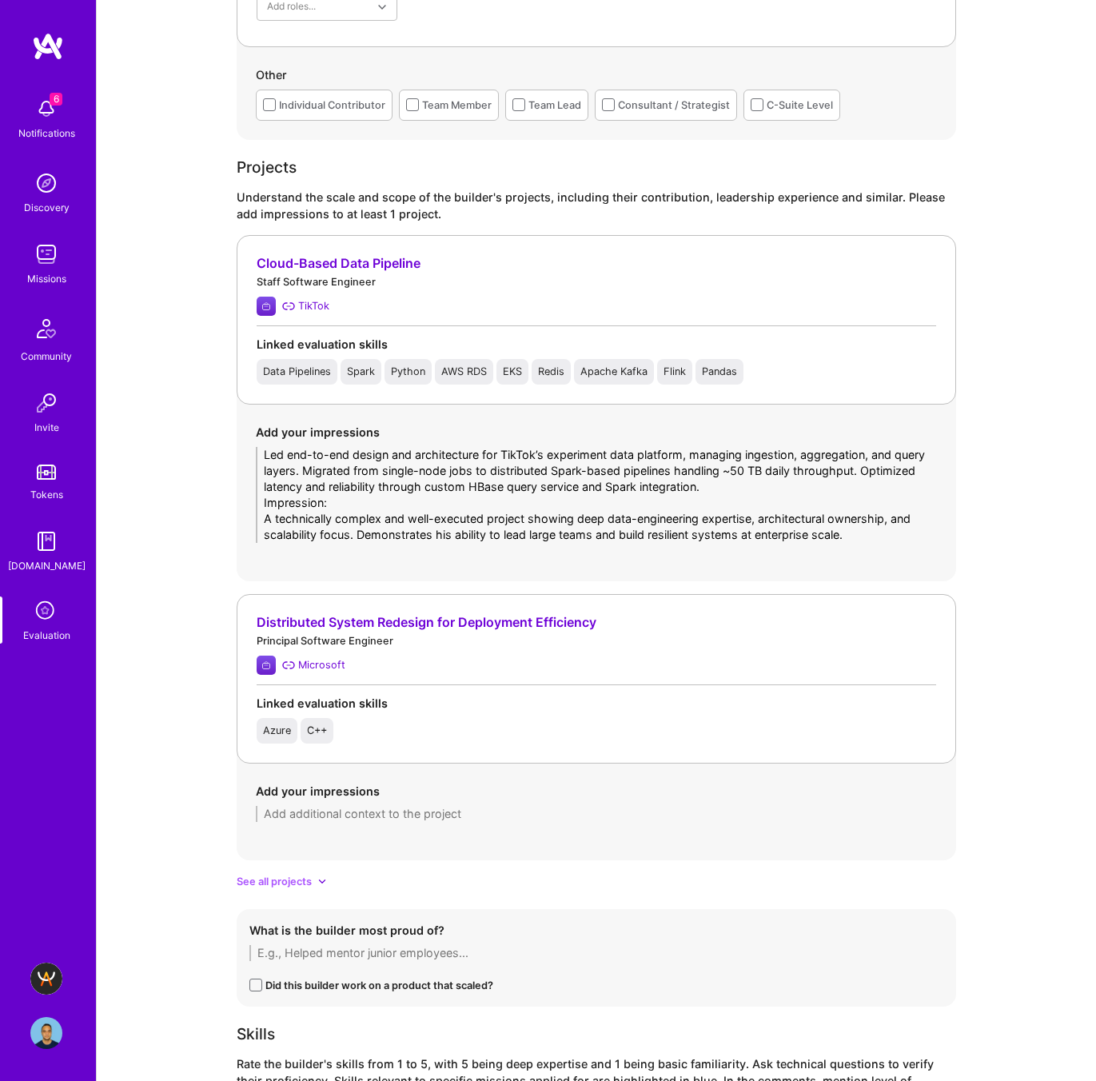
scroll to position [1388, 0]
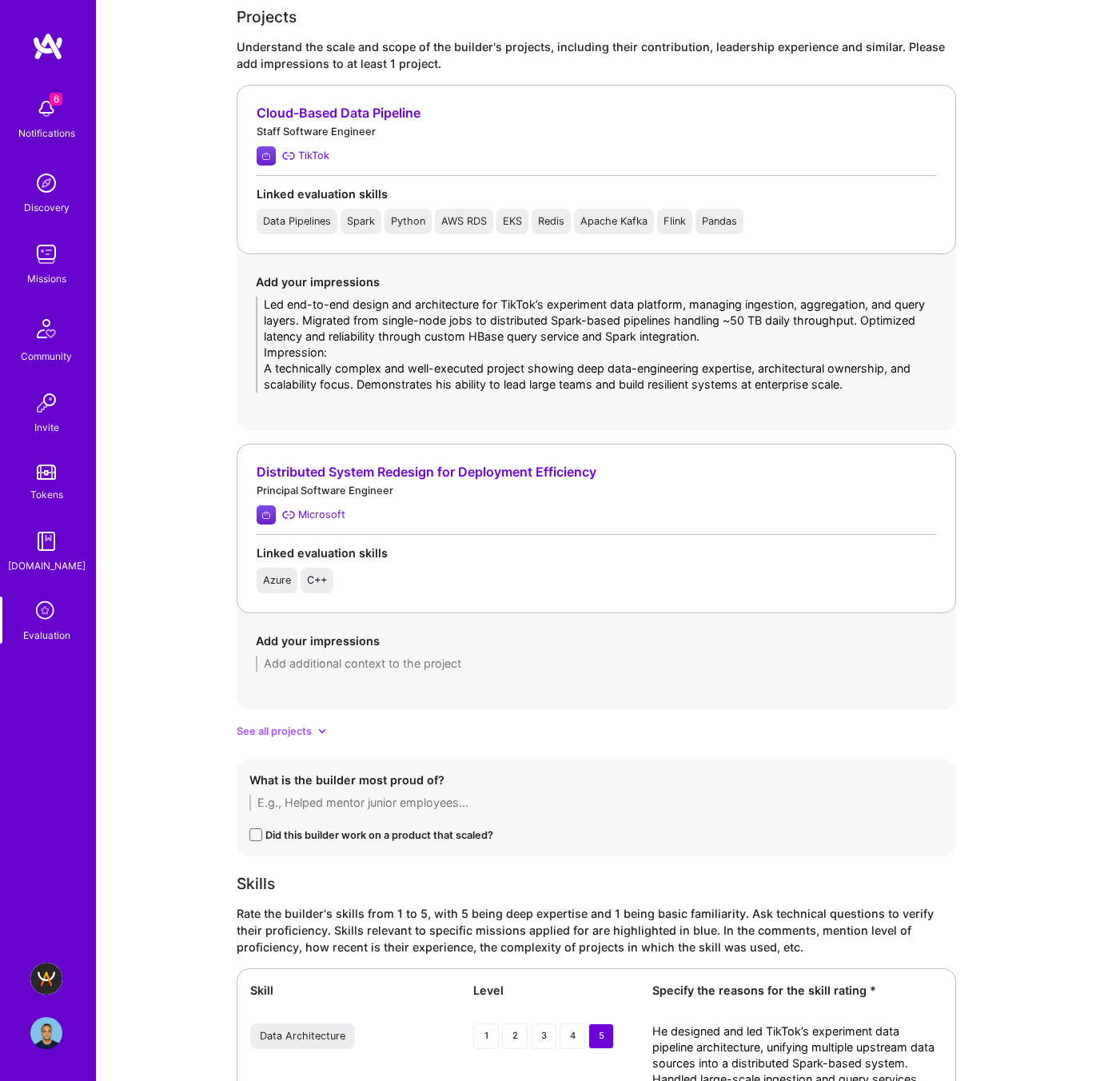
click at [265, 725] on span "See all projects" at bounding box center [274, 731] width 75 height 17
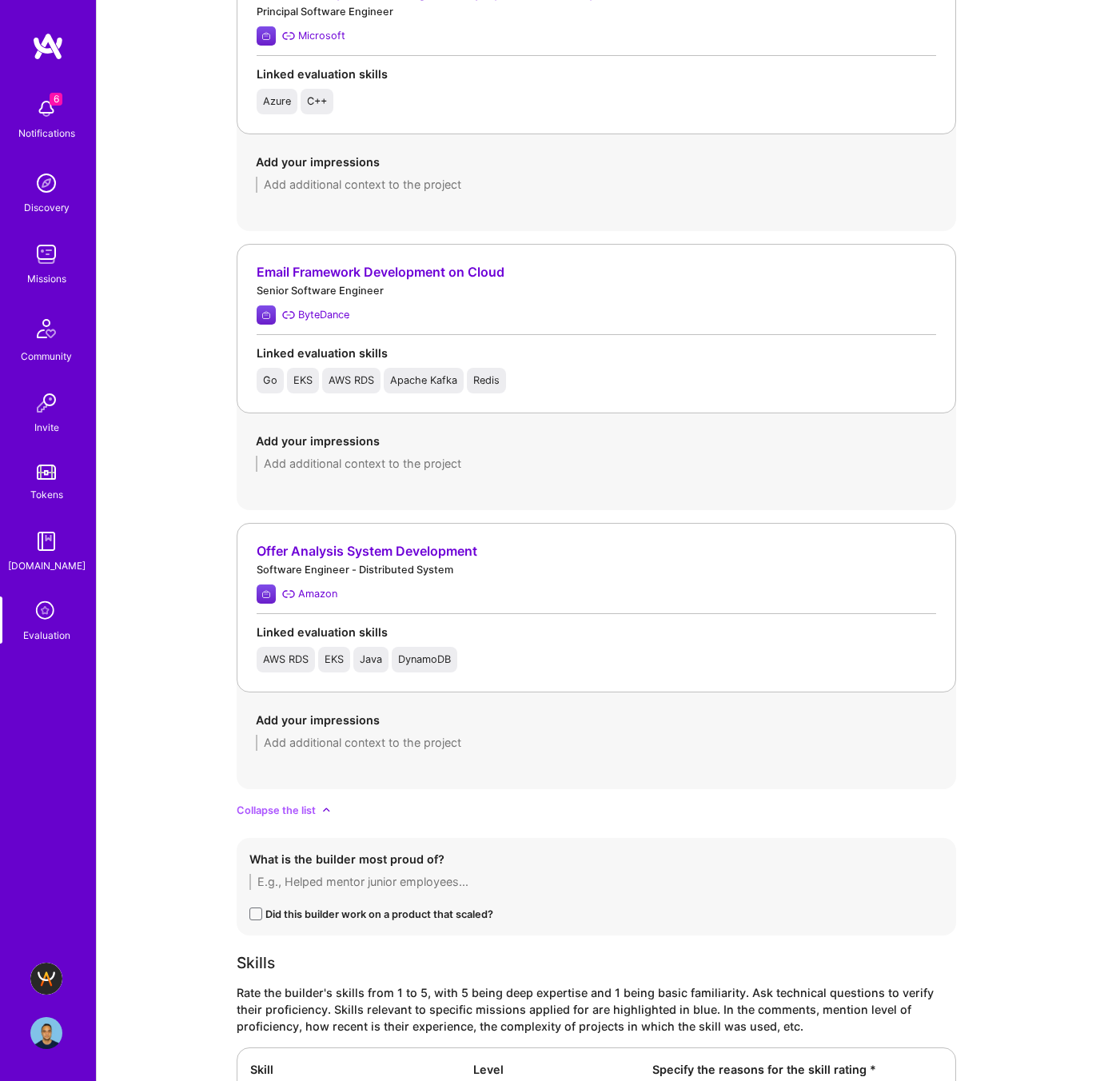
scroll to position [1903, 0]
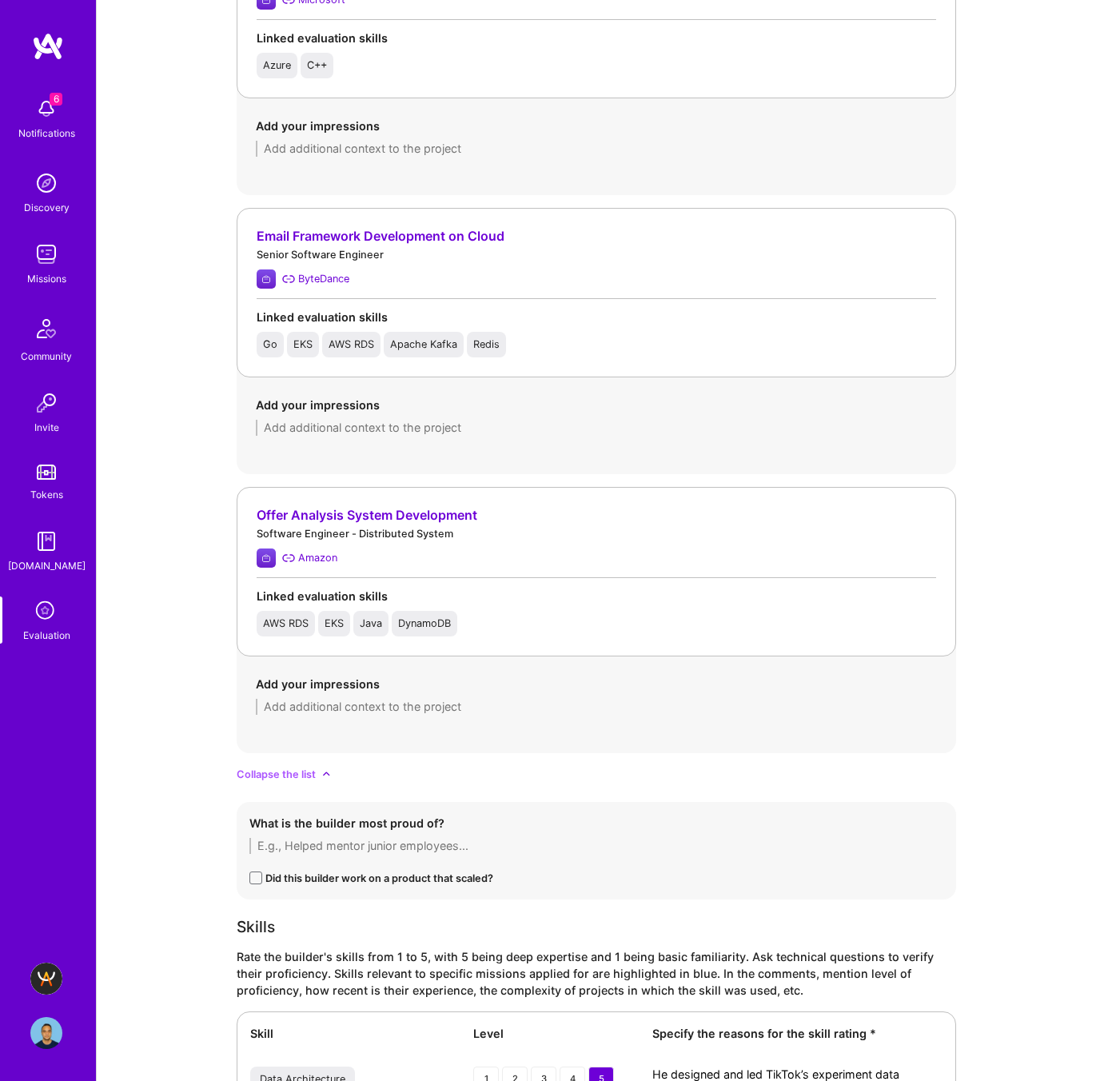
click at [329, 707] on textarea at bounding box center [596, 707] width 681 height 16
paste textarea "Worked as an IC on distributed systems powering Amazon’s pricing and catalog se…"
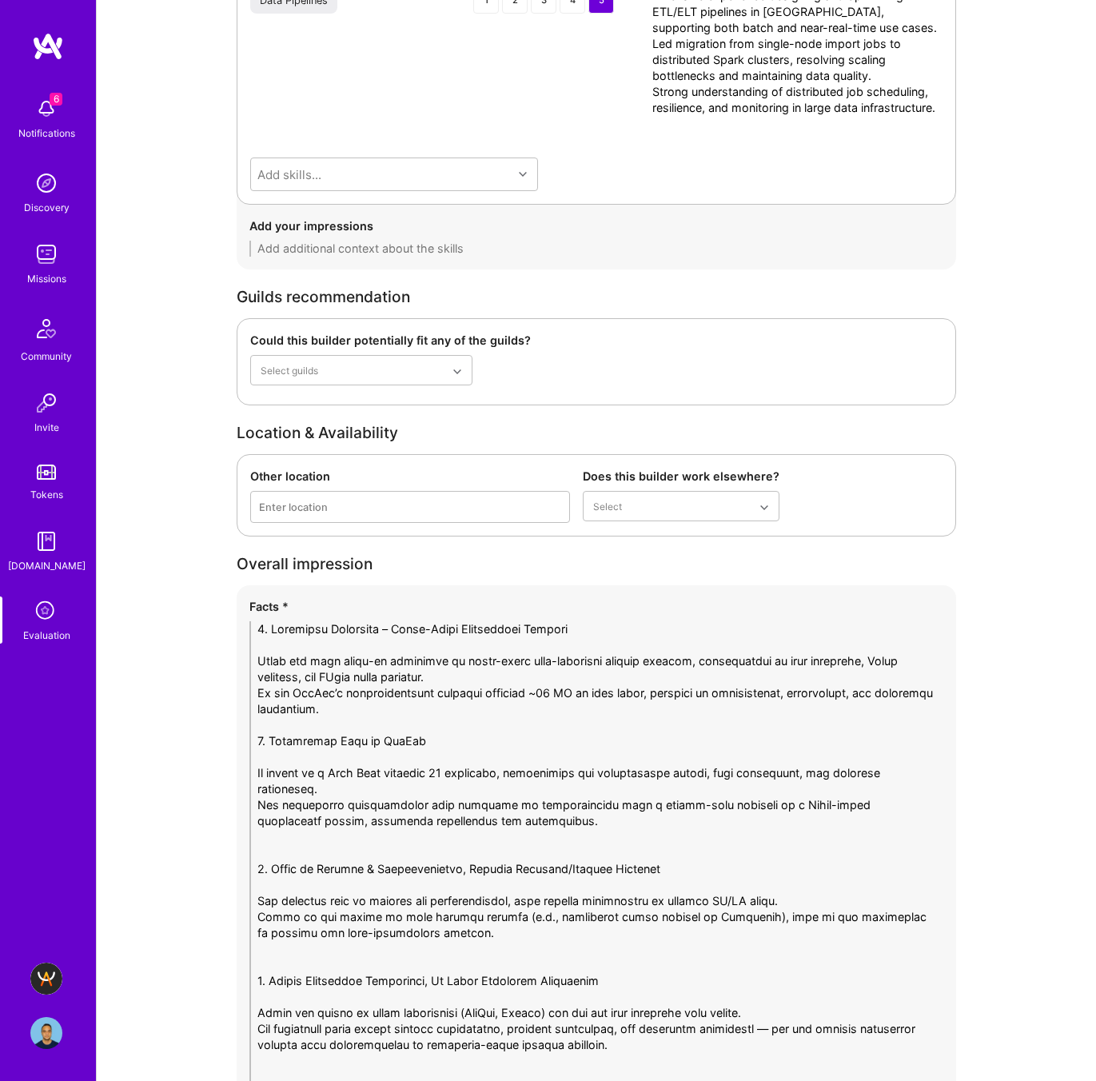
scroll to position [3770, 0]
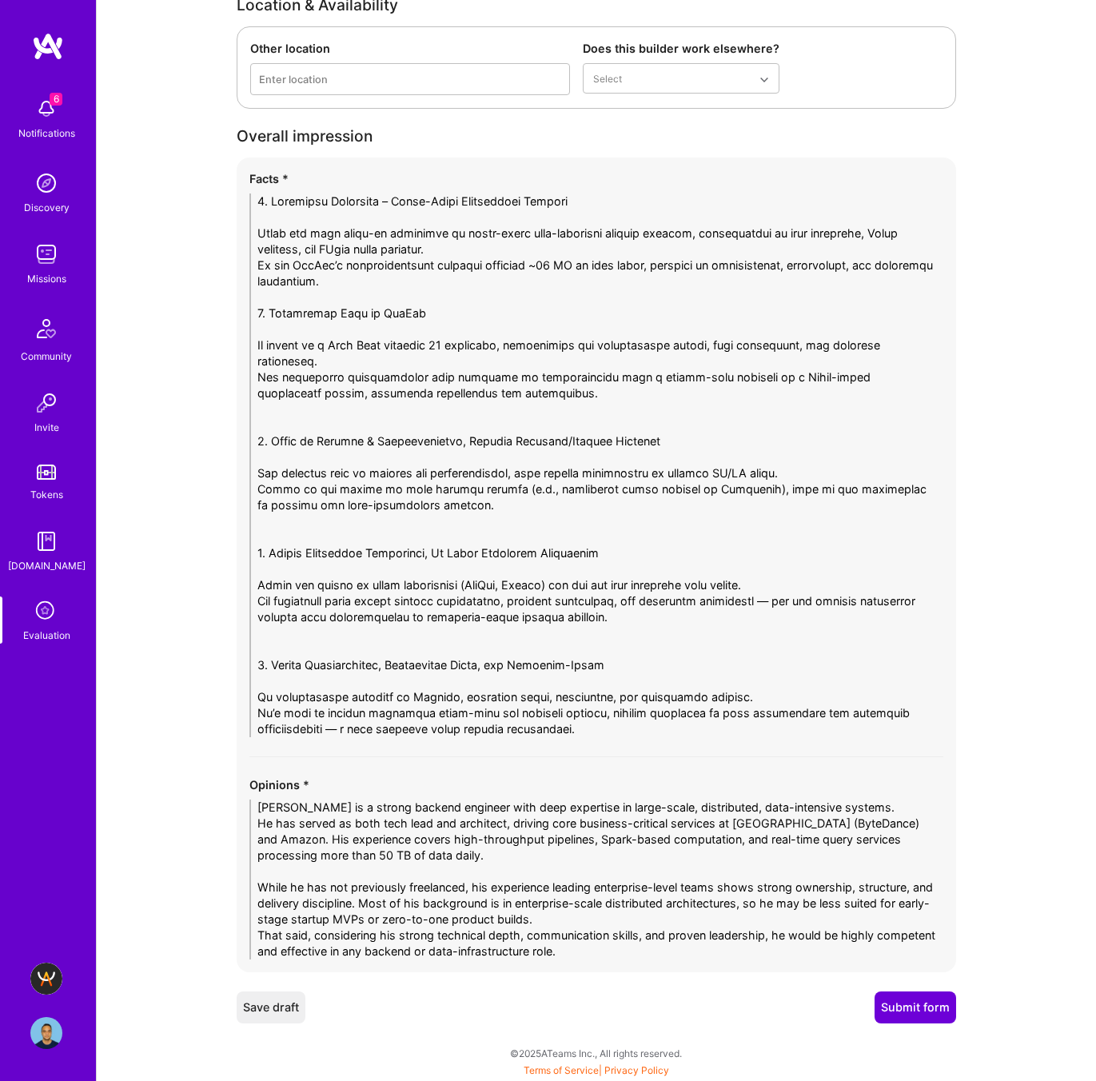
type textarea "Worked as an IC on distributed systems powering Amazon’s pricing and catalog se…"
click at [894, 1005] on button "Submit form" at bounding box center [915, 1007] width 82 height 32
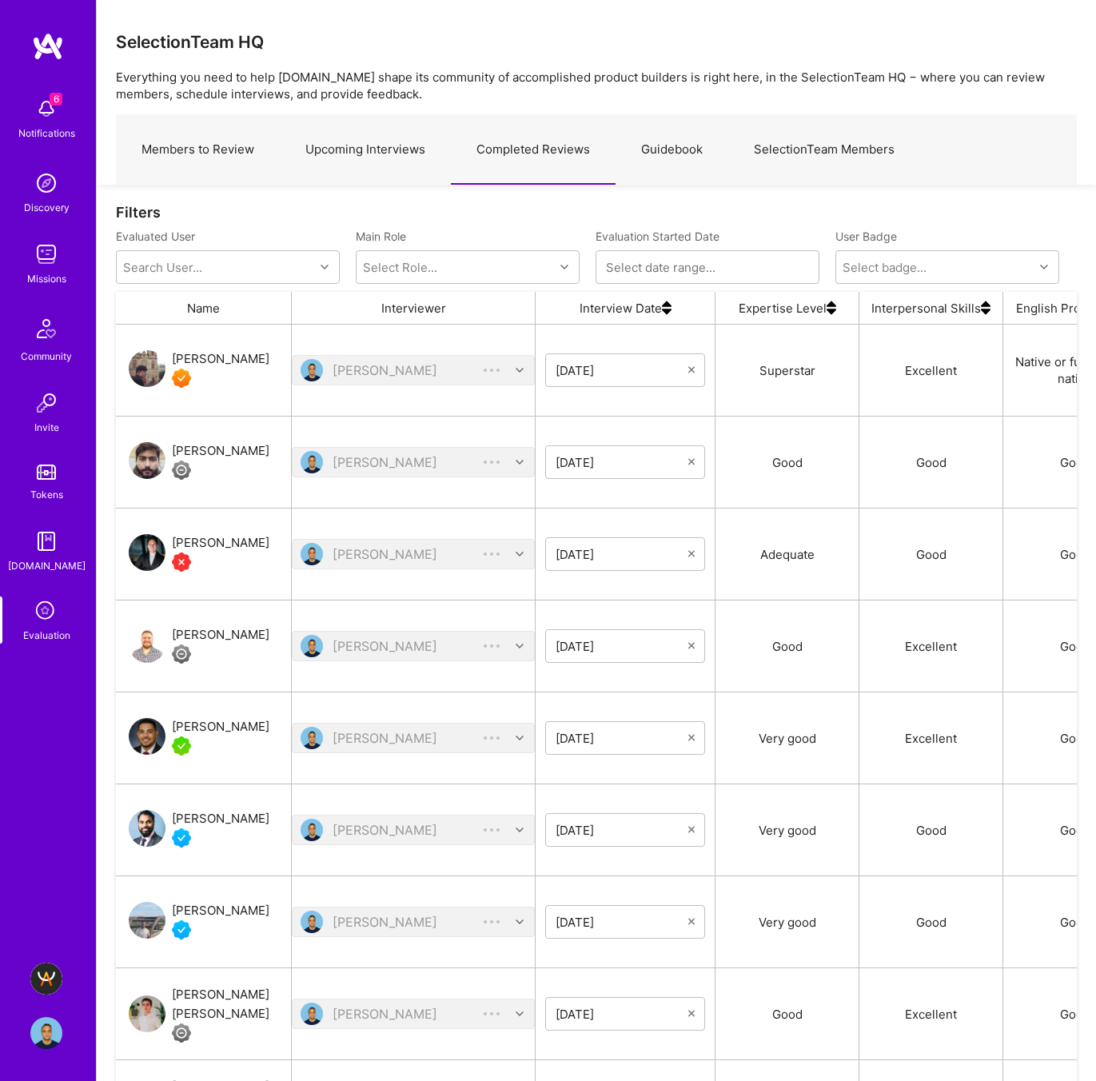
scroll to position [913, 961]
click at [212, 354] on div "[PERSON_NAME]" at bounding box center [221, 358] width 98 height 19
click at [42, 980] on img at bounding box center [46, 978] width 32 height 32
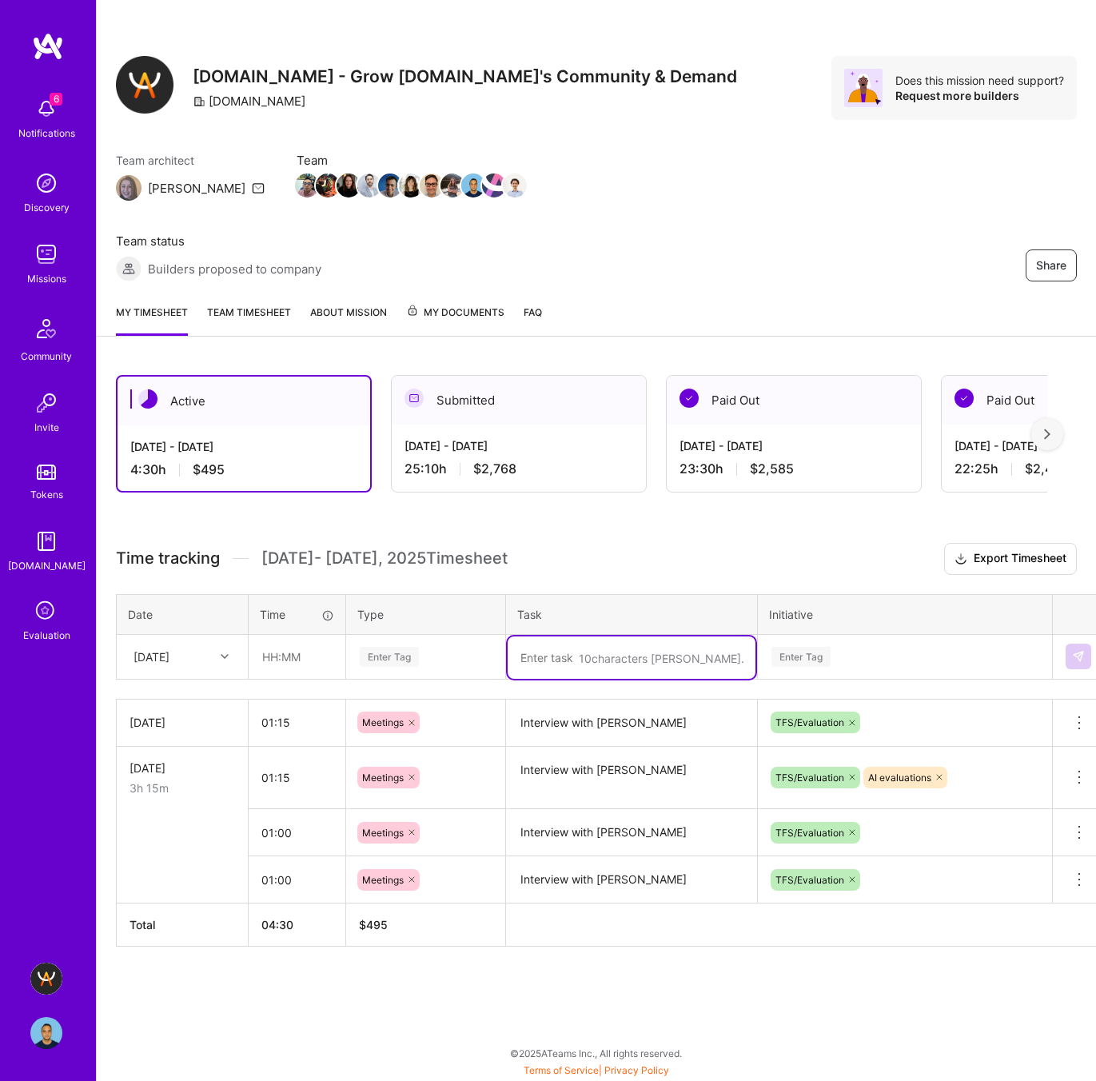
click at [548, 636] on textarea at bounding box center [632, 657] width 248 height 42
paste textarea "[PERSON_NAME]"
type textarea "Interview with Yichi Zhang"
click at [385, 644] on div "Enter Tag" at bounding box center [389, 656] width 59 height 25
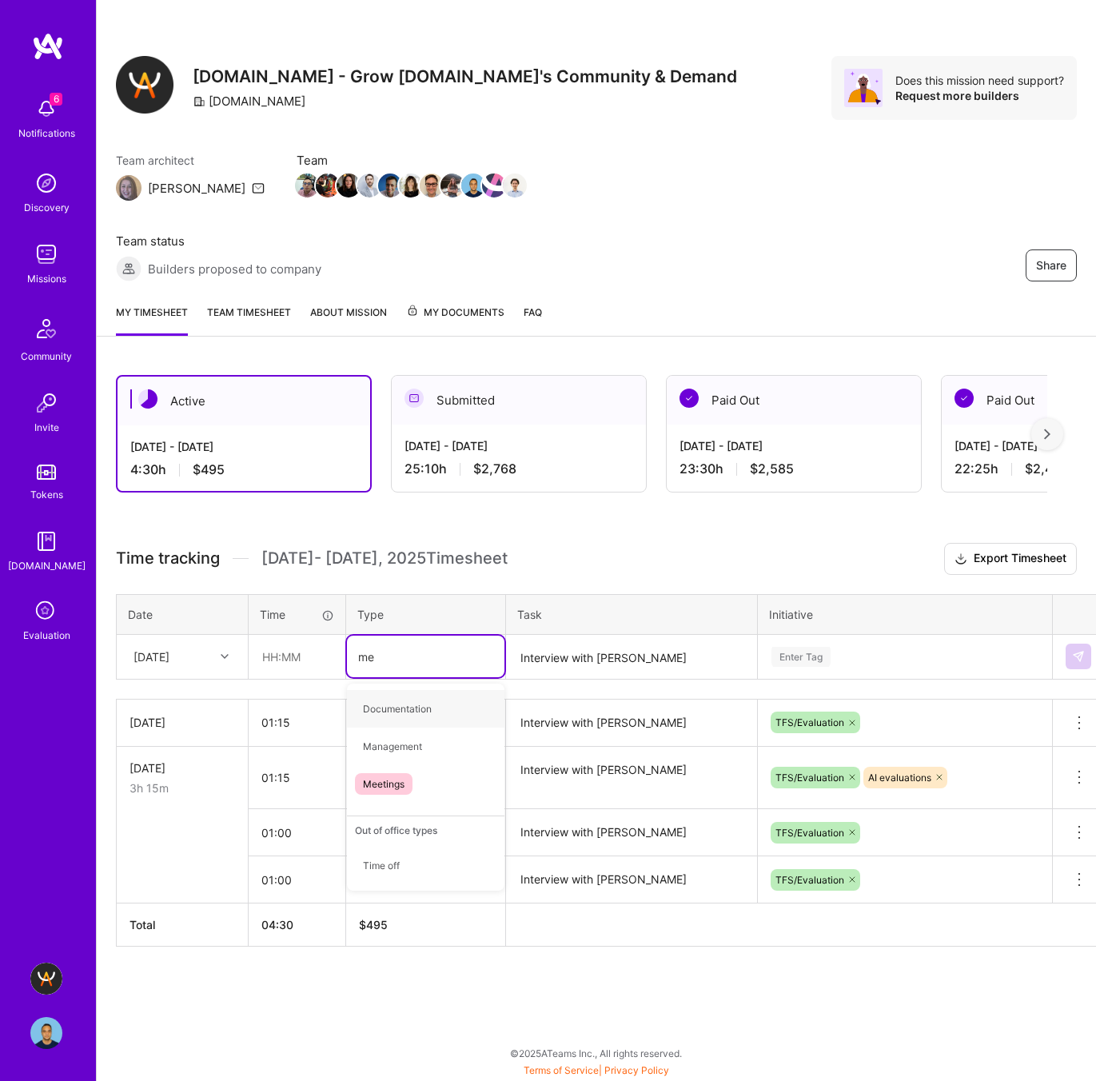
type input "mee"
click at [396, 698] on span "Meetings" at bounding box center [384, 709] width 58 height 22
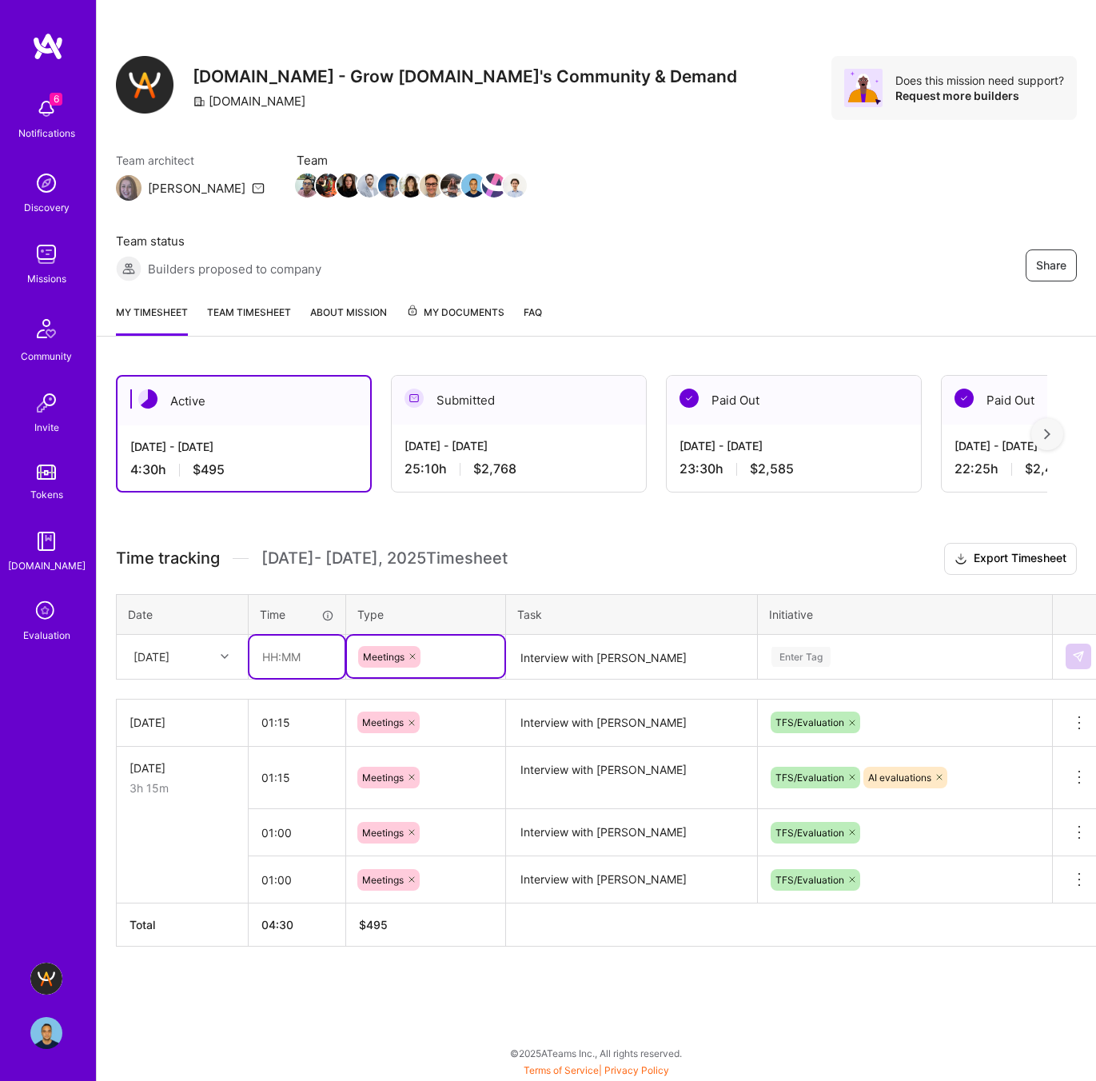
click at [271, 635] on input "text" at bounding box center [296, 656] width 95 height 42
click at [193, 643] on div "Wed, Oct 8" at bounding box center [169, 656] width 89 height 26
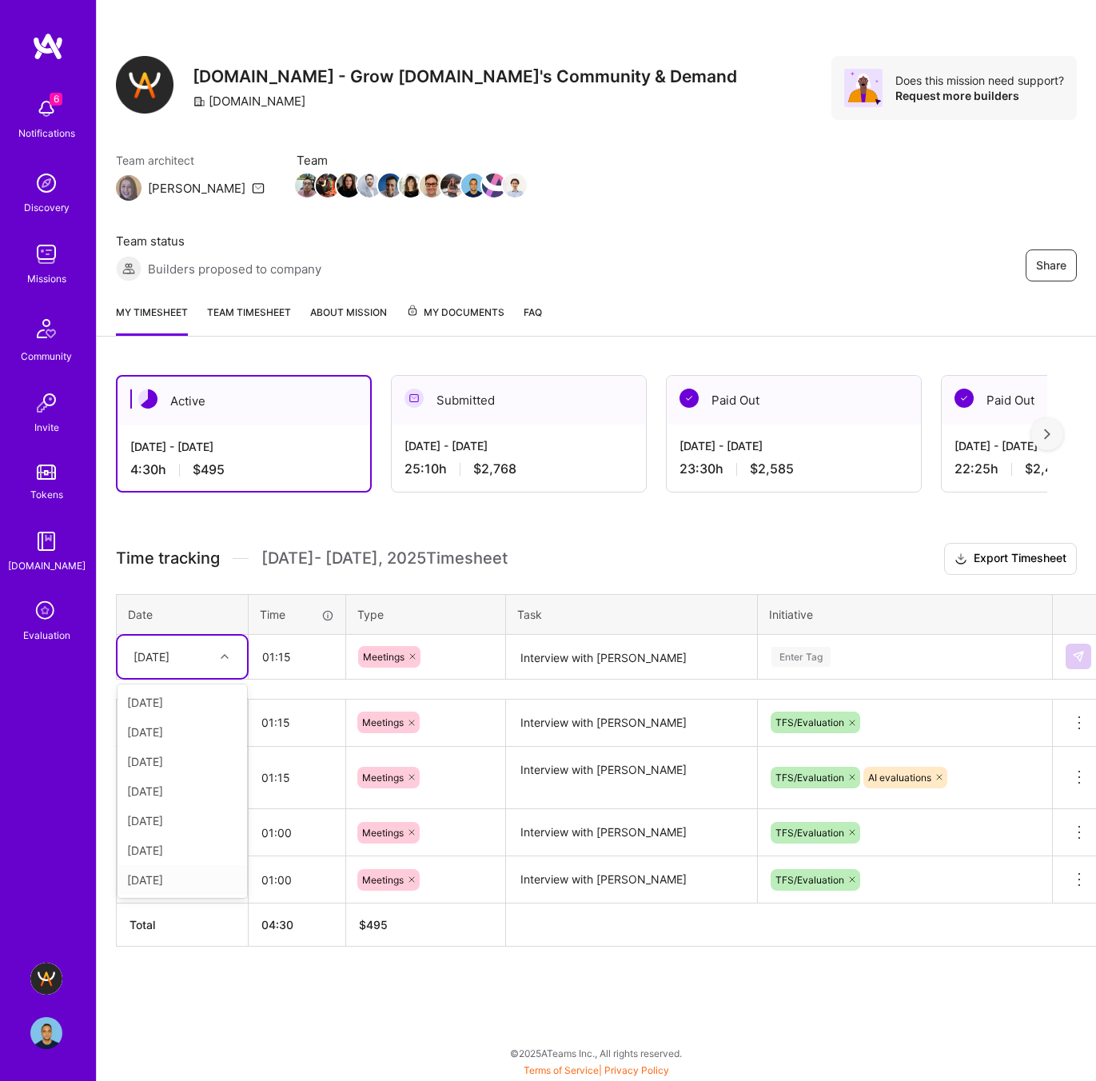
click at [174, 865] on div "Tue, Oct 7" at bounding box center [182, 880] width 129 height 30
click at [309, 635] on input "01:15" at bounding box center [296, 656] width 95 height 42
type input "01:00"
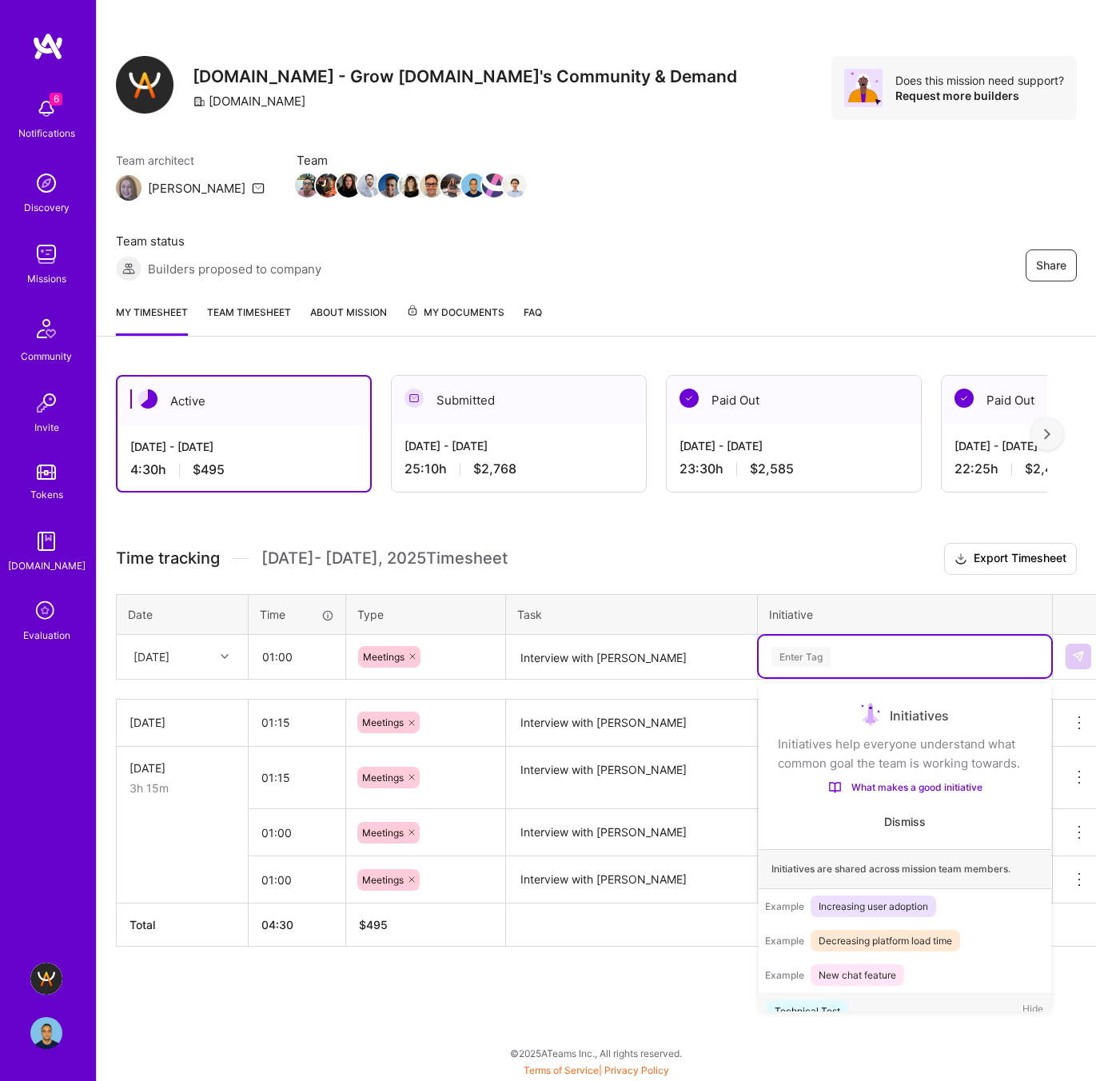
click at [793, 644] on div "Enter Tag" at bounding box center [800, 656] width 59 height 25
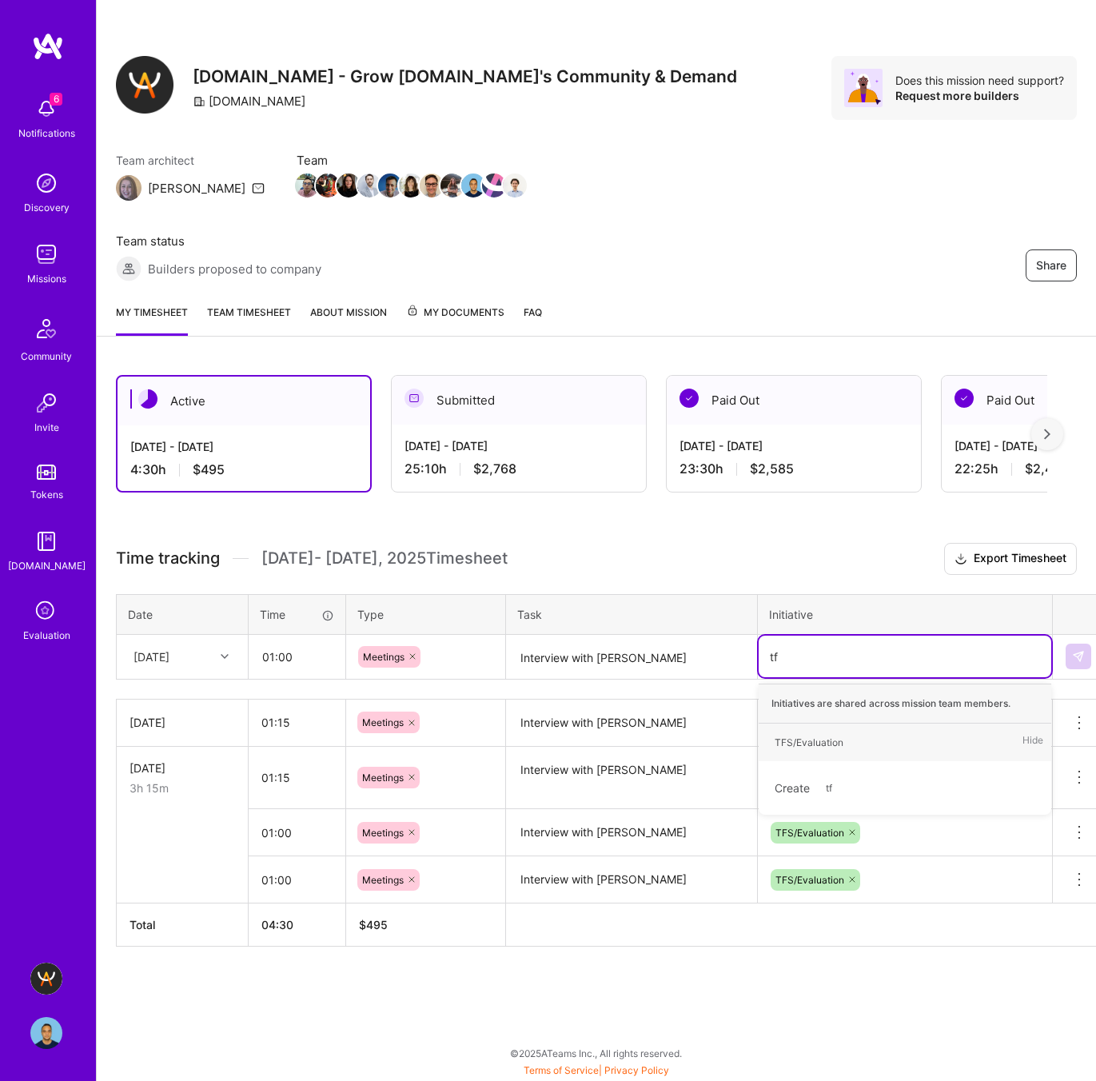
type input "tfs"
click at [816, 734] on div "TFS/Evaluation" at bounding box center [809, 742] width 69 height 17
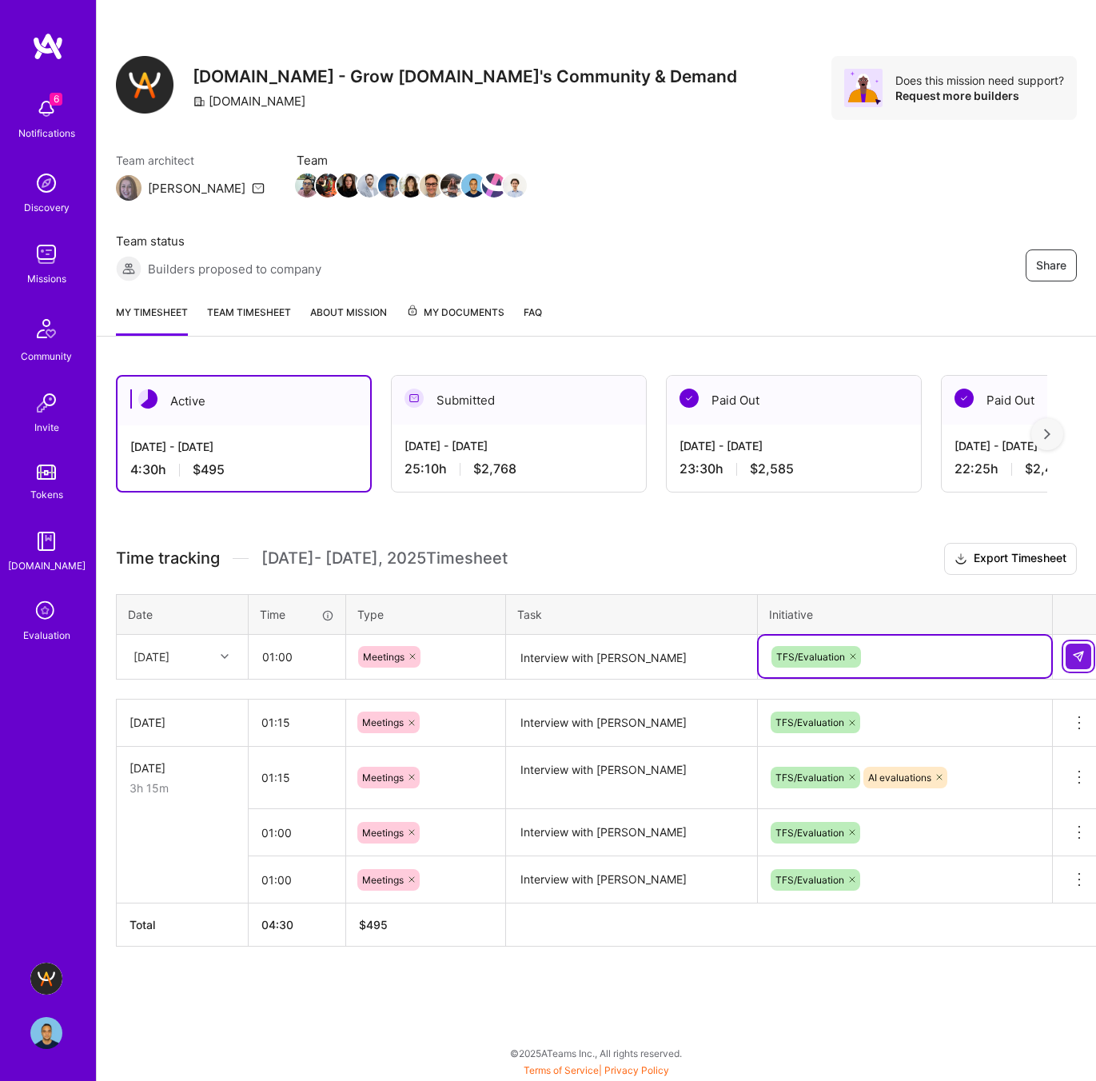
click at [1077, 650] on img at bounding box center [1078, 656] width 13 height 13
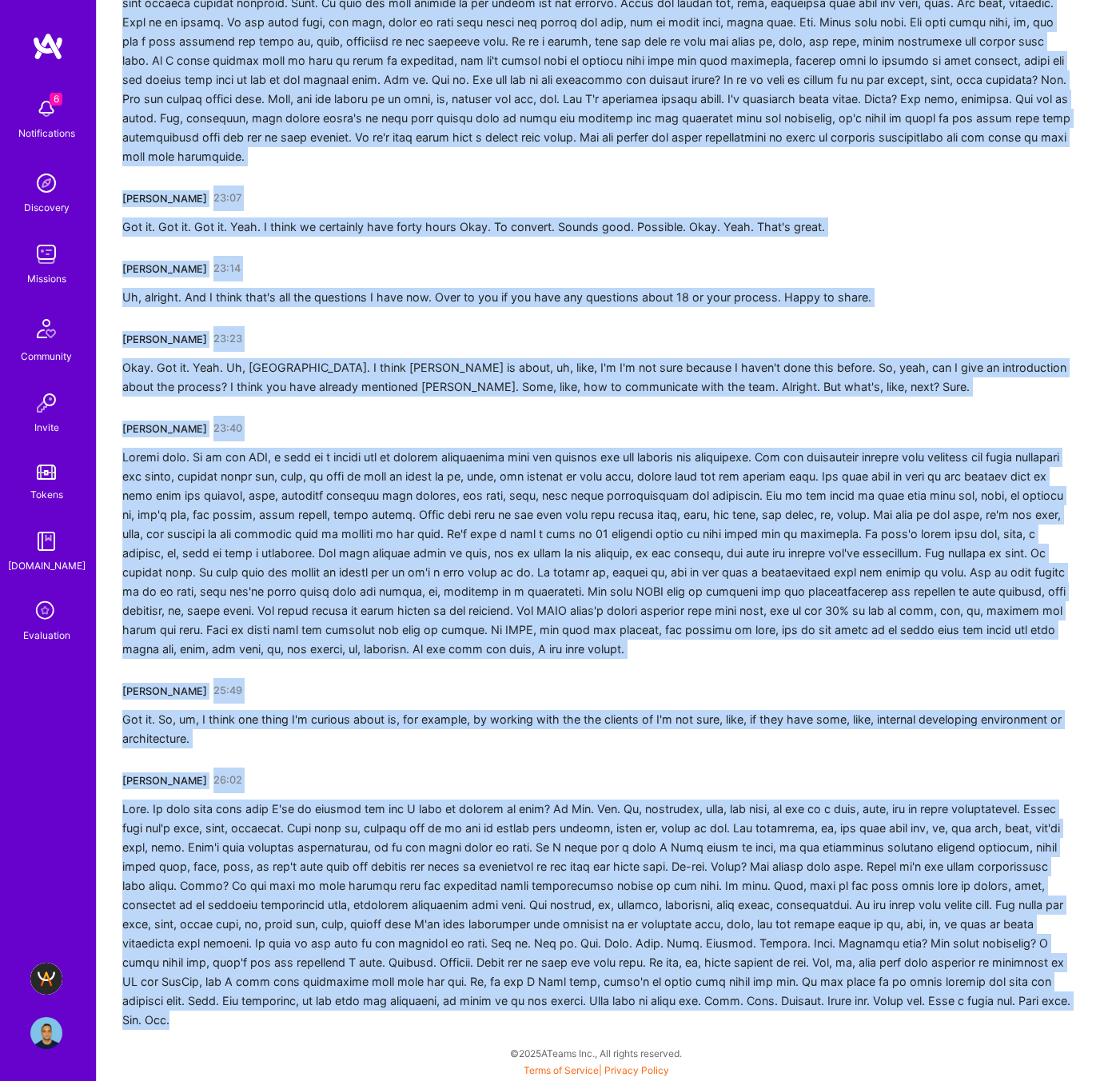
scroll to position [4703, 0]
drag, startPoint x: 123, startPoint y: 281, endPoint x: 974, endPoint y: 1080, distance: 1167.2
copy div "[PERSON_NAME] 00:01 Good. How are you? I'm doing great. Uh, where are you calli…"
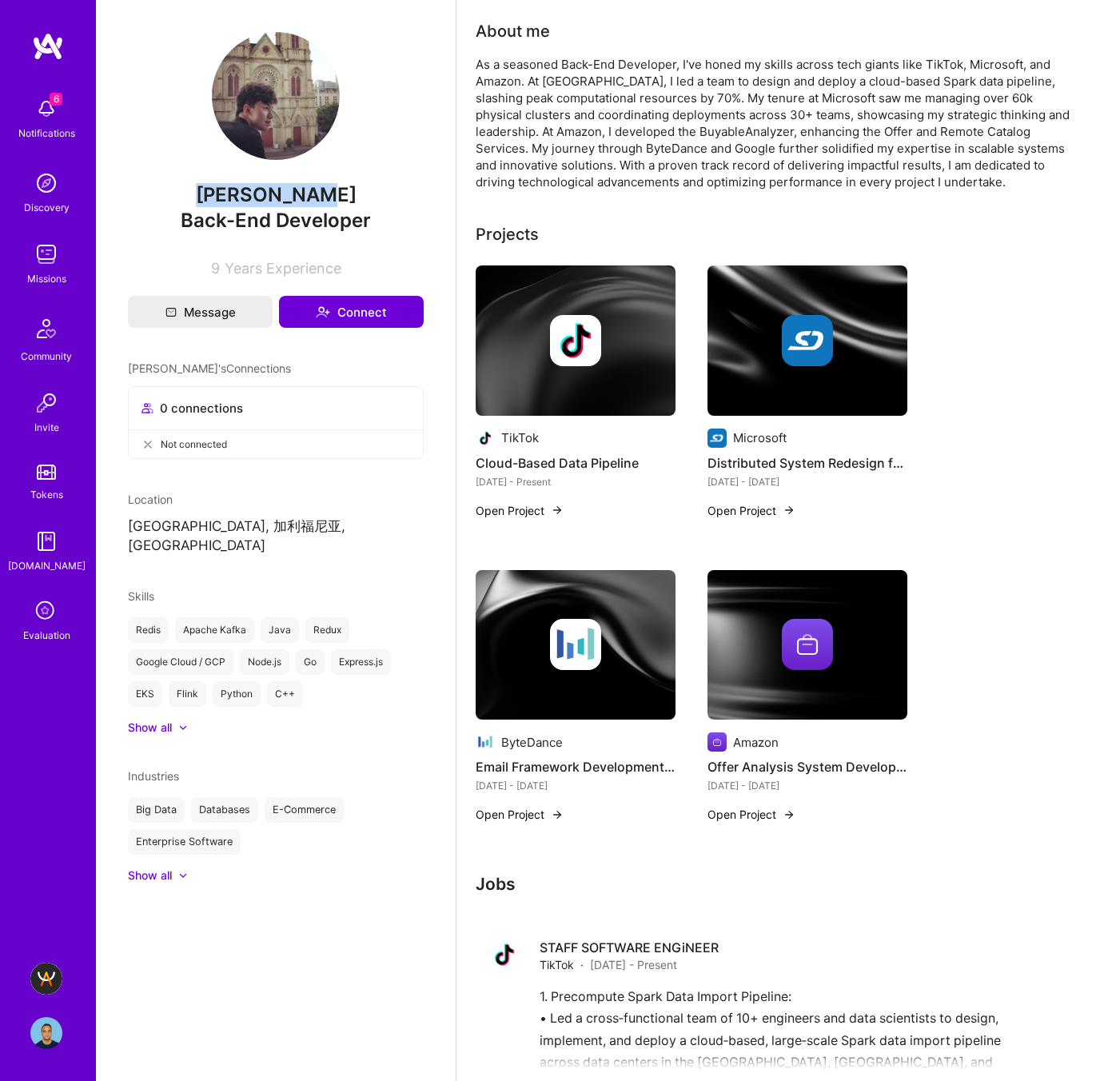
drag, startPoint x: 331, startPoint y: 198, endPoint x: 196, endPoint y: 199, distance: 135.1
click at [196, 199] on span "[PERSON_NAME]" at bounding box center [276, 195] width 296 height 24
copy span "[PERSON_NAME]"
